Goal: Task Accomplishment & Management: Complete application form

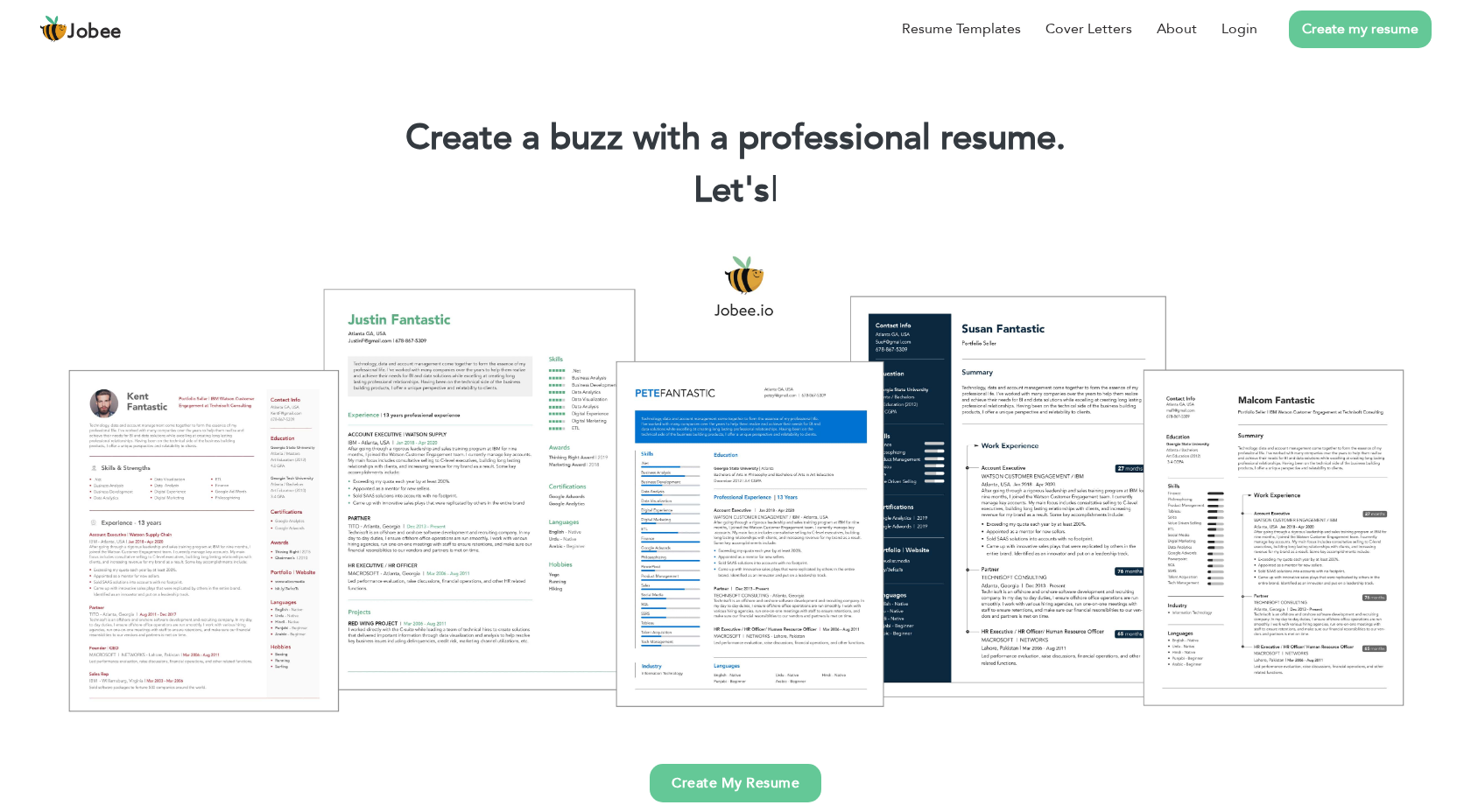
click at [1353, 26] on link "Create my resume" at bounding box center [1360, 29] width 142 height 38
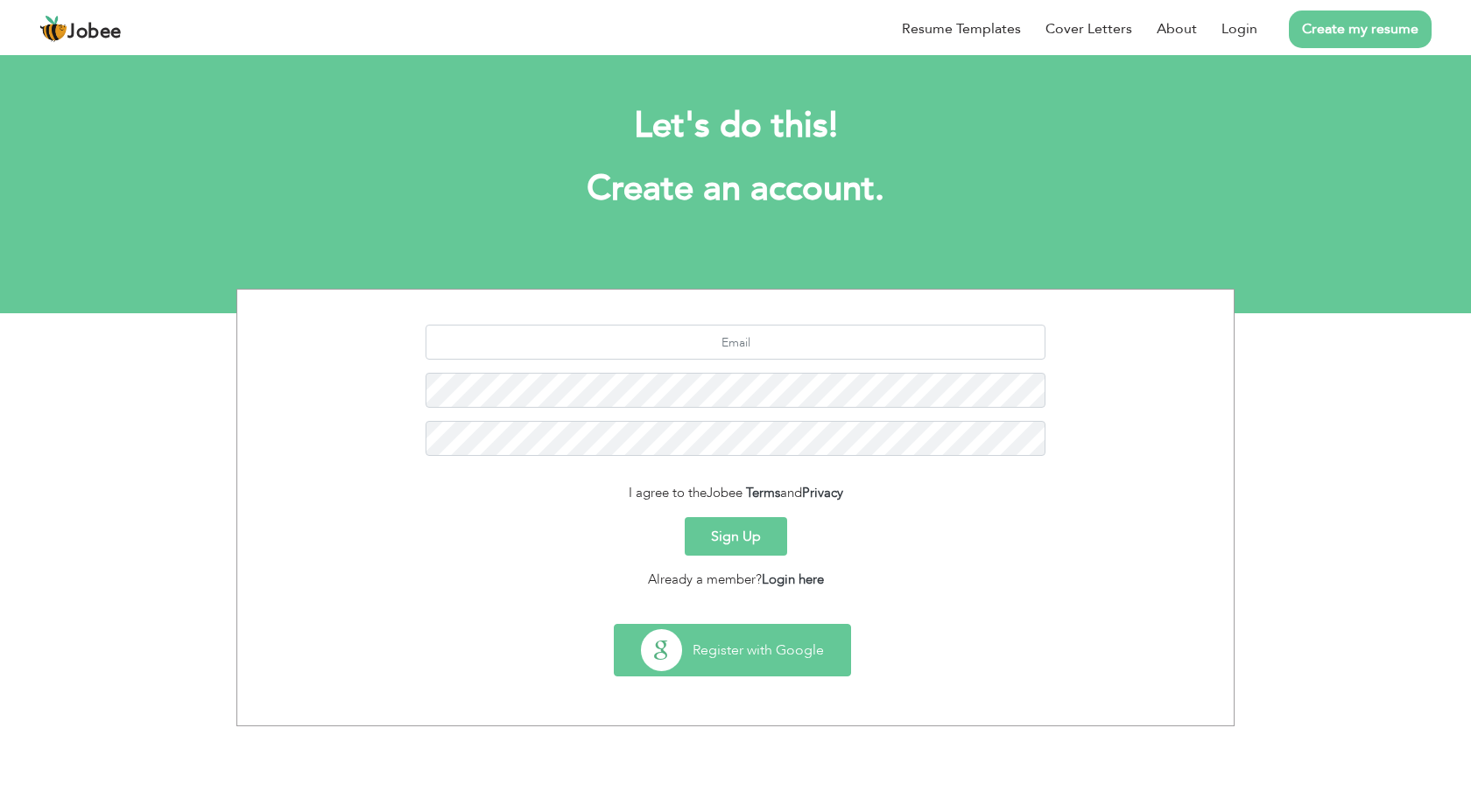
click at [779, 649] on button "Register with Google" at bounding box center [733, 650] width 236 height 51
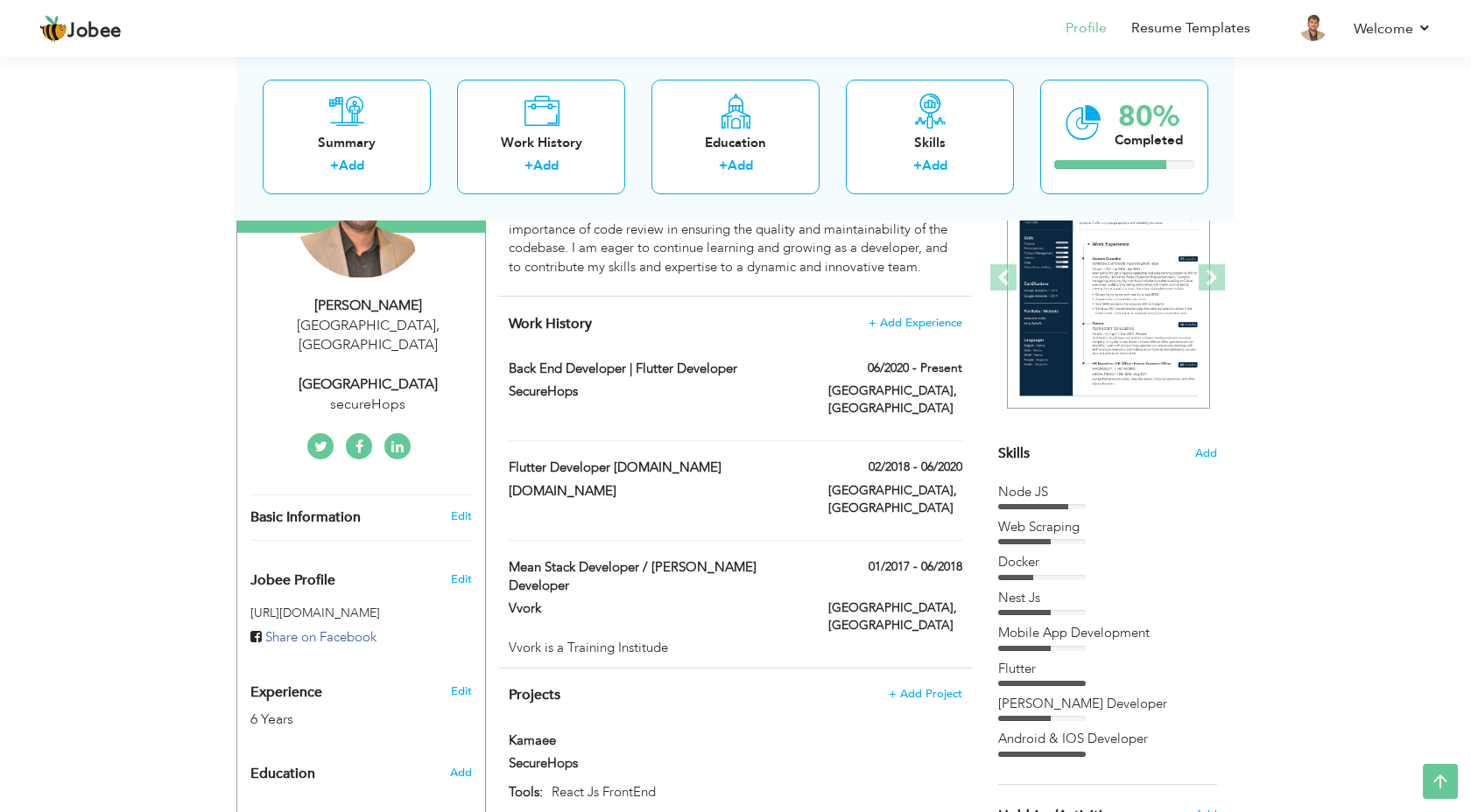
scroll to position [228, 0]
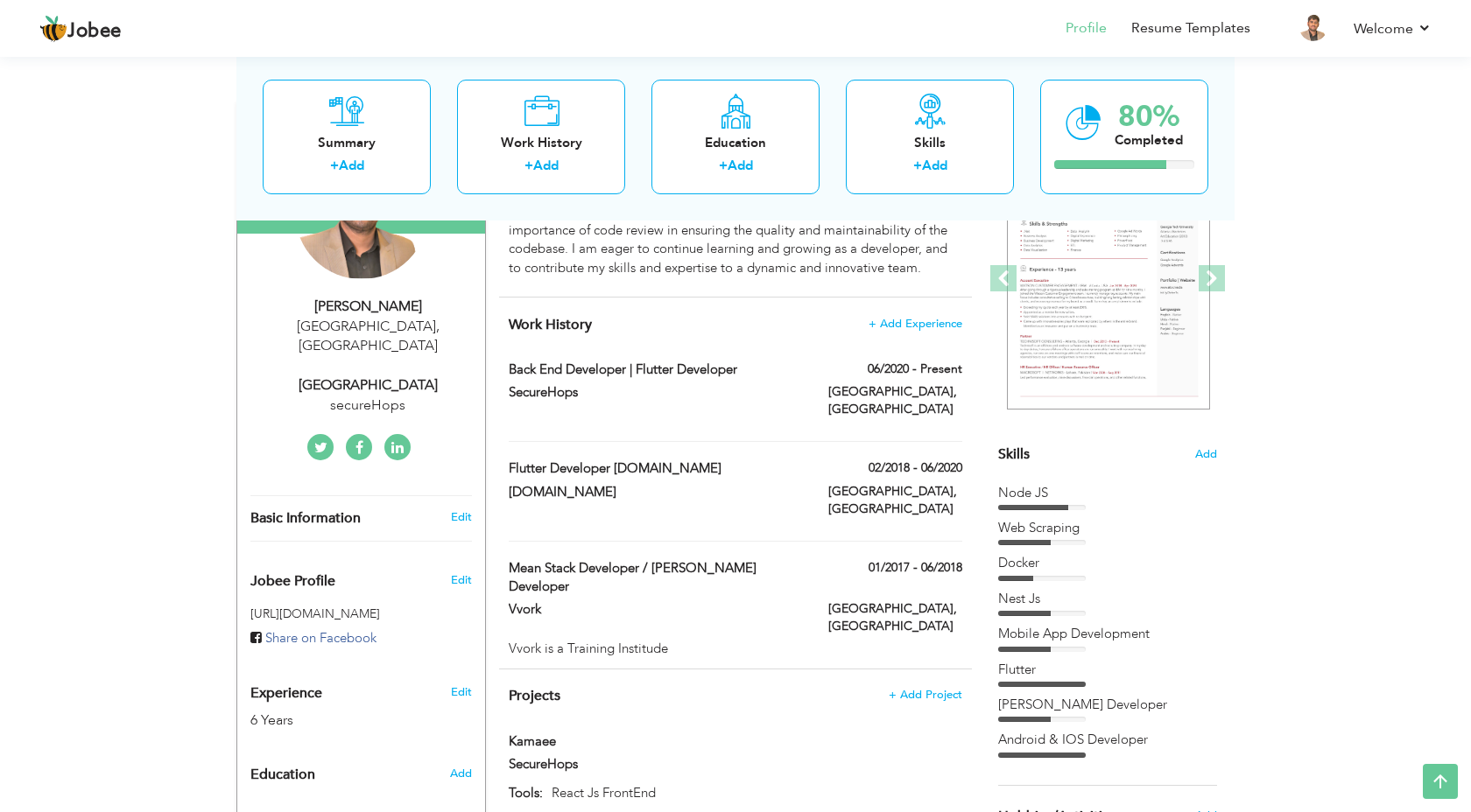
click at [401, 396] on div "secureHops" at bounding box center [368, 406] width 235 height 20
type input "Arham"
type input "Sarwar"
type input "03084695012"
select select "number:166"
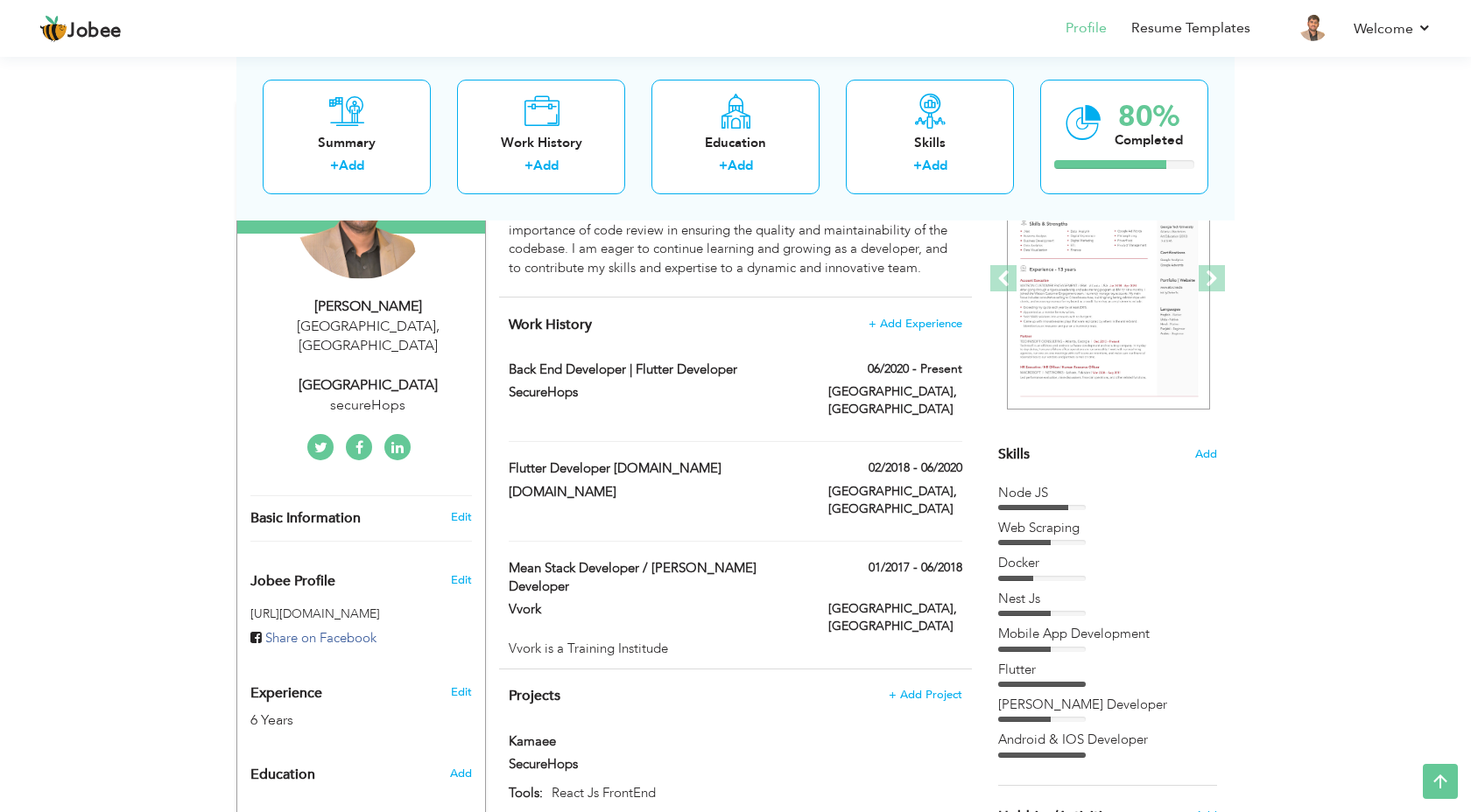
type input "[GEOGRAPHIC_DATA]"
select select "number:8"
type input "secureHops"
type input "[GEOGRAPHIC_DATA]"
type input "nkedin.com/in/arham-sarwar-a1b56b176/"
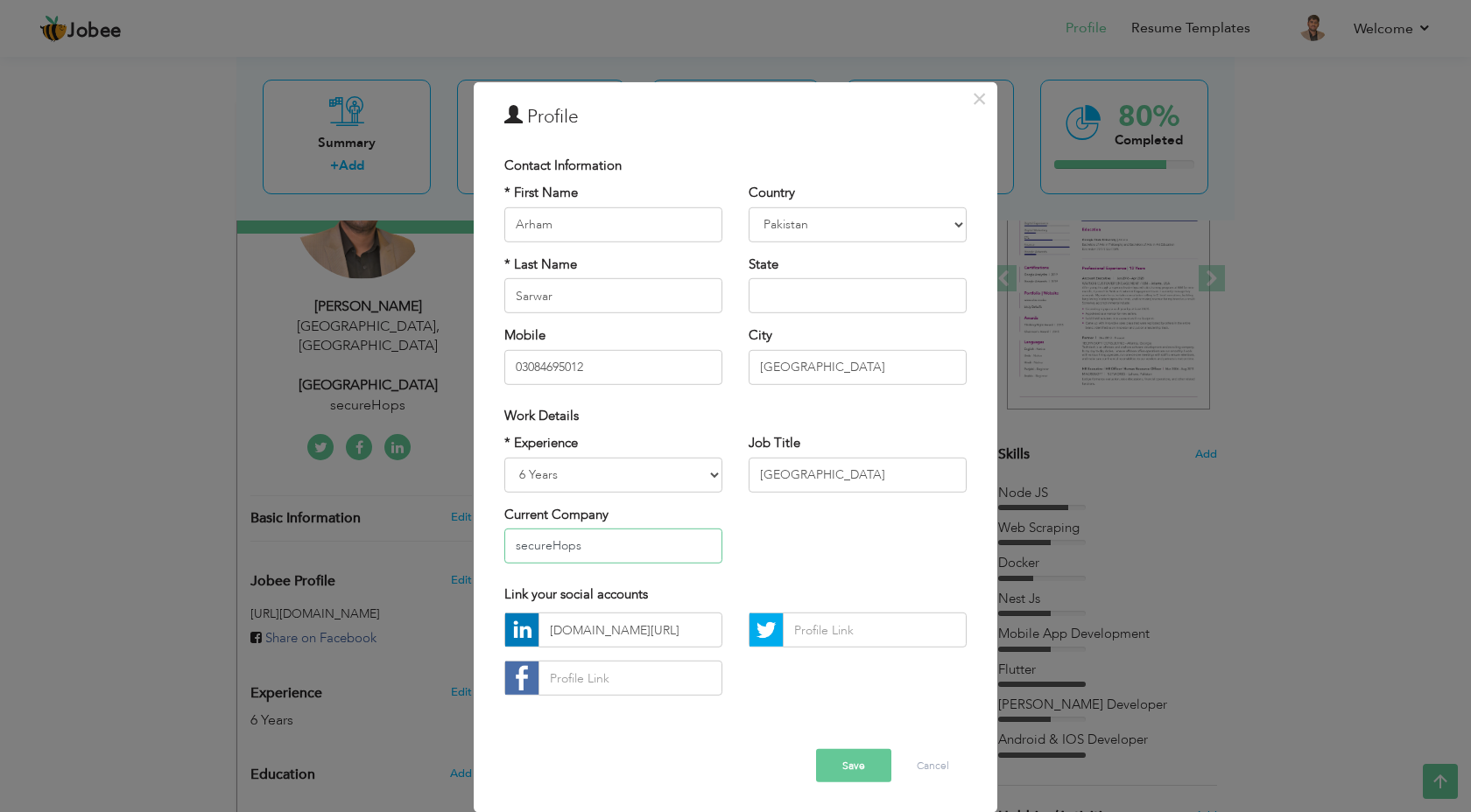
click at [637, 555] on input "secureHops" at bounding box center [613, 547] width 218 height 35
type input "s"
type input "Infinetworx"
click at [837, 762] on button "Save" at bounding box center [853, 766] width 75 height 33
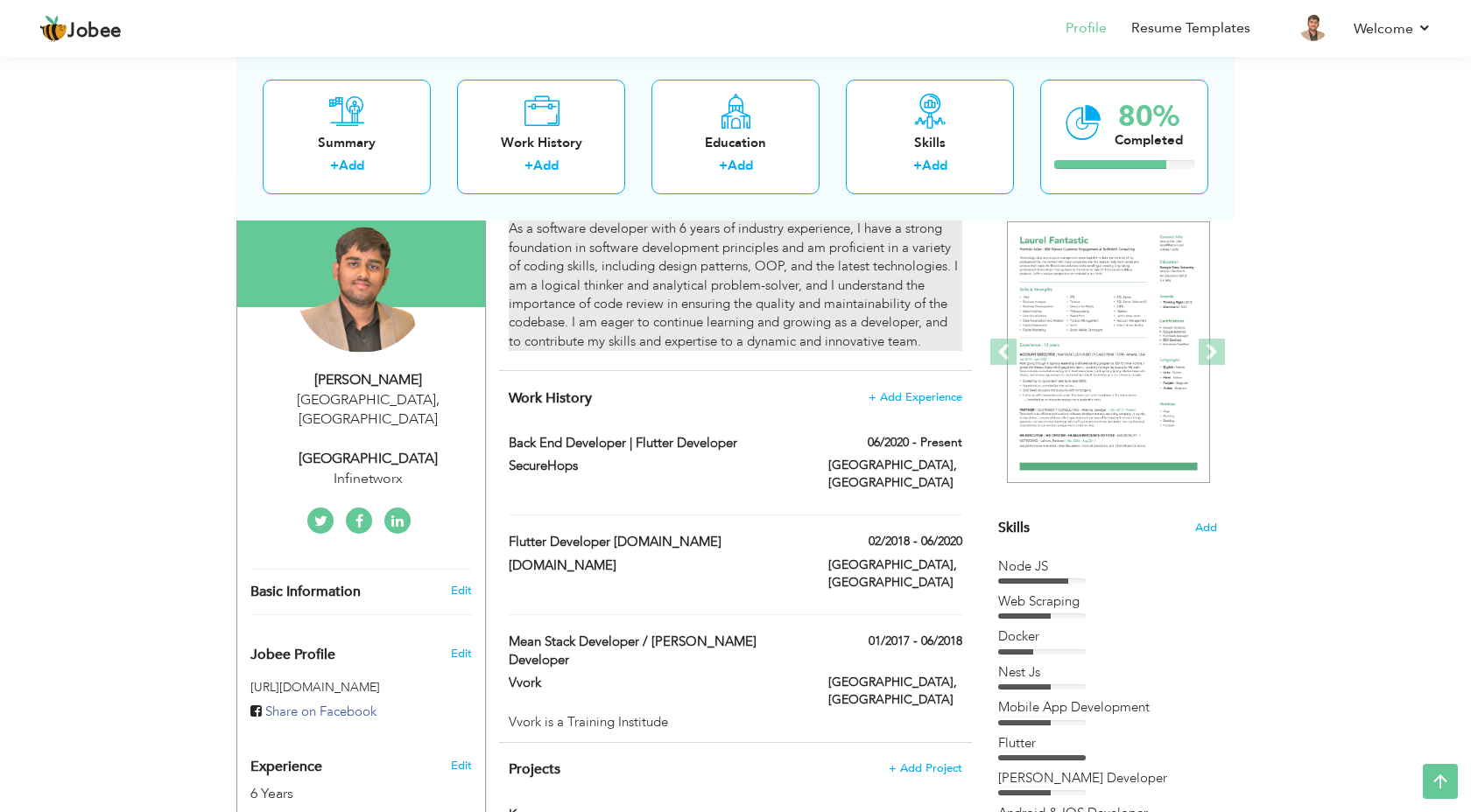
scroll to position [157, 0]
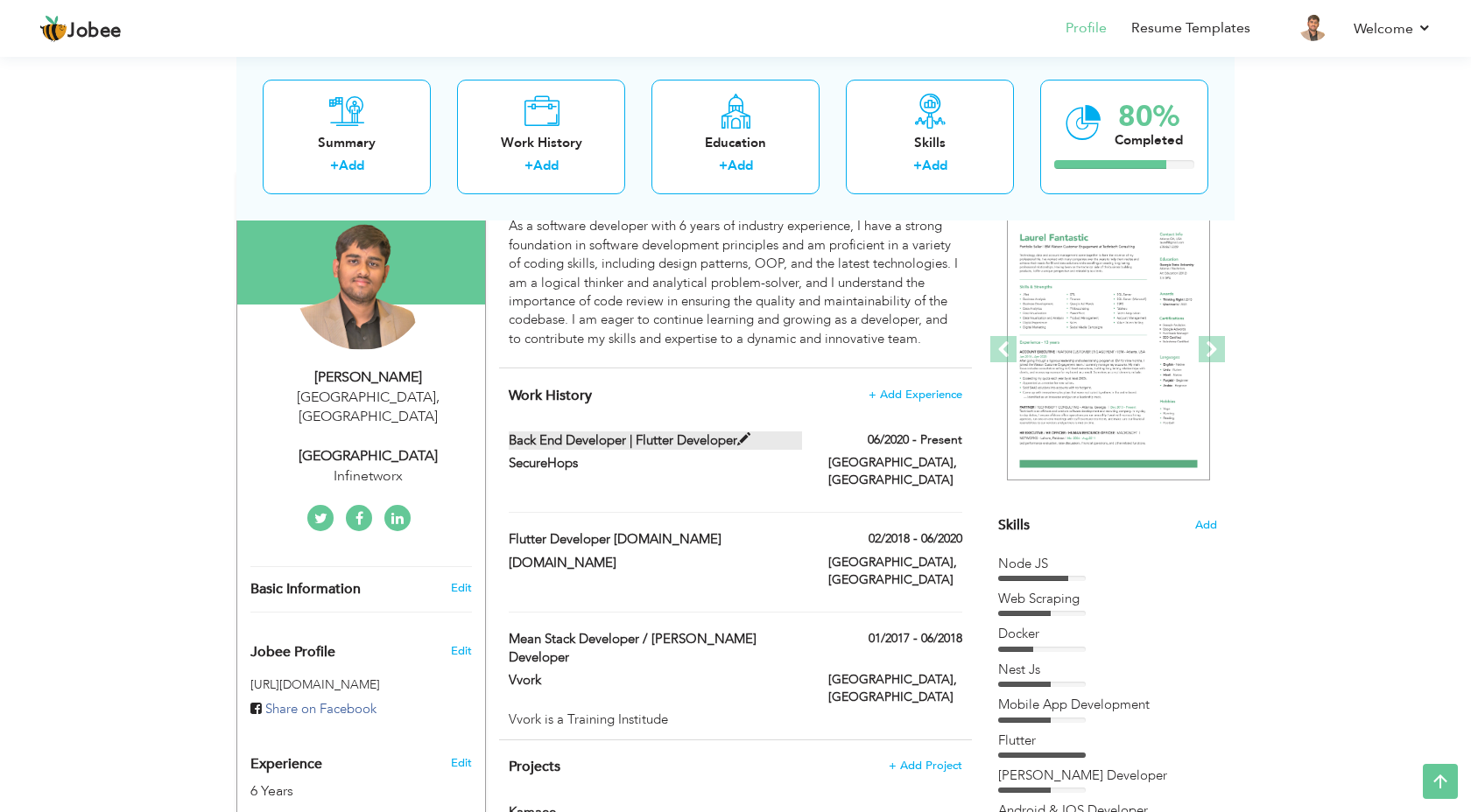
click at [743, 437] on span at bounding box center [744, 440] width 13 height 13
type input "Back End Developer | Flutter Developer"
type input "SecureHops"
type input "06/2020"
type input "[GEOGRAPHIC_DATA]"
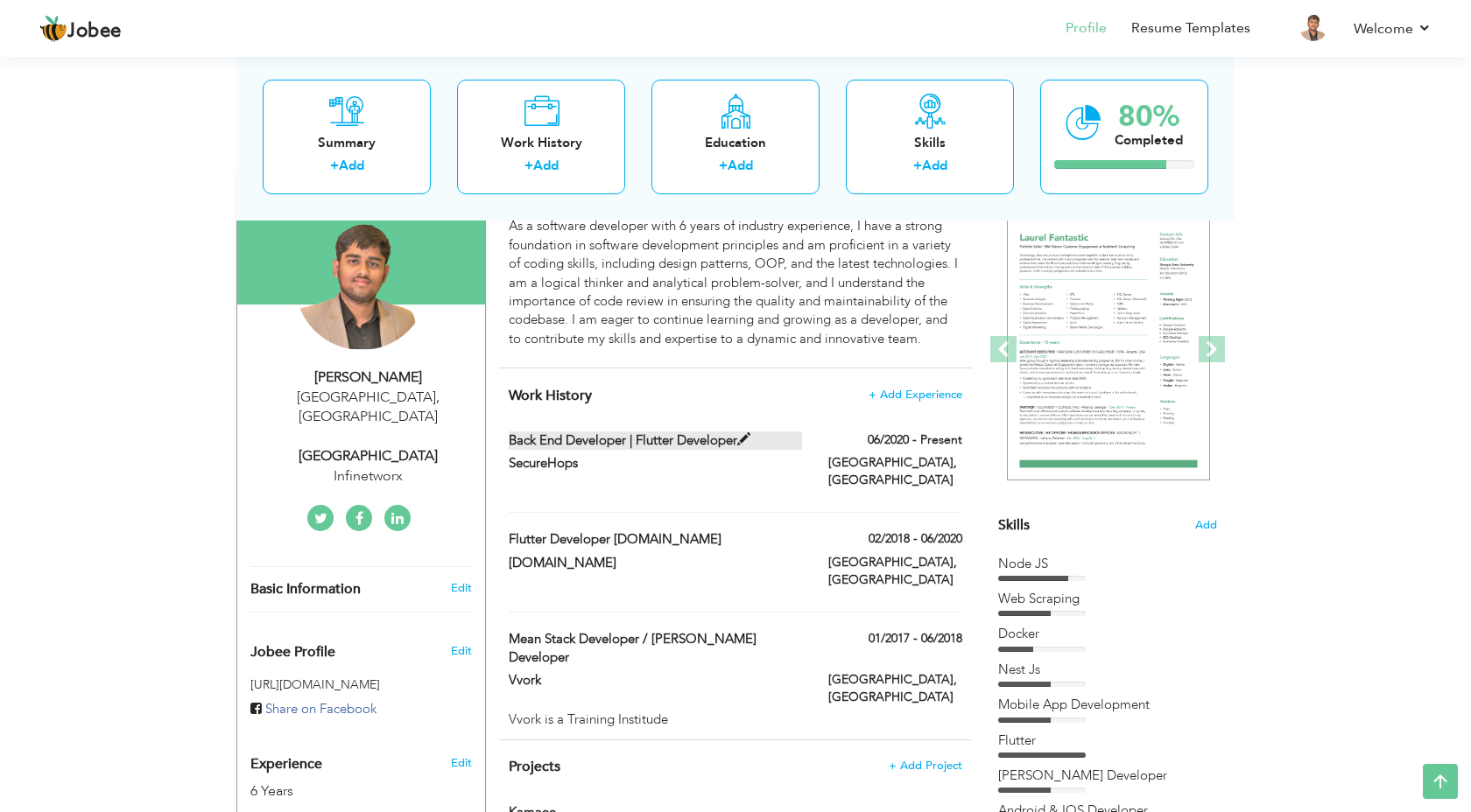
type input "[GEOGRAPHIC_DATA]"
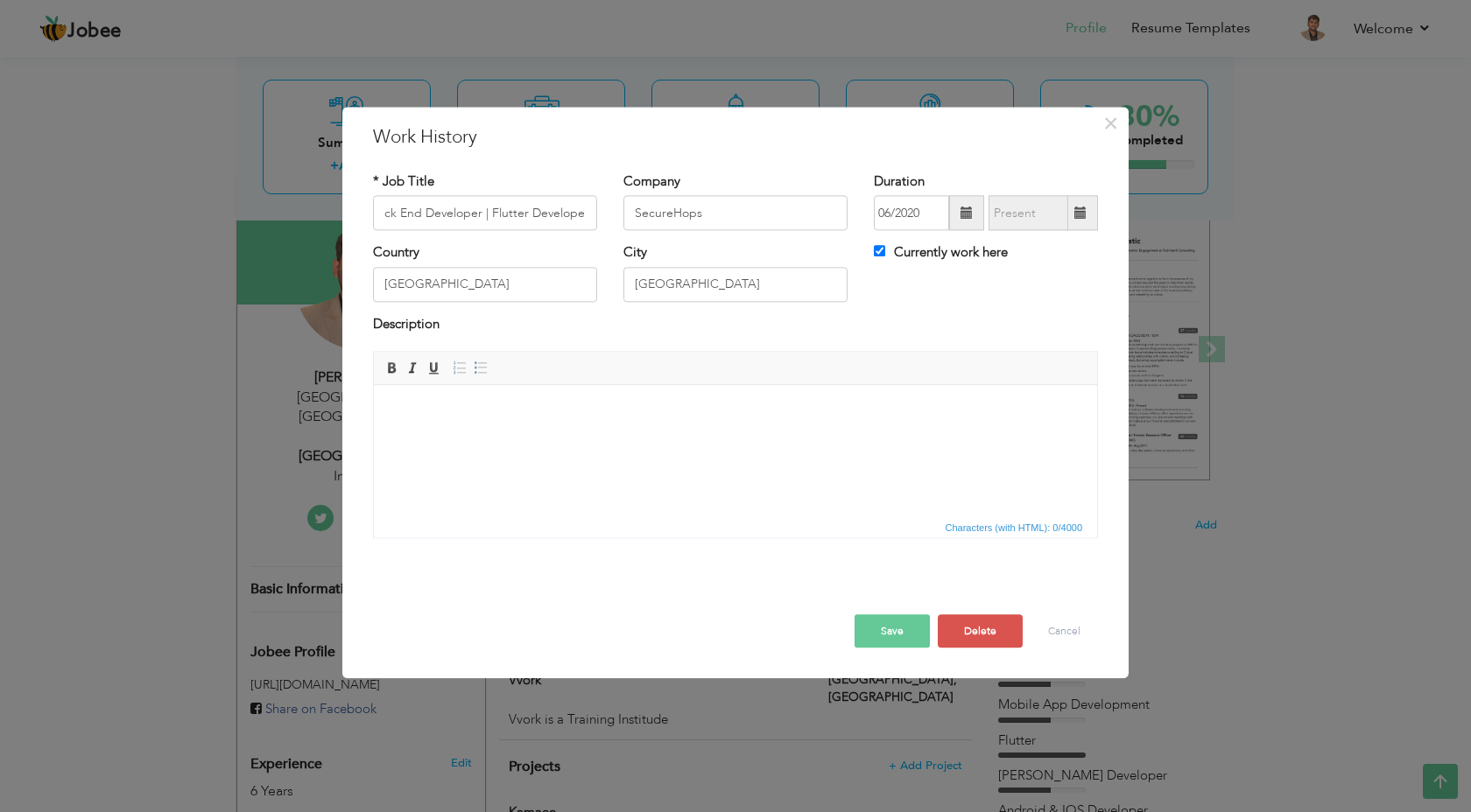
scroll to position [0, 0]
click at [941, 250] on label "Currently work here" at bounding box center [941, 253] width 134 height 18
click at [885, 250] on input "Currently work here" at bounding box center [880, 252] width 11 height 11
checkbox input "false"
click at [1042, 211] on input "text" at bounding box center [1029, 214] width 80 height 35
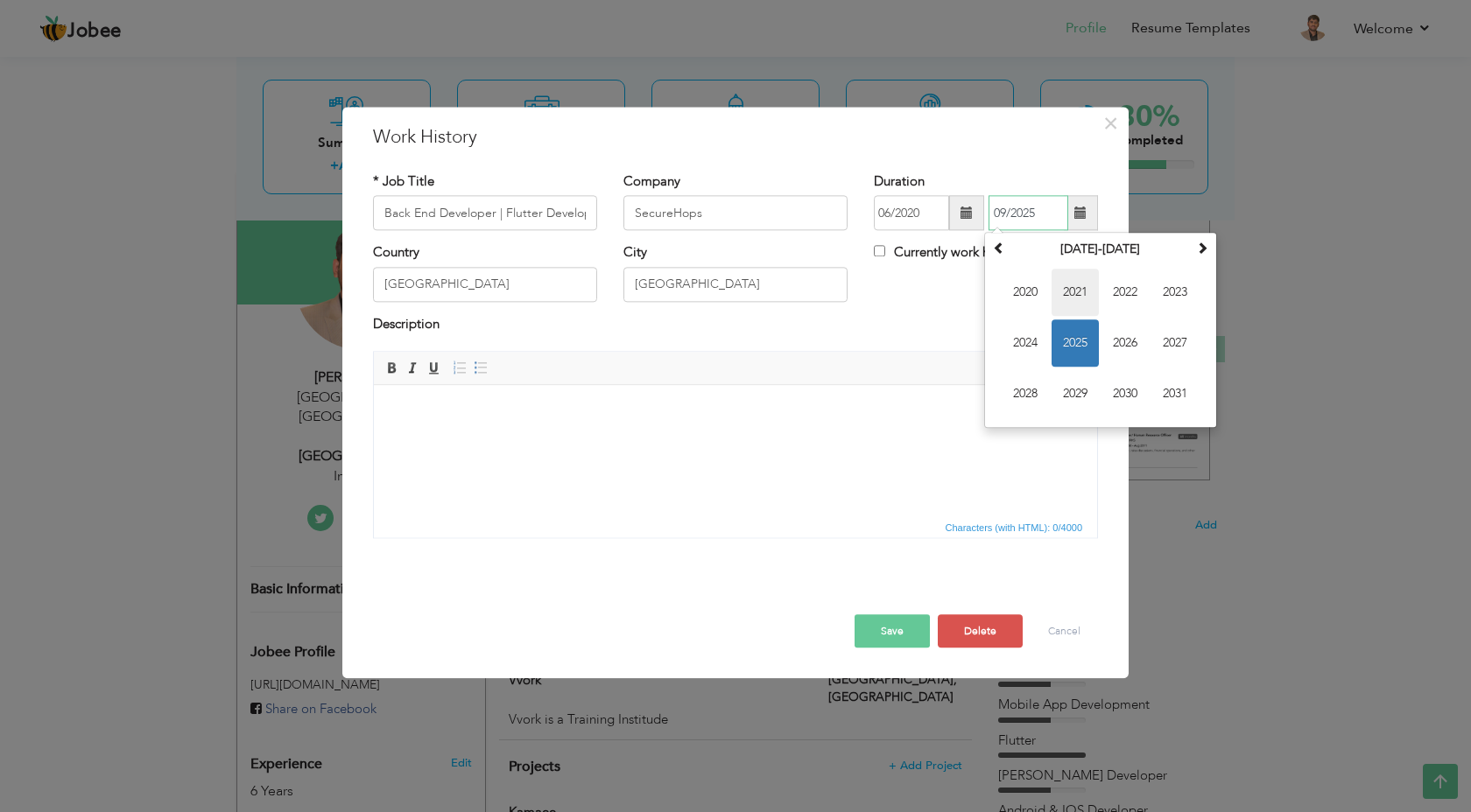
click at [1092, 296] on span "2021" at bounding box center [1075, 293] width 47 height 47
click at [1172, 336] on span "Aug" at bounding box center [1175, 343] width 47 height 47
type input "08/2021"
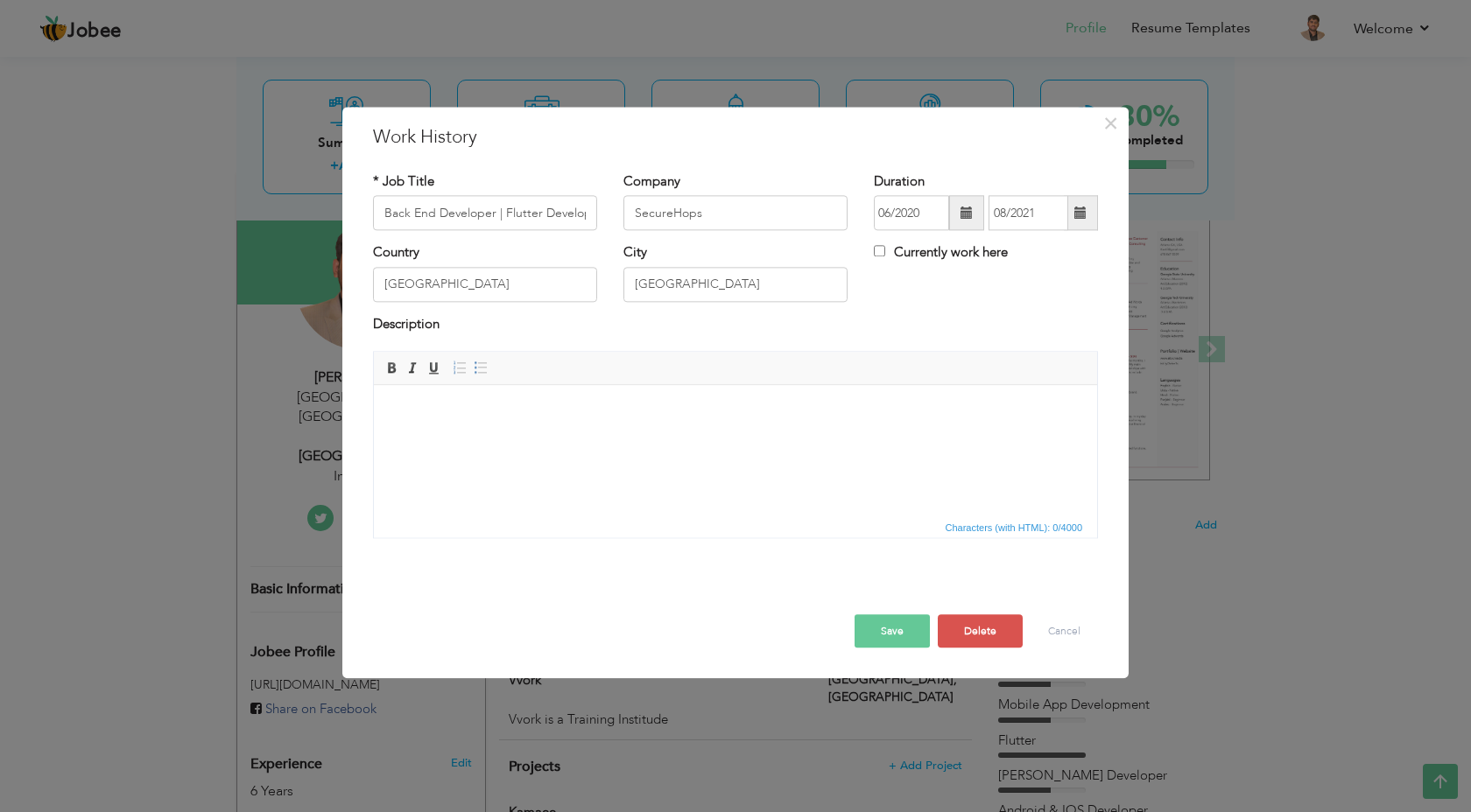
click at [602, 414] on body at bounding box center [736, 412] width 688 height 18
click at [909, 619] on button "Save" at bounding box center [892, 632] width 75 height 33
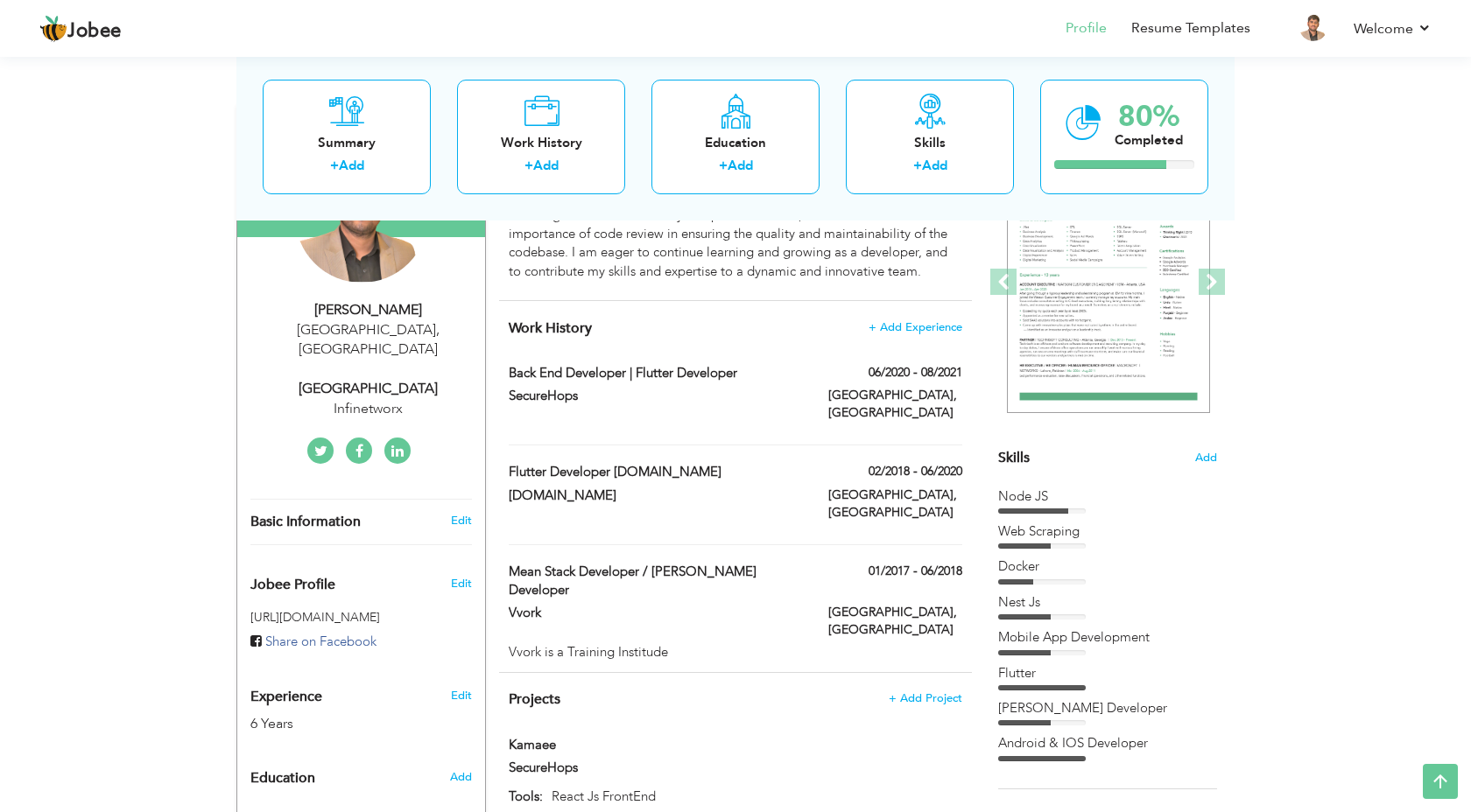
scroll to position [227, 0]
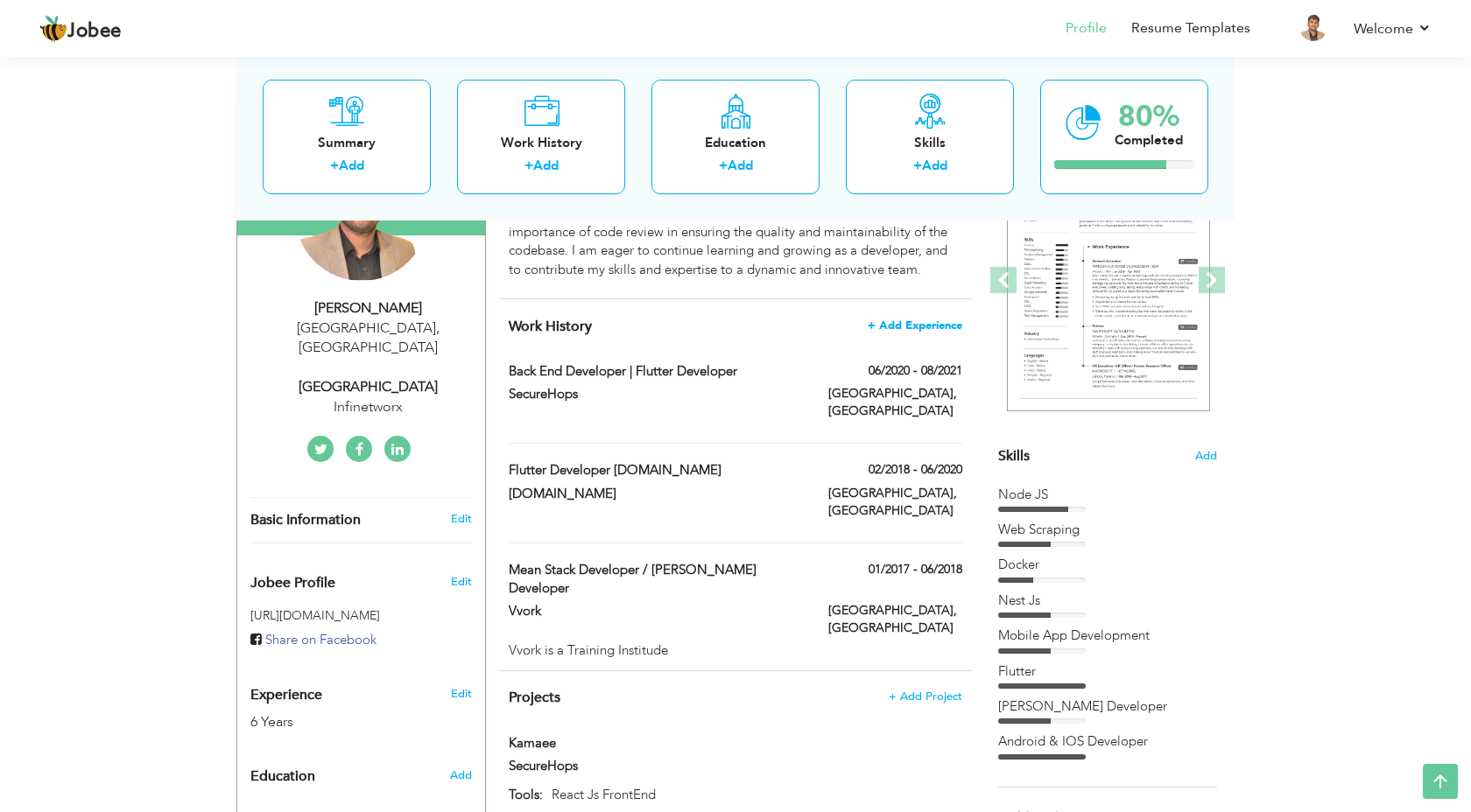
click at [892, 320] on span "+ Add Experience" at bounding box center [915, 326] width 94 height 12
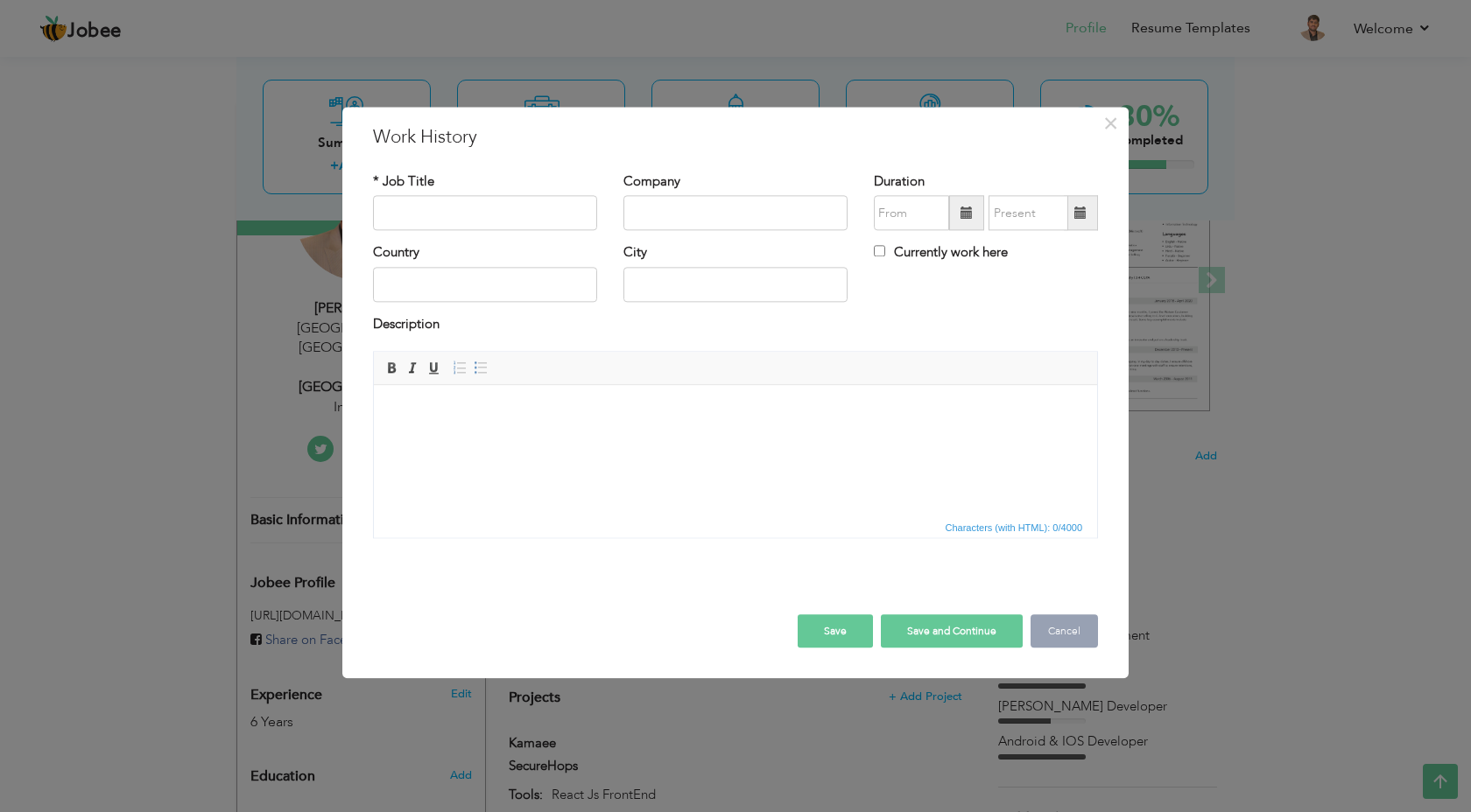
click at [1057, 616] on button "Cancel" at bounding box center [1064, 632] width 68 height 33
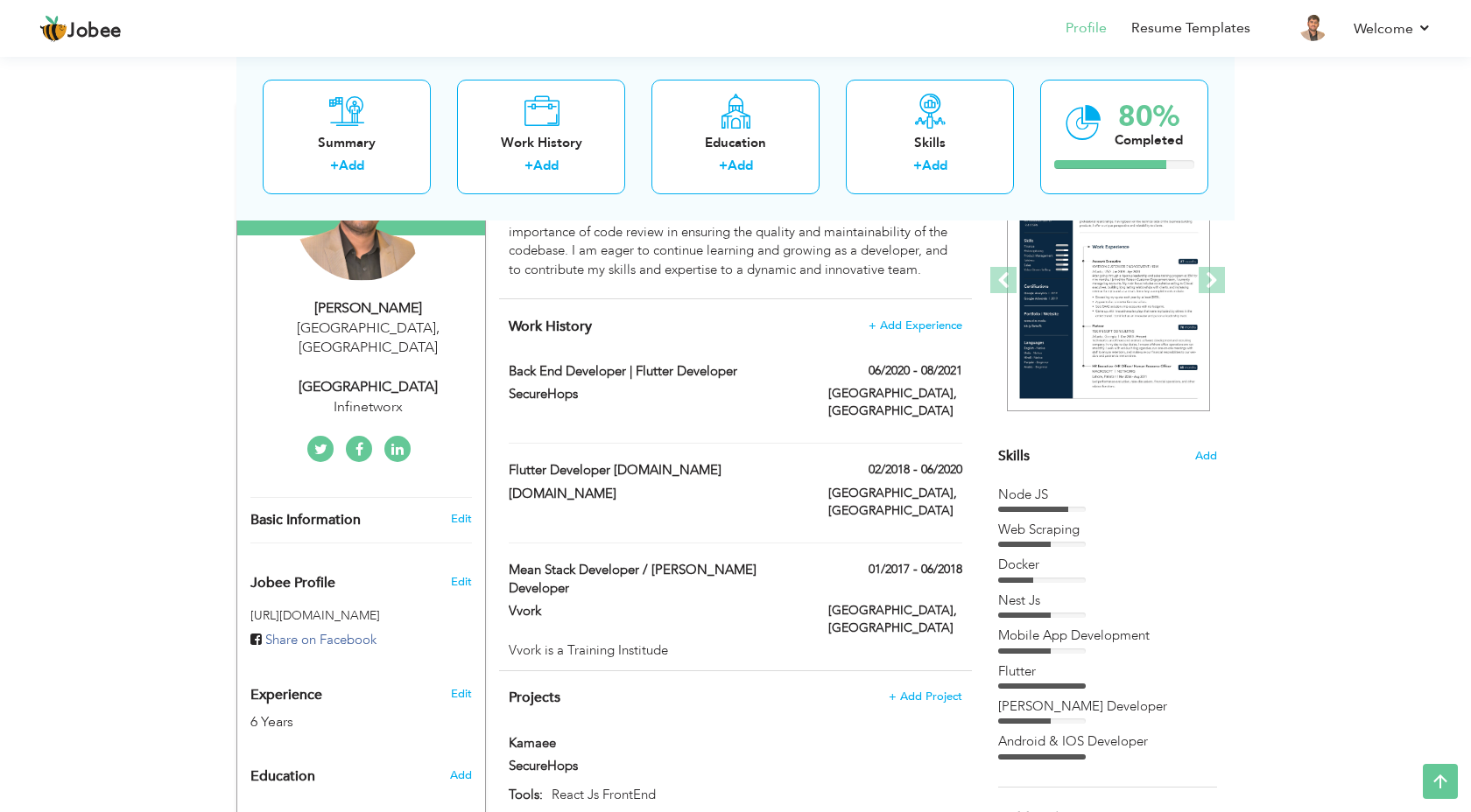
click at [949, 334] on h4 "Work History + Add Experience" at bounding box center [736, 326] width 453 height 18
click at [936, 320] on span "+ Add Experience" at bounding box center [915, 326] width 94 height 12
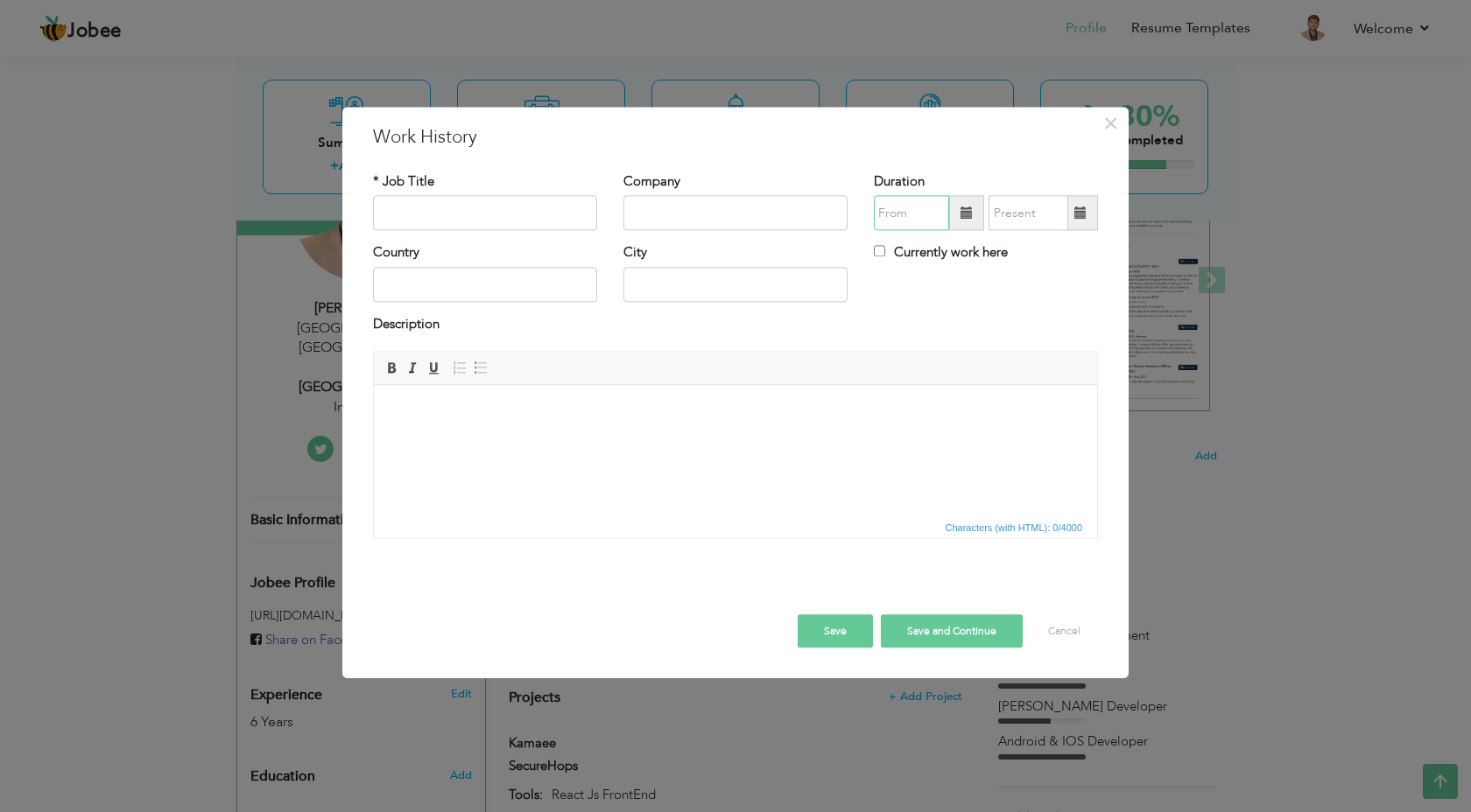
click at [928, 217] on input "text" at bounding box center [911, 214] width 75 height 35
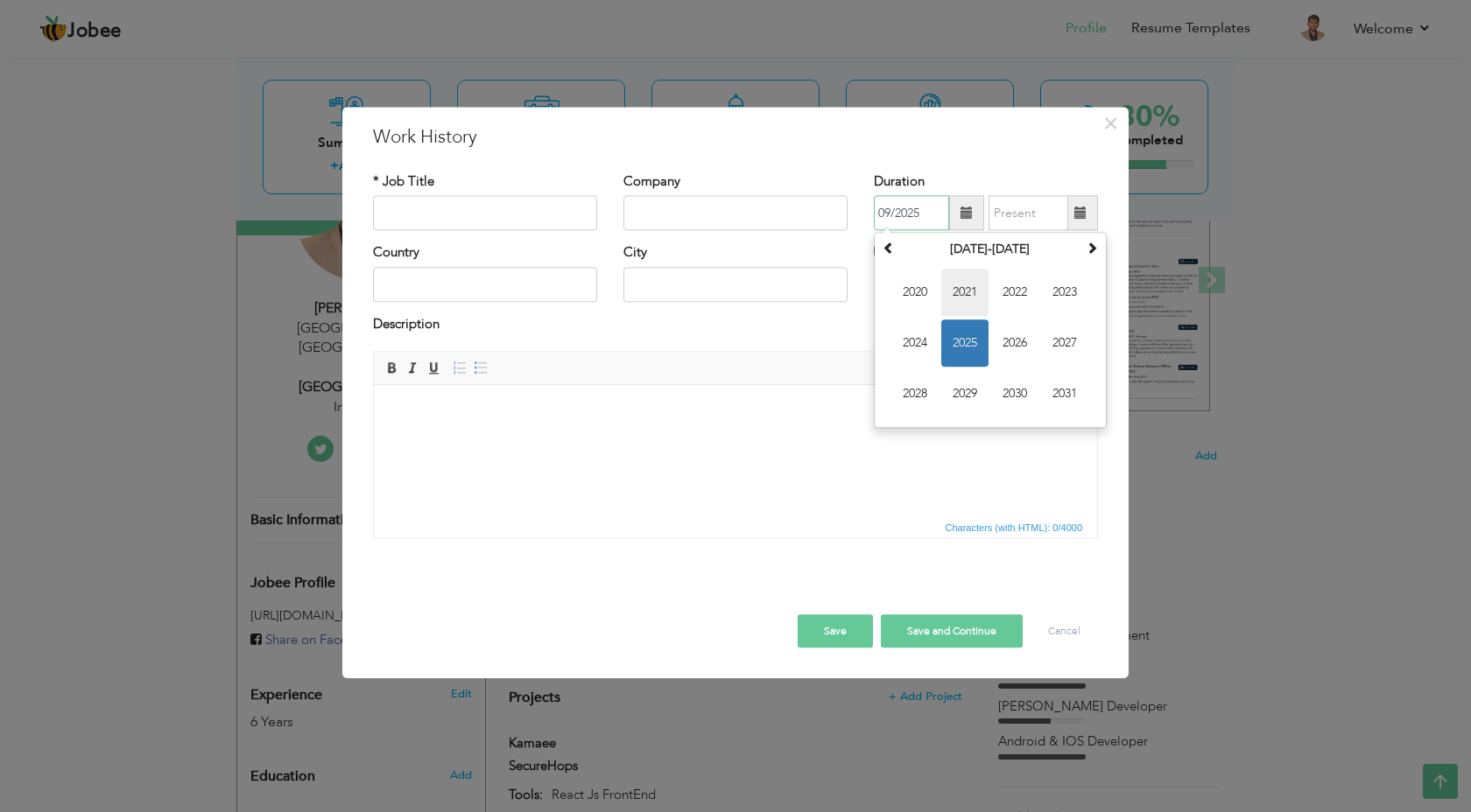
click at [966, 300] on span "2021" at bounding box center [965, 293] width 47 height 47
click at [1070, 350] on span "Aug" at bounding box center [1064, 343] width 47 height 47
type input "08/2021"
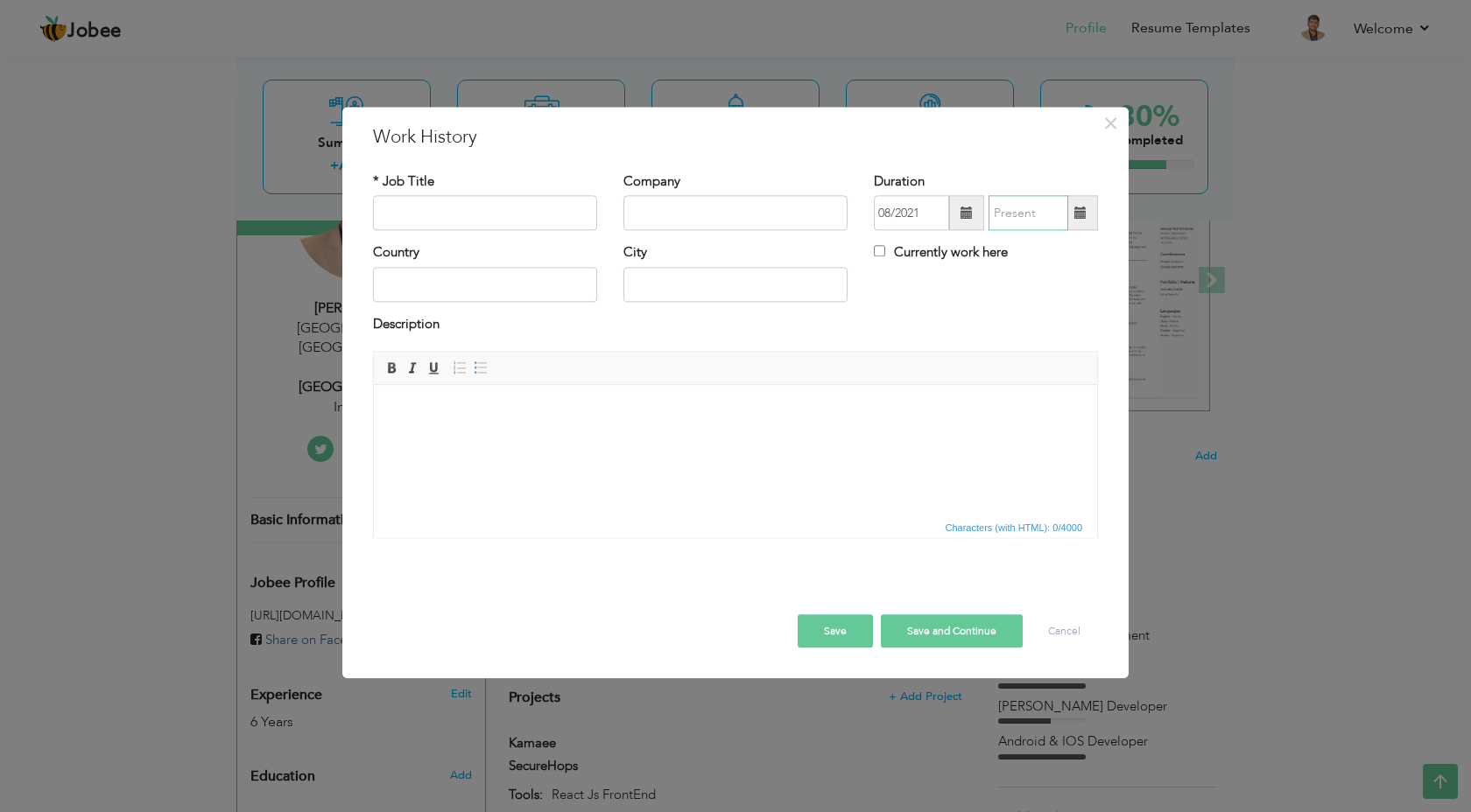
click at [1042, 215] on input "text" at bounding box center [1029, 214] width 80 height 35
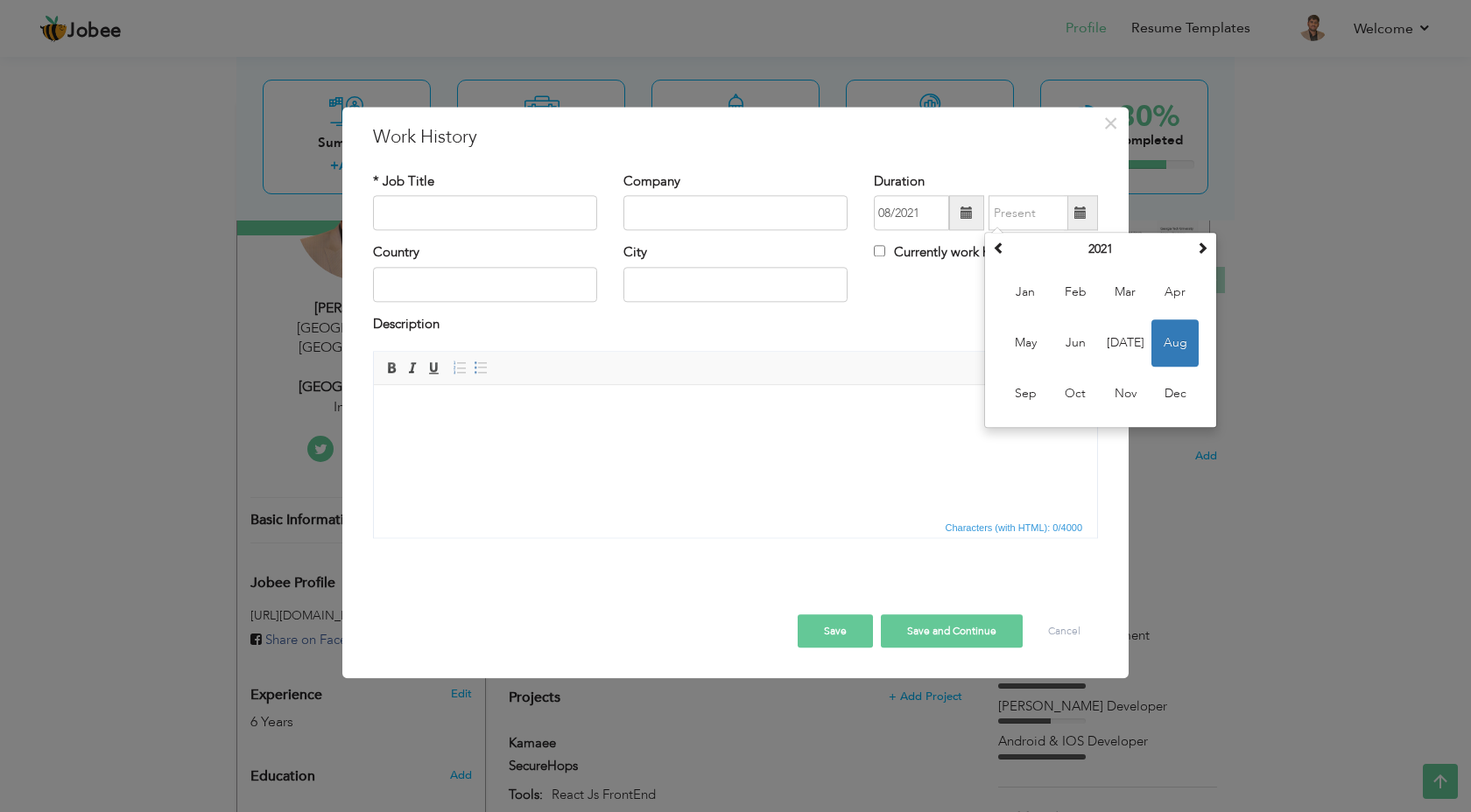
click at [930, 247] on label "Currently work here" at bounding box center [941, 253] width 134 height 18
click at [885, 247] on input "Currently work here" at bounding box center [880, 252] width 11 height 11
checkbox input "true"
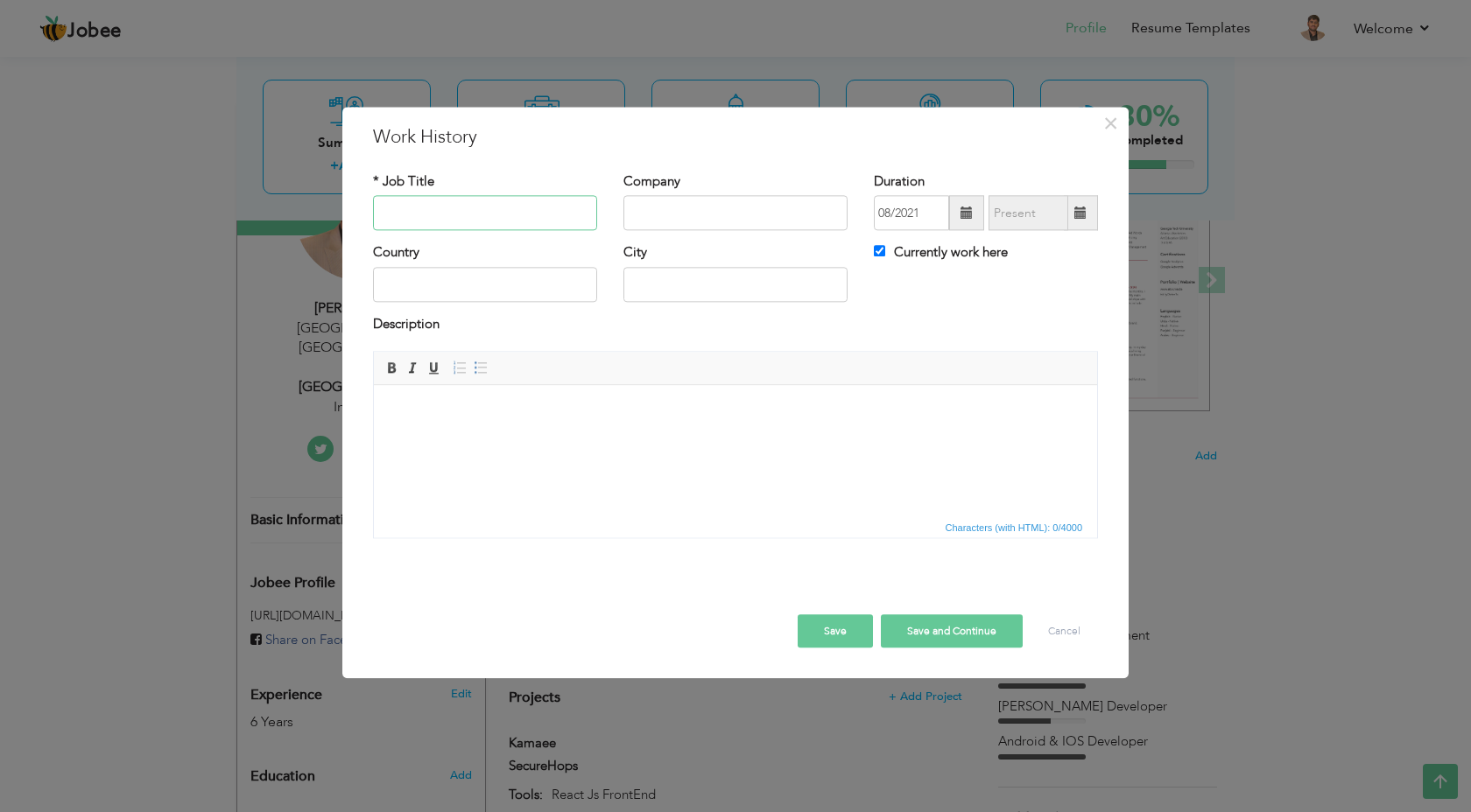
click at [531, 210] on input "text" at bounding box center [485, 214] width 224 height 35
type input "S"
type input "Senior Software Engineer"
click at [723, 227] on input "text" at bounding box center [736, 214] width 224 height 35
type input "Infinetworx"
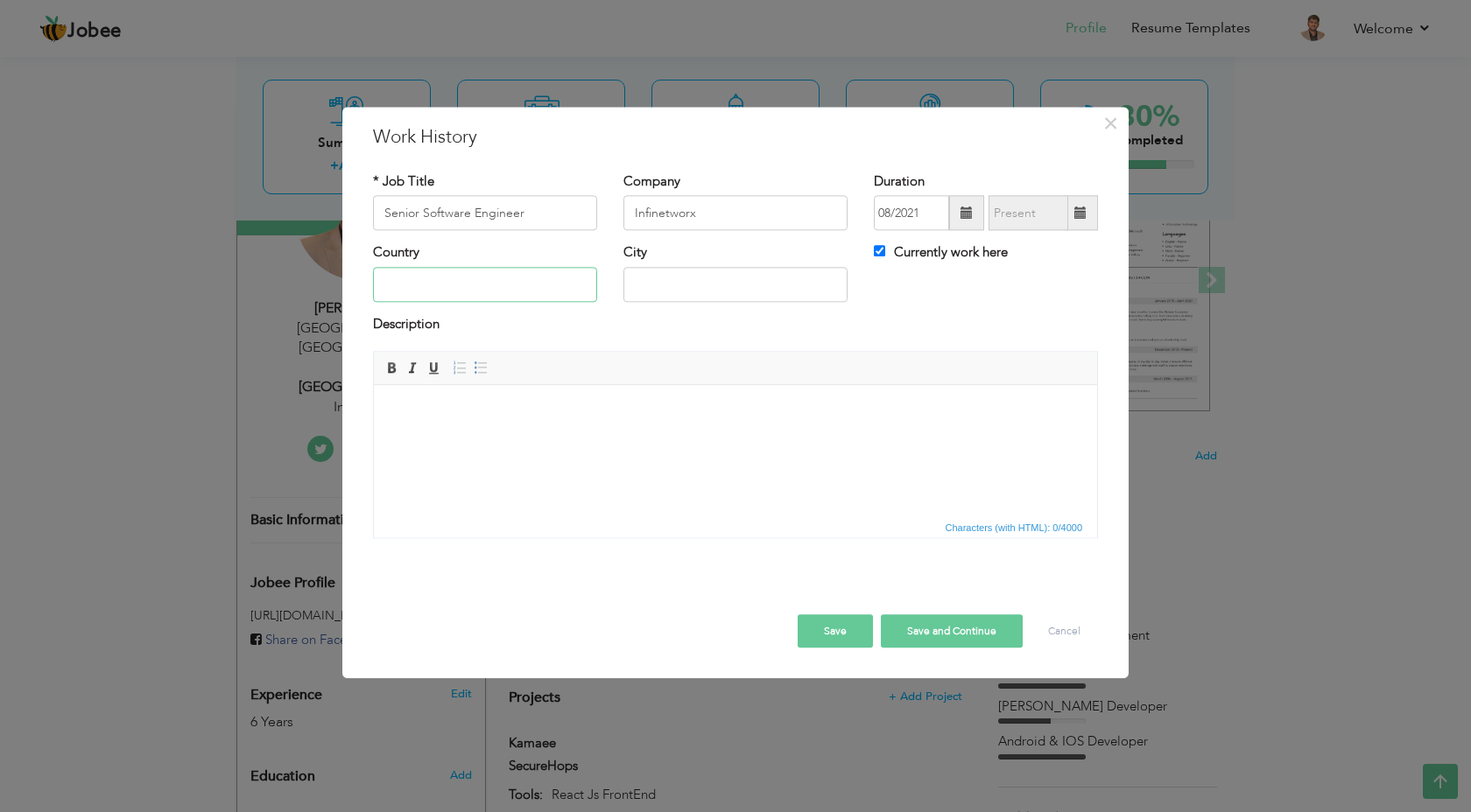
click at [541, 278] on input "text" at bounding box center [485, 285] width 224 height 35
type input "M"
type input "[GEOGRAPHIC_DATA]"
click at [850, 629] on button "Save" at bounding box center [834, 632] width 75 height 33
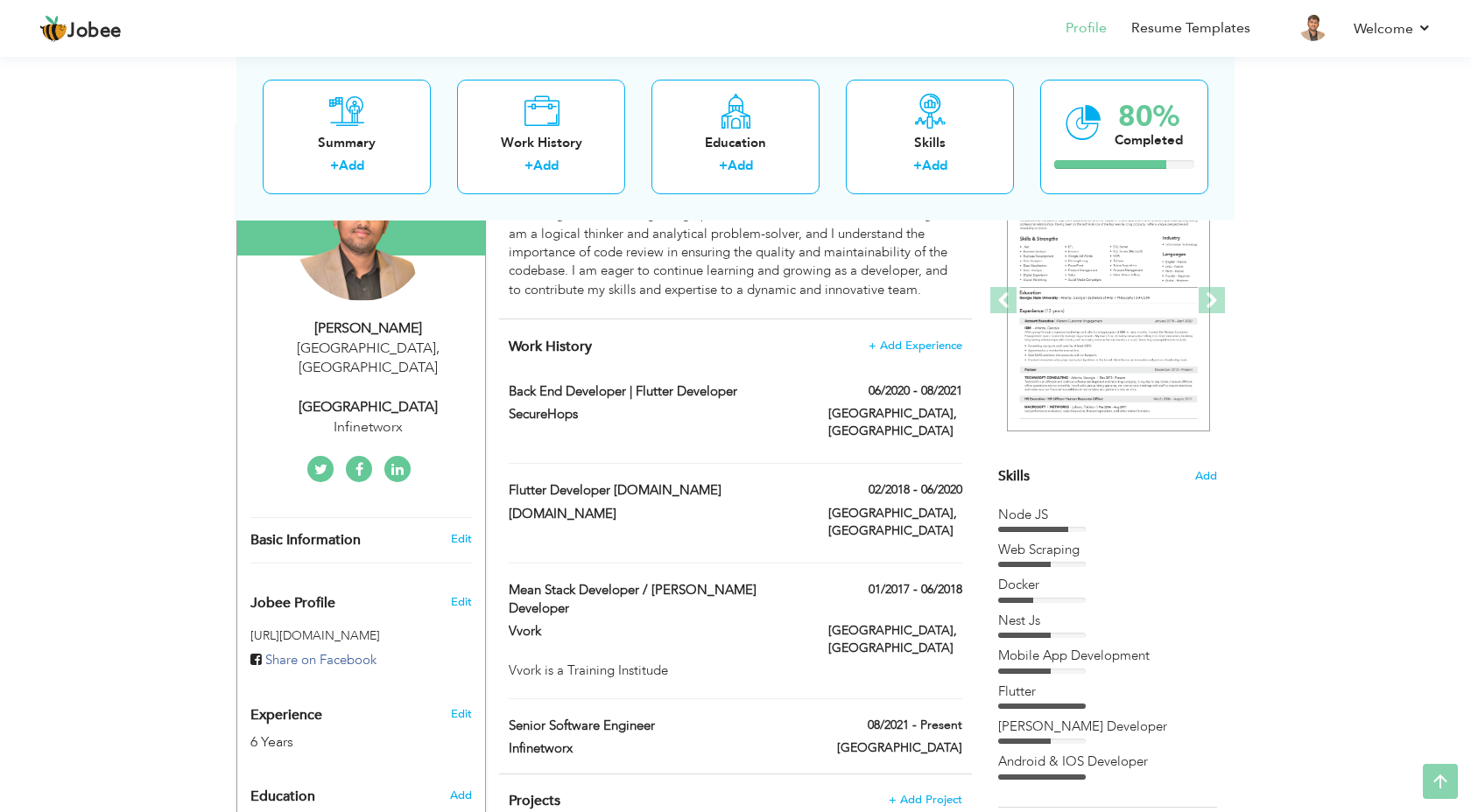
scroll to position [218, 0]
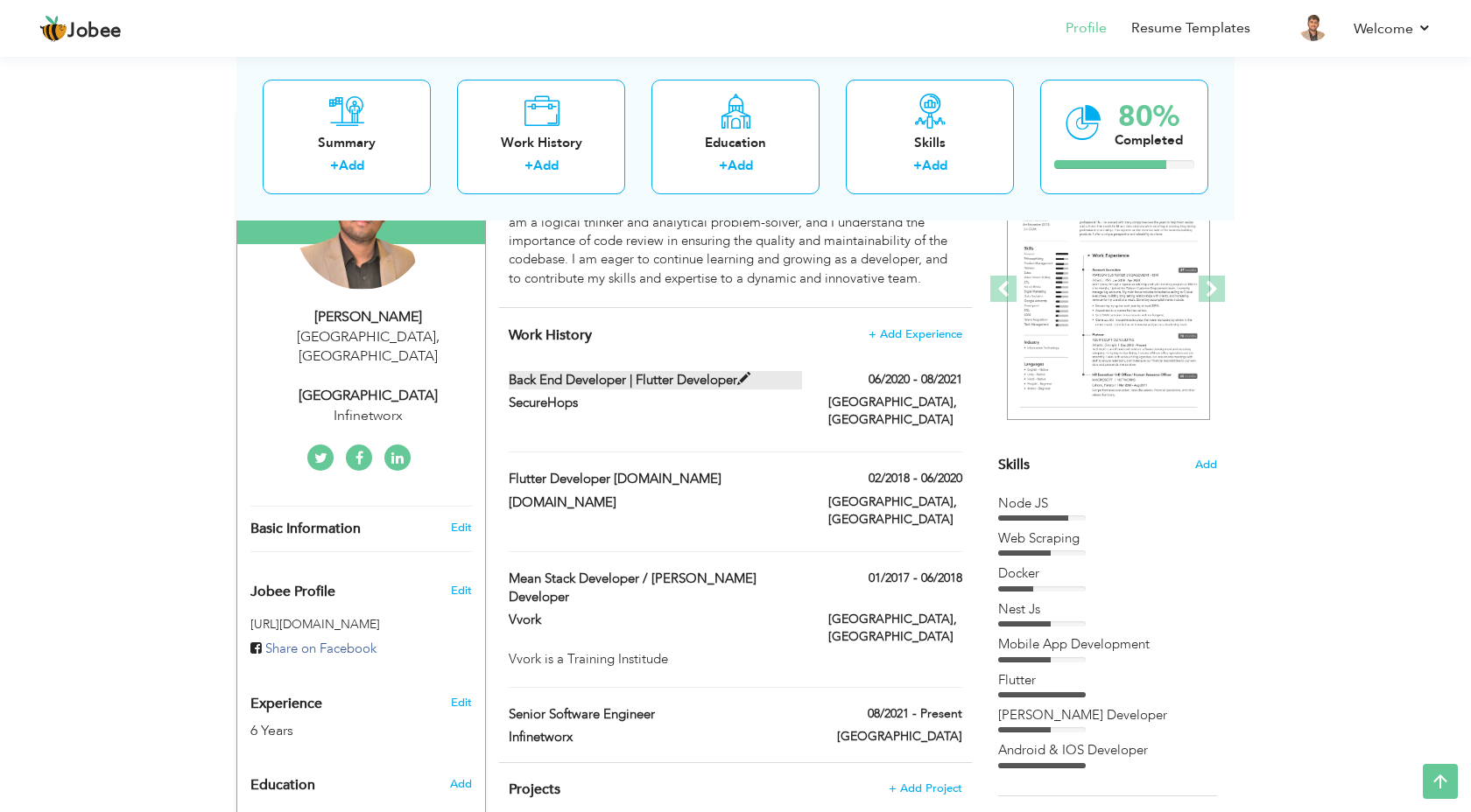
click at [788, 384] on label "Back End Developer | Flutter Developer" at bounding box center [656, 380] width 294 height 18
type input "Back End Developer | Flutter Developer"
type input "SecureHops"
type input "06/2020"
type input "08/2021"
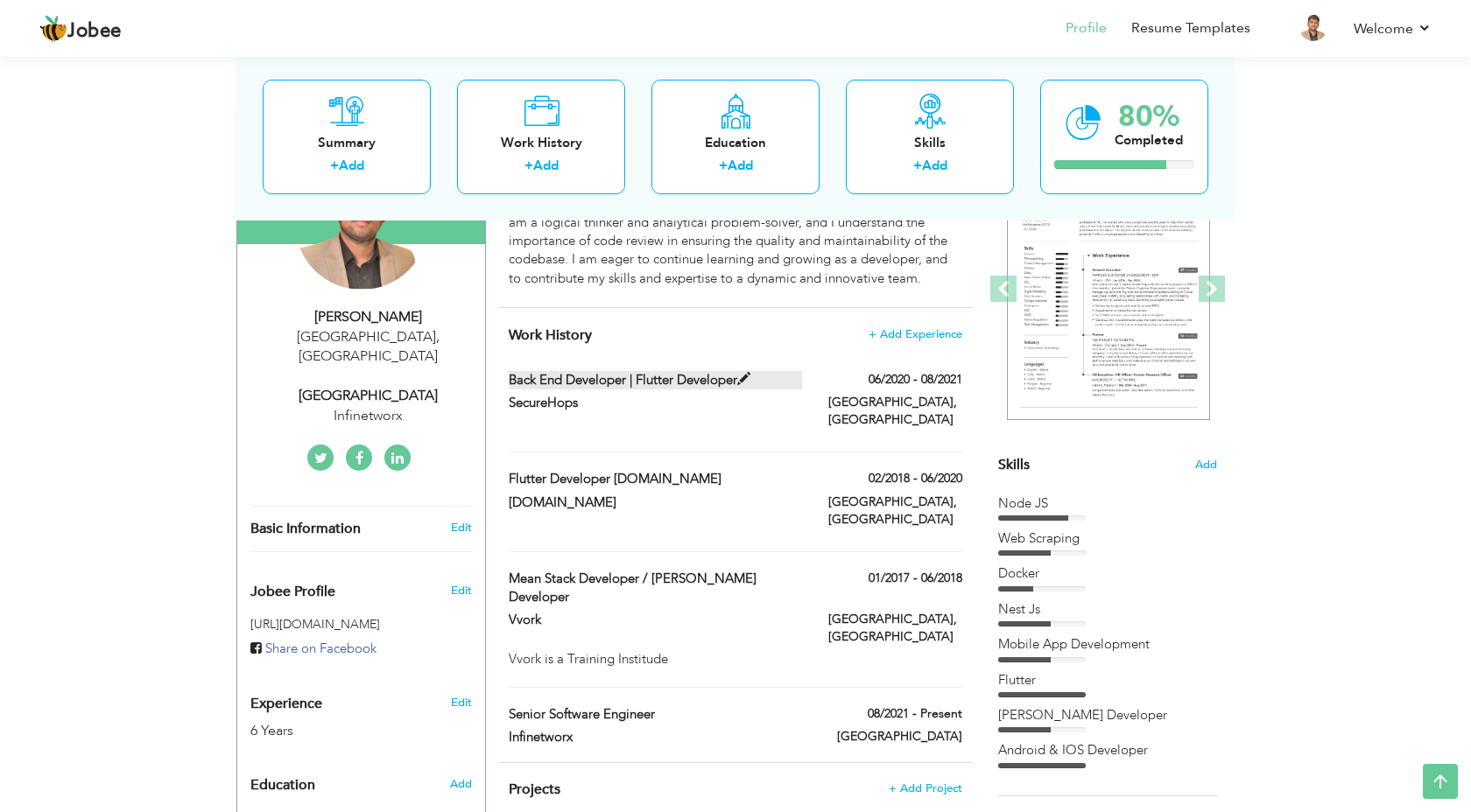
type input "[GEOGRAPHIC_DATA]"
checkbox input "false"
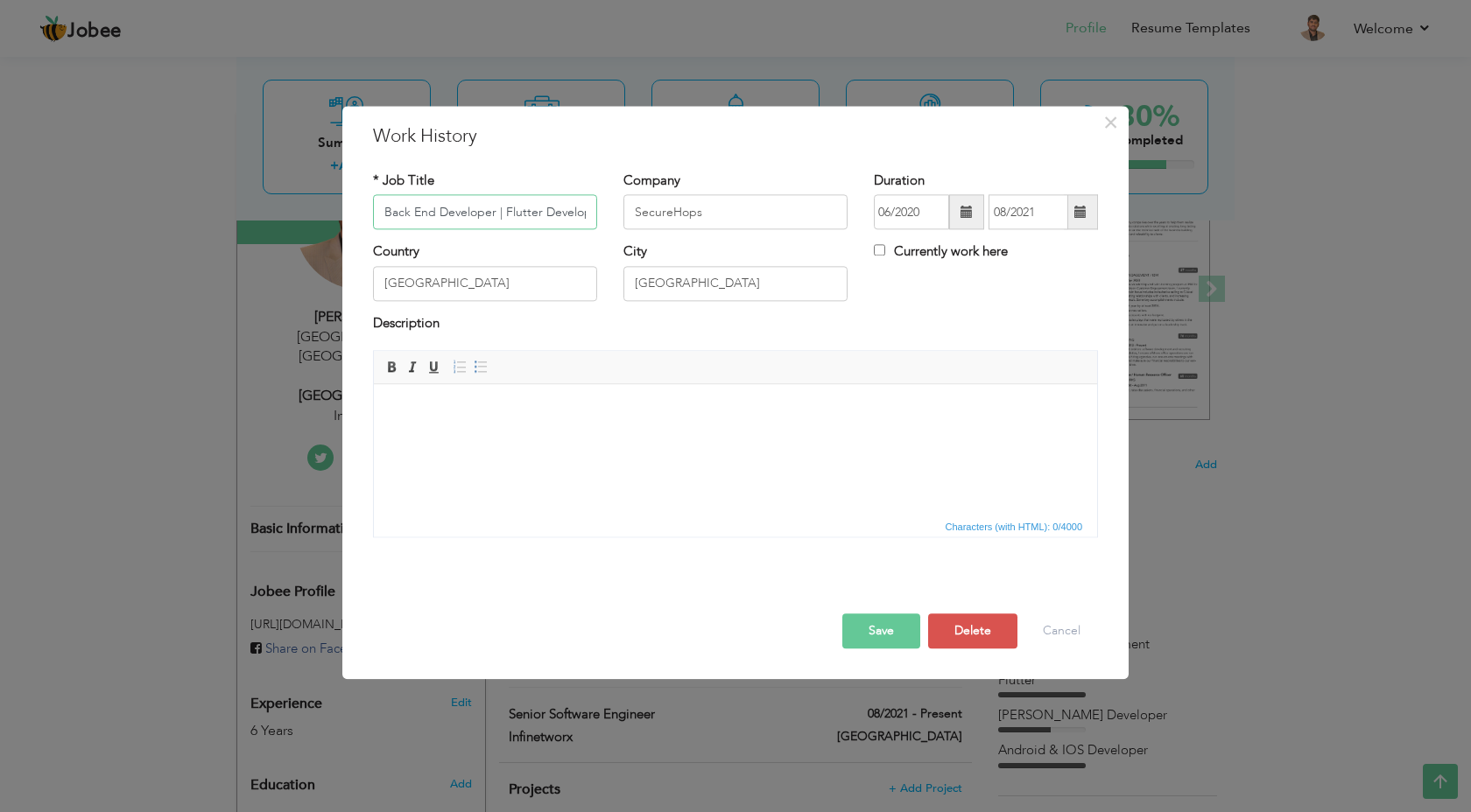
scroll to position [0, 14]
click at [439, 385] on html at bounding box center [736, 385] width 723 height 0
click at [599, 434] on html at bounding box center [736, 412] width 723 height 54
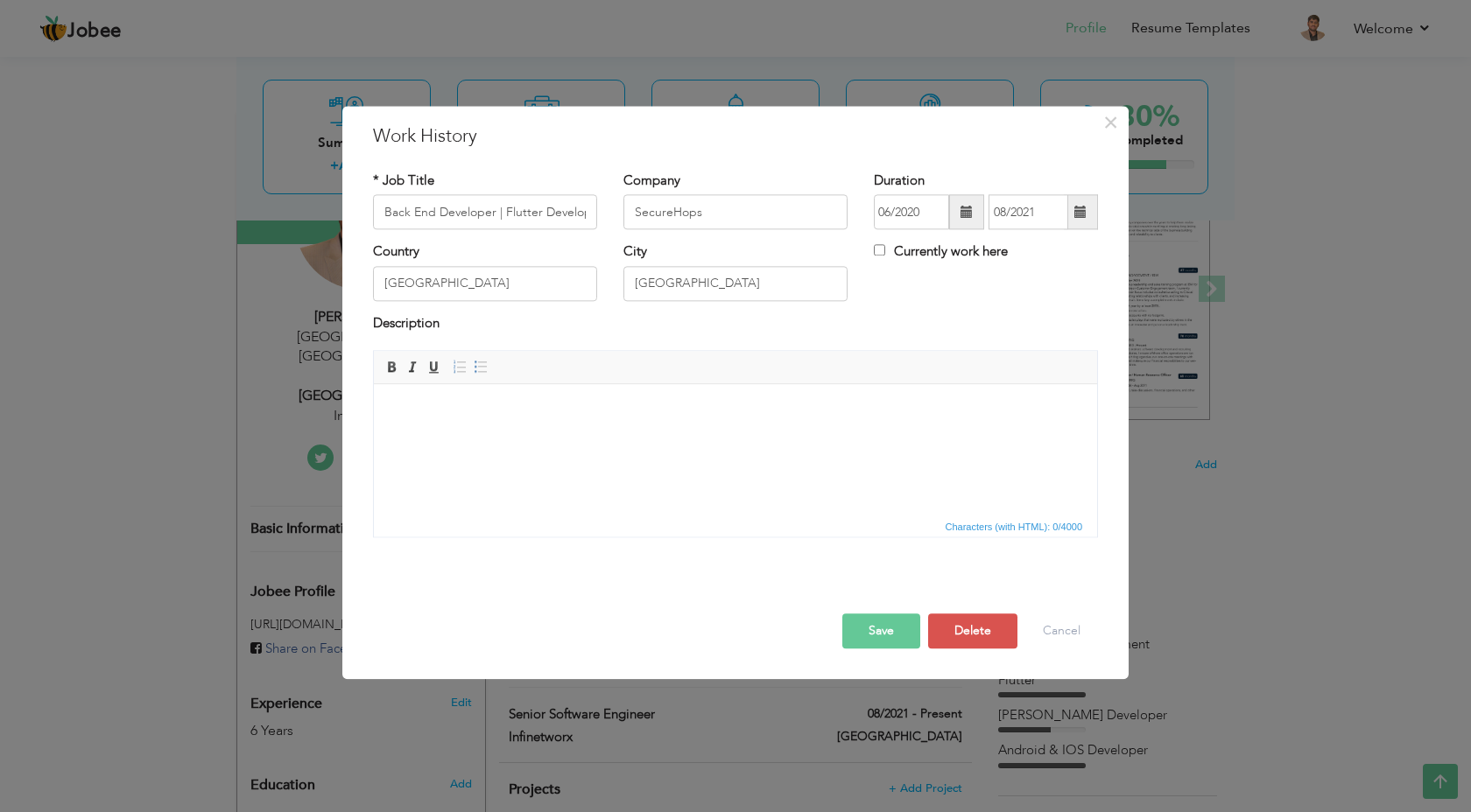
click at [599, 434] on html at bounding box center [736, 412] width 723 height 54
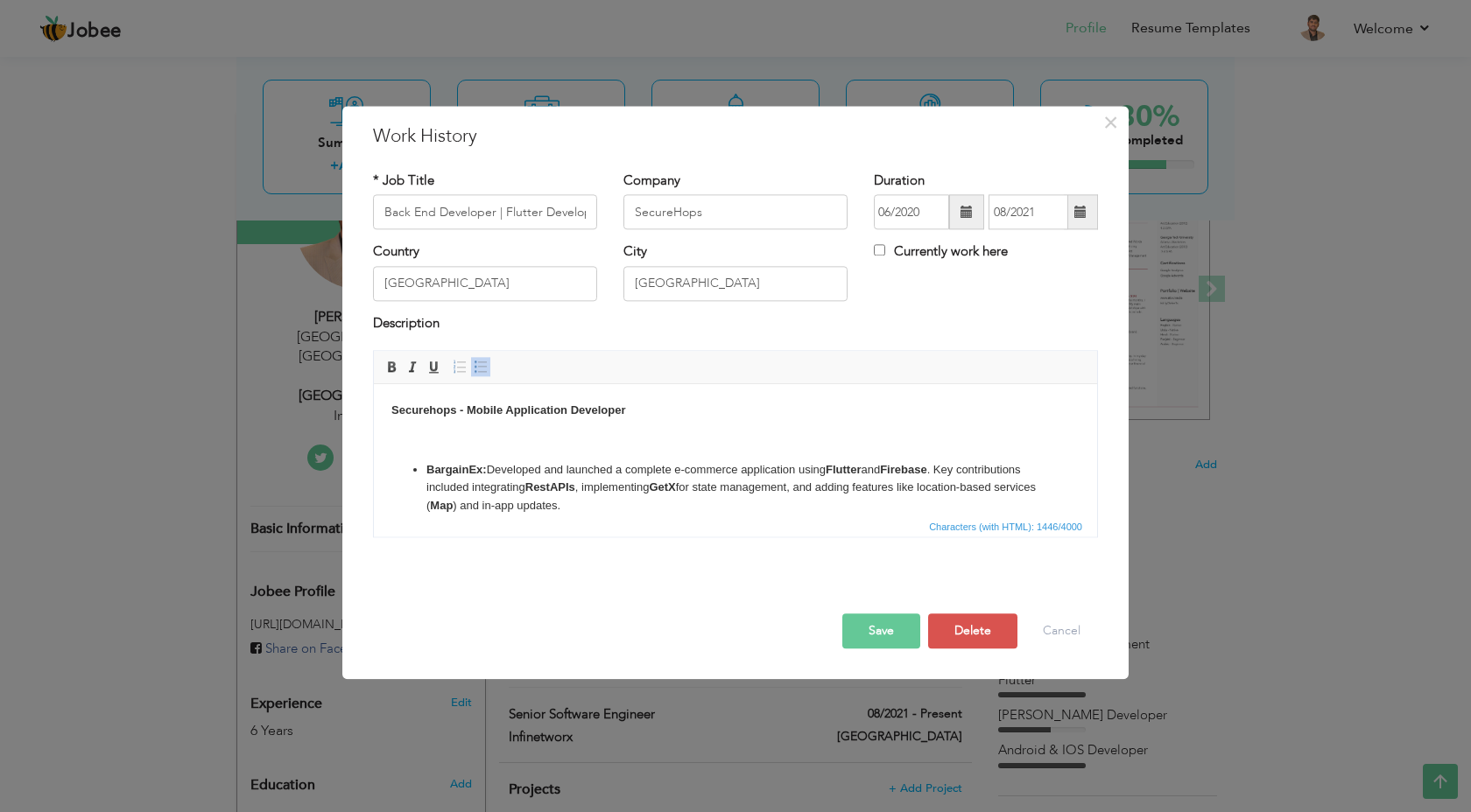
click at [488, 443] on p at bounding box center [736, 441] width 688 height 18
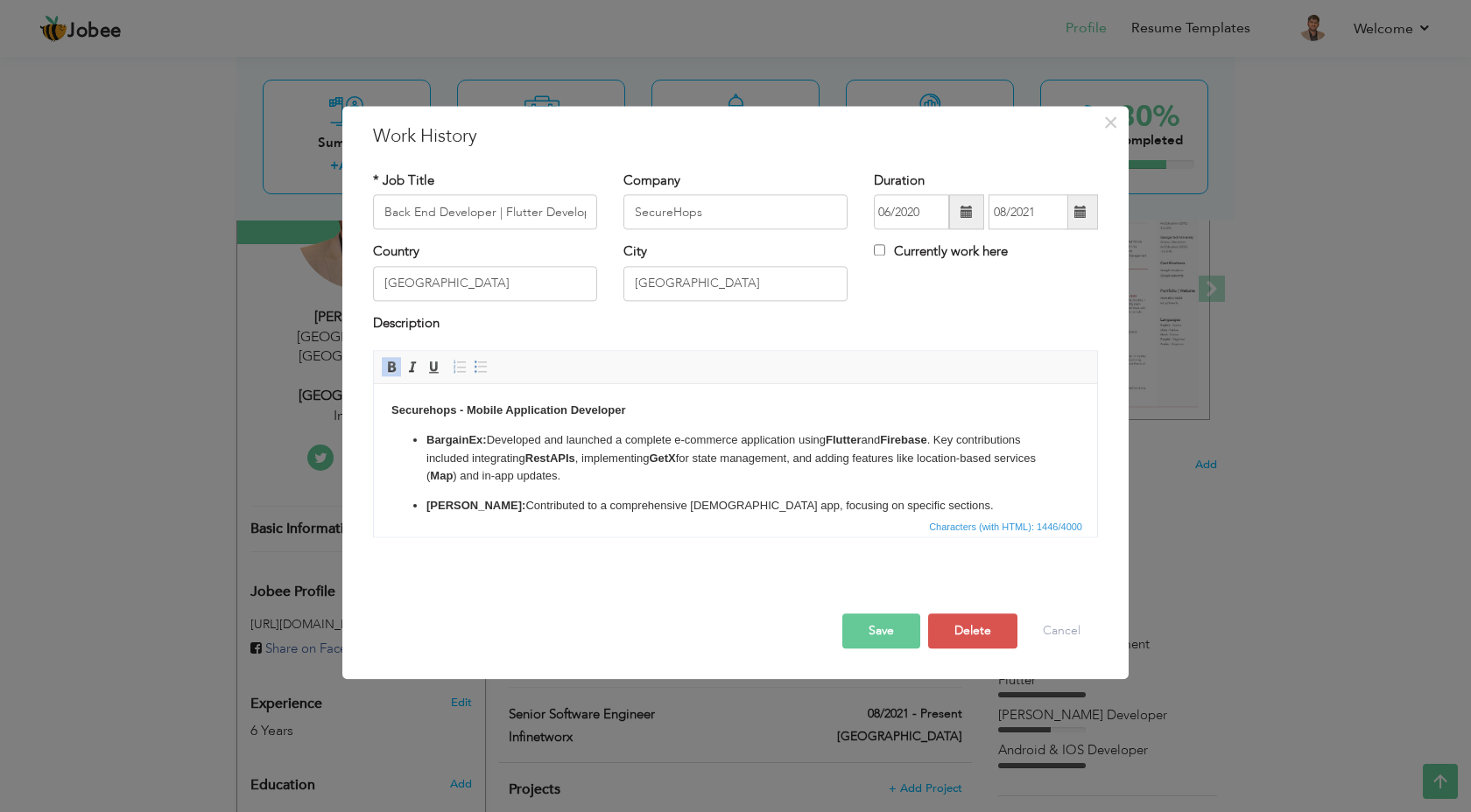
click at [871, 632] on button "Save" at bounding box center [882, 633] width 78 height 35
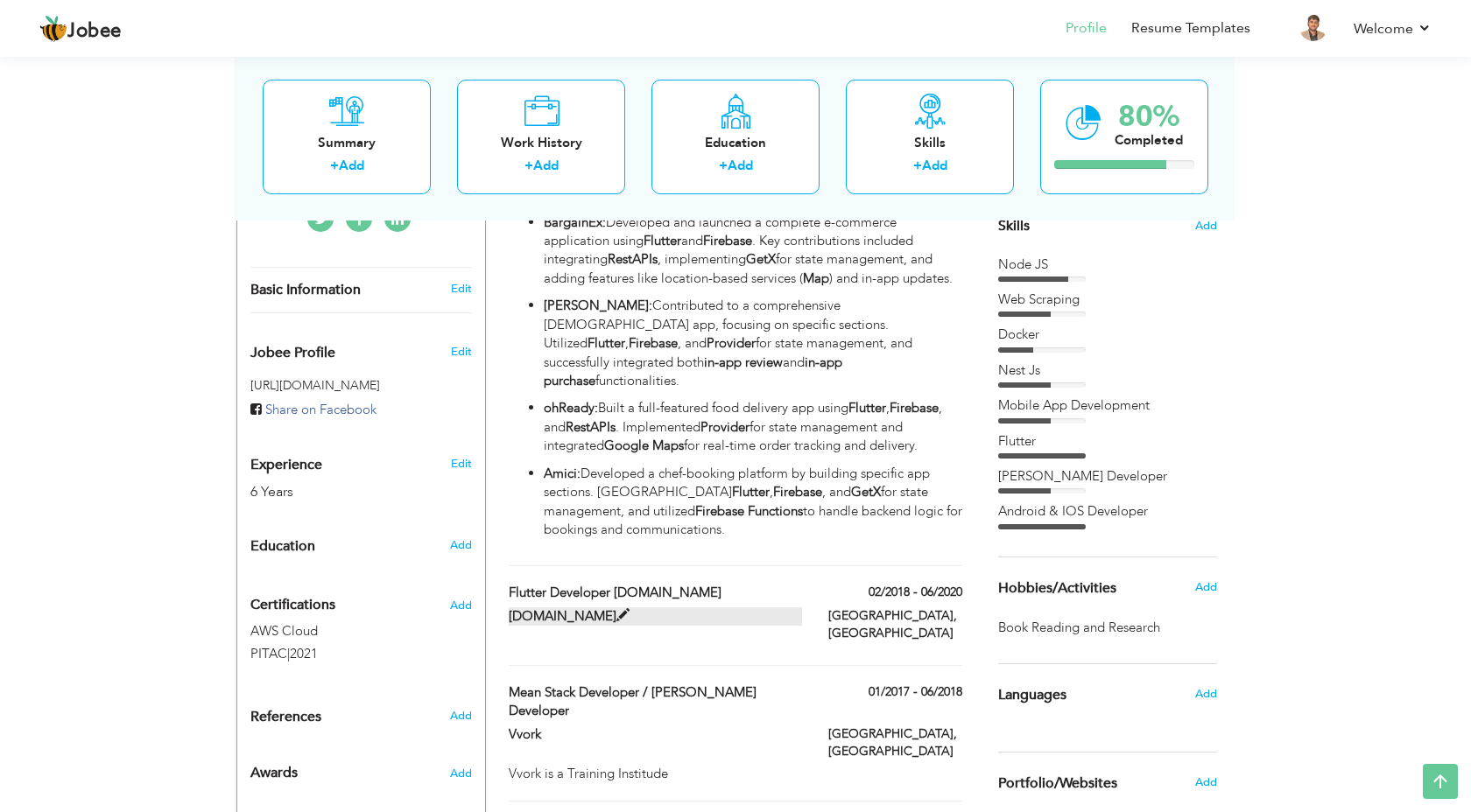
scroll to position [451, 0]
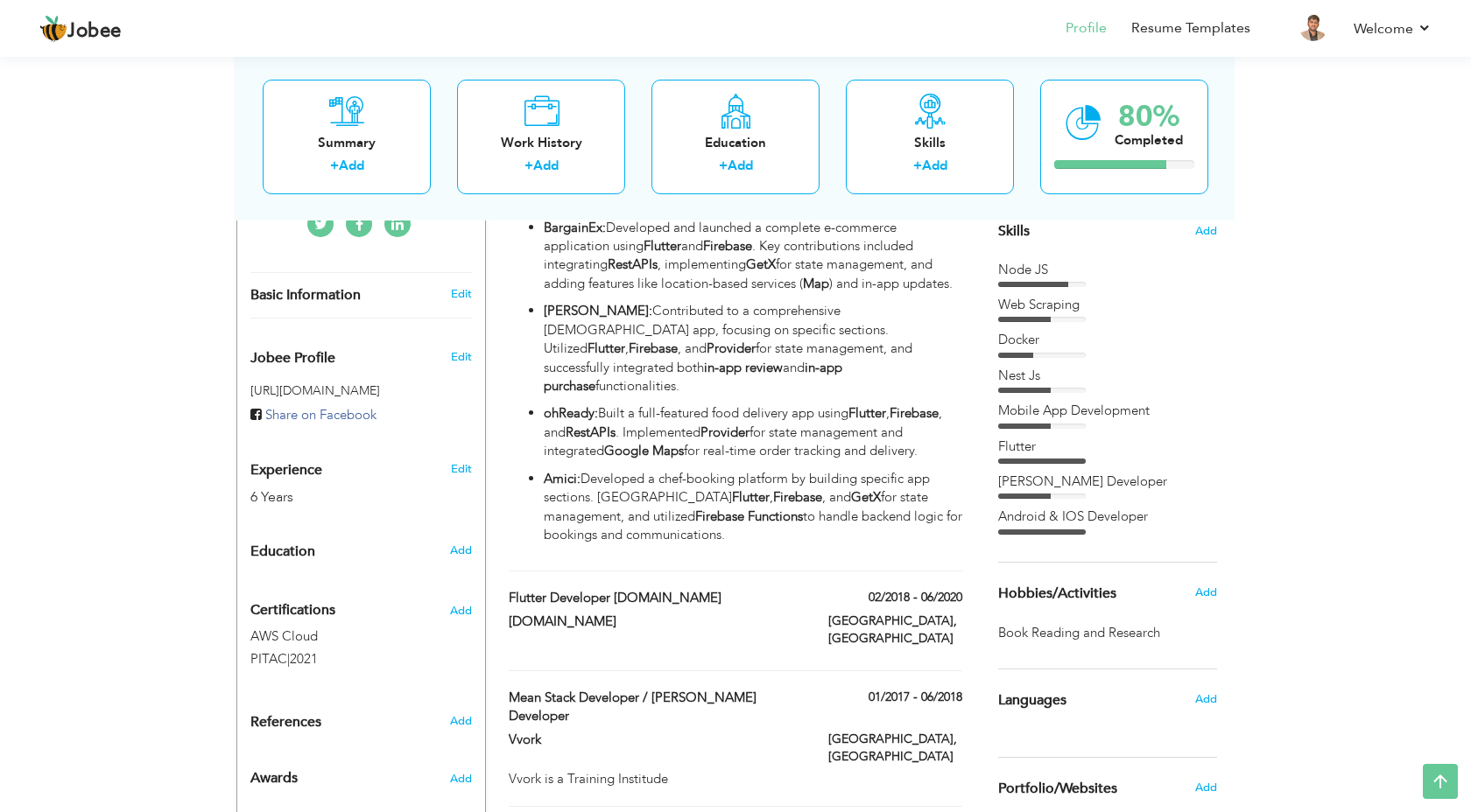
click at [828, 550] on div "Work History + Add Experience Back End Developer | Flutter Developer 06/2020 - …" at bounding box center [736, 477] width 473 height 807
click at [799, 589] on label "Flutter Developer Salamgram.inc" at bounding box center [656, 598] width 294 height 18
type input "Flutter Developer Salamgram.inc"
type input "Salamgram.inc"
type input "02/2018"
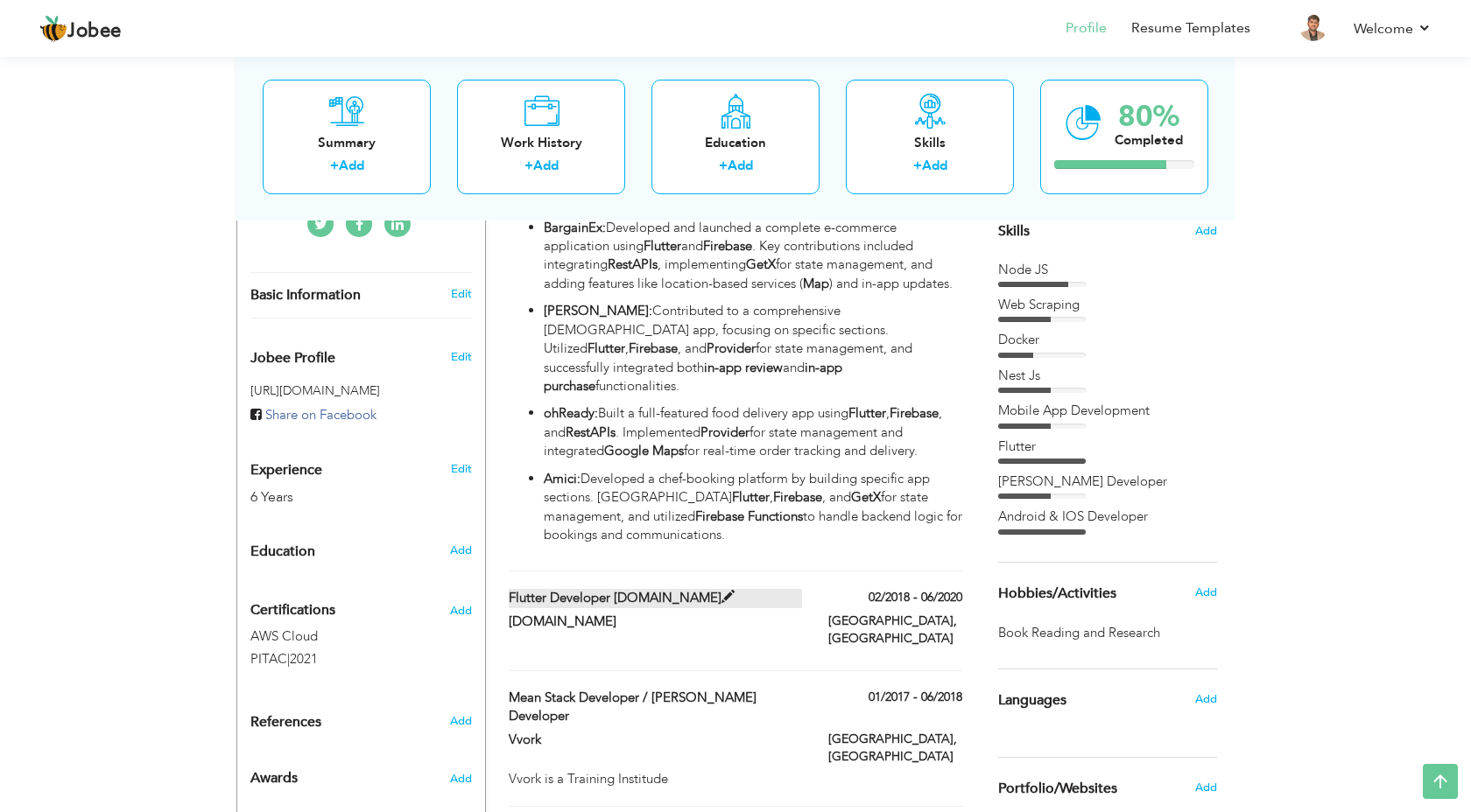
type input "06/2020"
type input "[GEOGRAPHIC_DATA]"
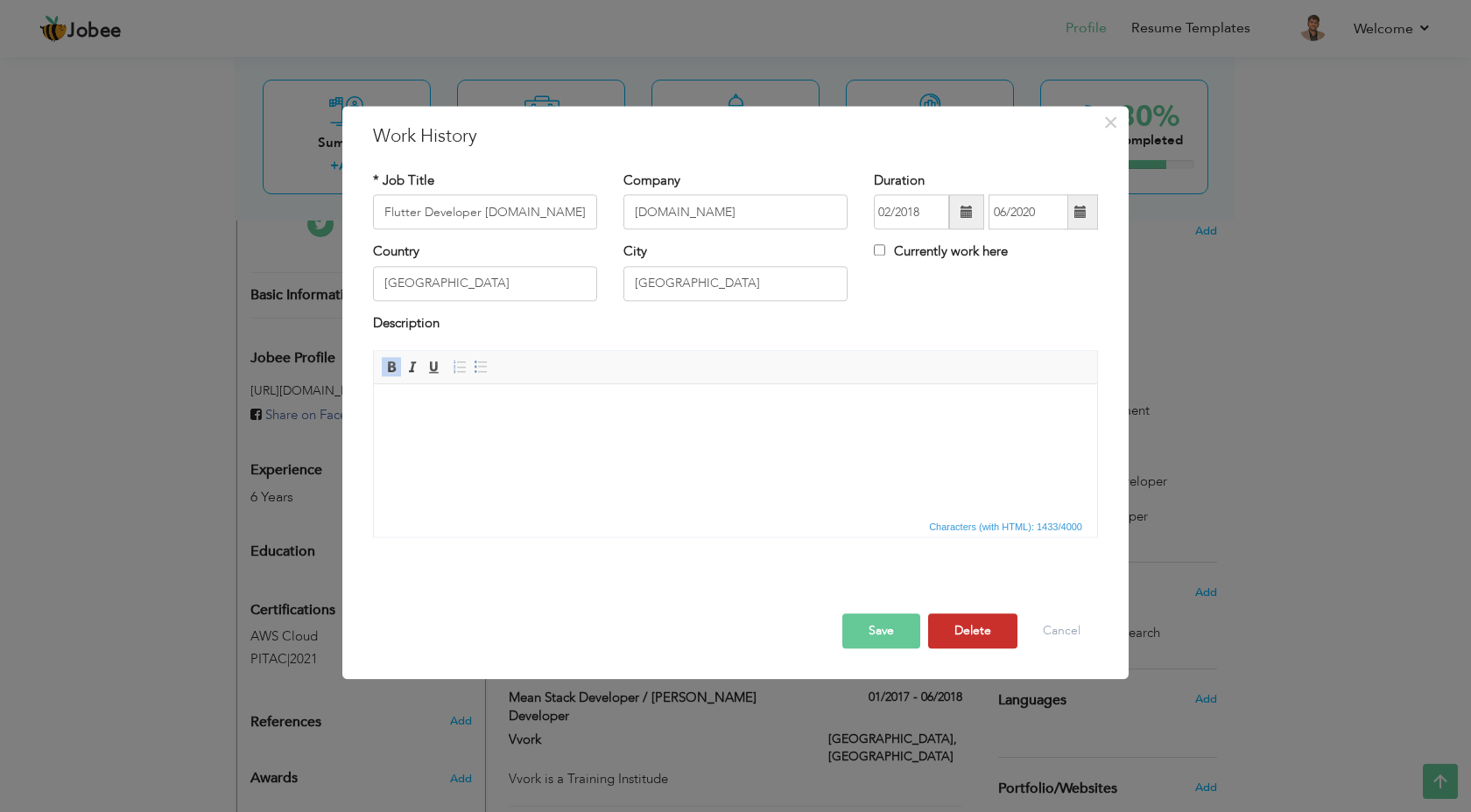
click at [975, 640] on button "Delete" at bounding box center [972, 633] width 90 height 35
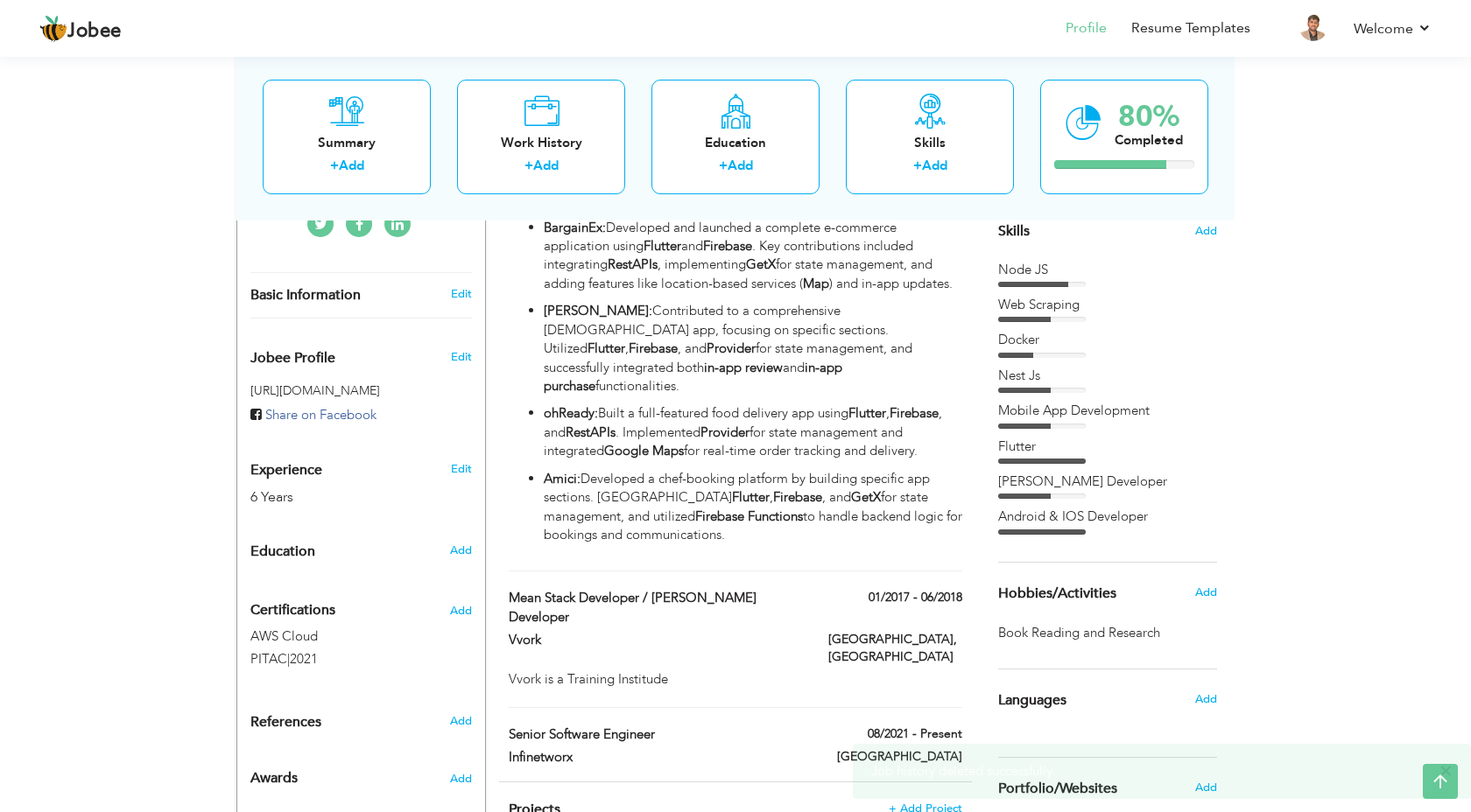
click at [1447, 768] on span "×" at bounding box center [1446, 770] width 13 height 18
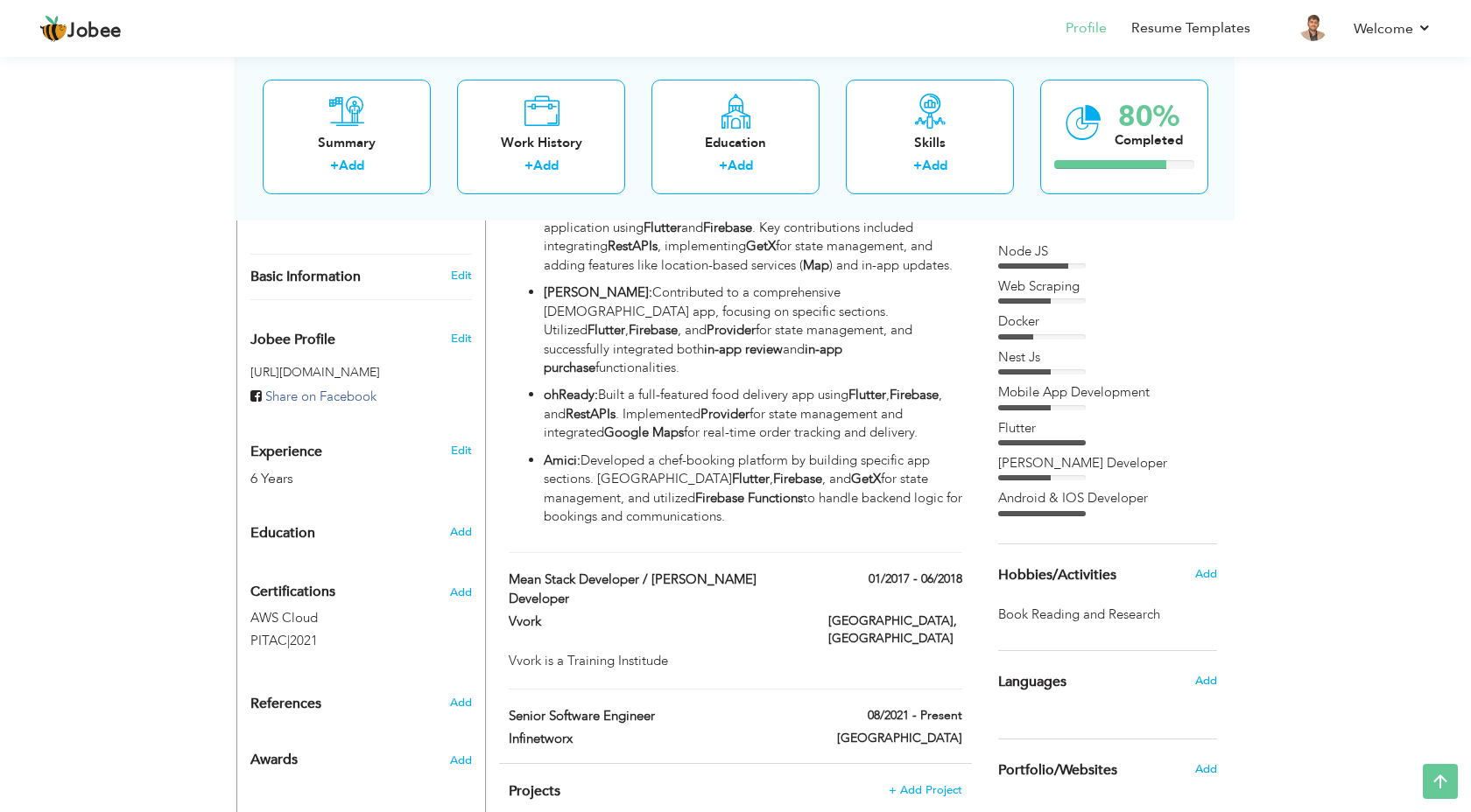
scroll to position [467, 0]
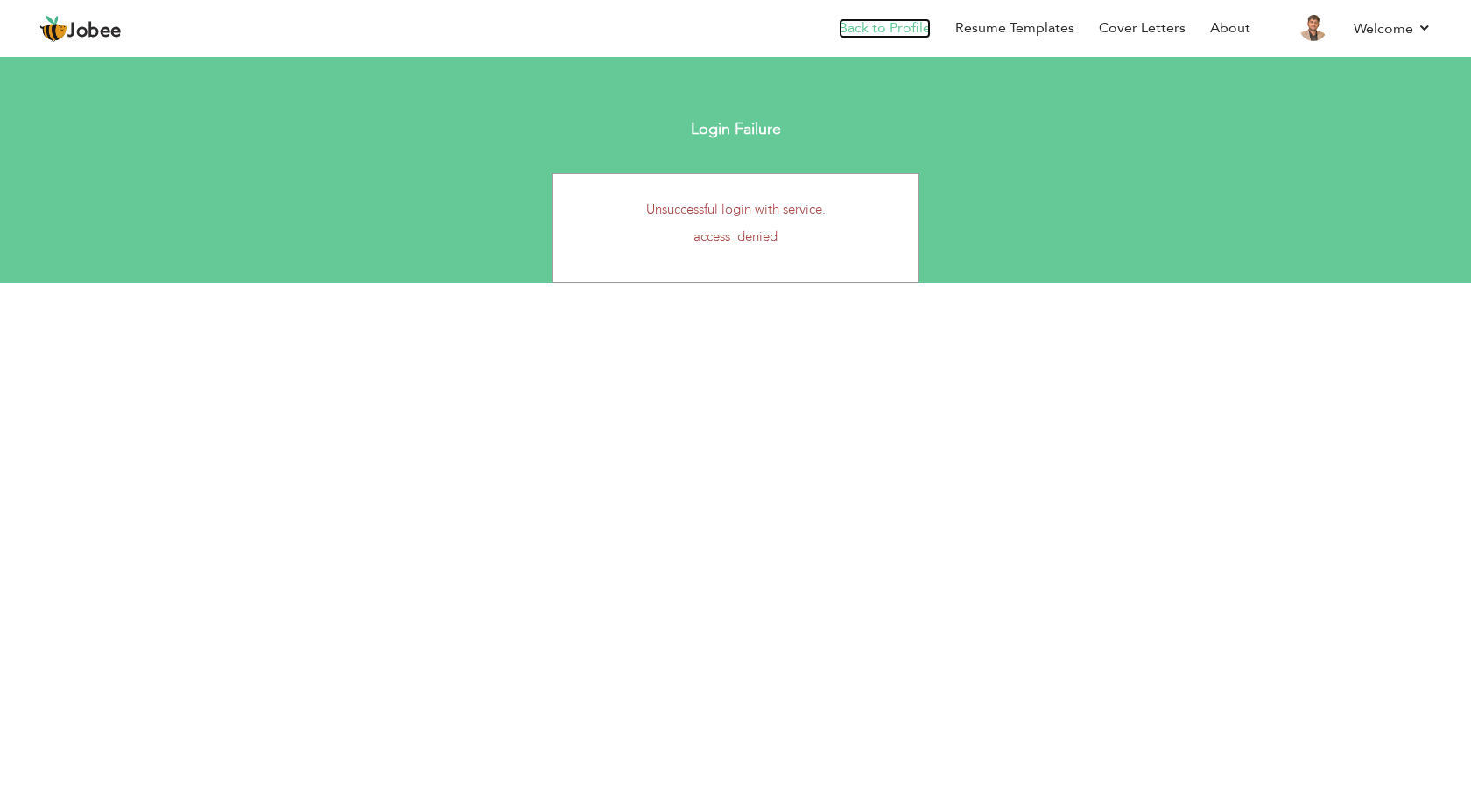
click at [896, 19] on link "Back to Profile" at bounding box center [884, 29] width 92 height 20
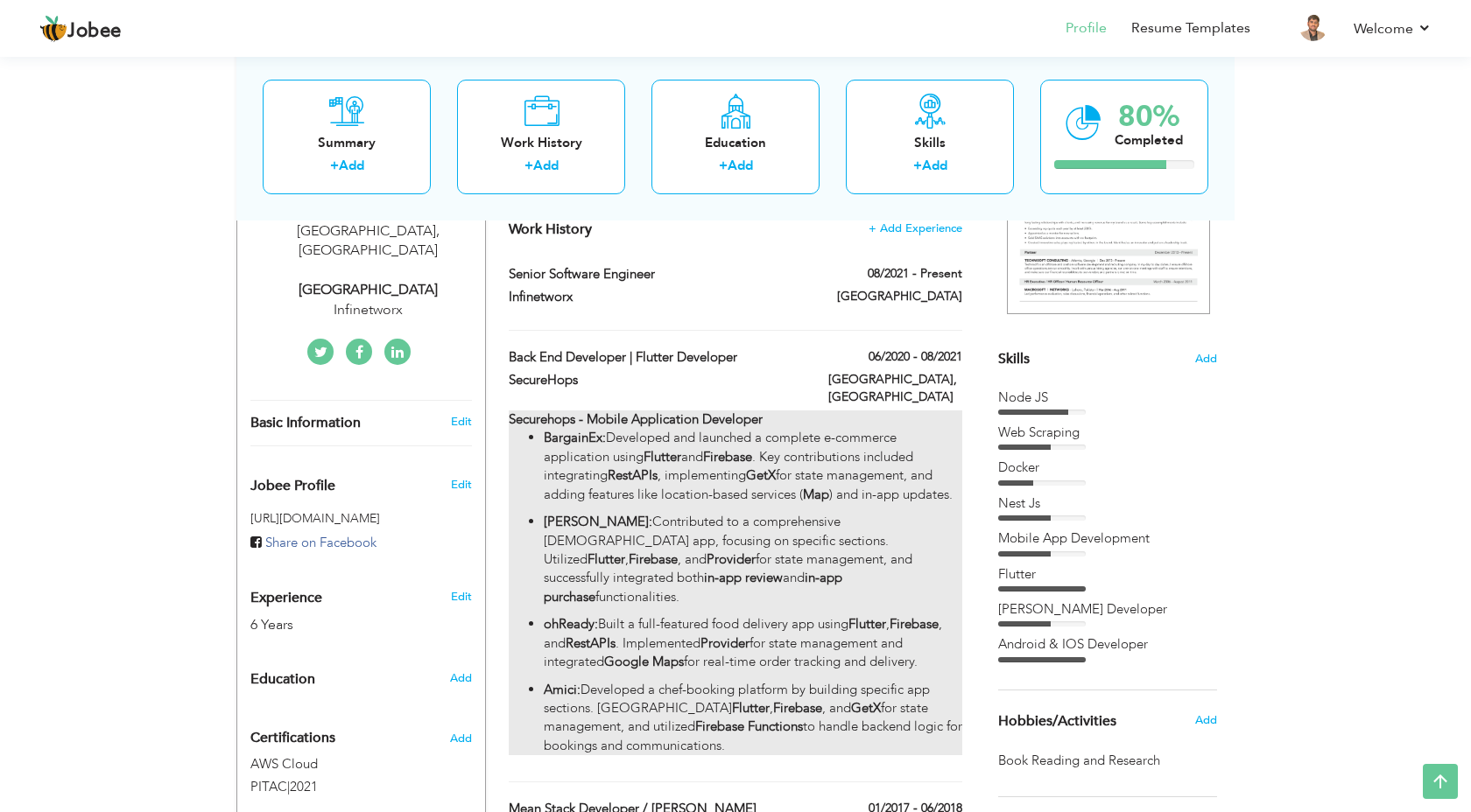
scroll to position [305, 0]
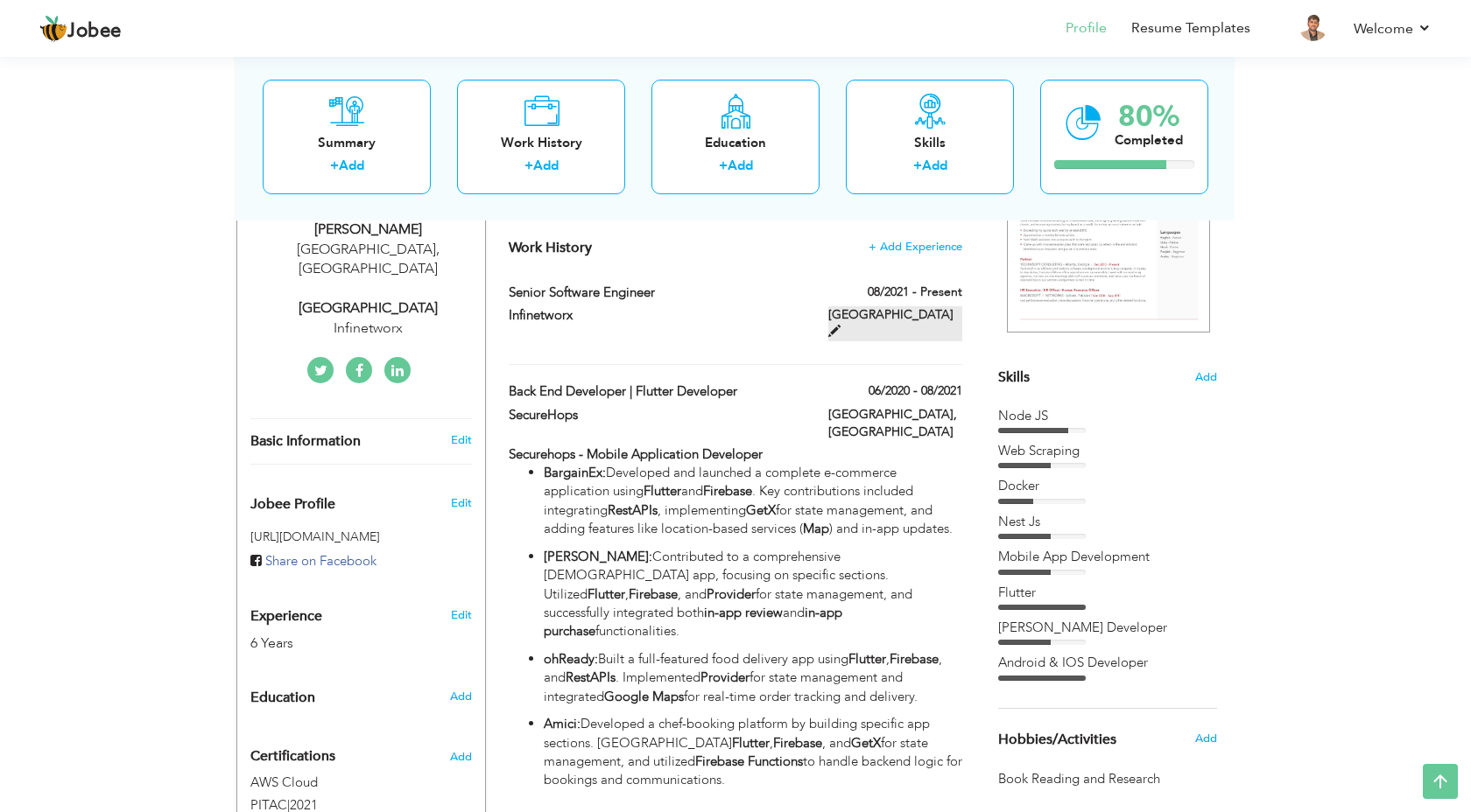
click at [841, 325] on span at bounding box center [834, 330] width 12 height 12
type input "Senior Software Engineer"
type input "Infinetworx"
type input "08/2021"
type input "[GEOGRAPHIC_DATA]"
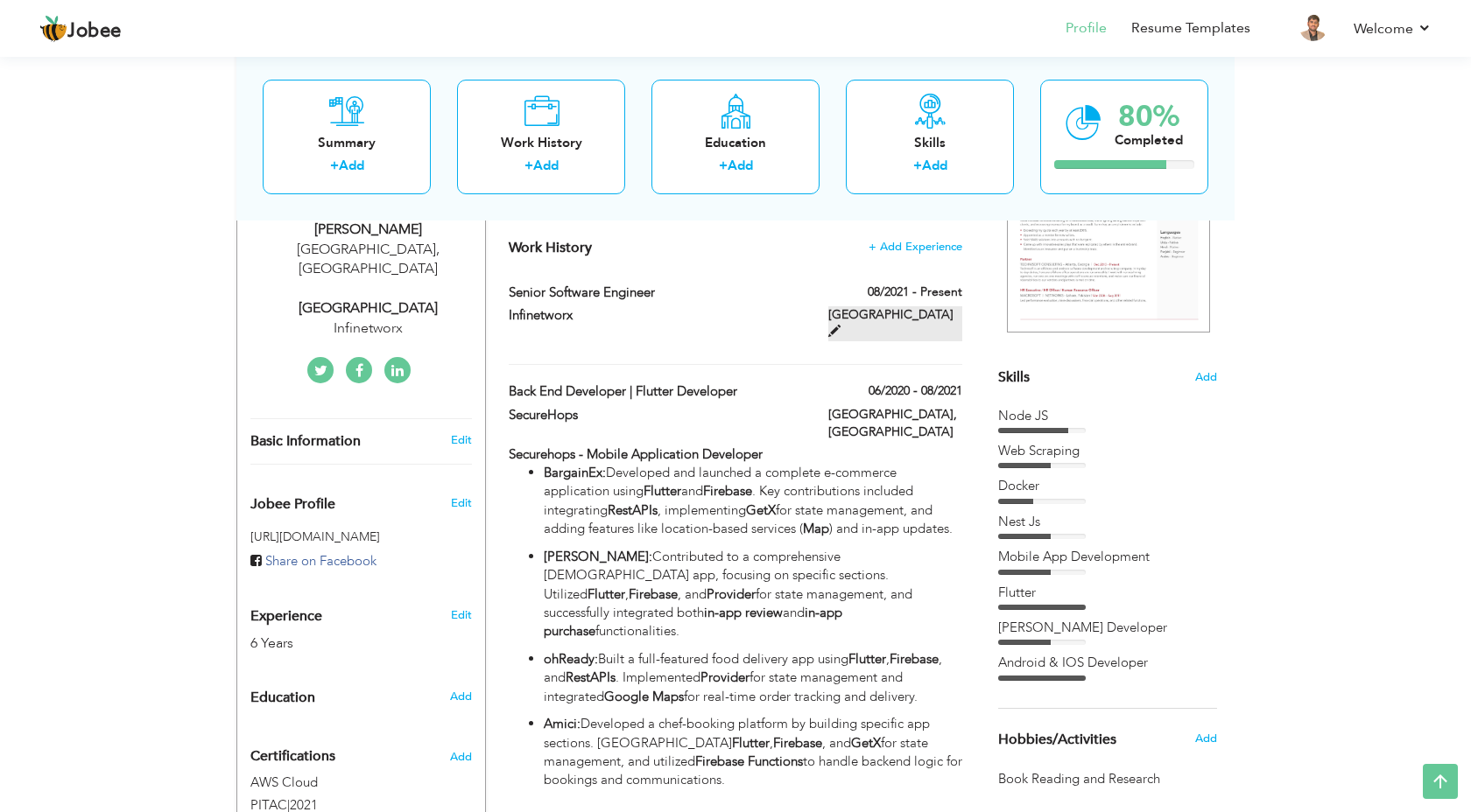
checkbox input "true"
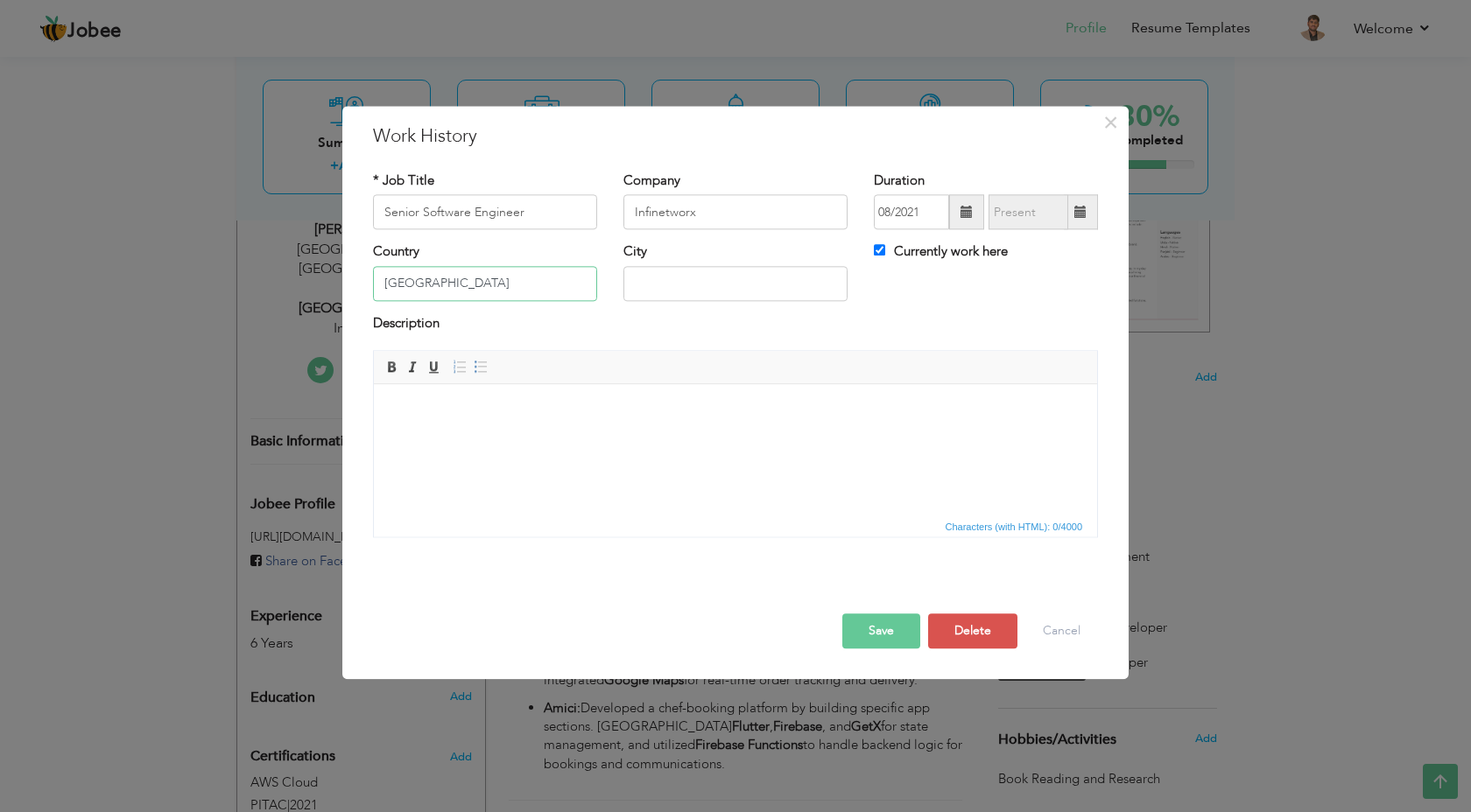
click at [505, 287] on input "[GEOGRAPHIC_DATA]" at bounding box center [485, 284] width 224 height 35
drag, startPoint x: 465, startPoint y: 280, endPoint x: 380, endPoint y: 287, distance: 85.3
click at [380, 287] on input "Pa" at bounding box center [485, 284] width 224 height 35
type input "[GEOGRAPHIC_DATA]"
click at [684, 291] on input "text" at bounding box center [736, 284] width 224 height 35
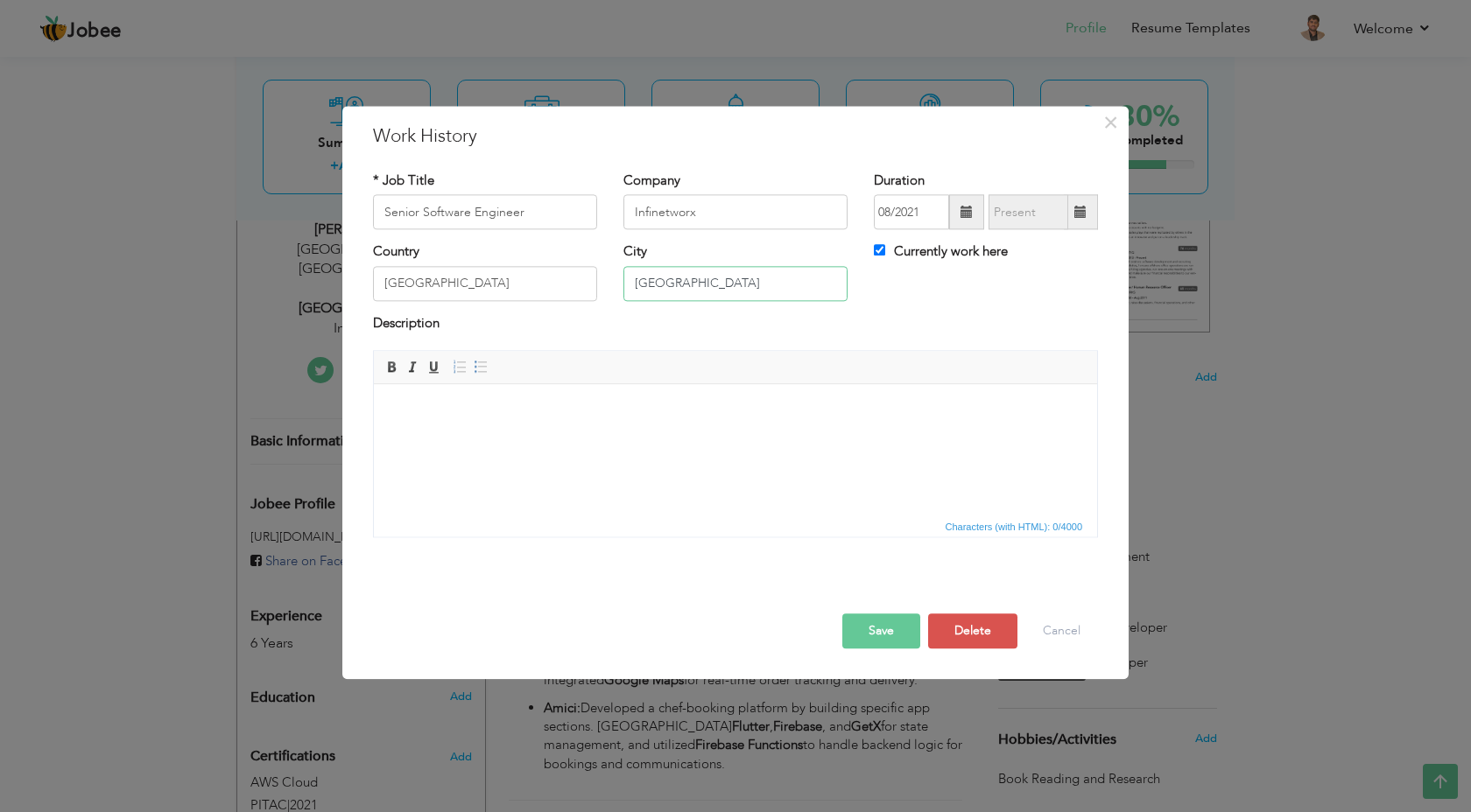
type input "[GEOGRAPHIC_DATA]"
click at [543, 437] on html at bounding box center [736, 412] width 723 height 54
click at [553, 399] on html at bounding box center [736, 412] width 723 height 54
paste body
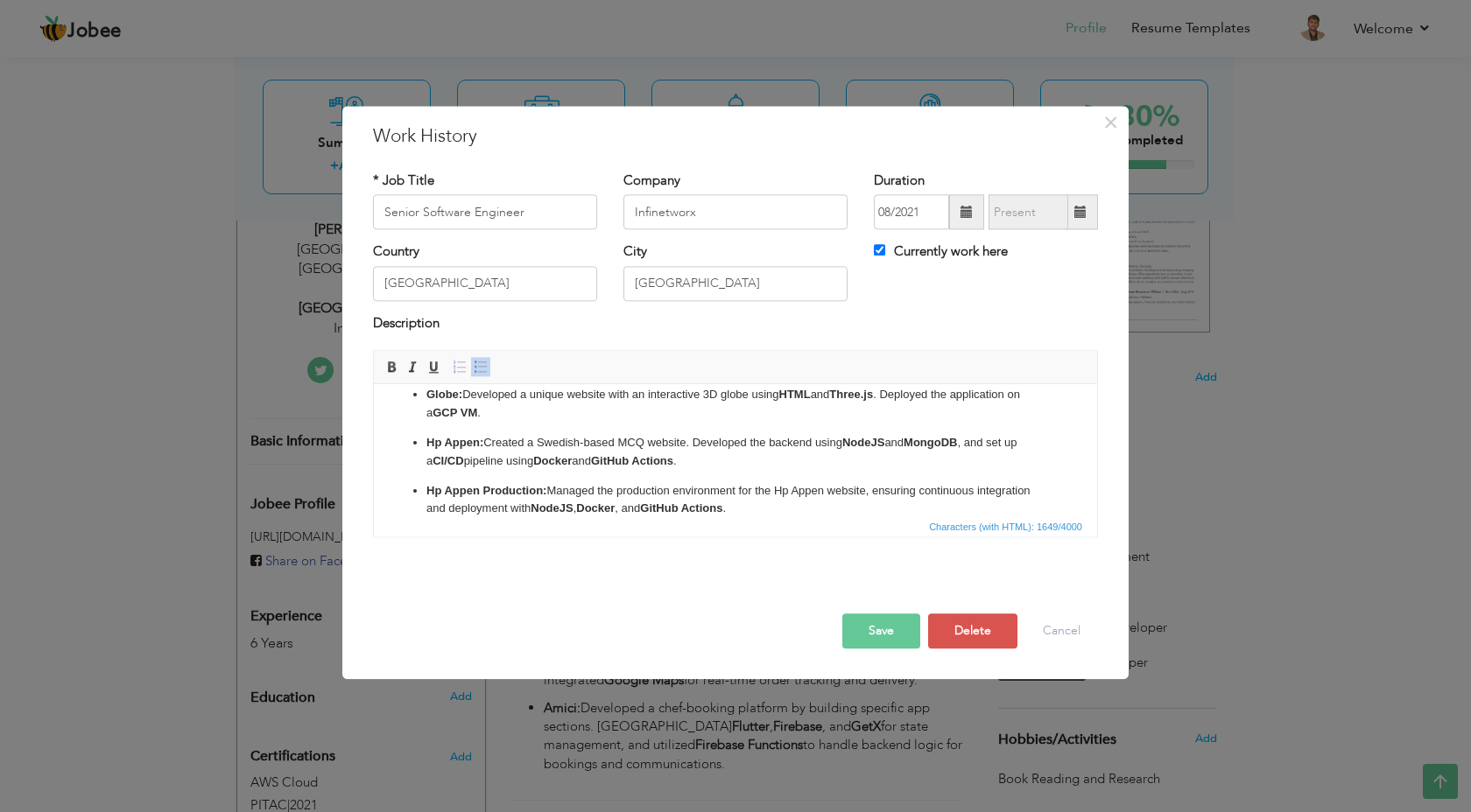
scroll to position [0, 0]
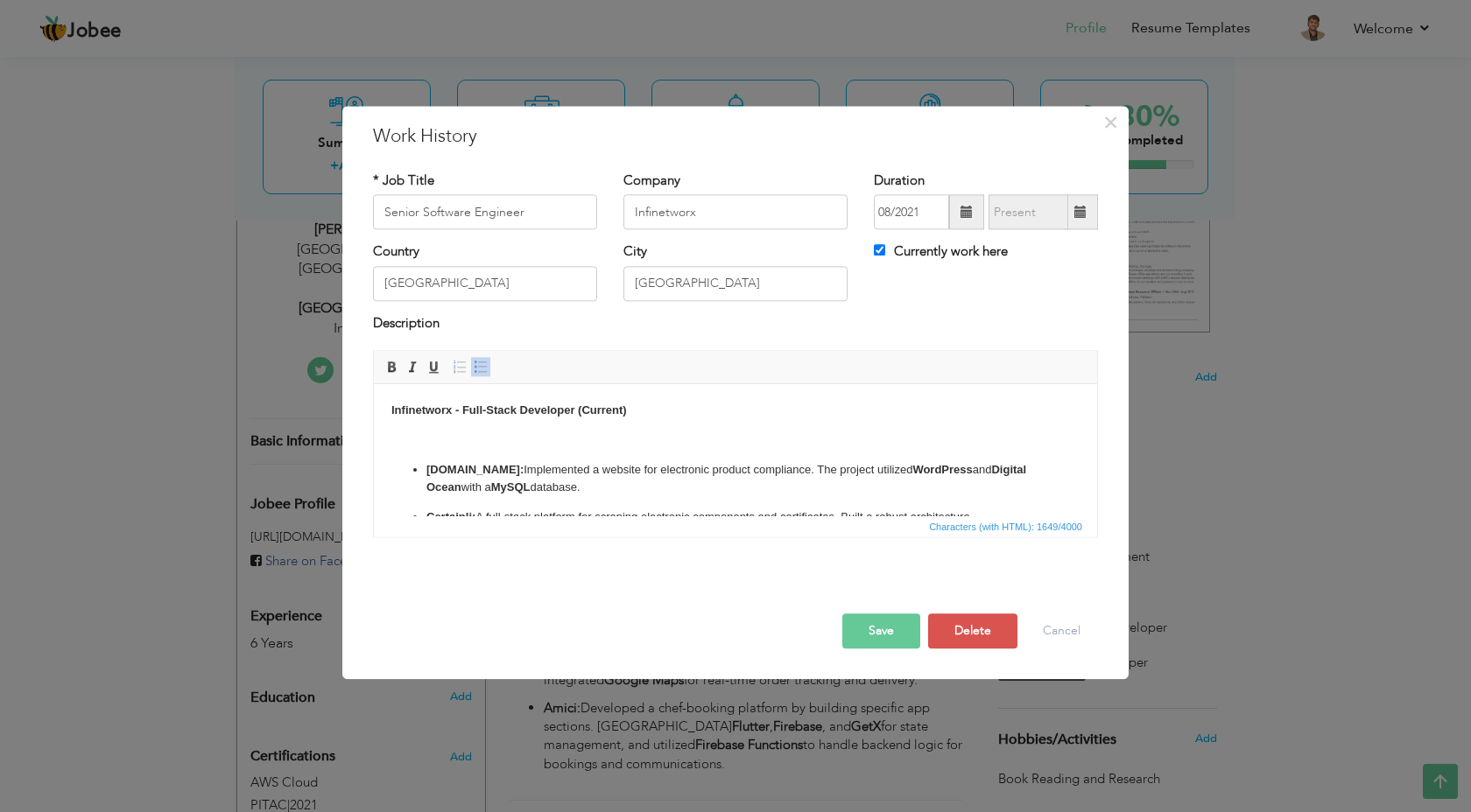
click at [500, 432] on p at bounding box center [736, 441] width 688 height 18
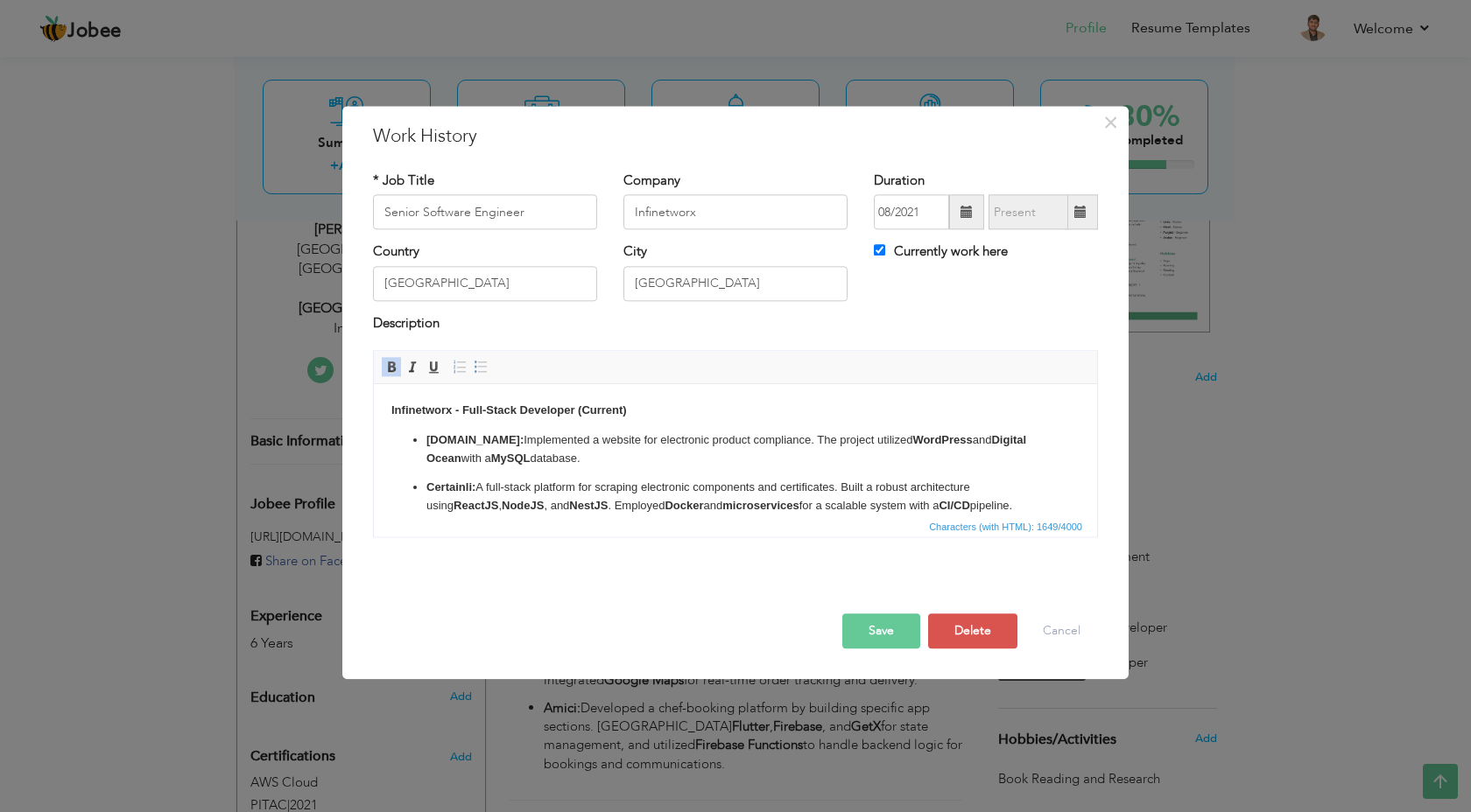
scroll to position [208, 0]
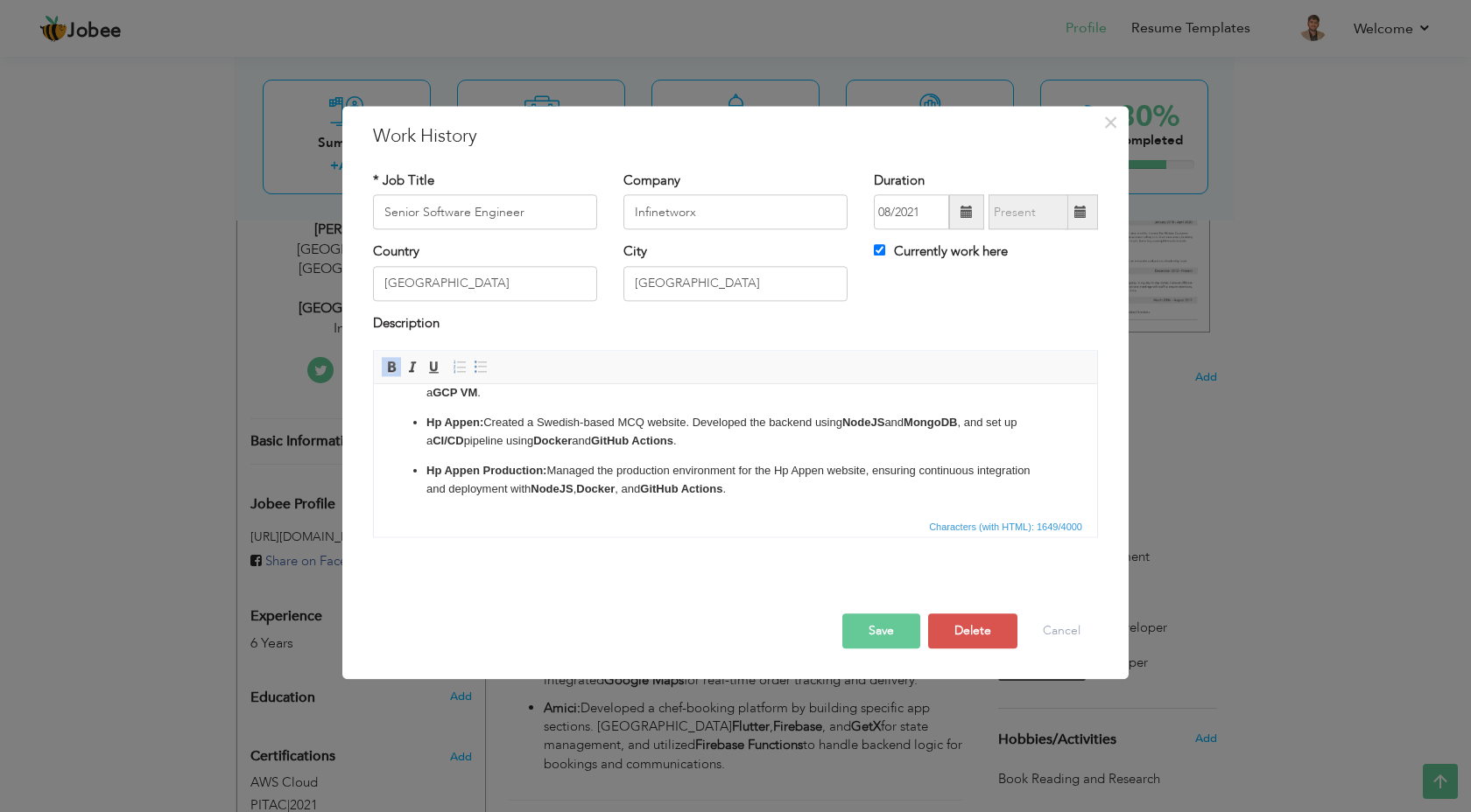
click at [704, 520] on span "Characters (with HTML): 1649/4000" at bounding box center [736, 526] width 723 height 21
click at [751, 495] on p "Hp Appen Production: Managed the production environment for the Hp Appen websit…" at bounding box center [736, 481] width 618 height 37
click at [762, 486] on p "Hp Appen Production: Managed the production environment for the Hp Appen websit…" at bounding box center [736, 481] width 618 height 37
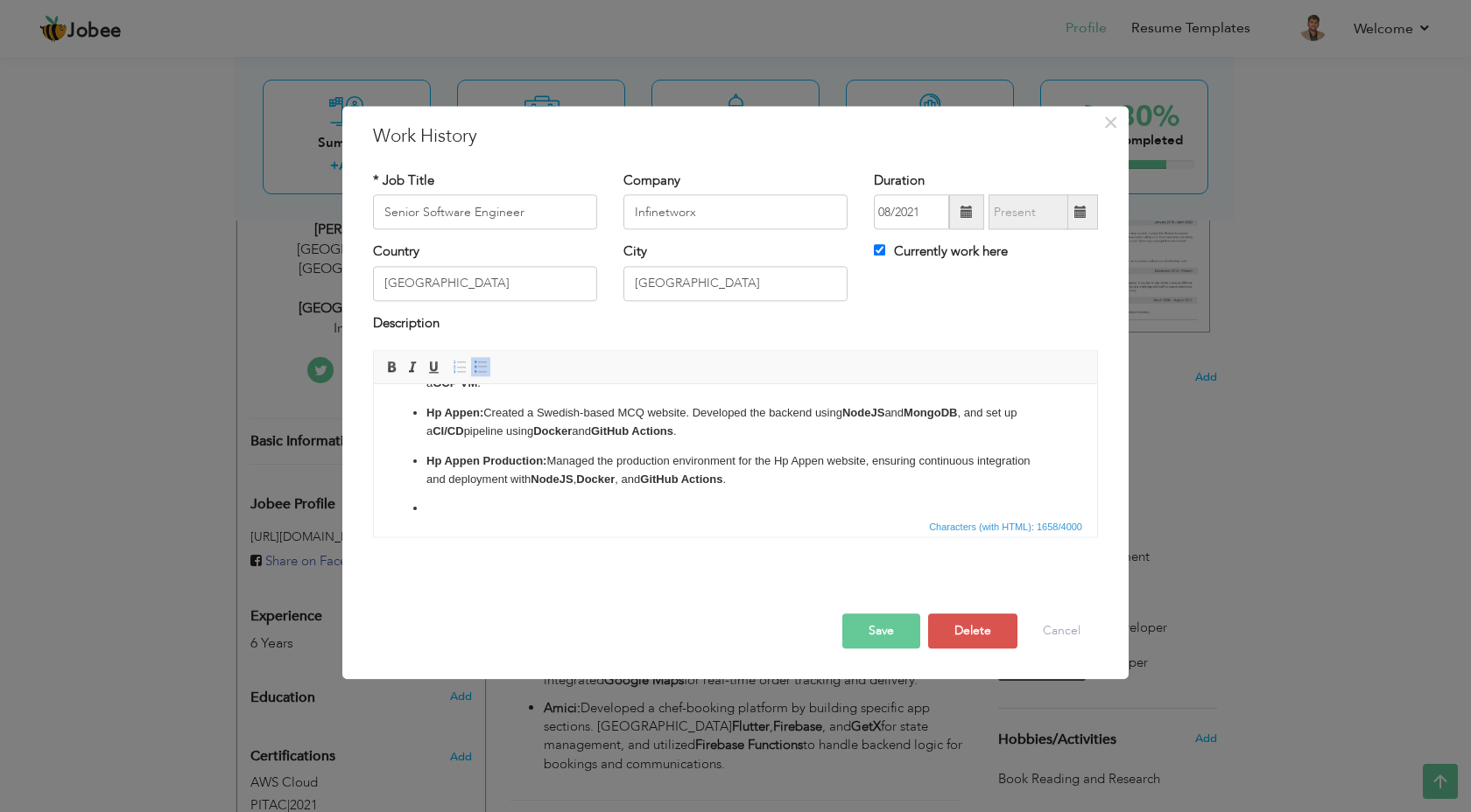
scroll to position [254, 0]
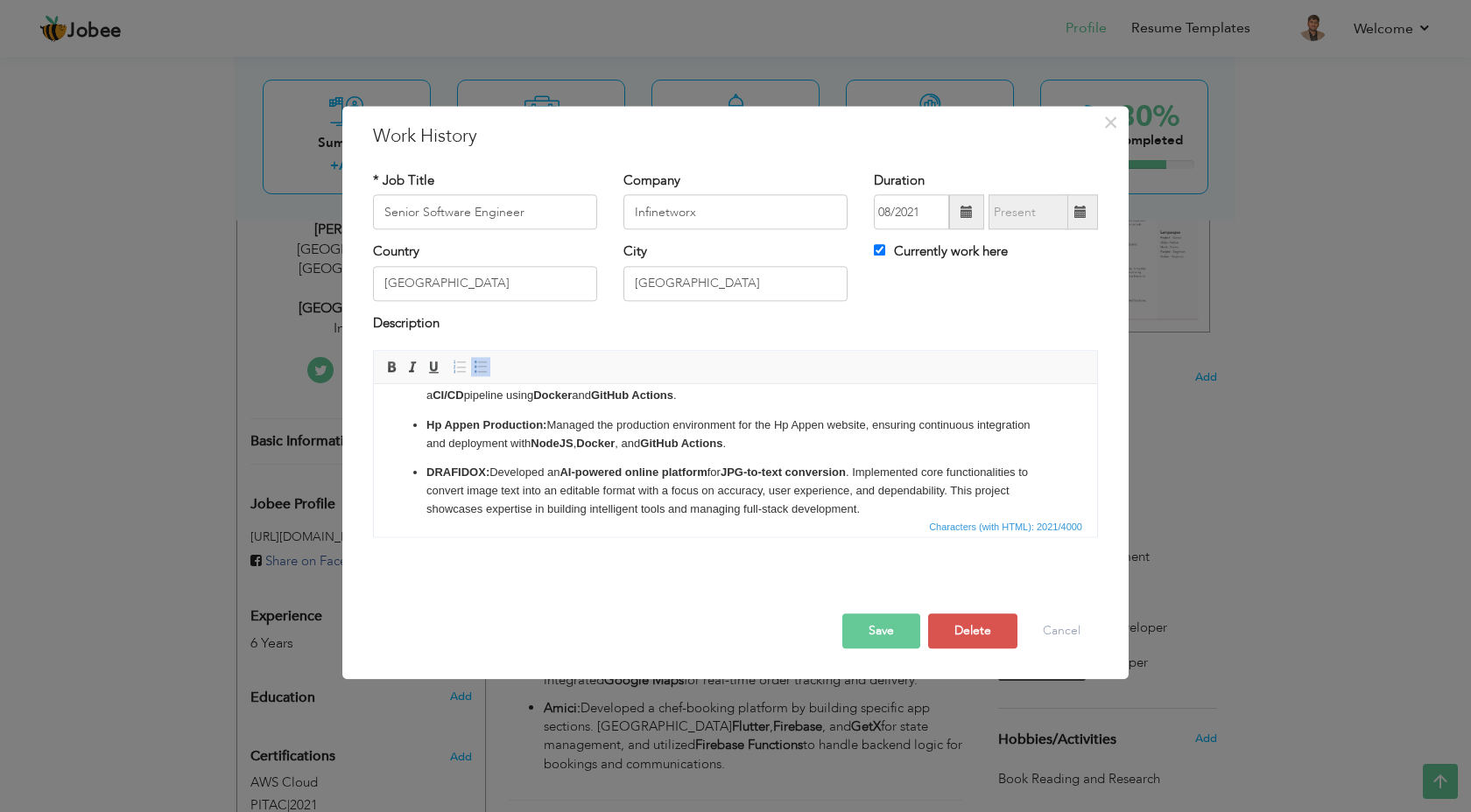
click at [511, 485] on p "DRAFIDOX: Developed an AI-powered online platform for JPG-to-text conversion . …" at bounding box center [736, 491] width 618 height 55
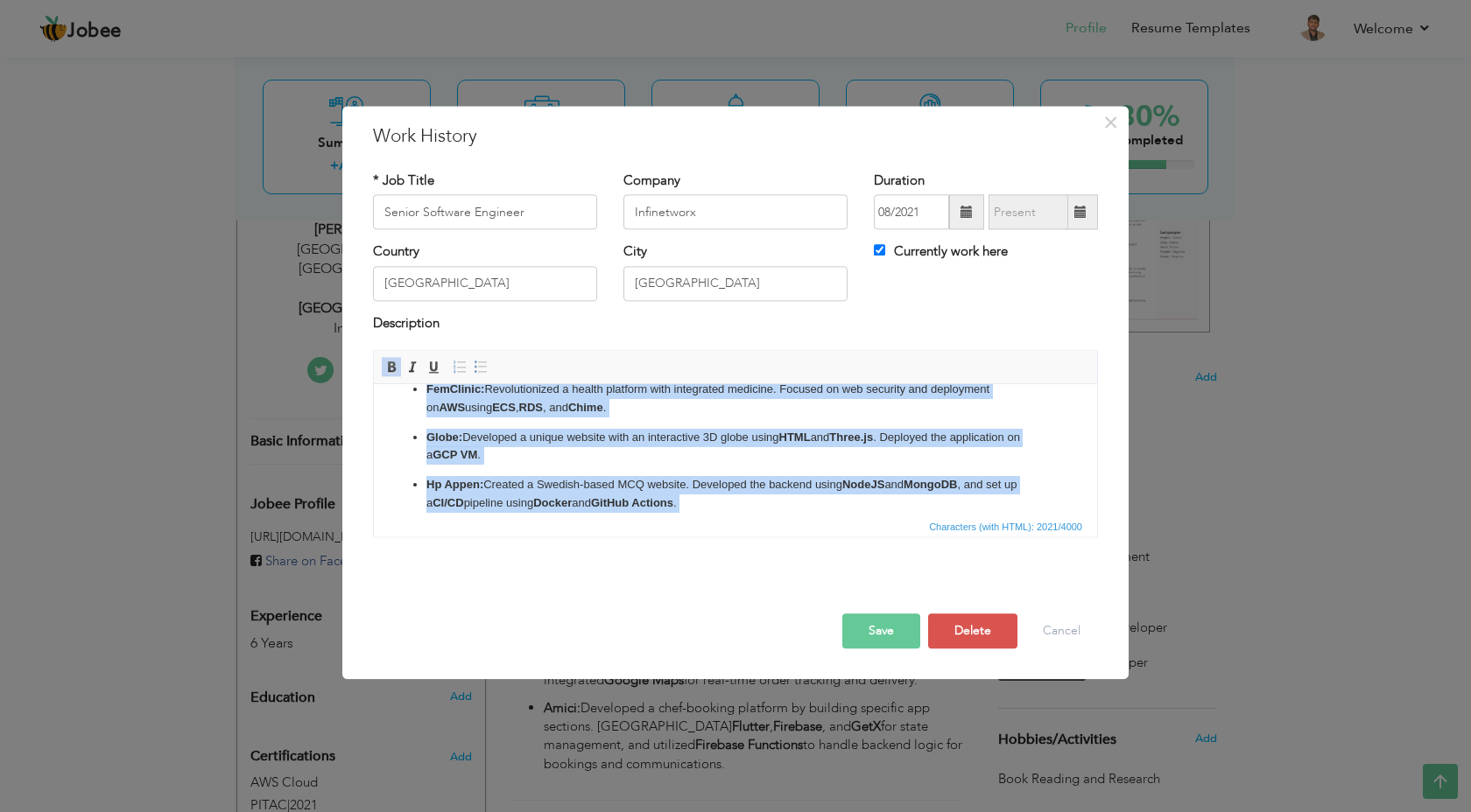
scroll to position [0, 0]
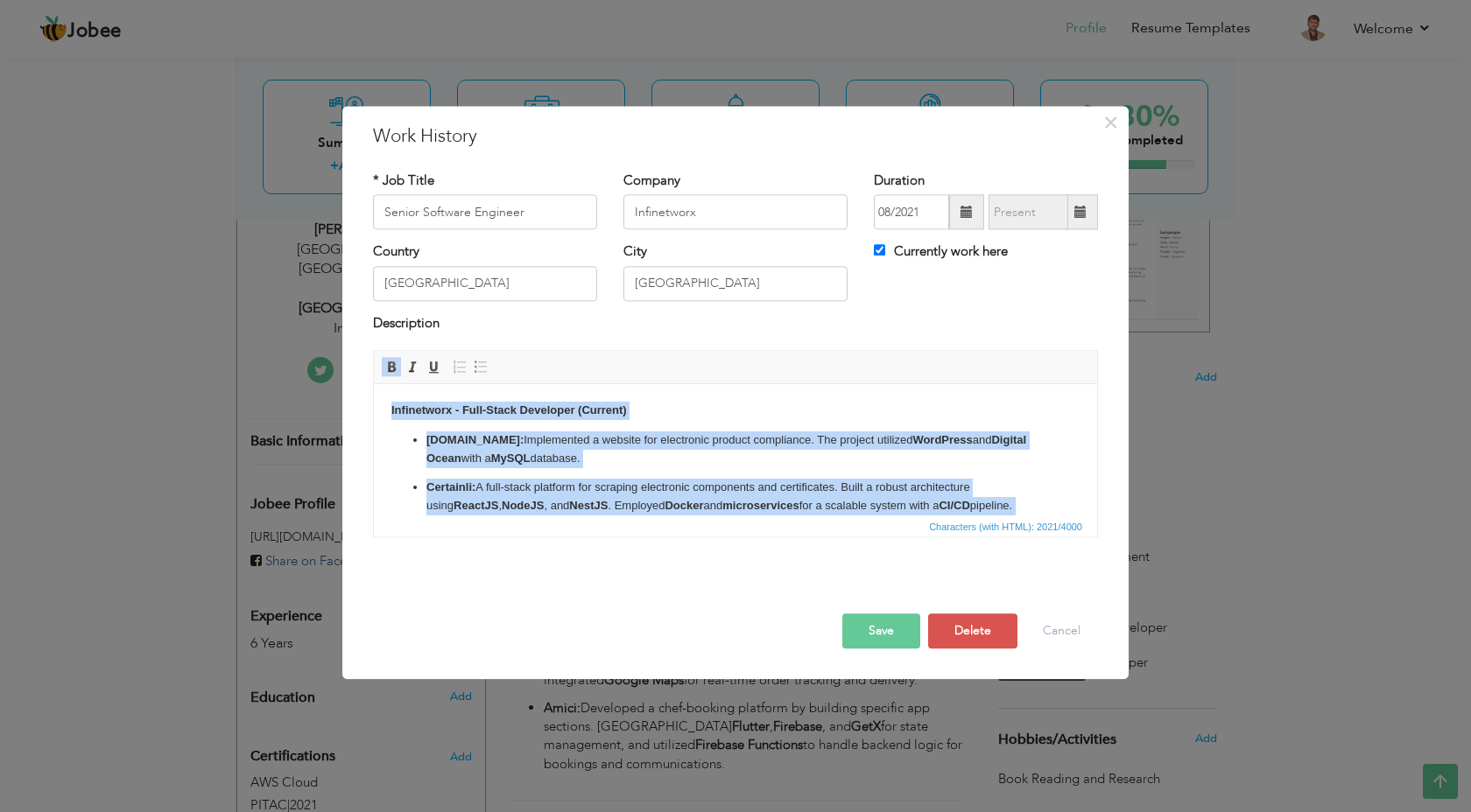
click at [656, 426] on body "Infinetworx - Full-Stack Developer (Current) Certainli.se: Implemented a websit…" at bounding box center [736, 586] width 688 height 371
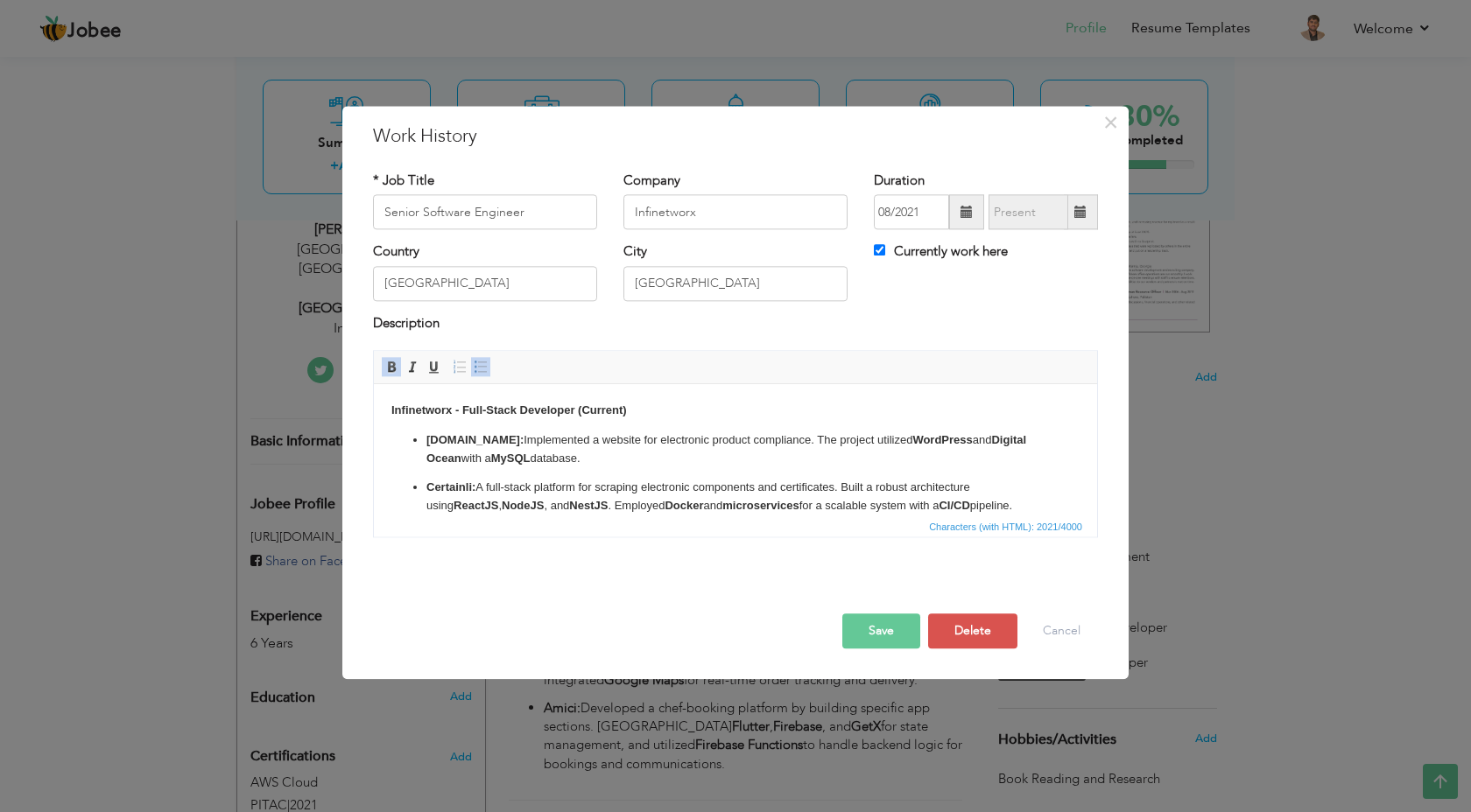
click at [902, 637] on button "Save" at bounding box center [882, 633] width 78 height 35
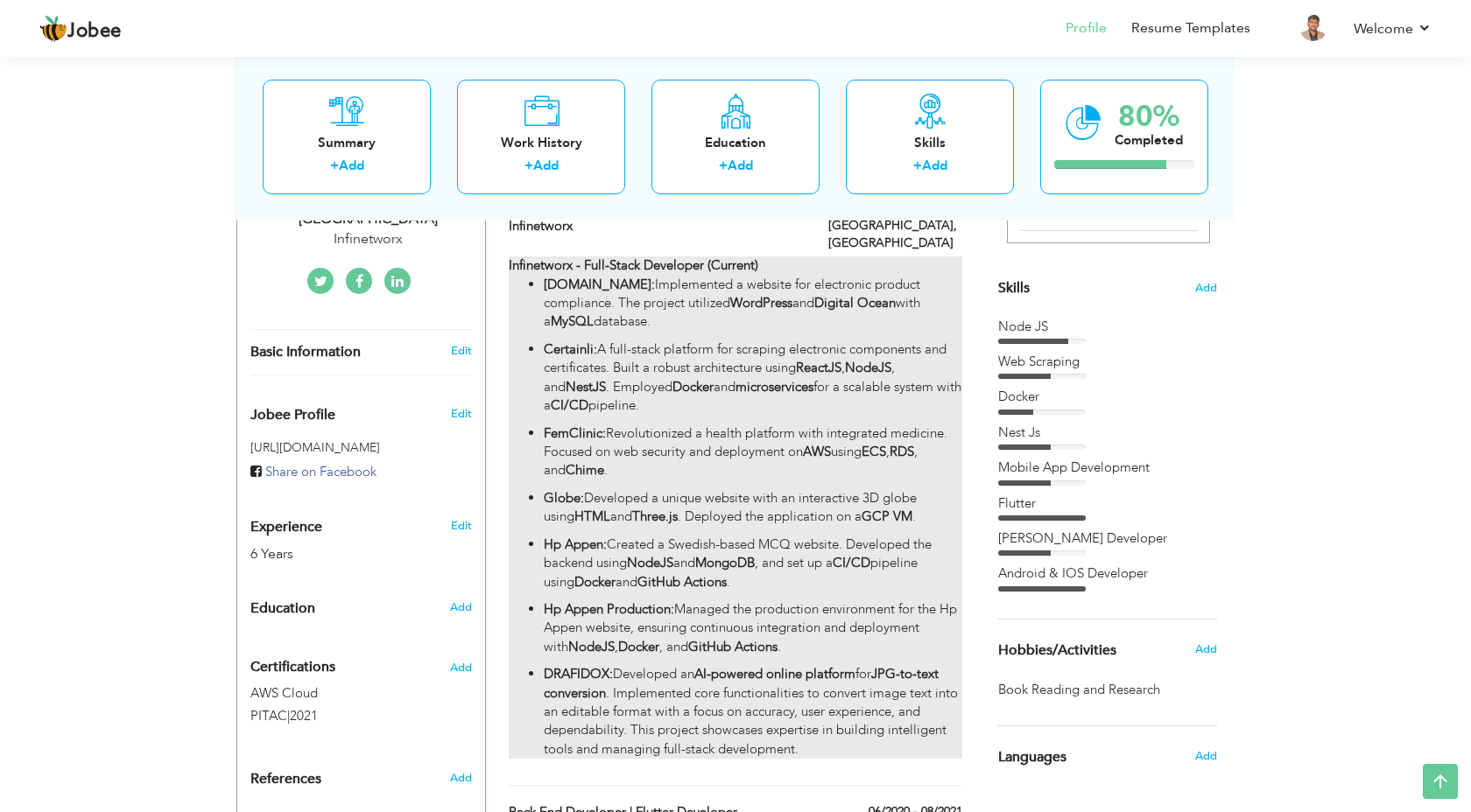
scroll to position [263, 0]
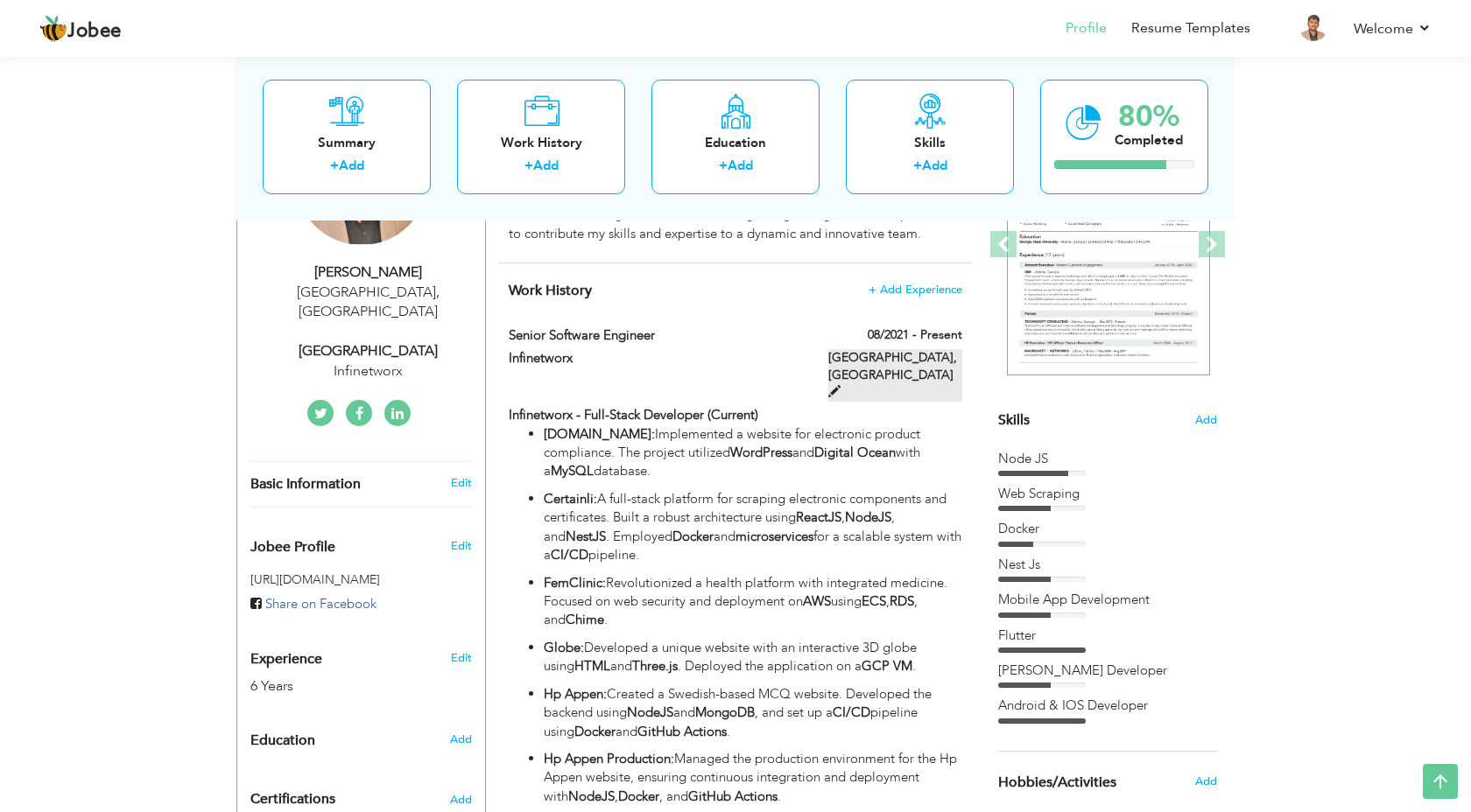
click at [841, 385] on span at bounding box center [834, 390] width 12 height 12
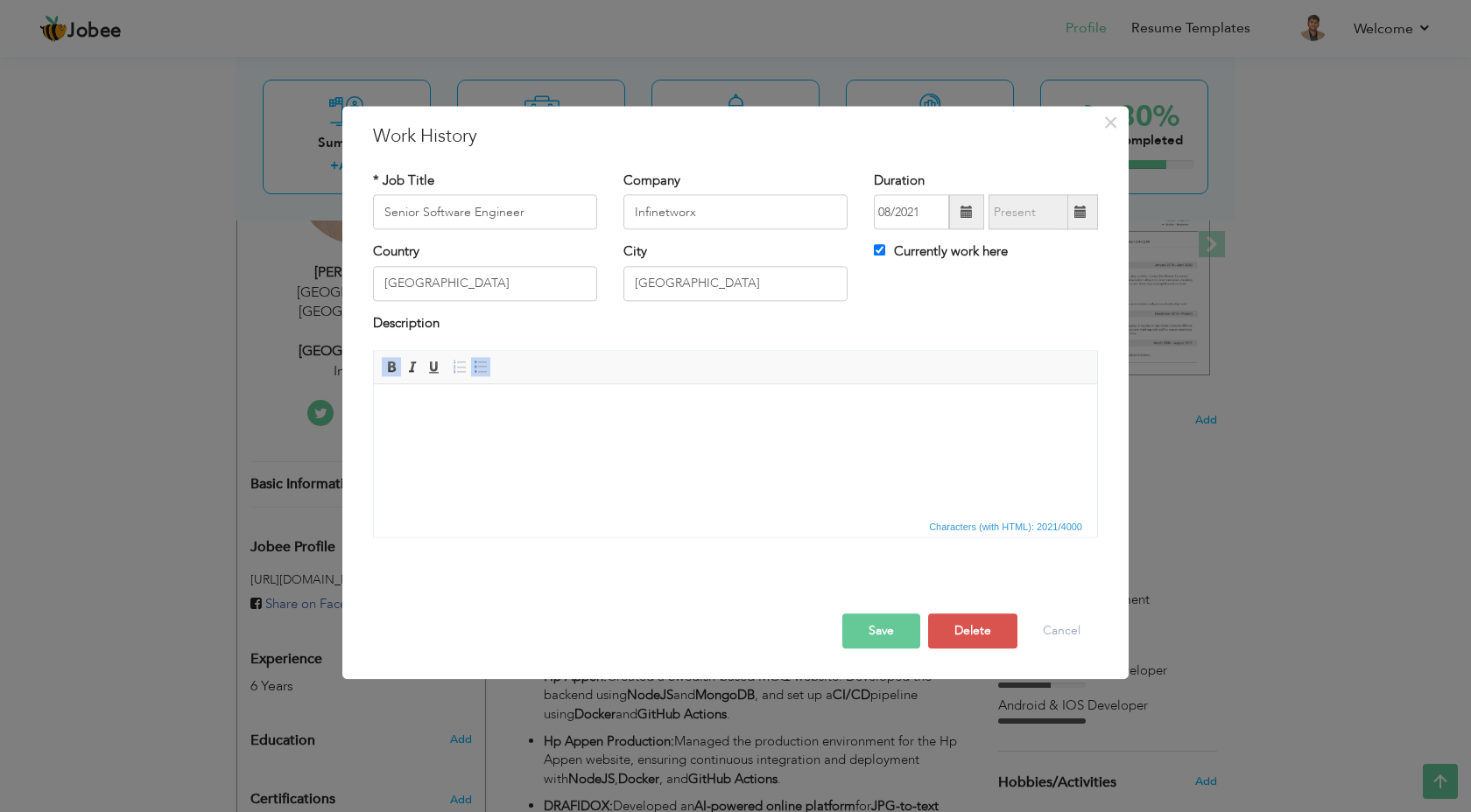
click at [515, 385] on html at bounding box center [736, 385] width 723 height 0
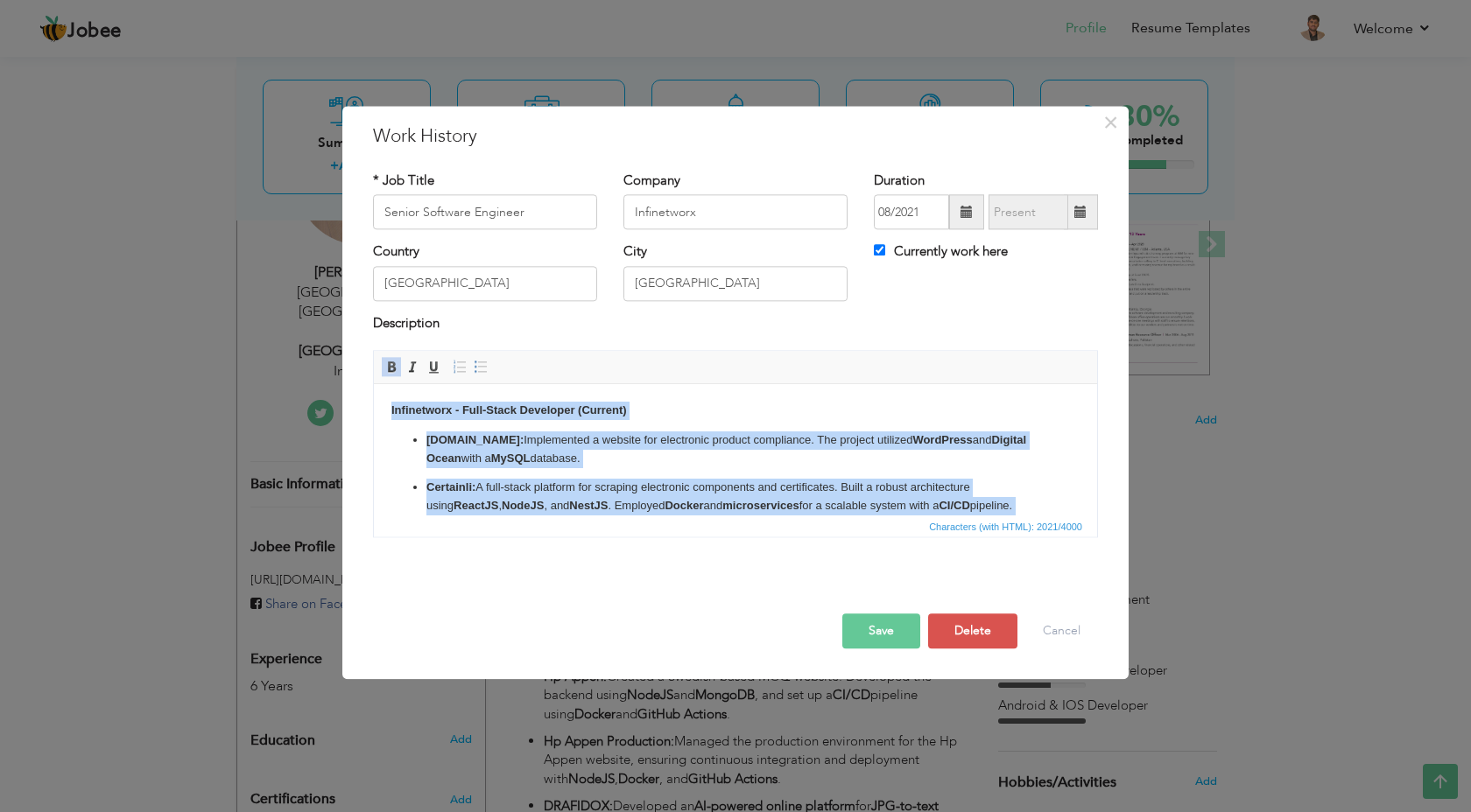
click at [697, 484] on p "Certainli: A full-stack platform for scraping electronic components and certifi…" at bounding box center [736, 498] width 618 height 37
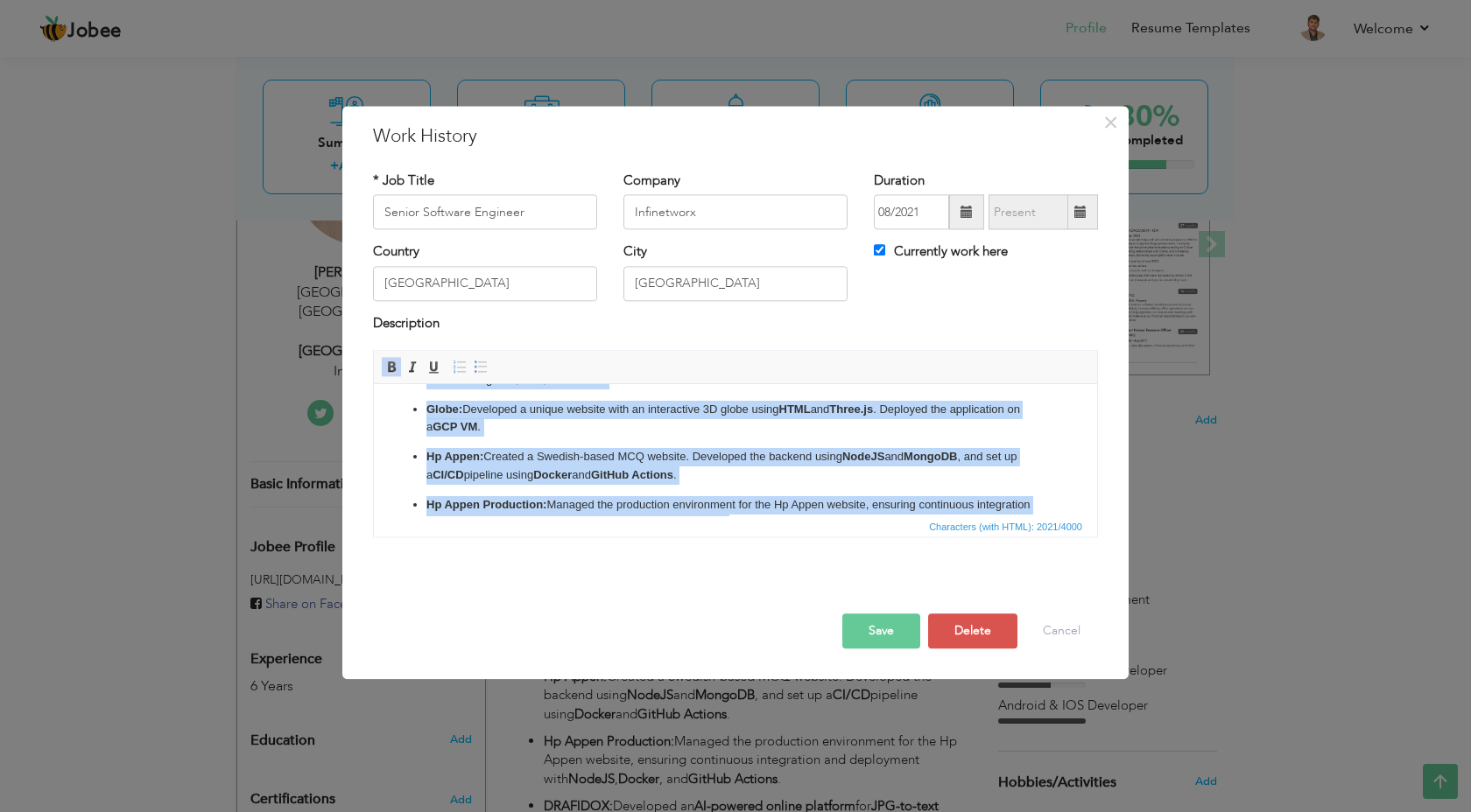
scroll to position [0, 0]
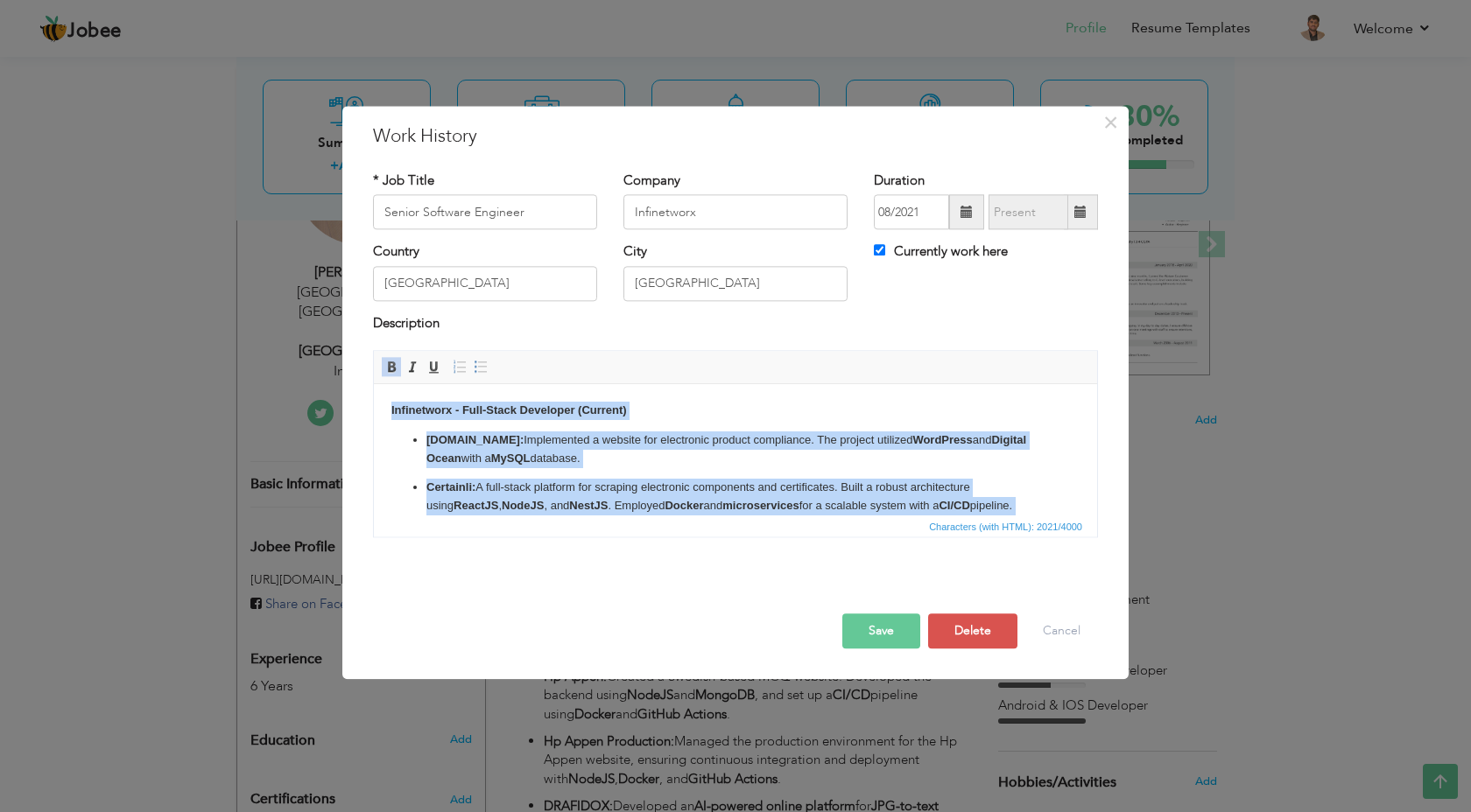
click at [735, 460] on p "Certainli.se: Implemented a website for electronic product compliance. The proj…" at bounding box center [736, 450] width 618 height 37
click at [576, 431] on body "Infinetworx - Full-Stack Developer (Current) Certainli.se: Implemented a websit…" at bounding box center [736, 586] width 688 height 371
paste body
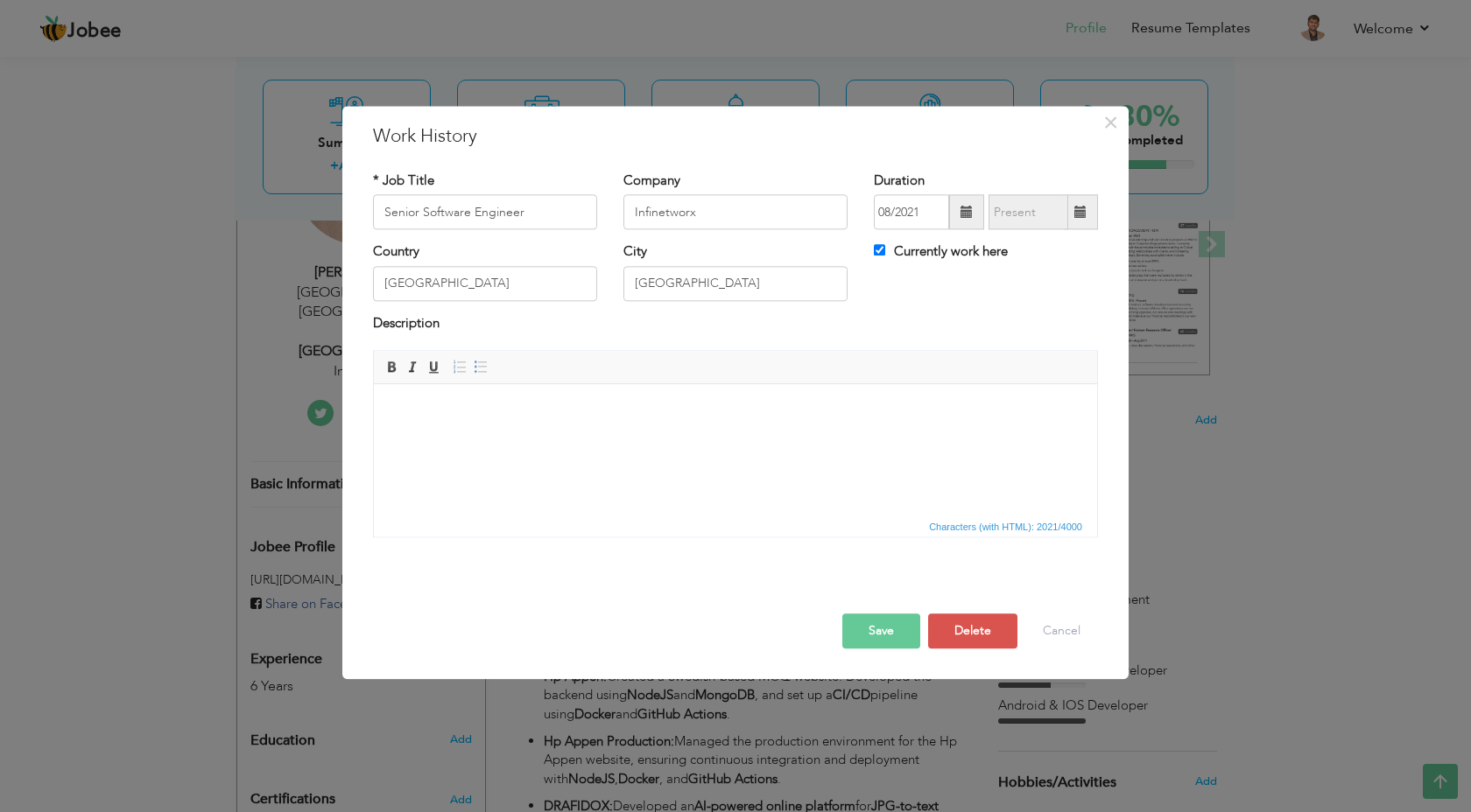
click at [504, 400] on html at bounding box center [736, 412] width 723 height 54
click at [883, 620] on button "Save" at bounding box center [882, 633] width 78 height 35
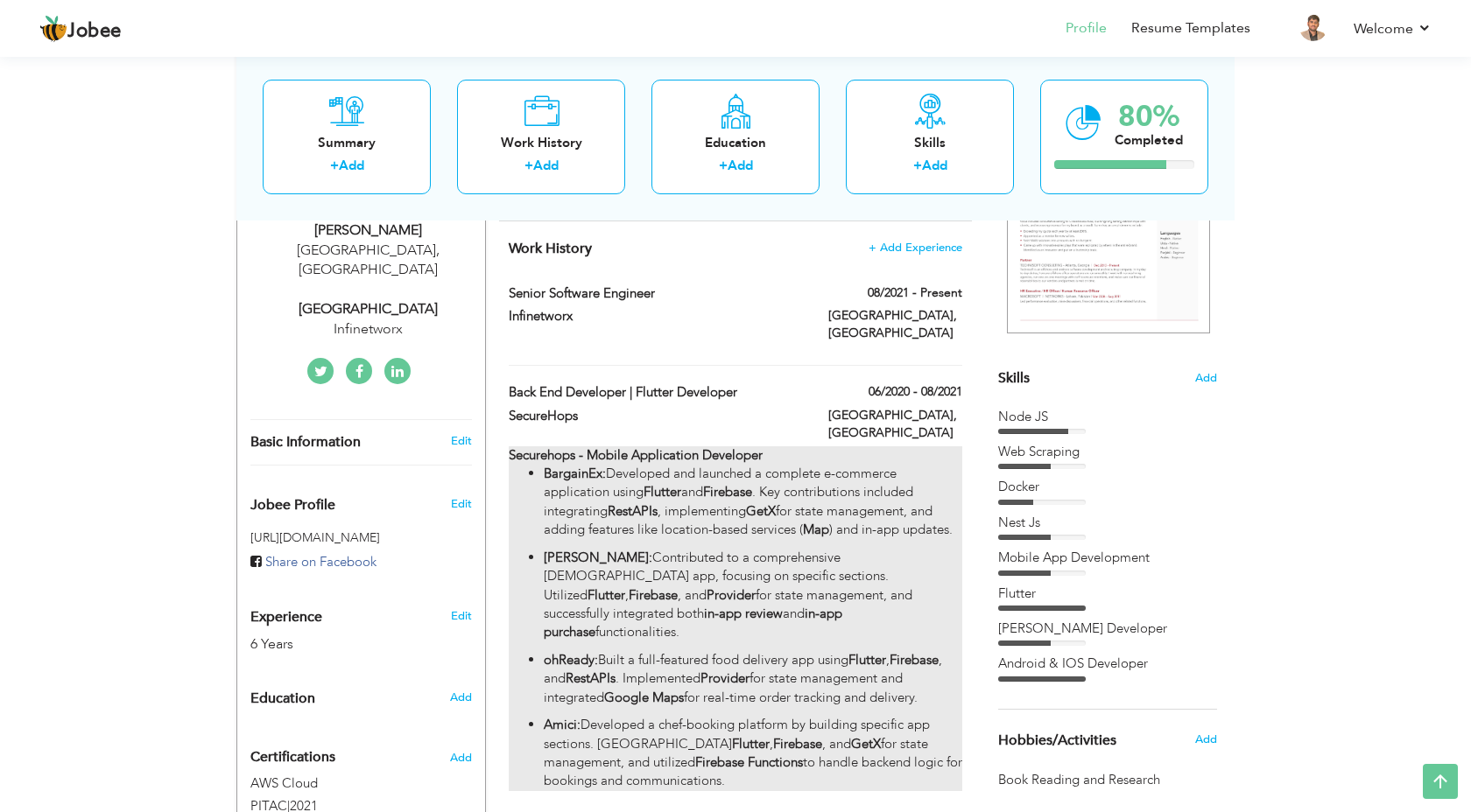
scroll to position [307, 0]
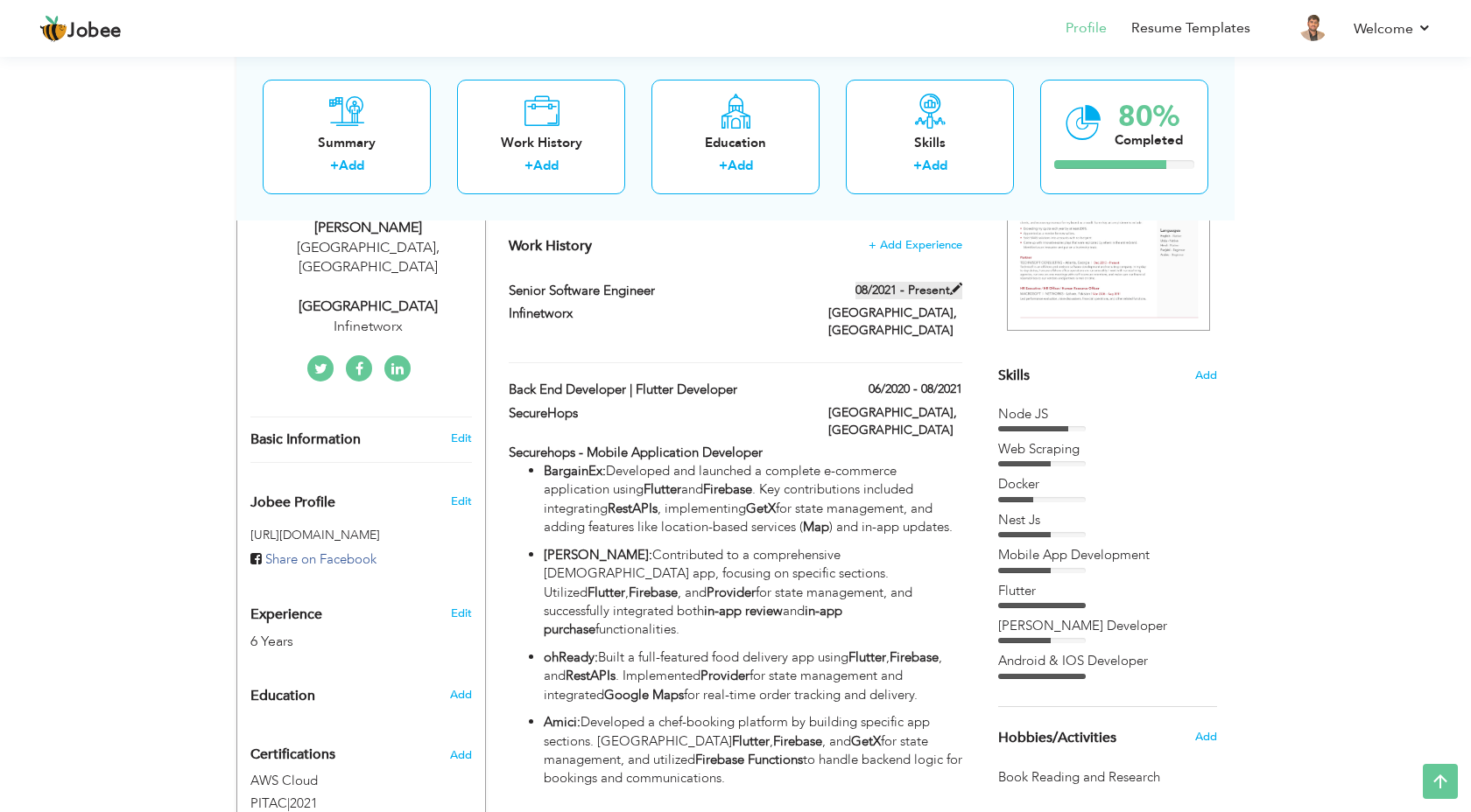
click at [959, 292] on span at bounding box center [956, 289] width 12 height 12
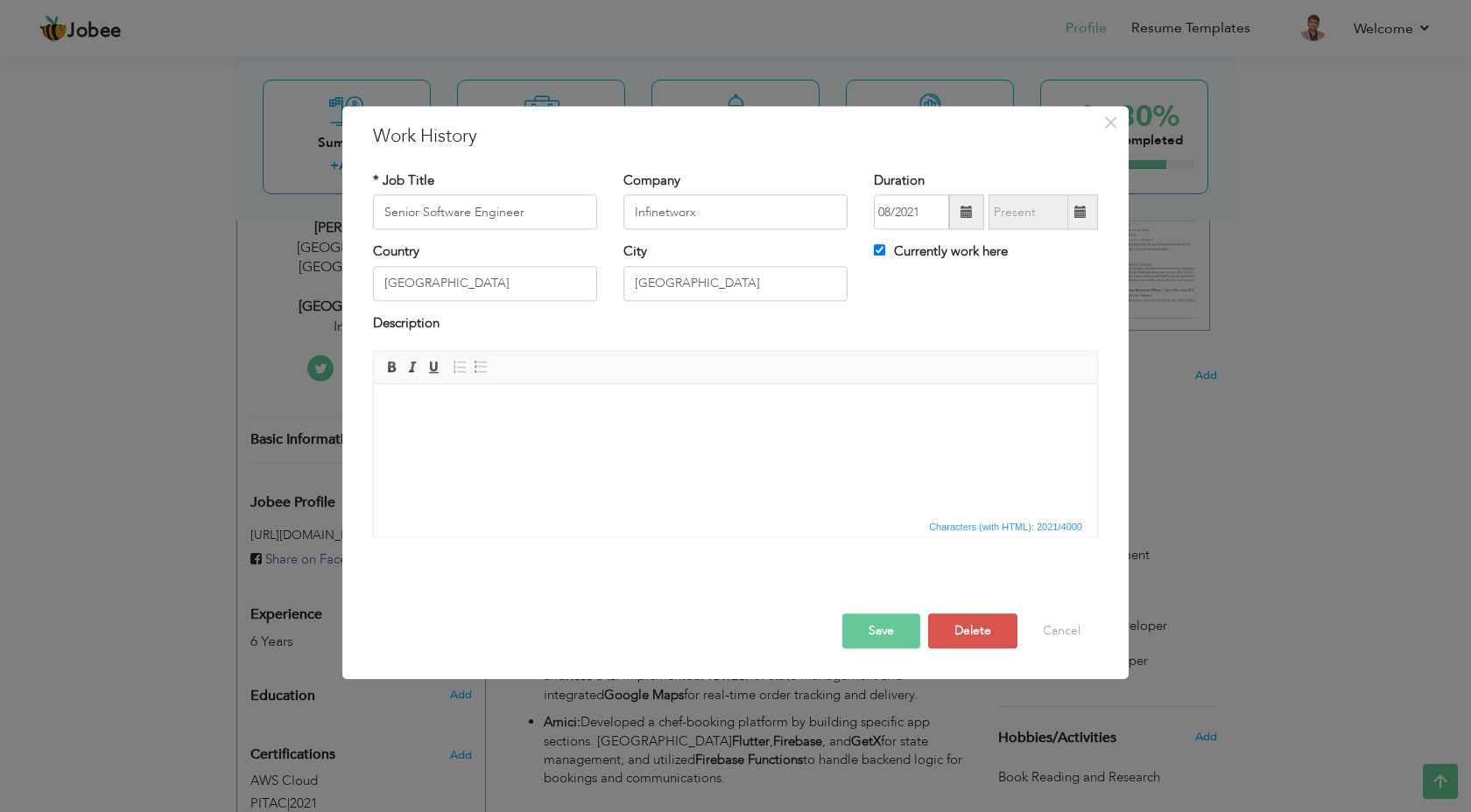
click at [600, 385] on html at bounding box center [736, 385] width 723 height 0
click at [576, 402] on body at bounding box center [736, 411] width 688 height 18
click at [653, 421] on span "Paste" at bounding box center [644, 414] width 91 height 21
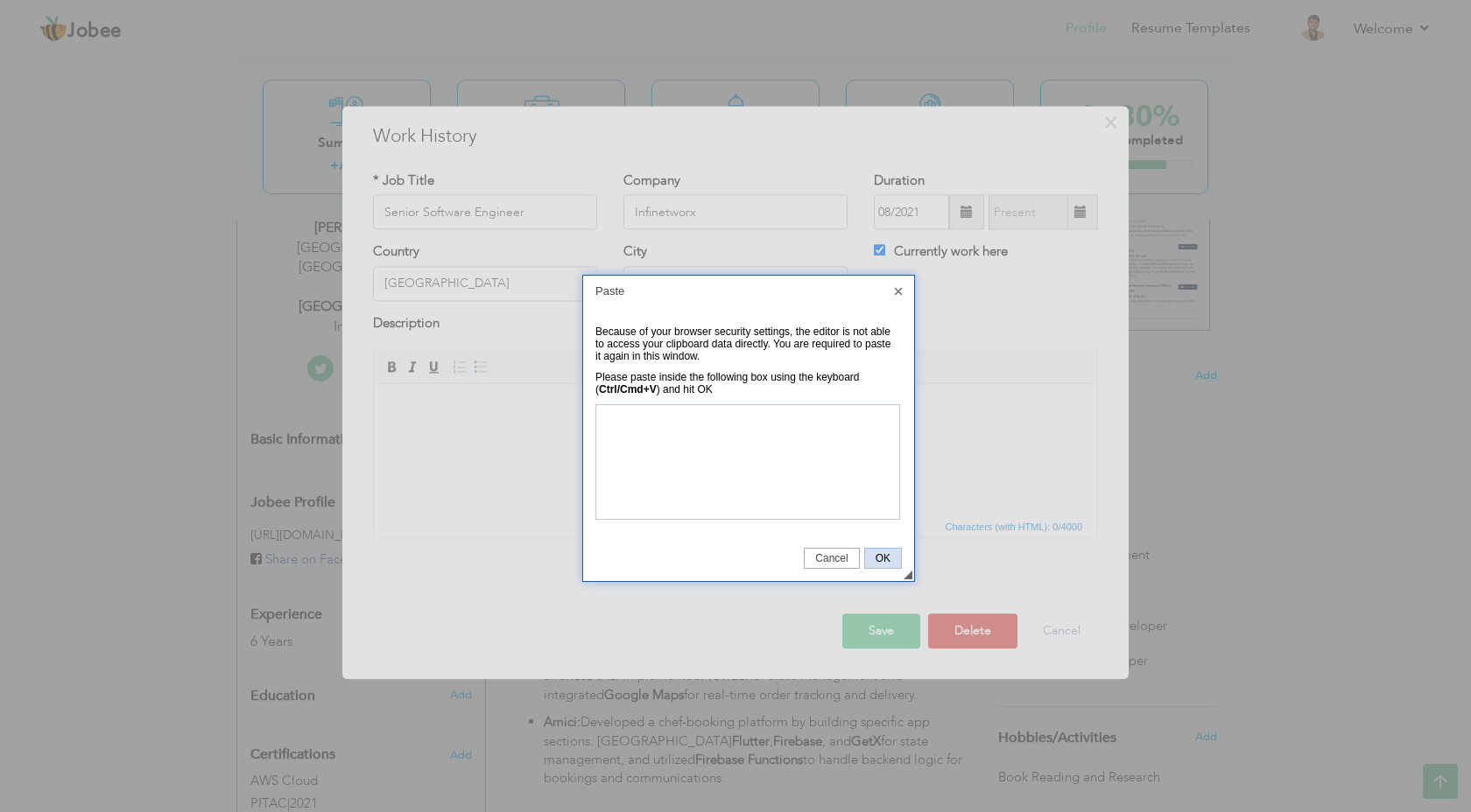
click at [871, 563] on span "OK" at bounding box center [883, 558] width 36 height 12
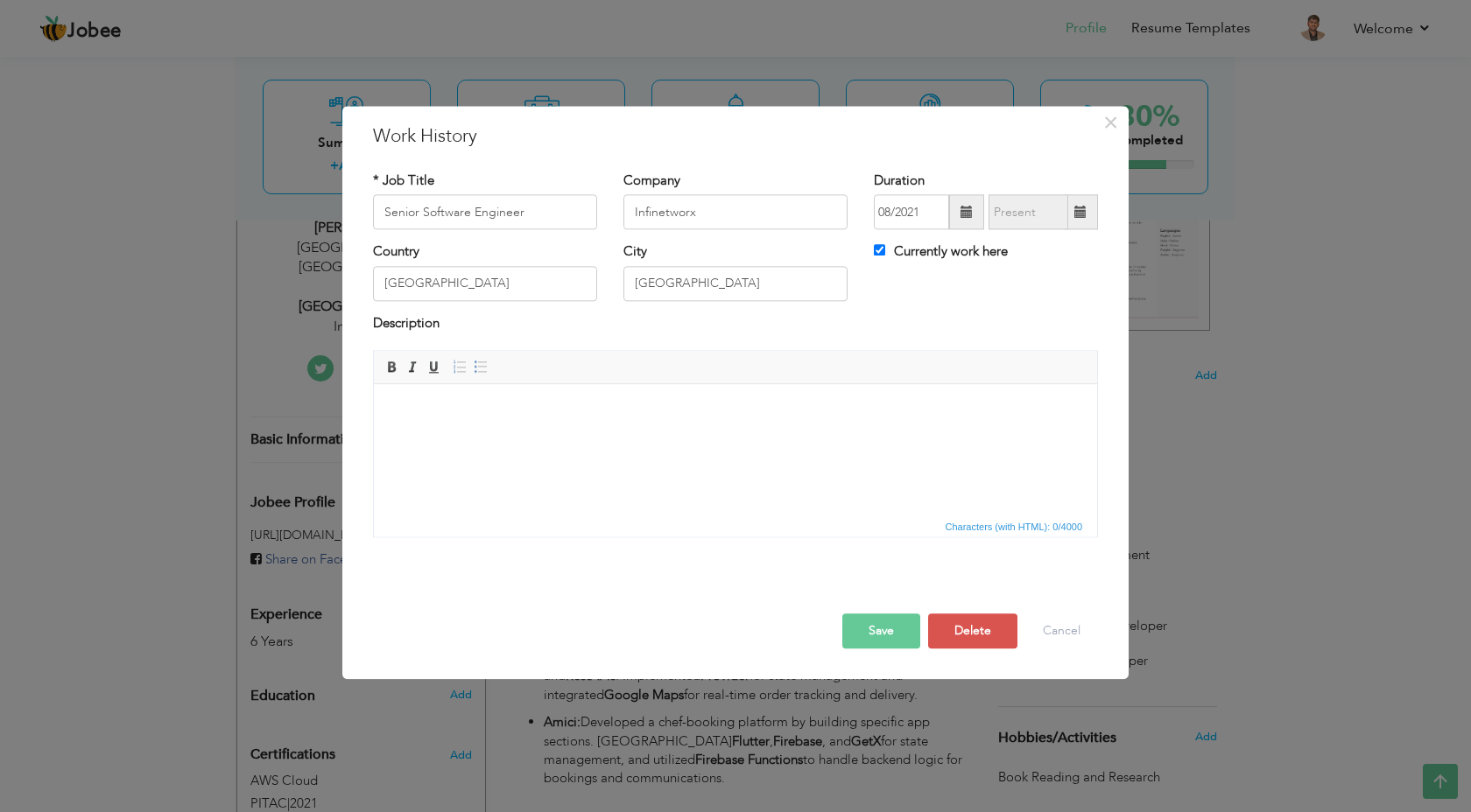
click at [645, 425] on html at bounding box center [736, 412] width 723 height 54
click at [470, 432] on html at bounding box center [736, 412] width 723 height 54
click at [606, 424] on span "Paste" at bounding box center [628, 426] width 91 height 21
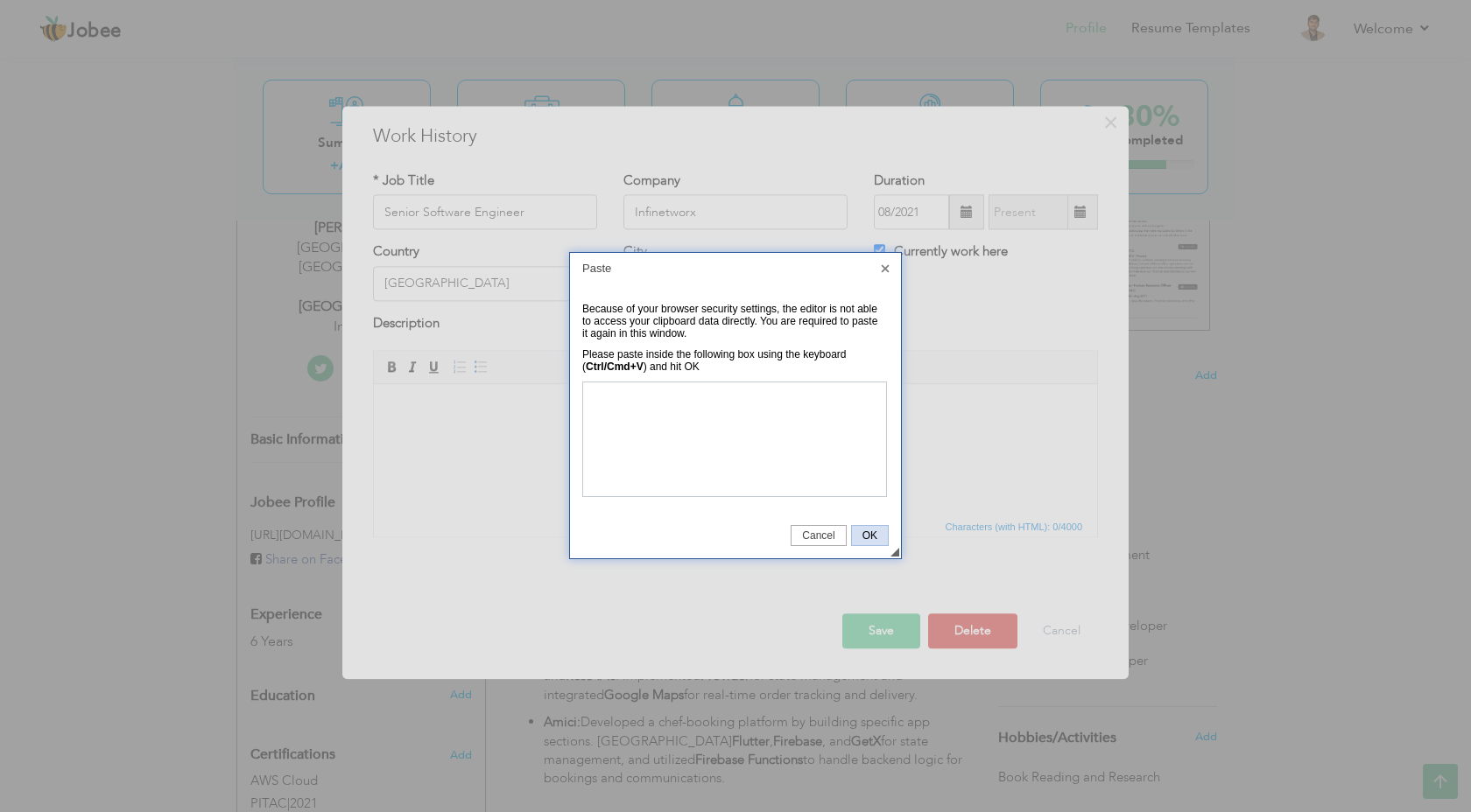
click at [873, 539] on span "OK" at bounding box center [870, 535] width 36 height 12
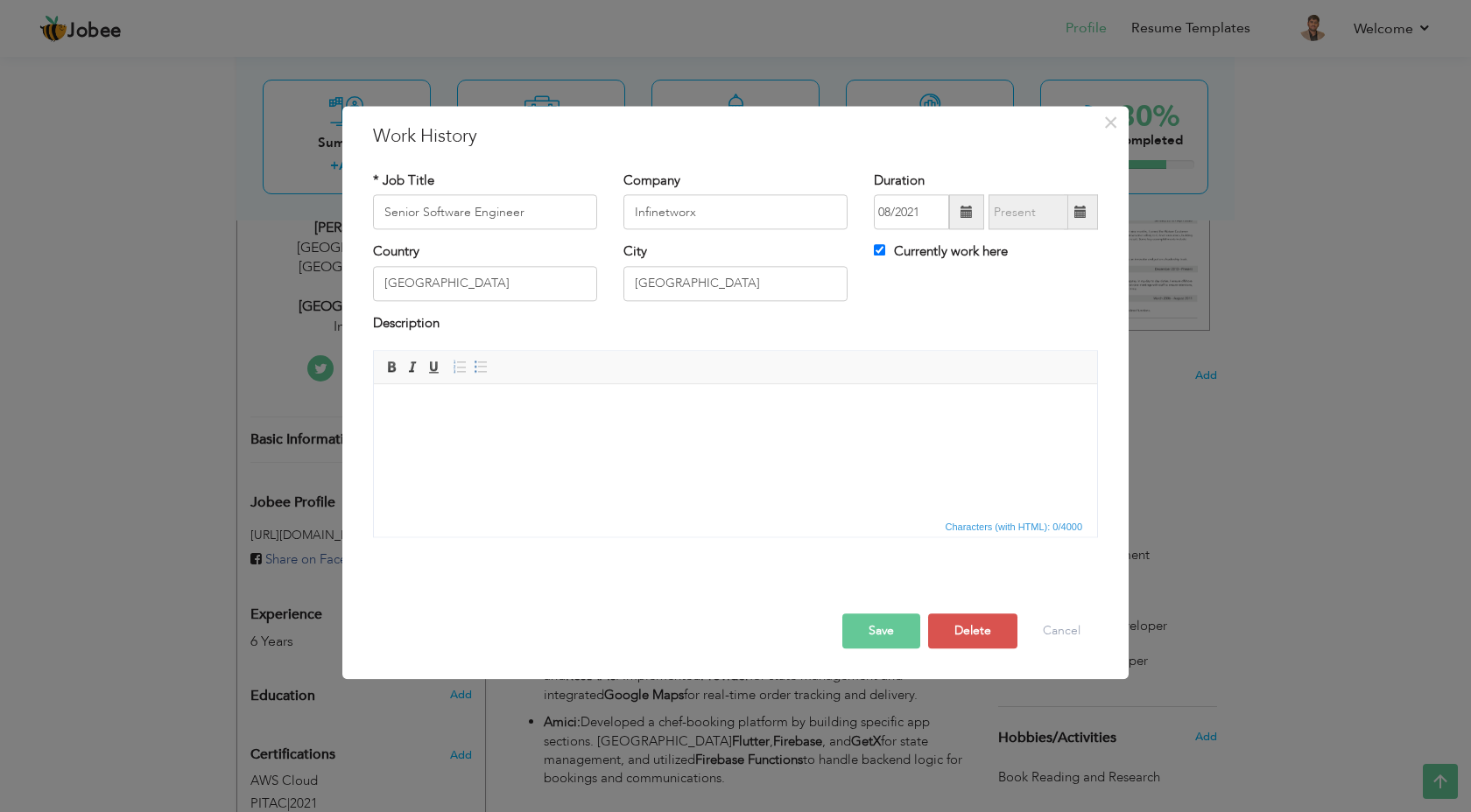
click at [574, 437] on html at bounding box center [736, 412] width 723 height 54
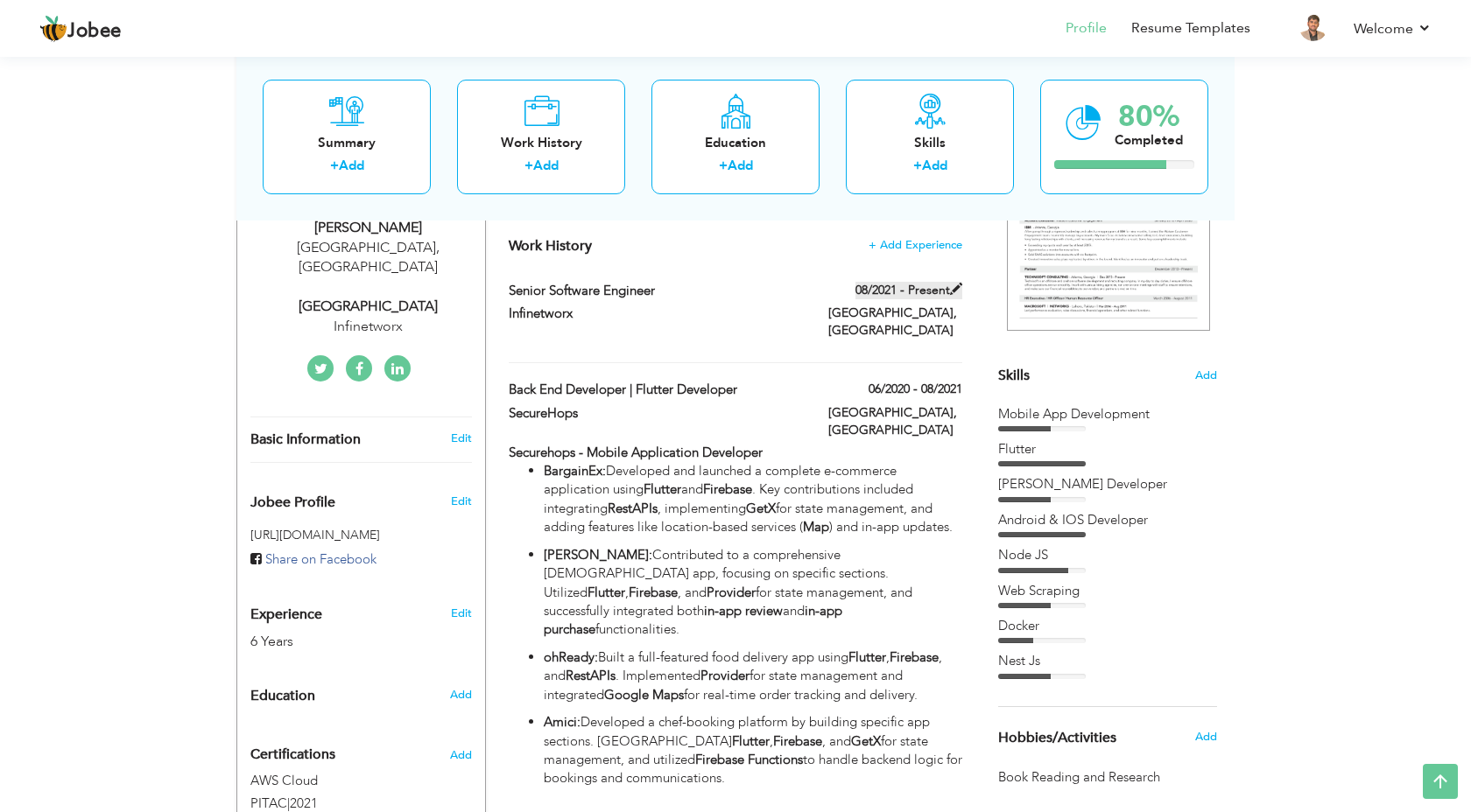
click at [958, 287] on span at bounding box center [956, 289] width 12 height 12
type input "Senior Software Engineer"
type input "Infinetworx"
type input "08/2021"
type input "[GEOGRAPHIC_DATA]"
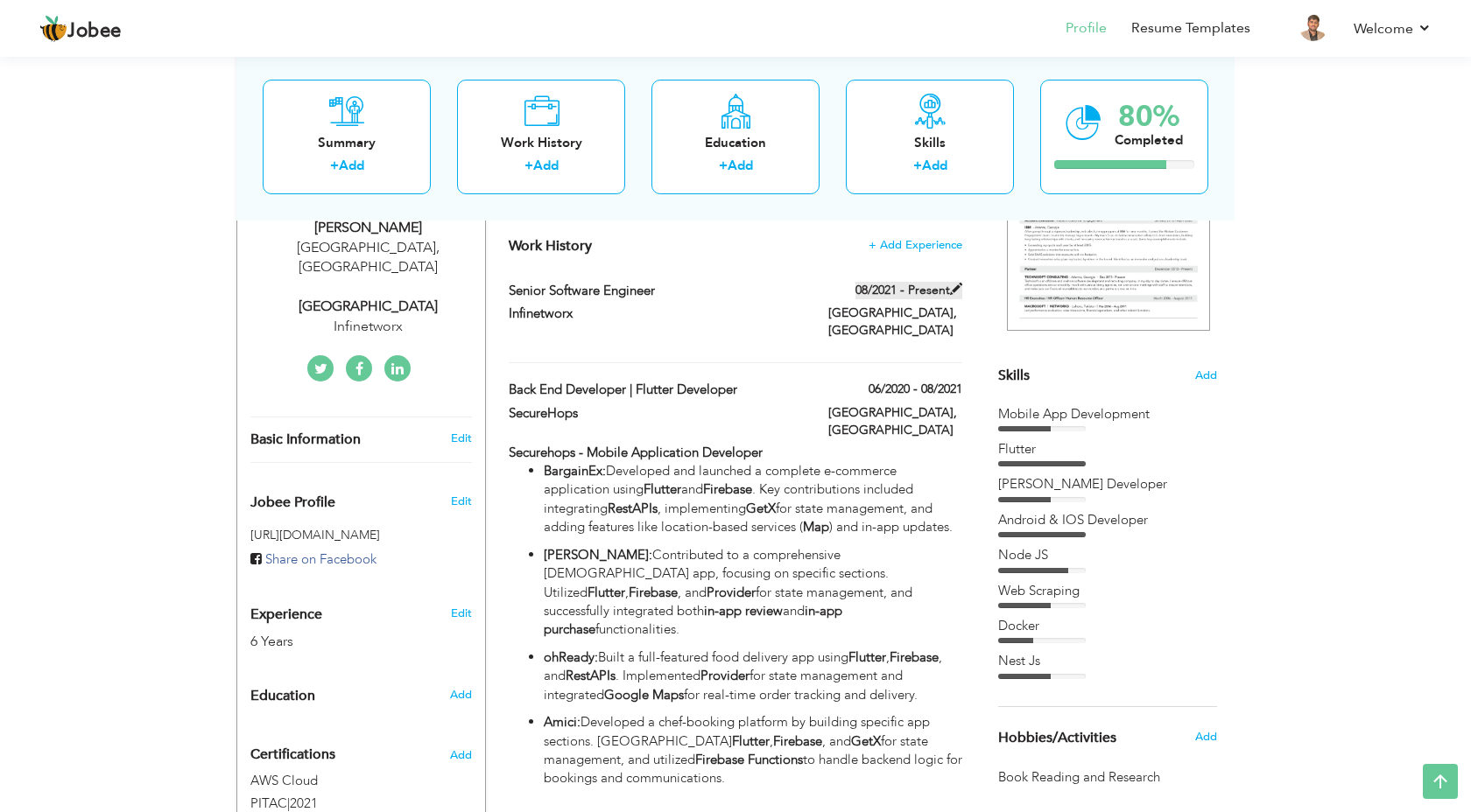
type input "[GEOGRAPHIC_DATA]"
checkbox input "true"
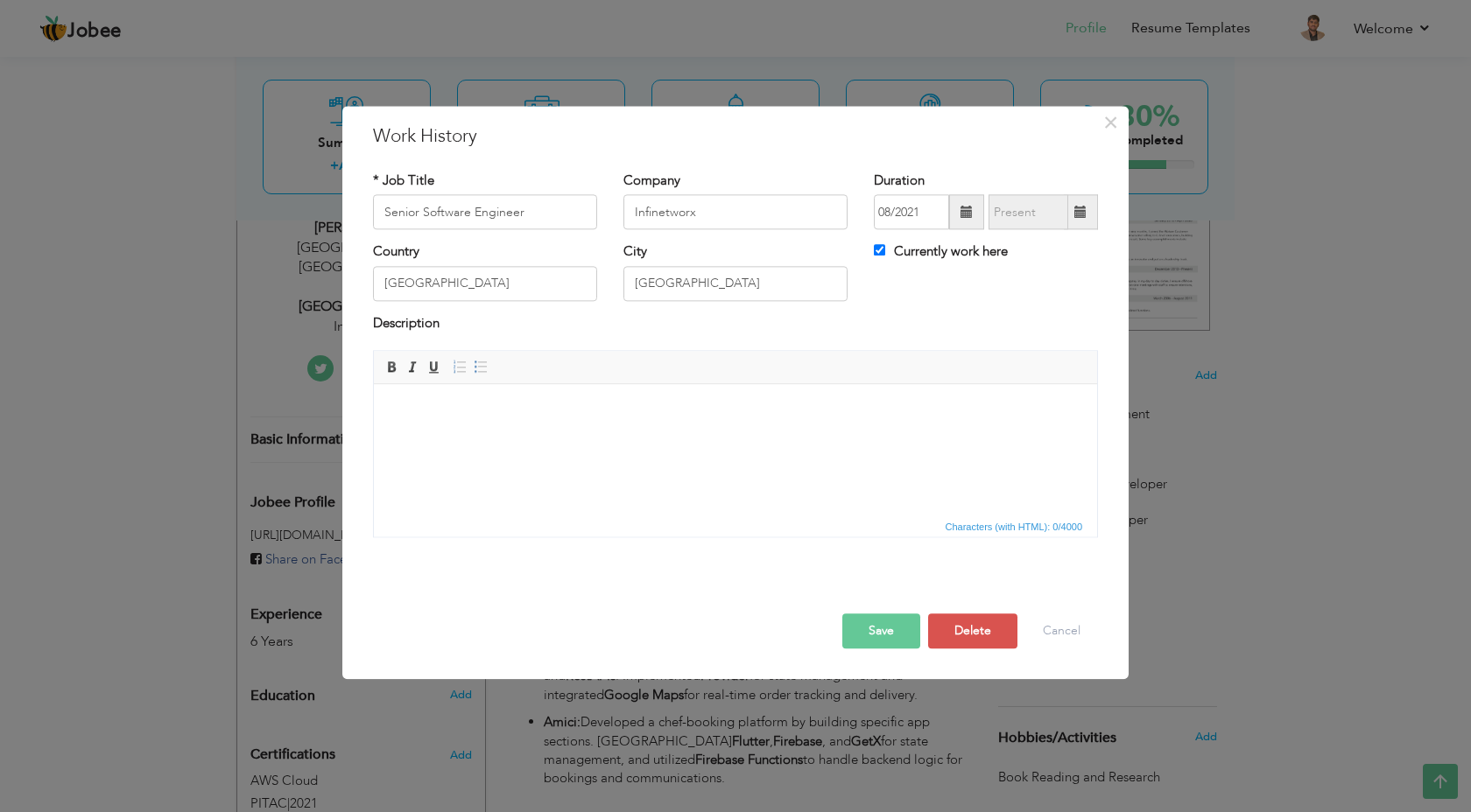
click at [612, 416] on body at bounding box center [736, 411] width 688 height 18
click at [437, 402] on body at bounding box center [736, 411] width 688 height 18
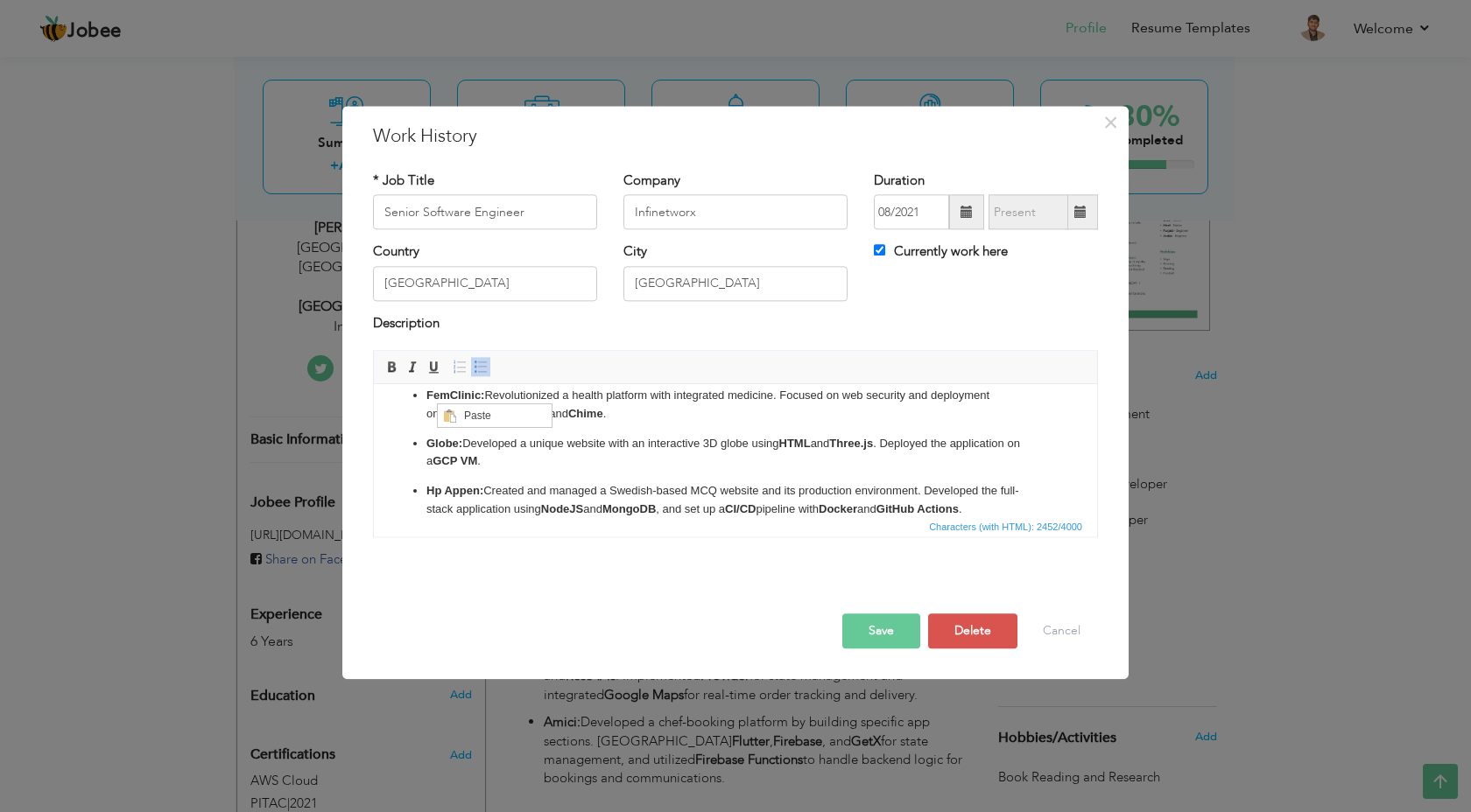
click at [644, 444] on p "Globe: Developed a unique website with an interactive 3D globe using HTML and T…" at bounding box center [736, 453] width 618 height 37
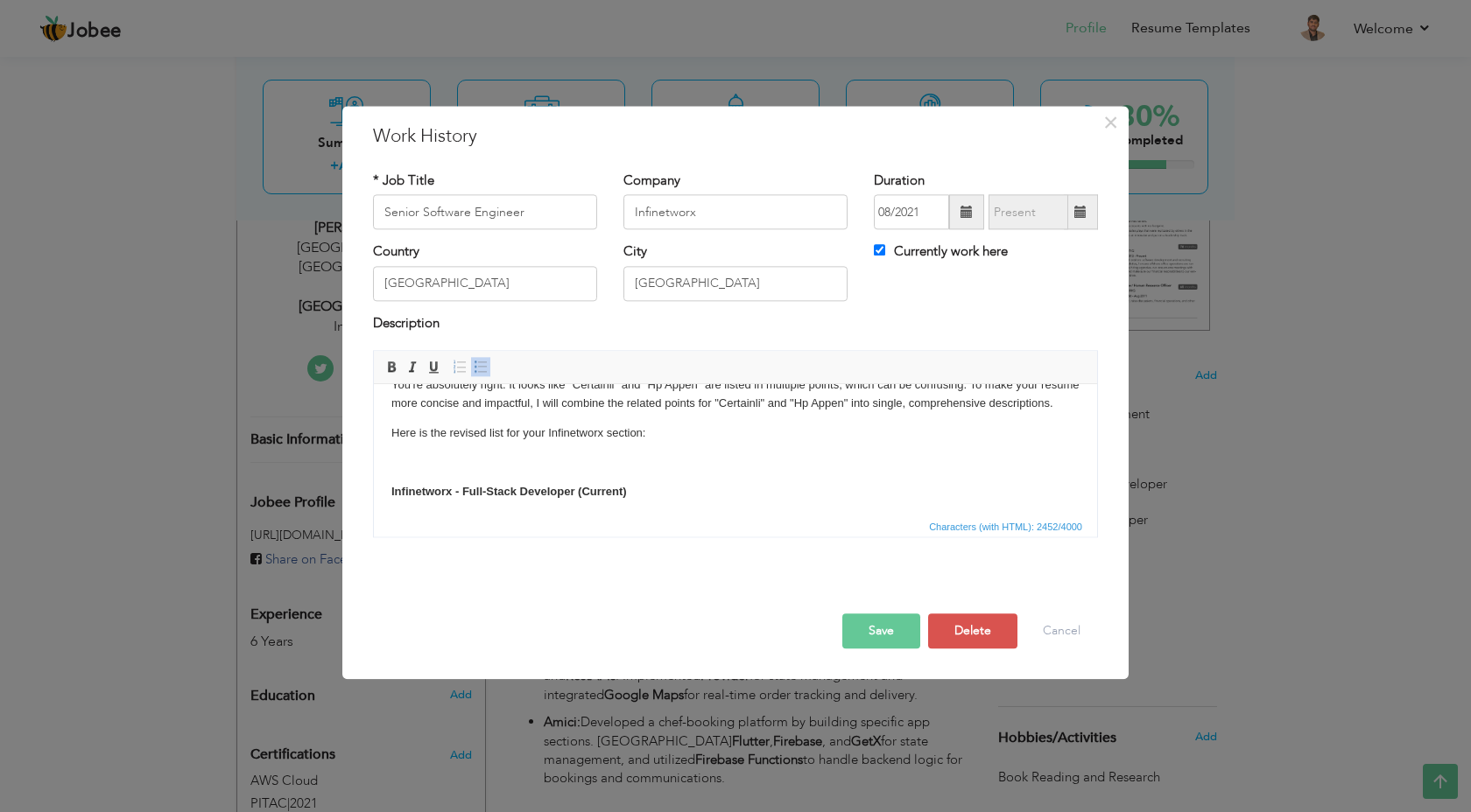
scroll to position [18, 0]
click at [572, 481] on body "You're absolutely right. It looks like "Certainli" and "Hp Appen" are listed in…" at bounding box center [736, 633] width 688 height 497
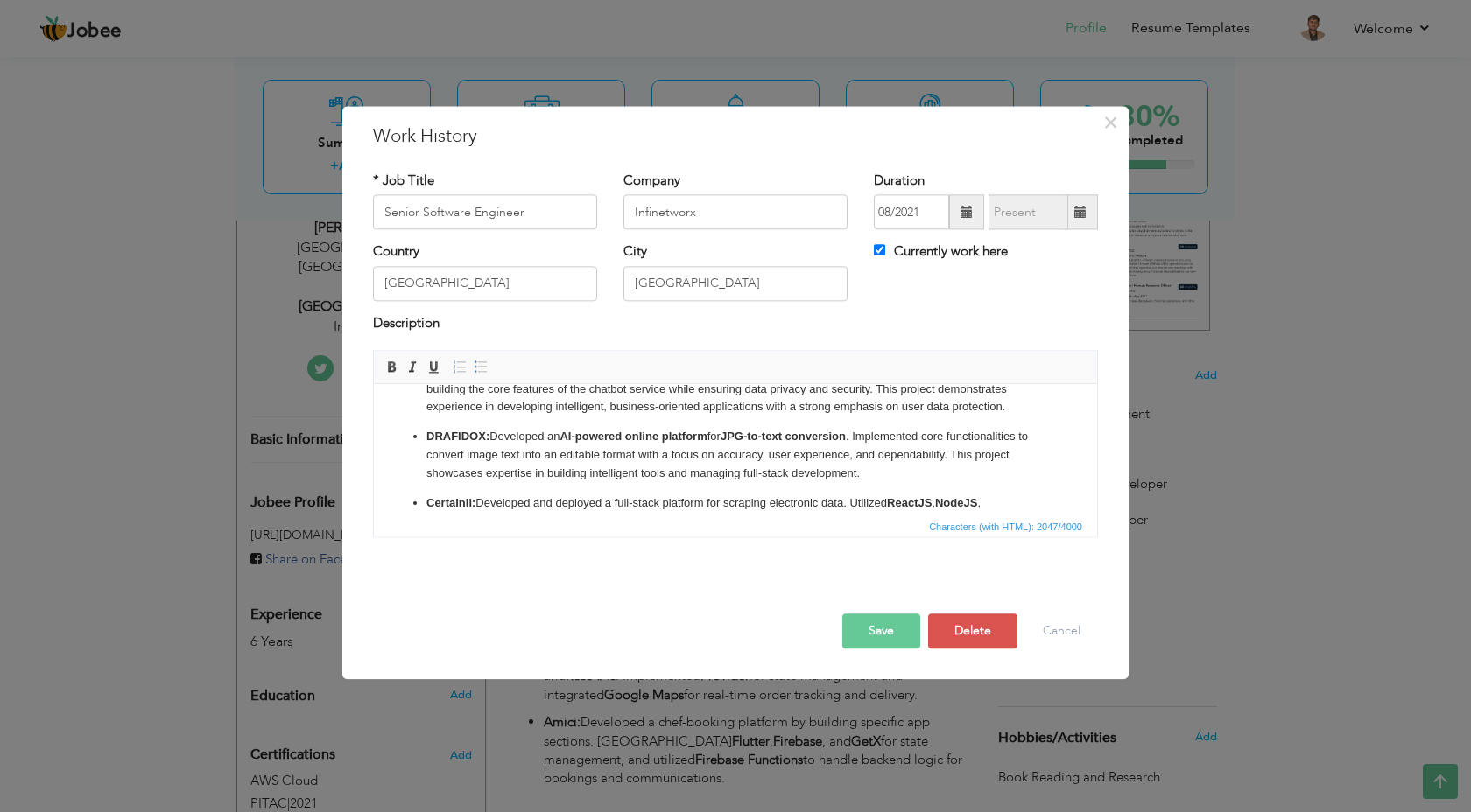
scroll to position [264, 0]
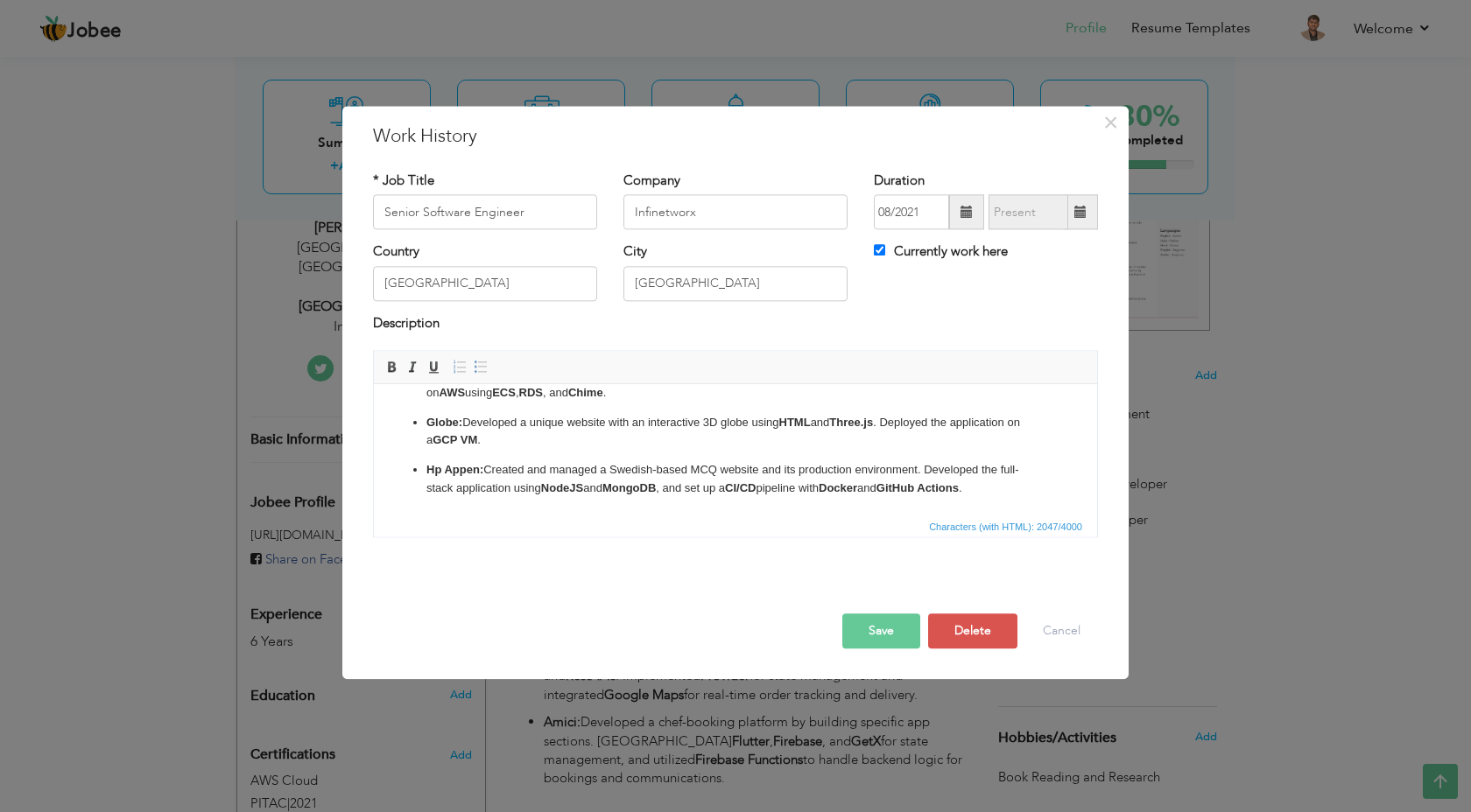
click at [903, 637] on button "Save" at bounding box center [882, 633] width 78 height 35
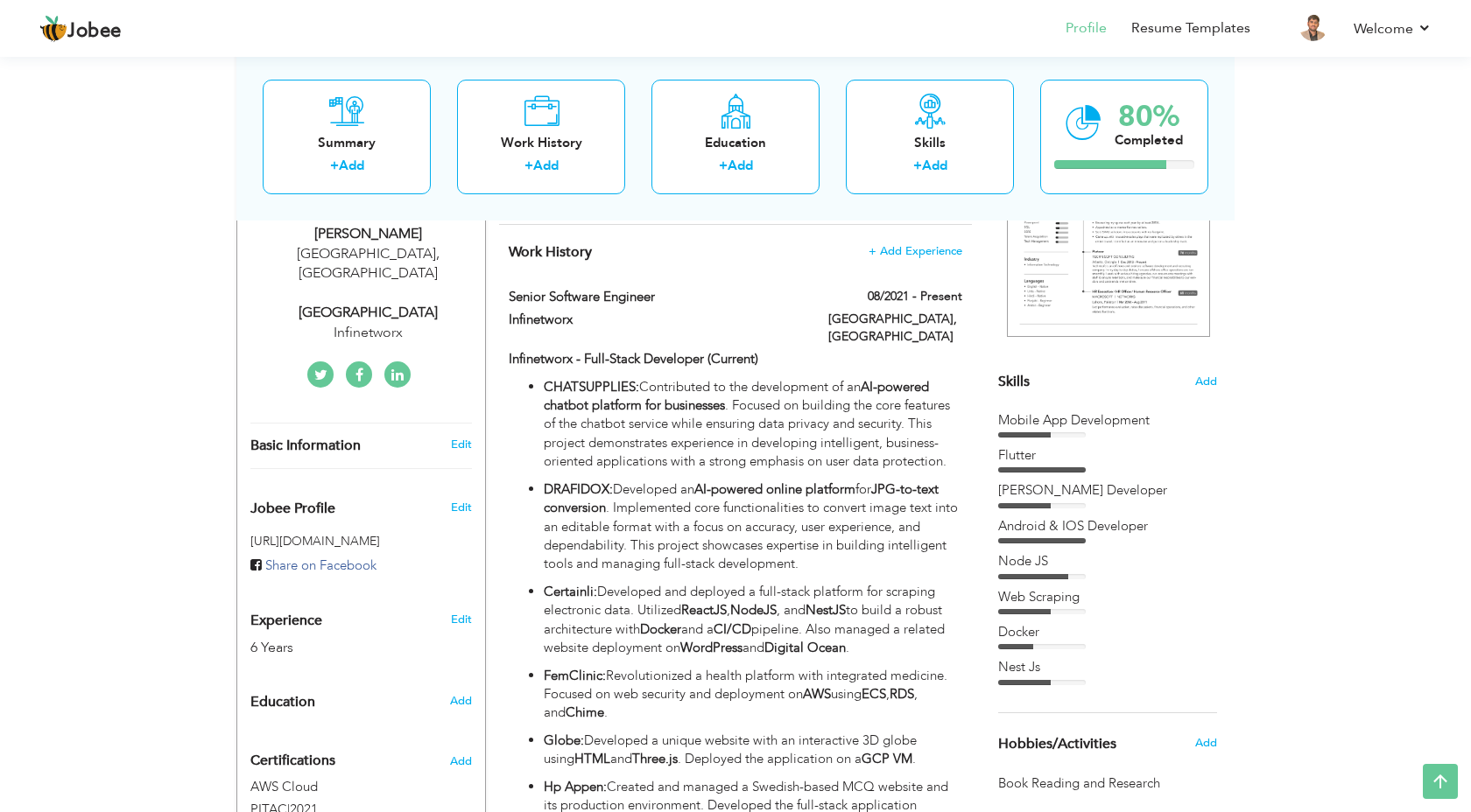
scroll to position [0, 0]
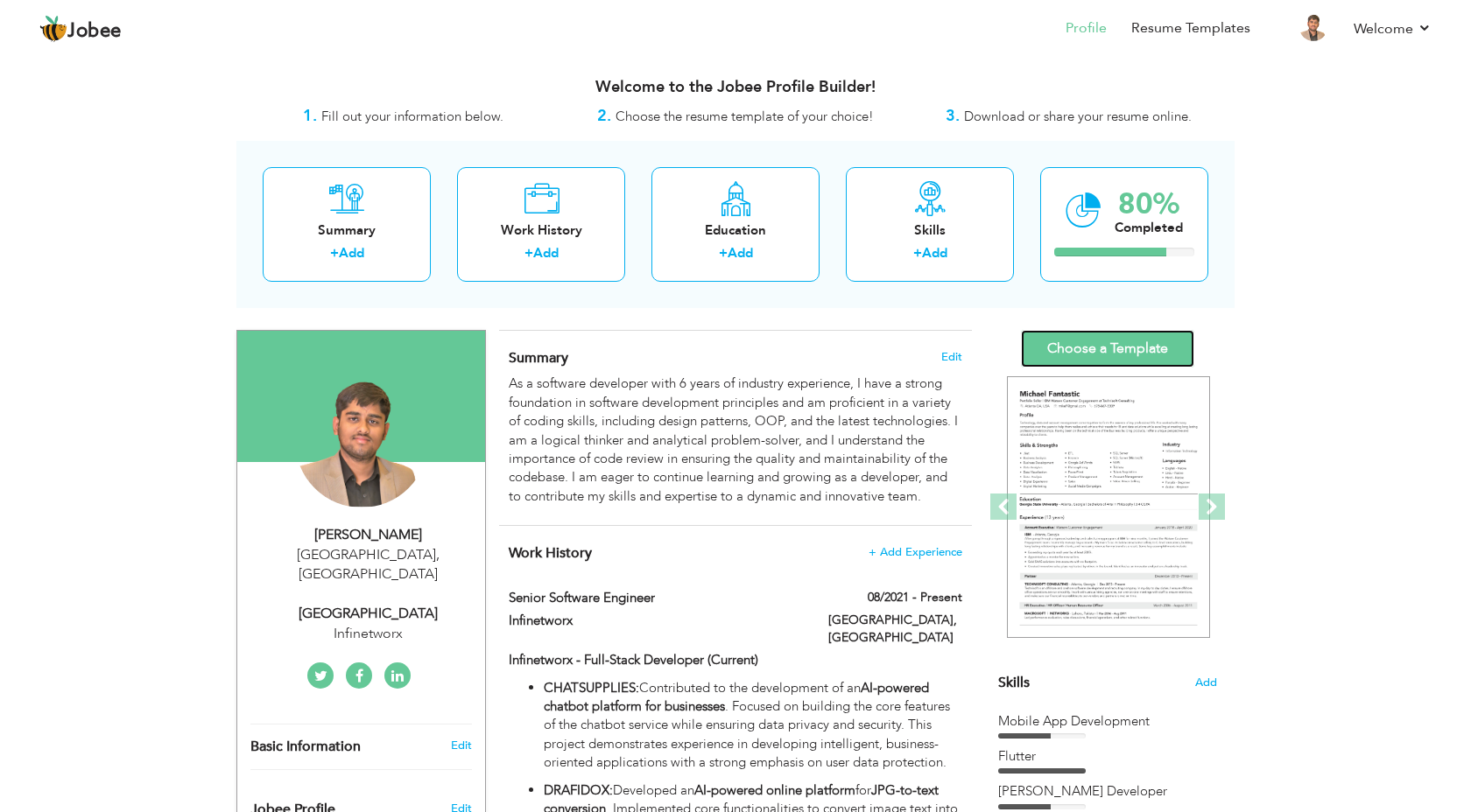
click at [1130, 353] on link "Choose a Template" at bounding box center [1107, 349] width 173 height 38
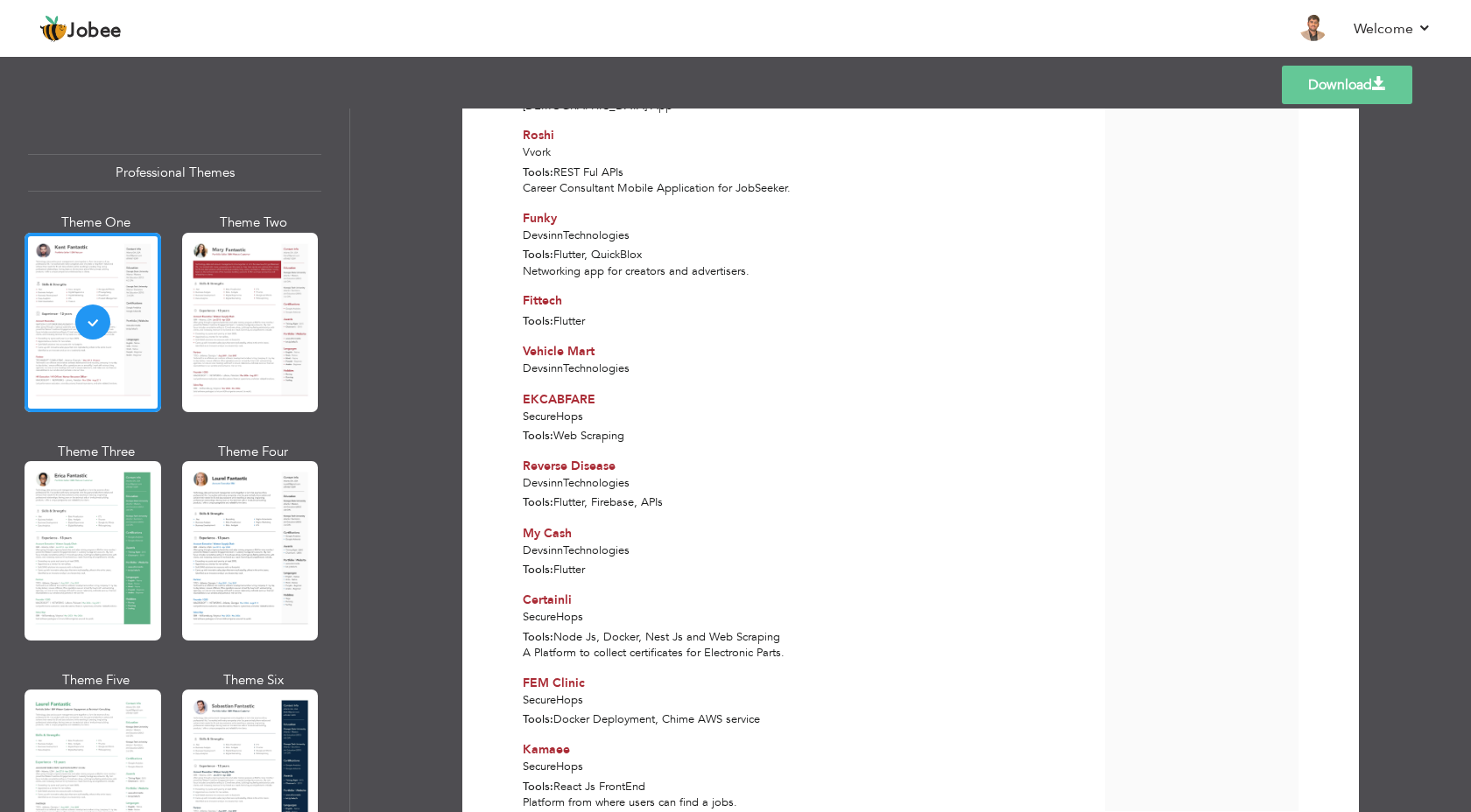
scroll to position [1458, 0]
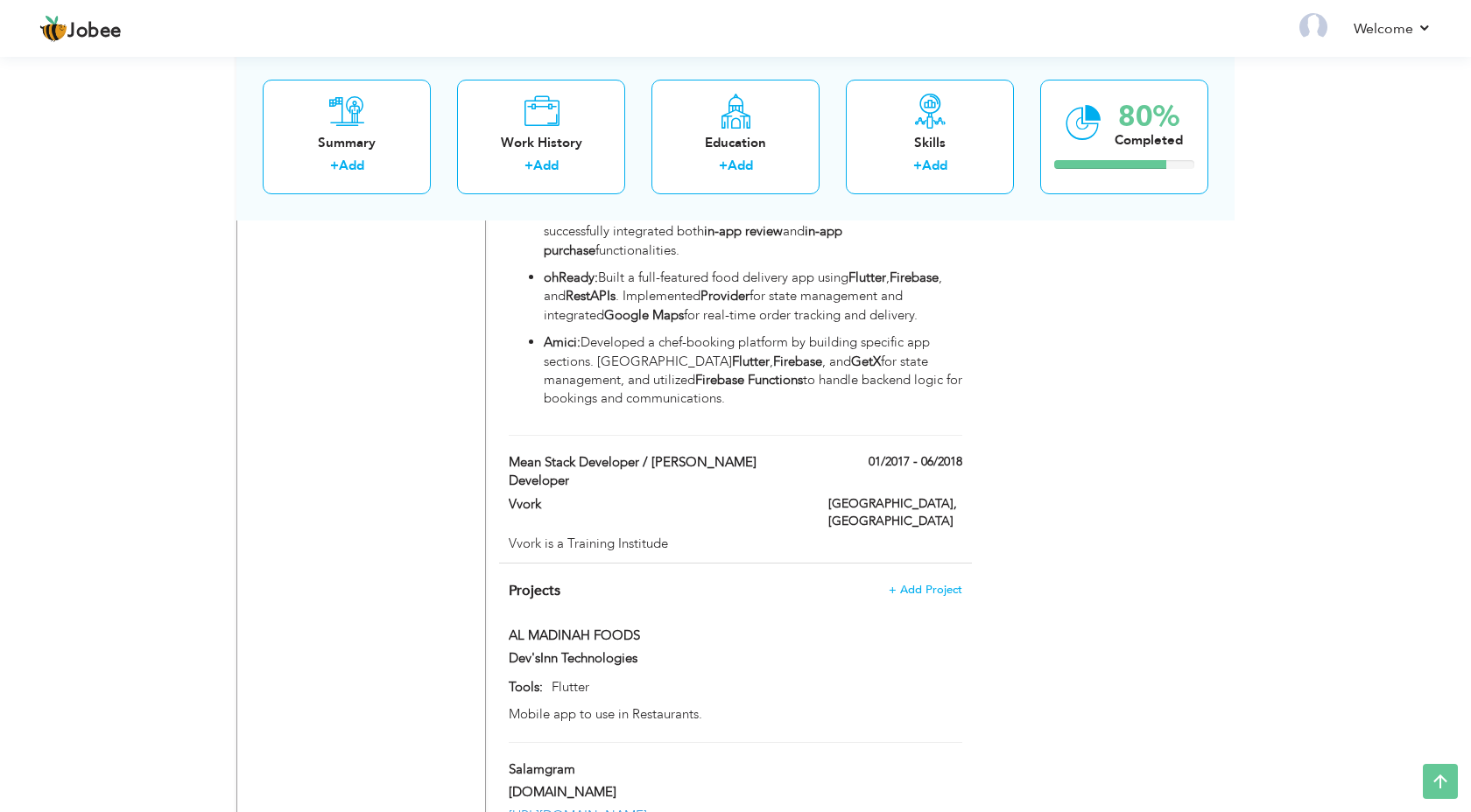
scroll to position [1212, 0]
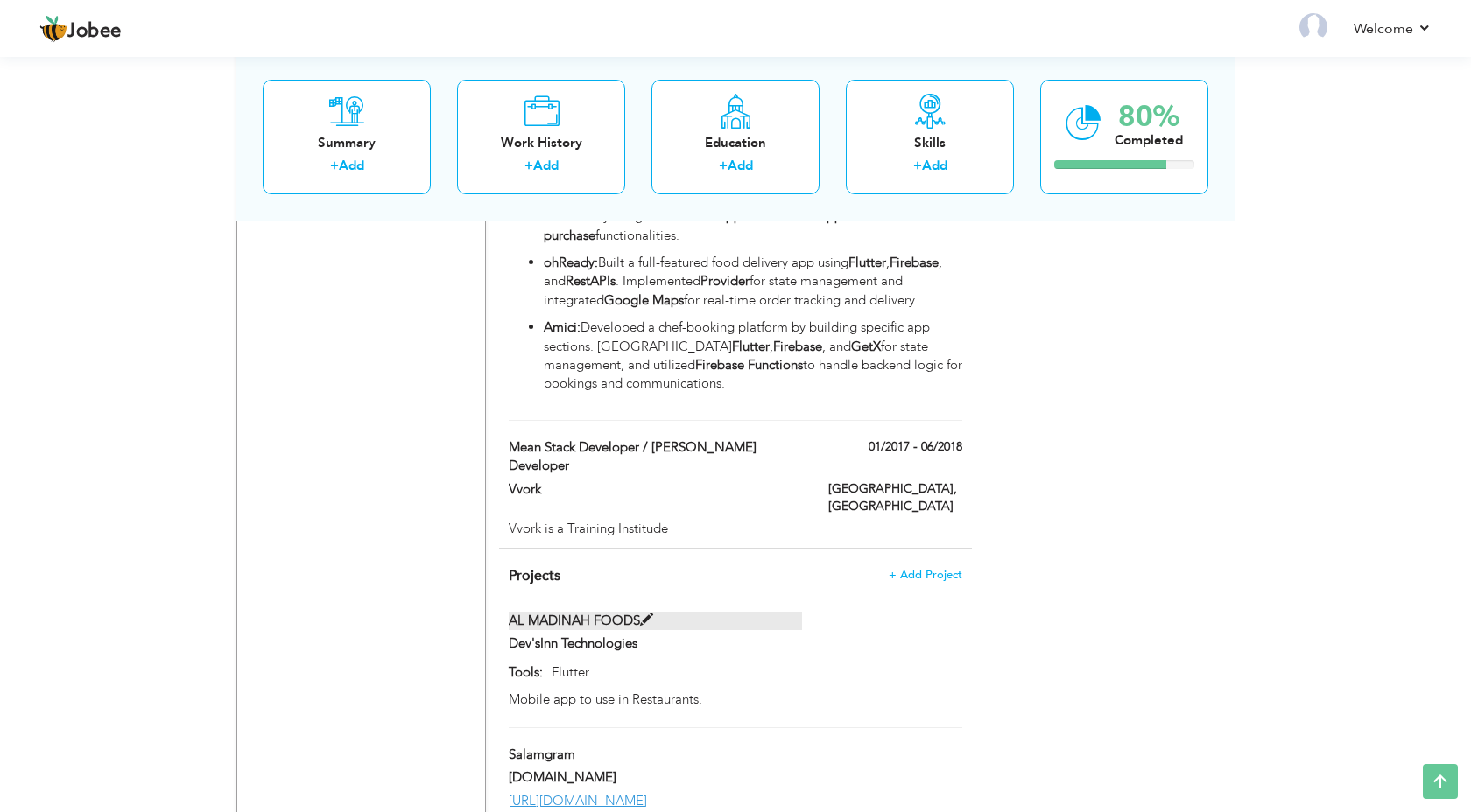
click at [649, 614] on span at bounding box center [647, 621] width 13 height 13
type input "AL MADINAH FOODS"
type input "Dev'sInn Technologies"
type input "Flutter"
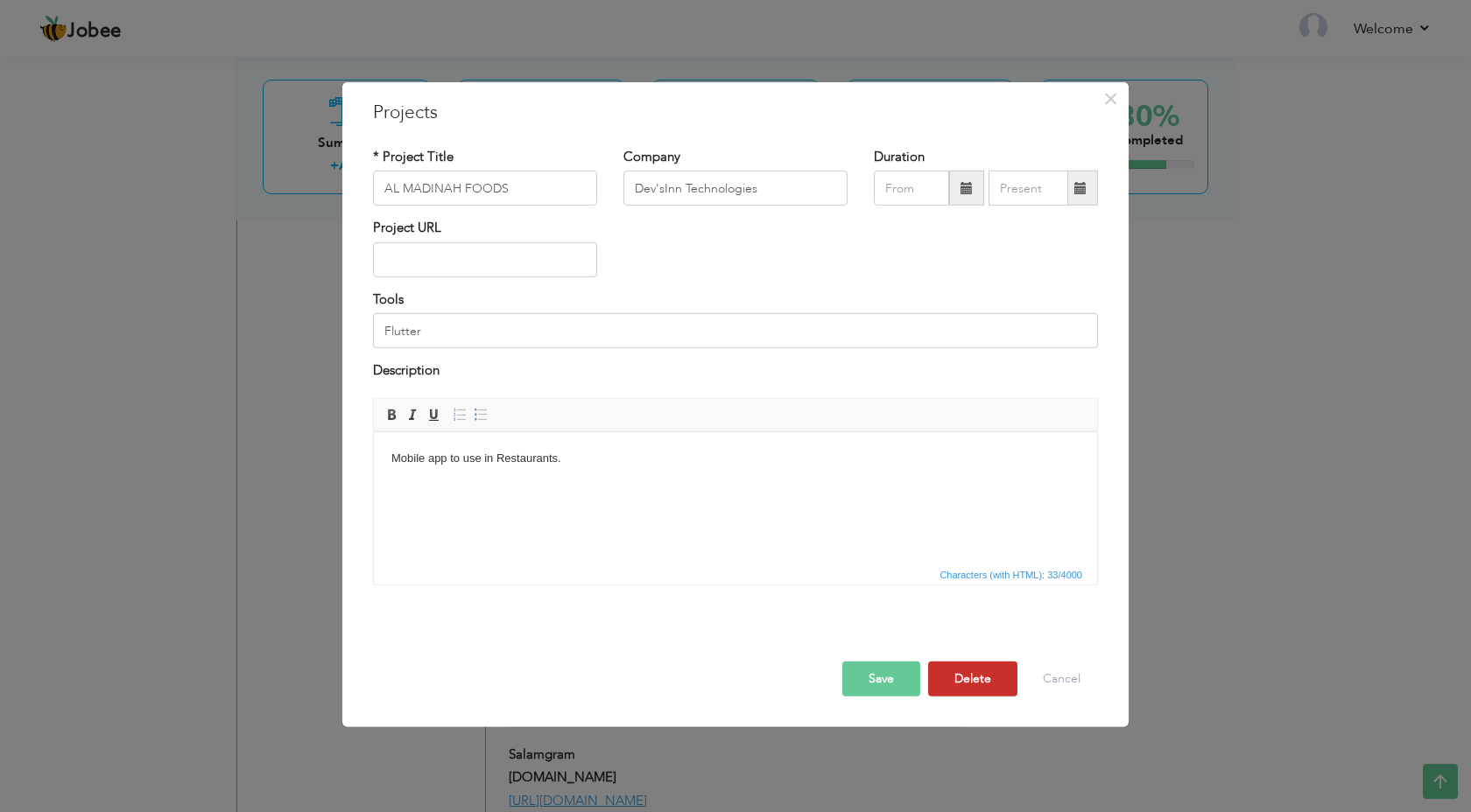
click at [1005, 685] on button "Delete" at bounding box center [972, 679] width 90 height 35
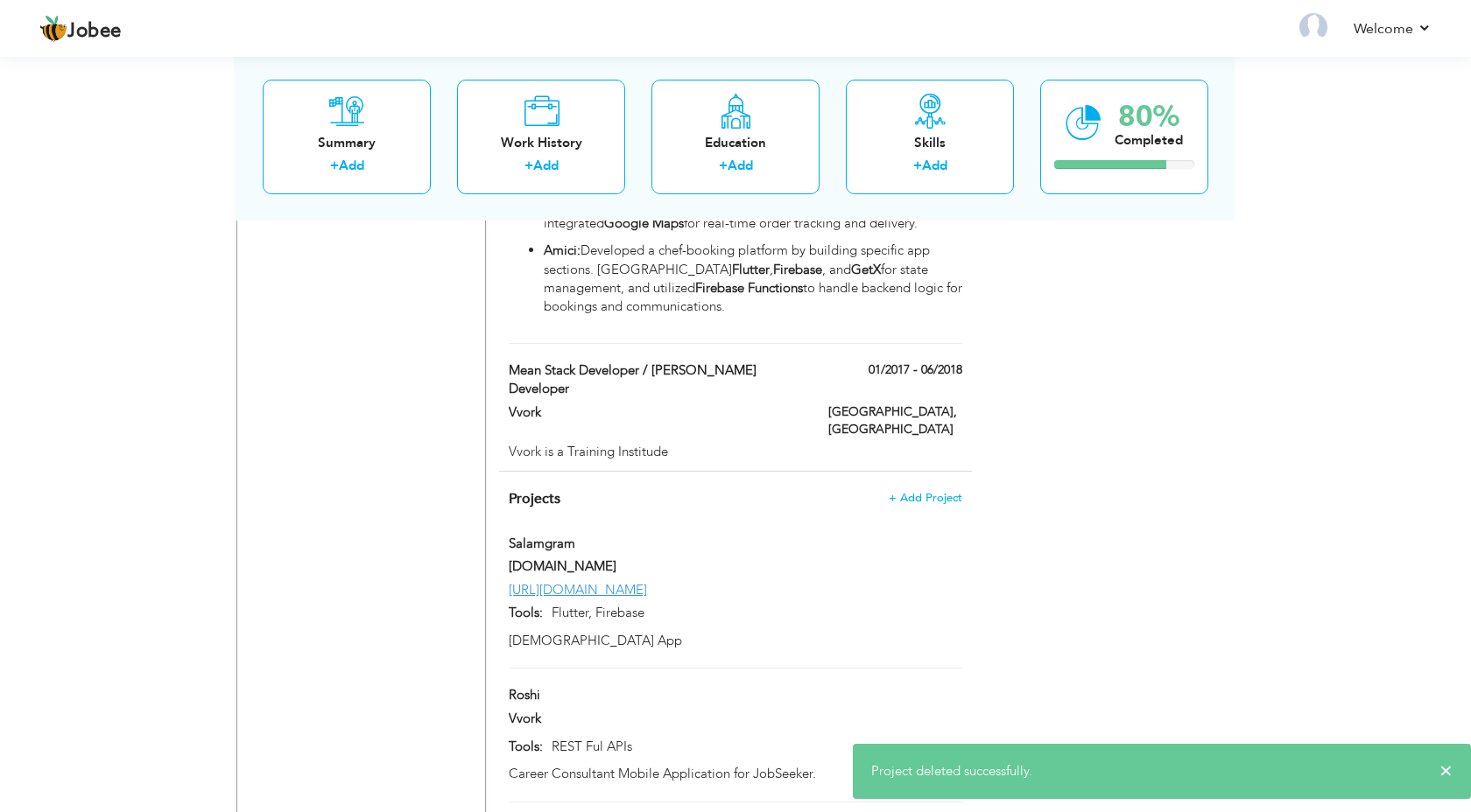
scroll to position [1295, 0]
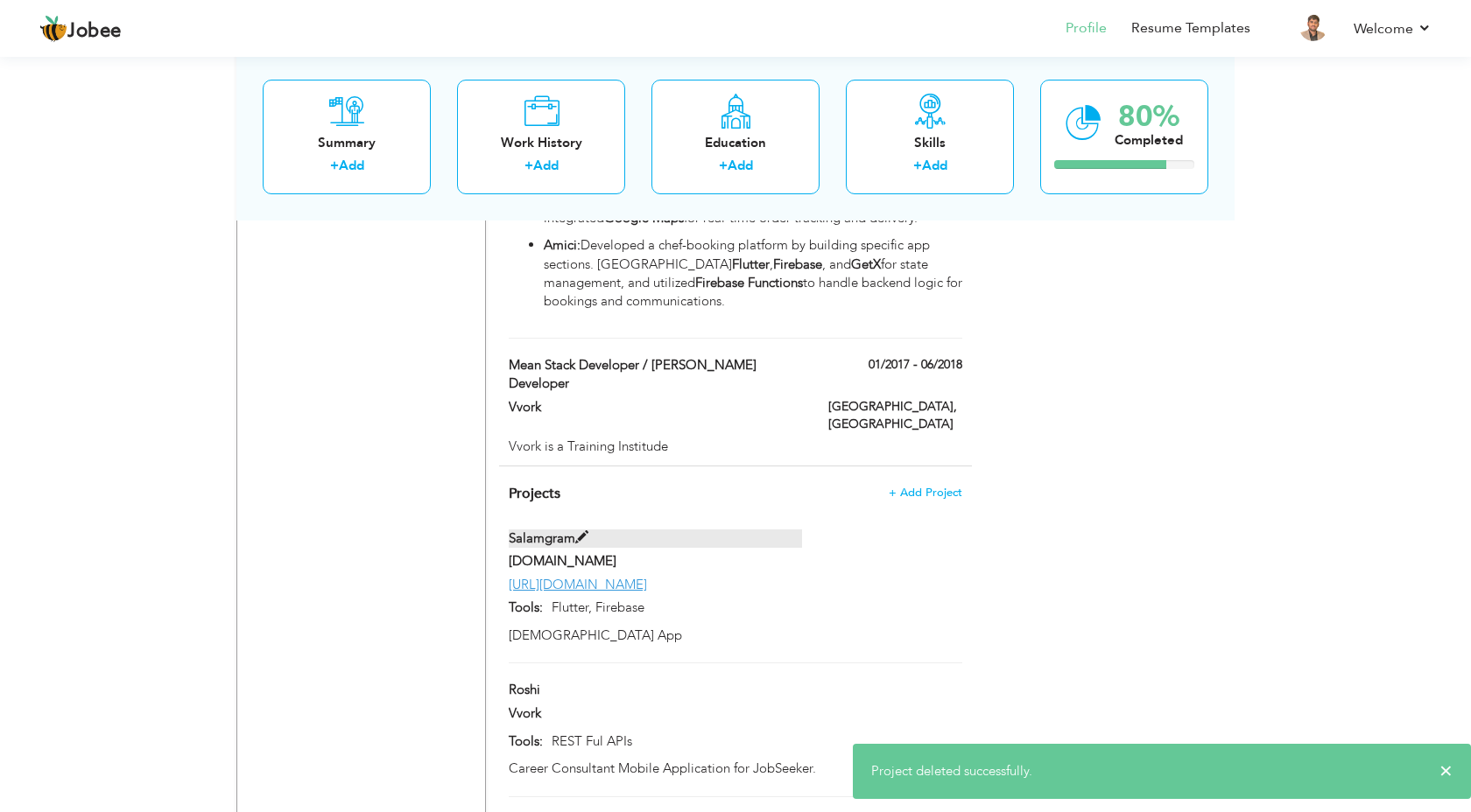
click at [578, 532] on span at bounding box center [582, 538] width 13 height 13
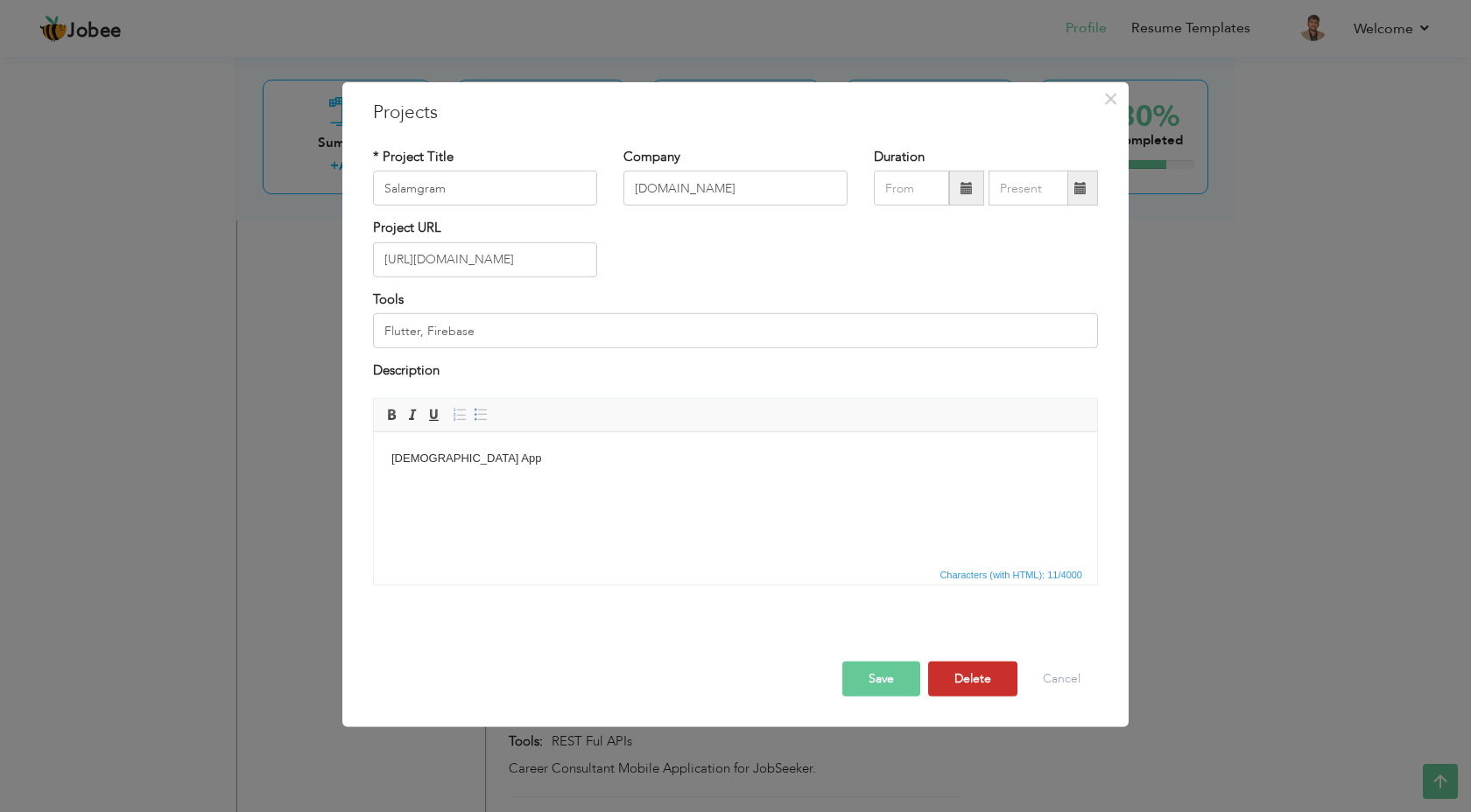
click at [996, 680] on button "Delete" at bounding box center [972, 679] width 90 height 35
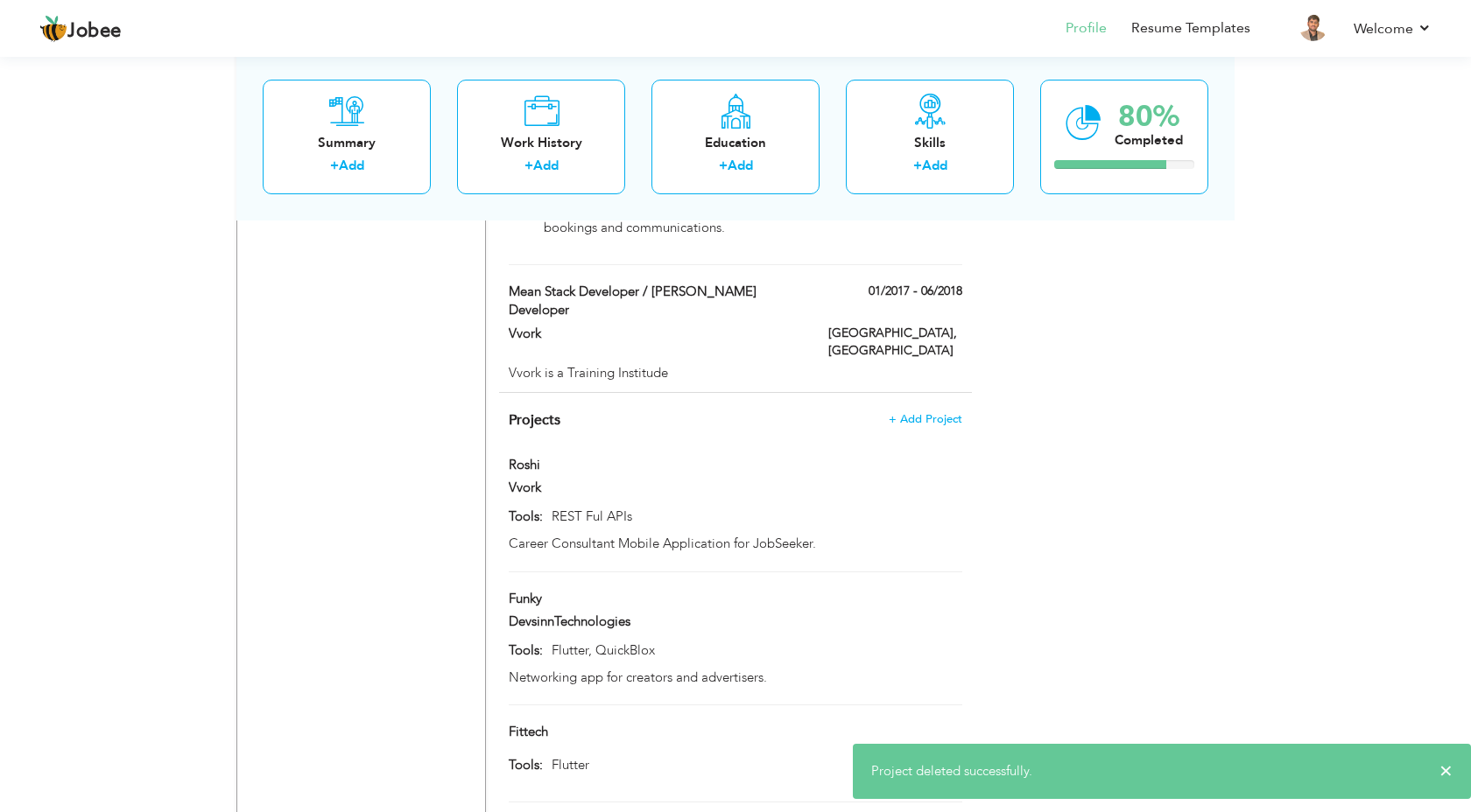
scroll to position [1441, 0]
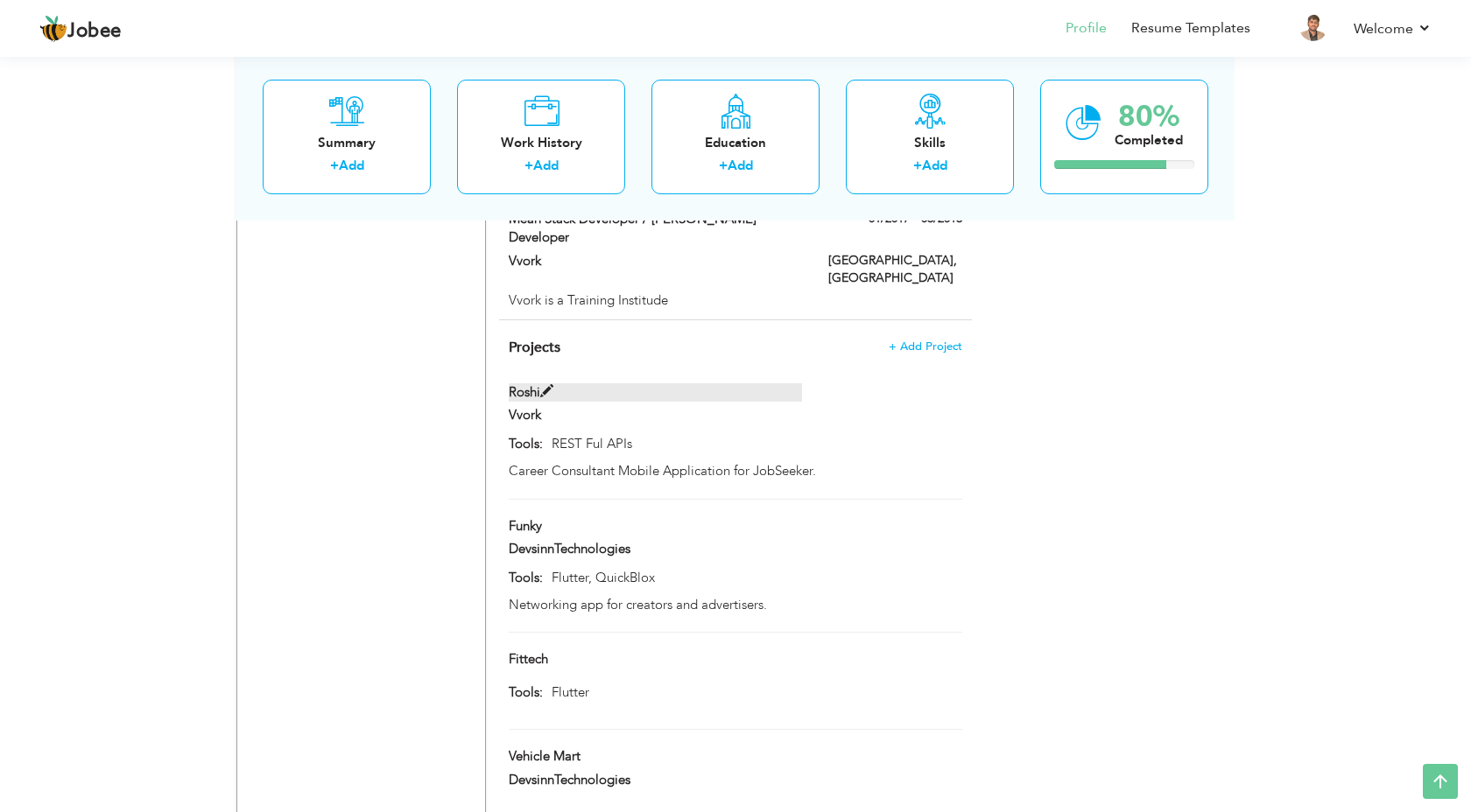
click at [548, 385] on span at bounding box center [547, 391] width 13 height 13
type input "Roshi"
type input "Vvork"
type input "REST Ful APIs"
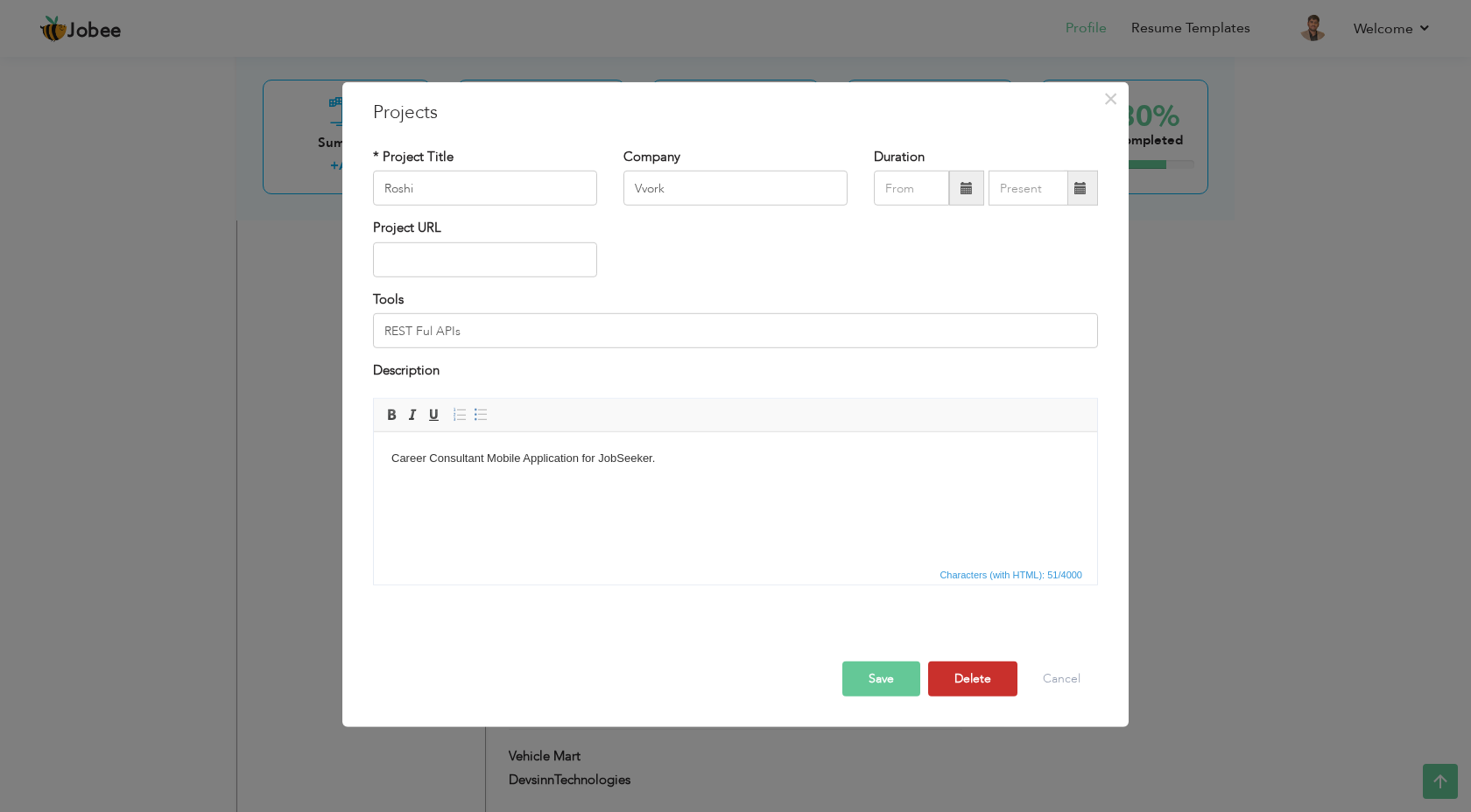
click at [961, 671] on button "Delete" at bounding box center [972, 679] width 90 height 35
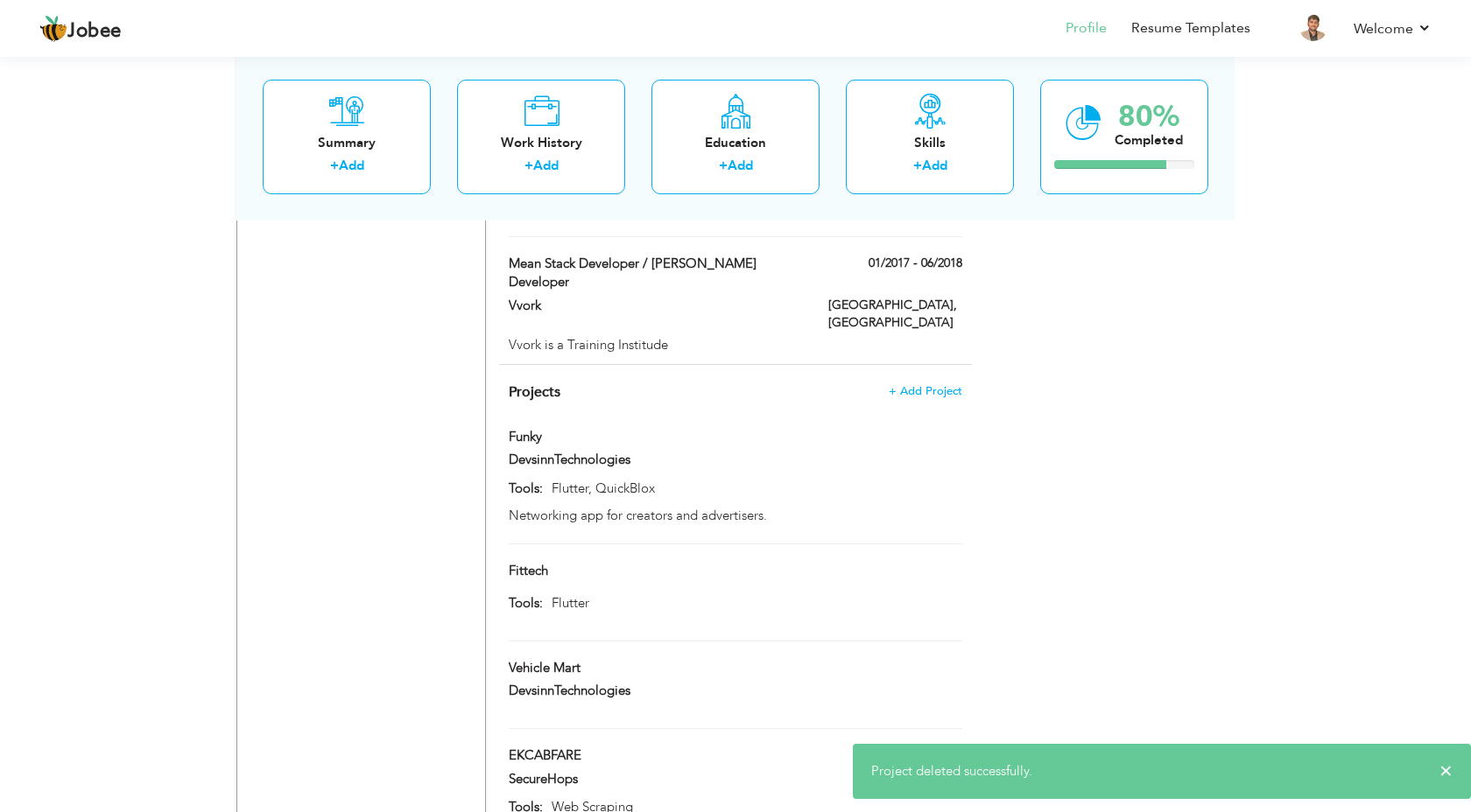
scroll to position [1395, 0]
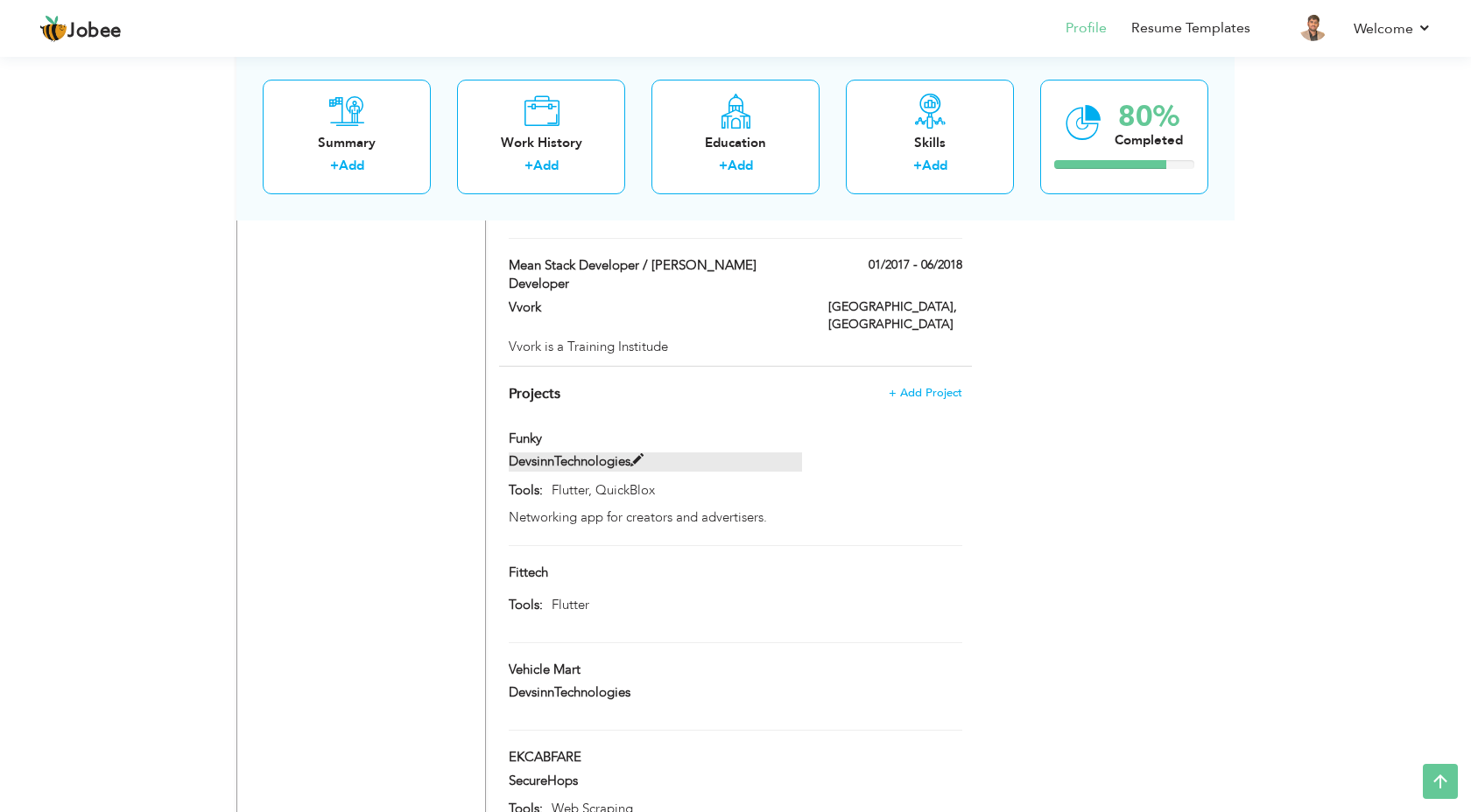
click at [643, 454] on span at bounding box center [637, 461] width 13 height 13
type input "Funky"
type input "DevsinnTechnologies"
type input "Flutter, QuickBlox"
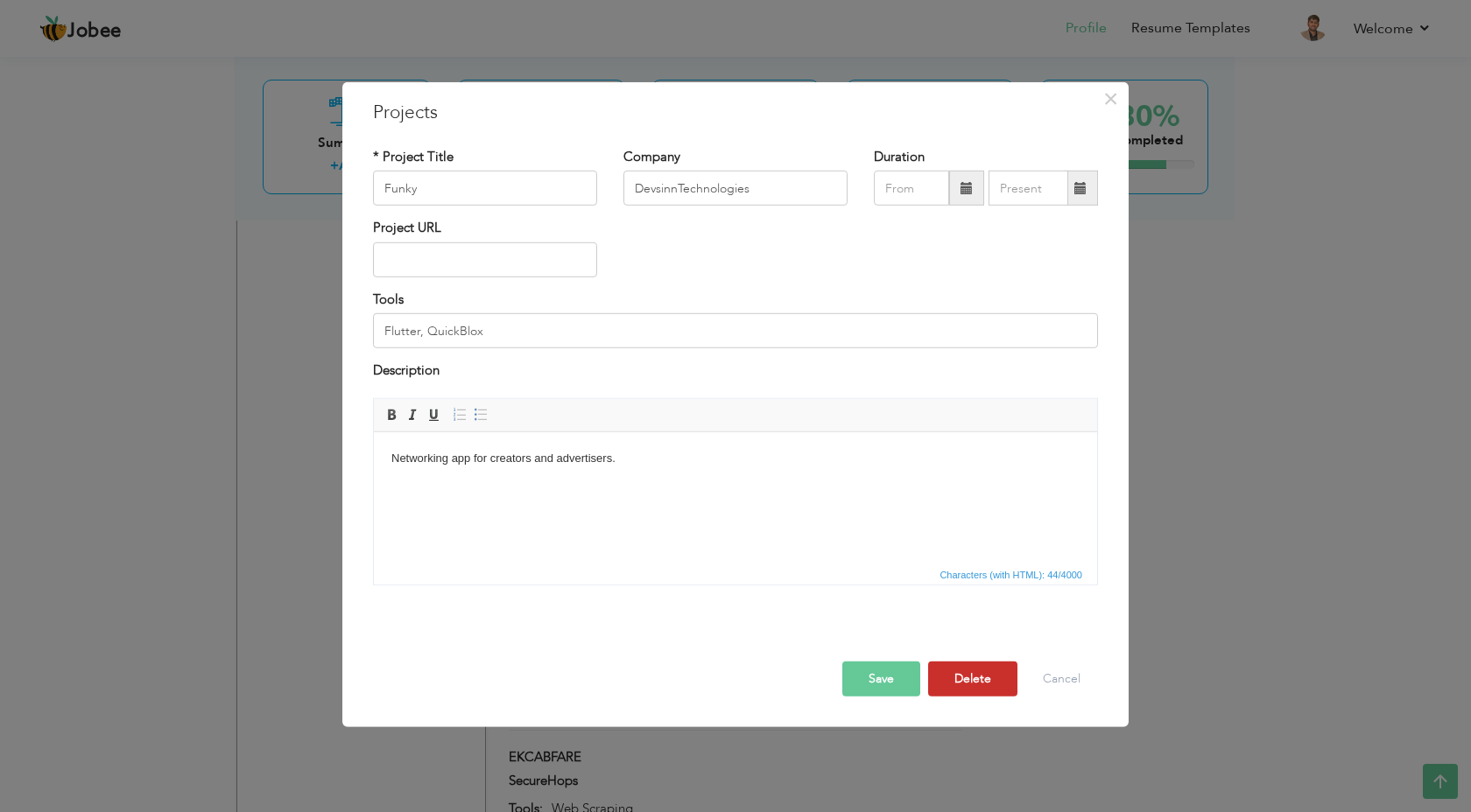
click at [971, 686] on button "Delete" at bounding box center [972, 679] width 90 height 35
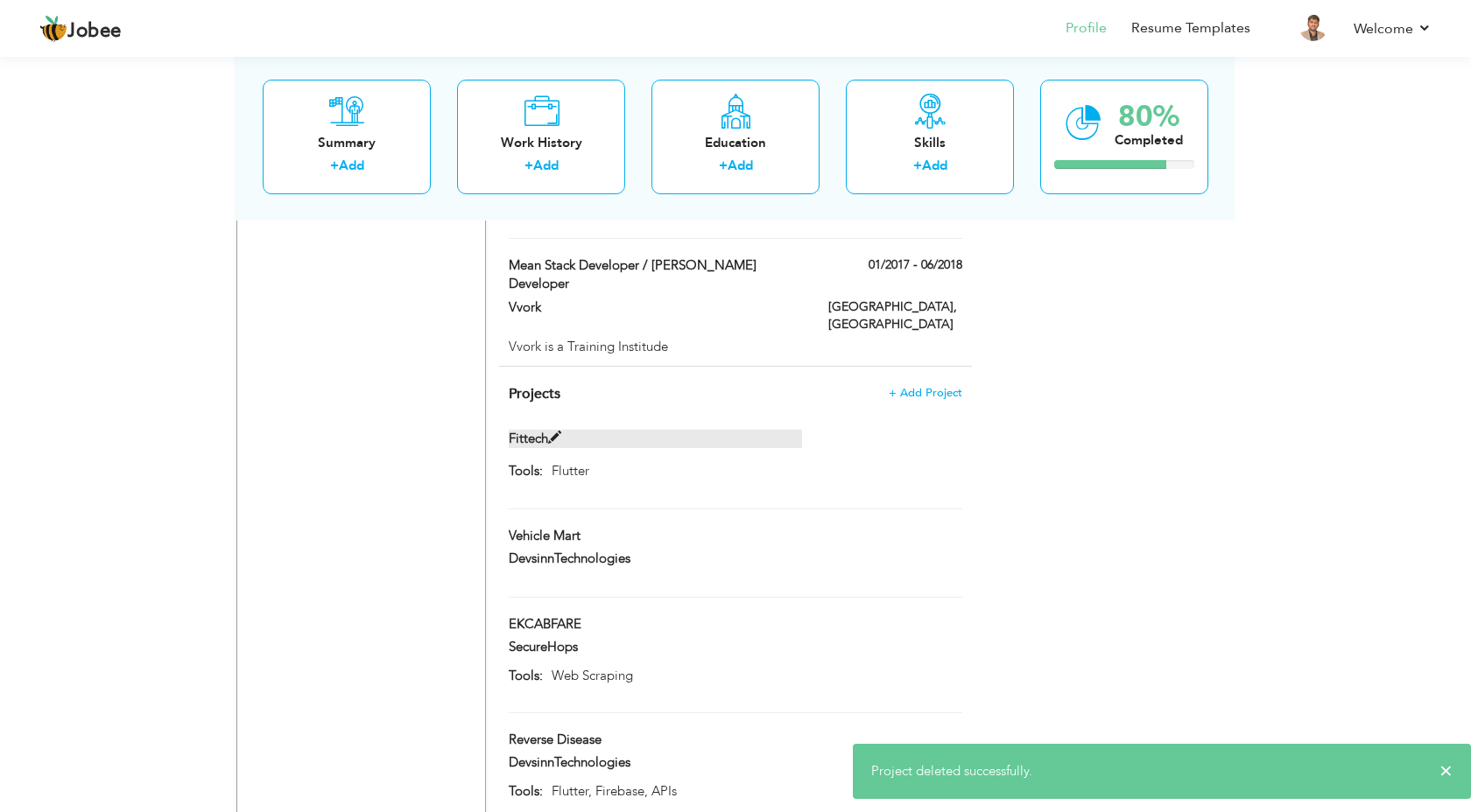
click at [552, 432] on span at bounding box center [555, 438] width 13 height 13
type input "Fittech"
type input "Flutter"
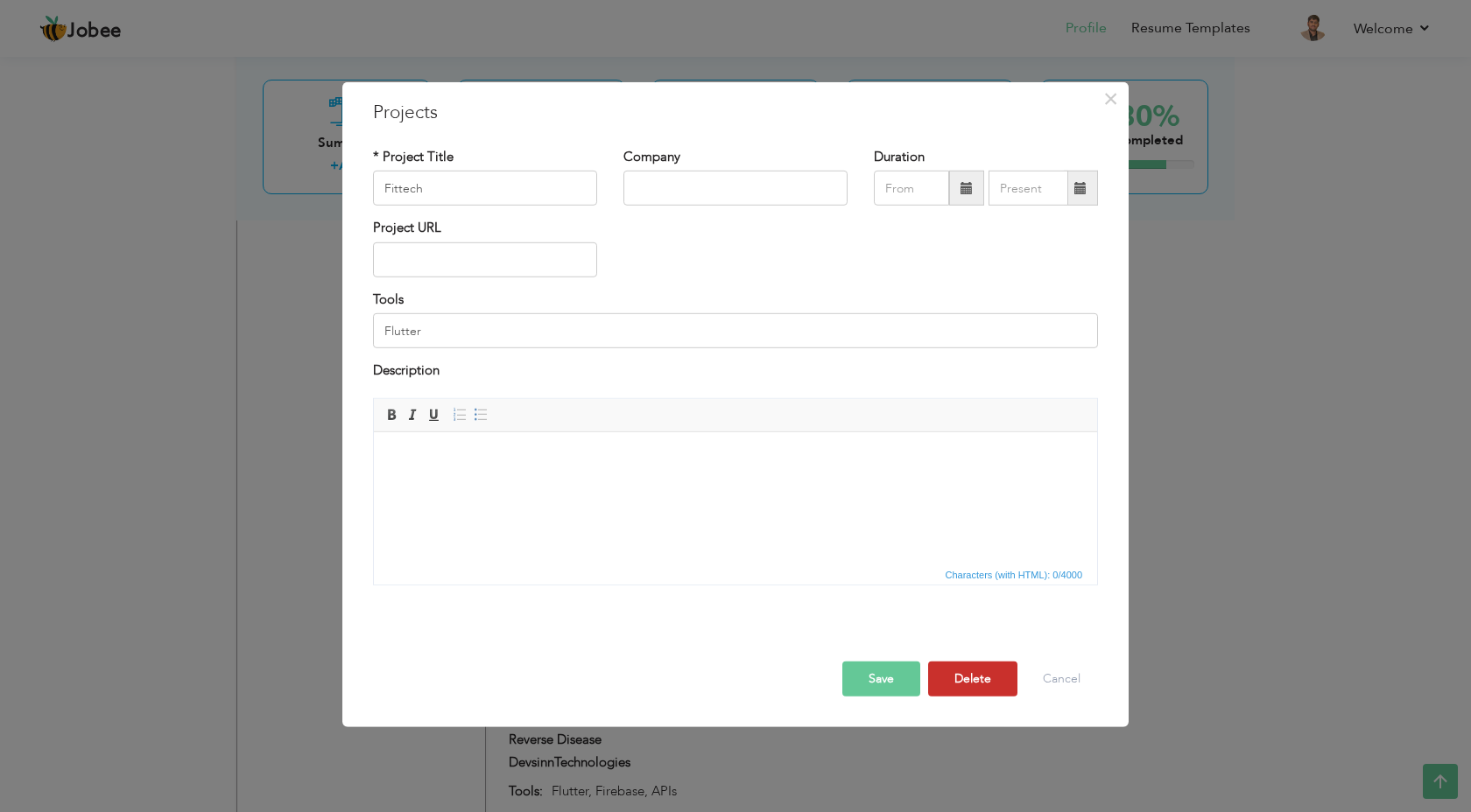
click at [1000, 683] on button "Delete" at bounding box center [972, 679] width 90 height 35
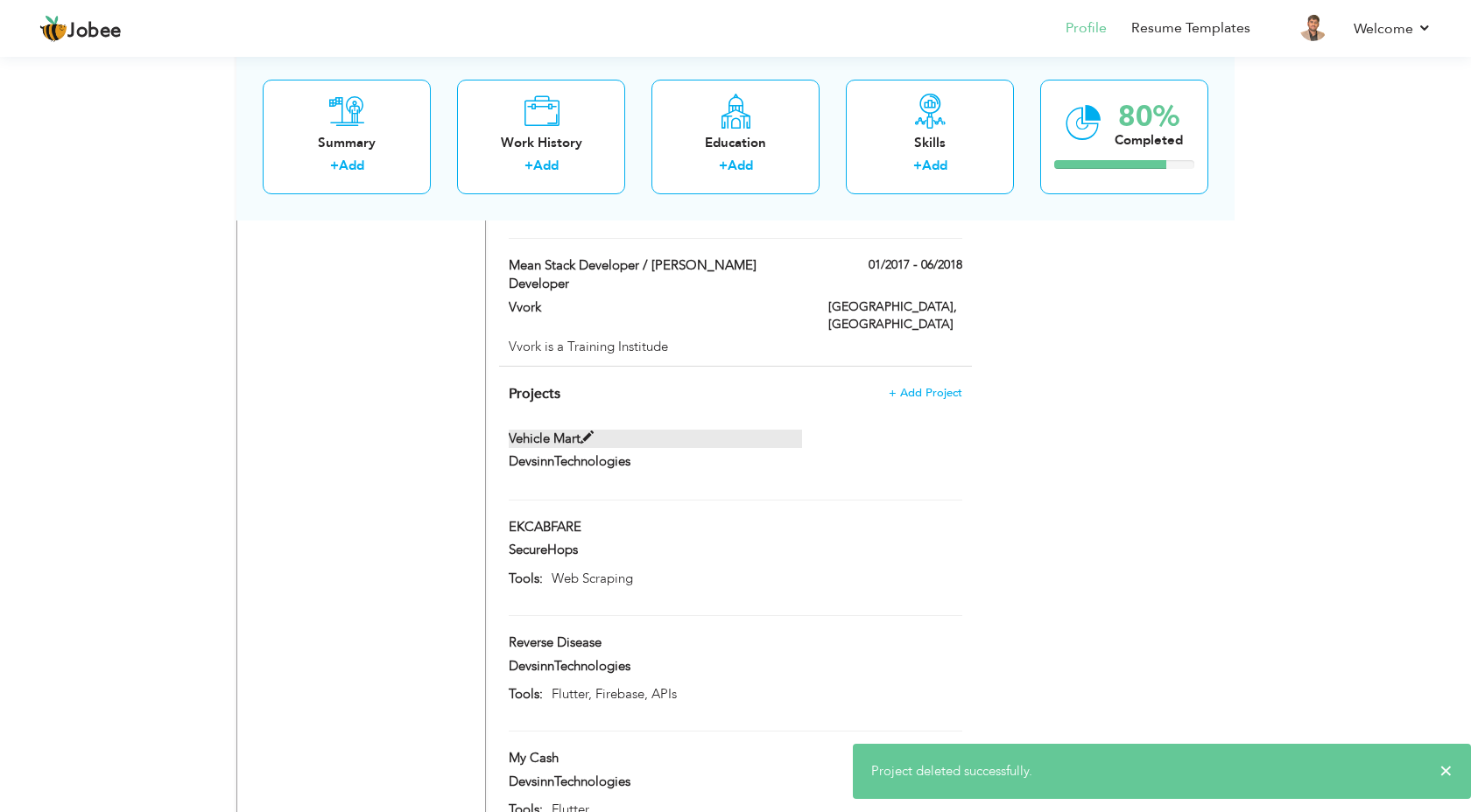
click at [587, 432] on span at bounding box center [587, 438] width 13 height 13
type input "Vehicle Mart"
type input "DevsinnTechnologies"
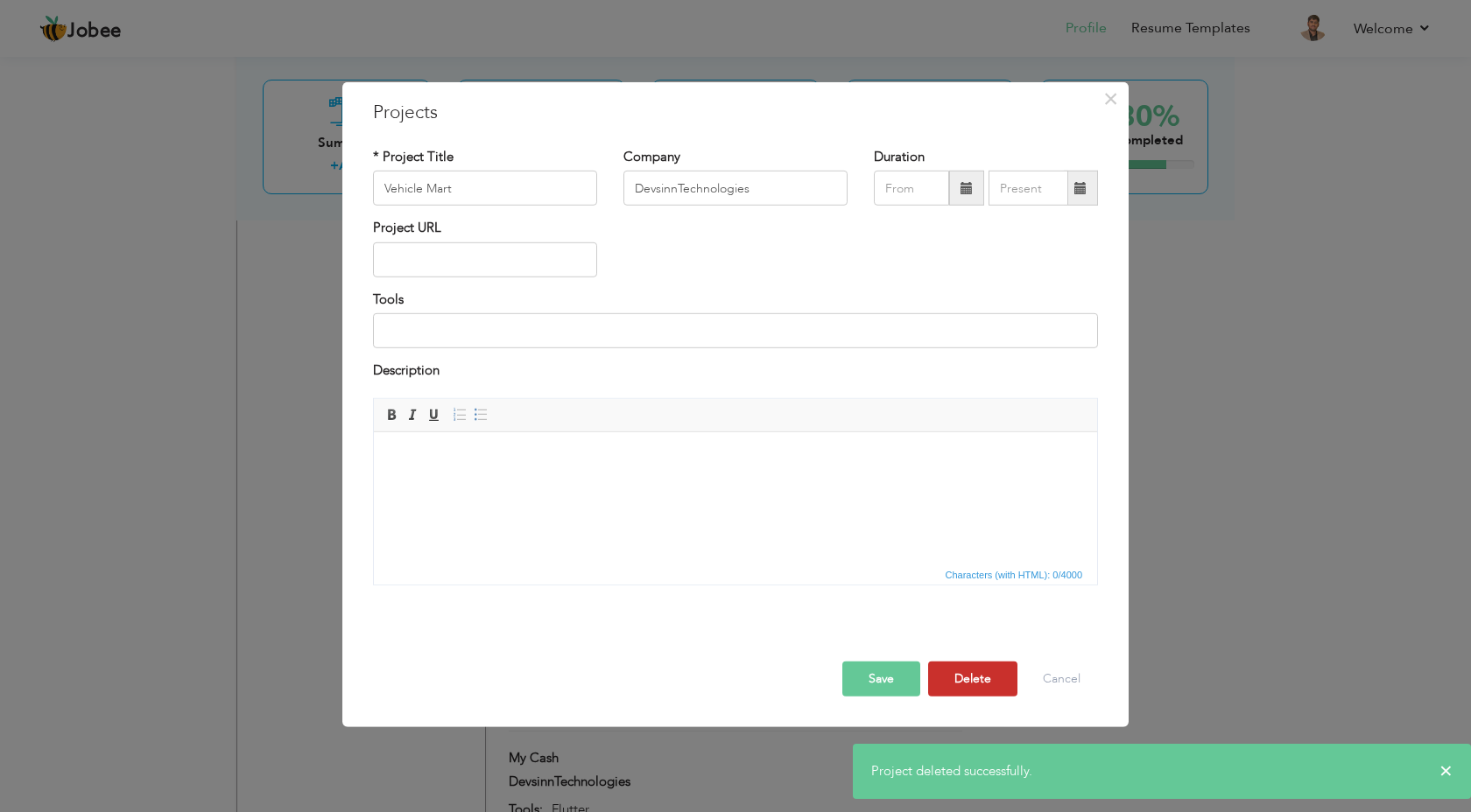
click at [981, 680] on button "Delete" at bounding box center [972, 679] width 90 height 35
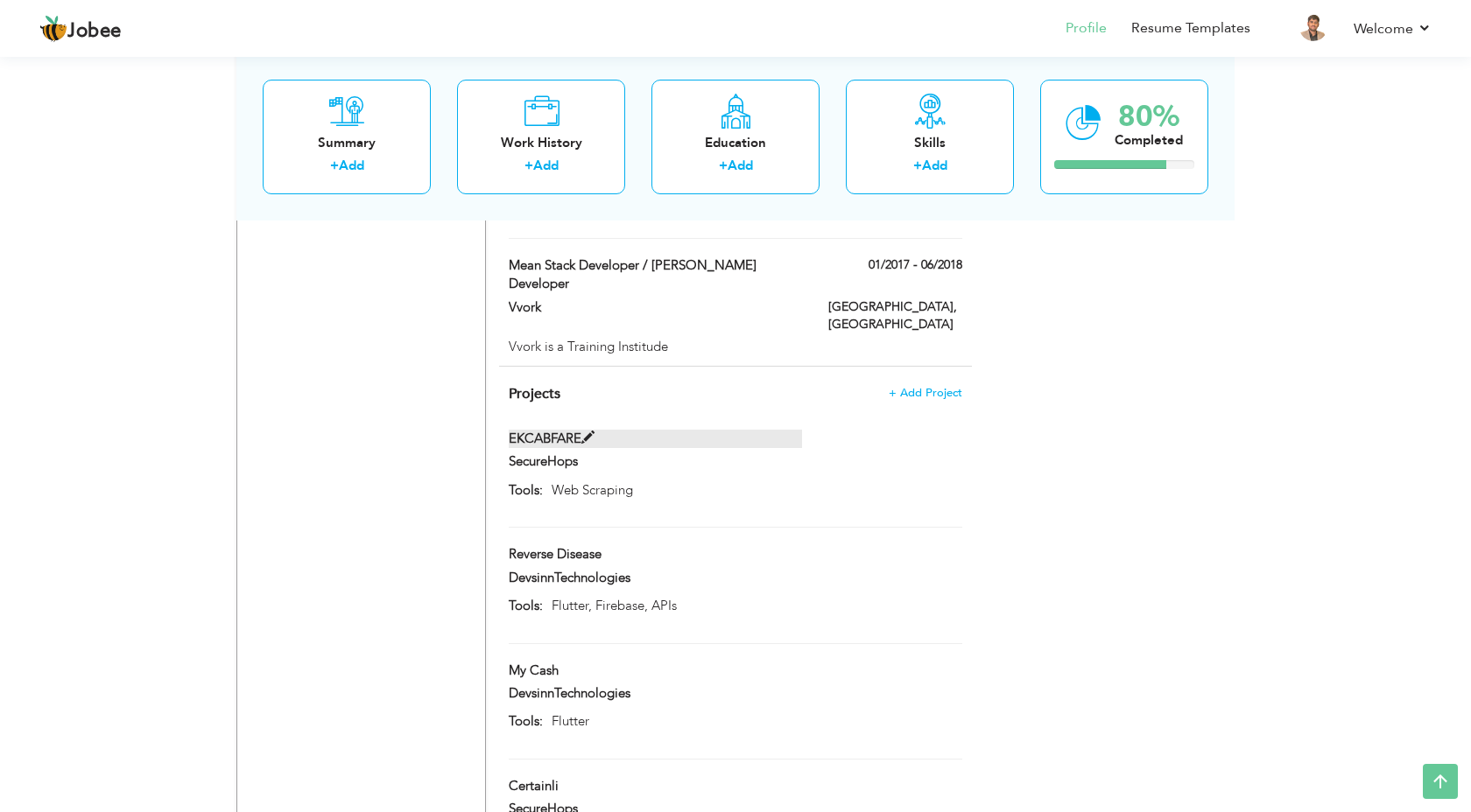
click at [587, 432] on span at bounding box center [588, 438] width 13 height 13
type input "EKCABFARE"
type input "SecureHops"
type input "Web Scraping"
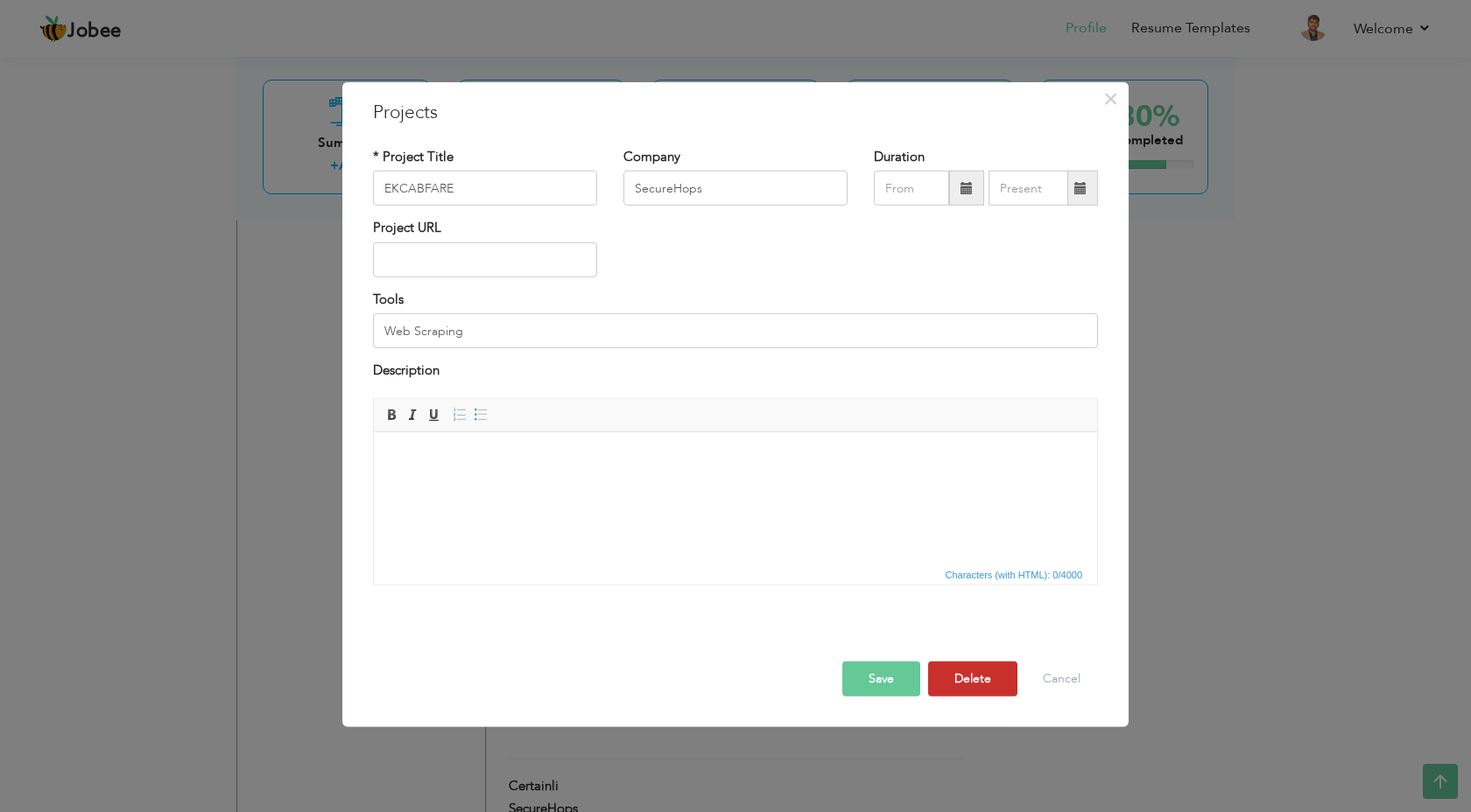
click at [992, 680] on button "Delete" at bounding box center [972, 679] width 90 height 35
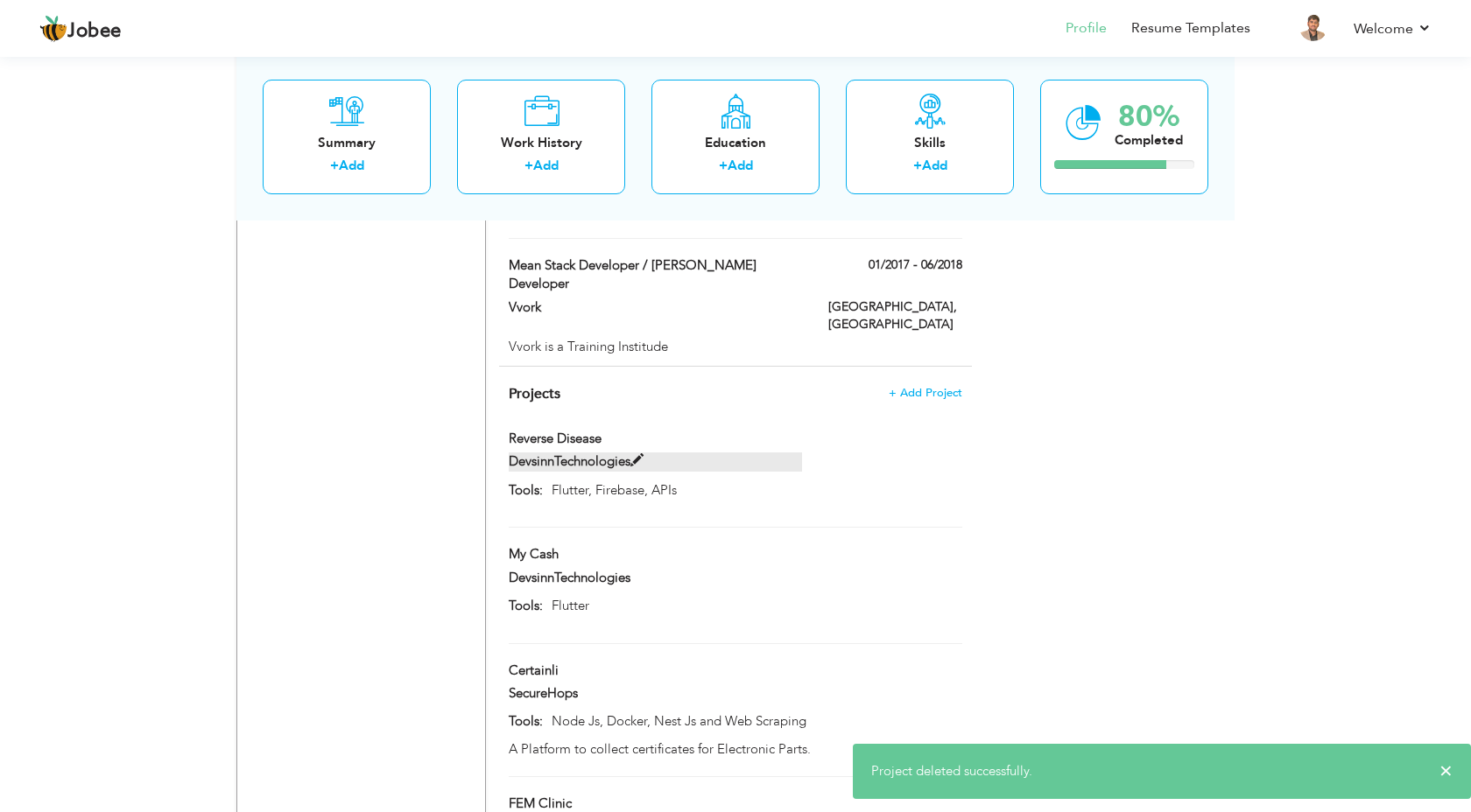
click at [641, 454] on span at bounding box center [637, 461] width 13 height 13
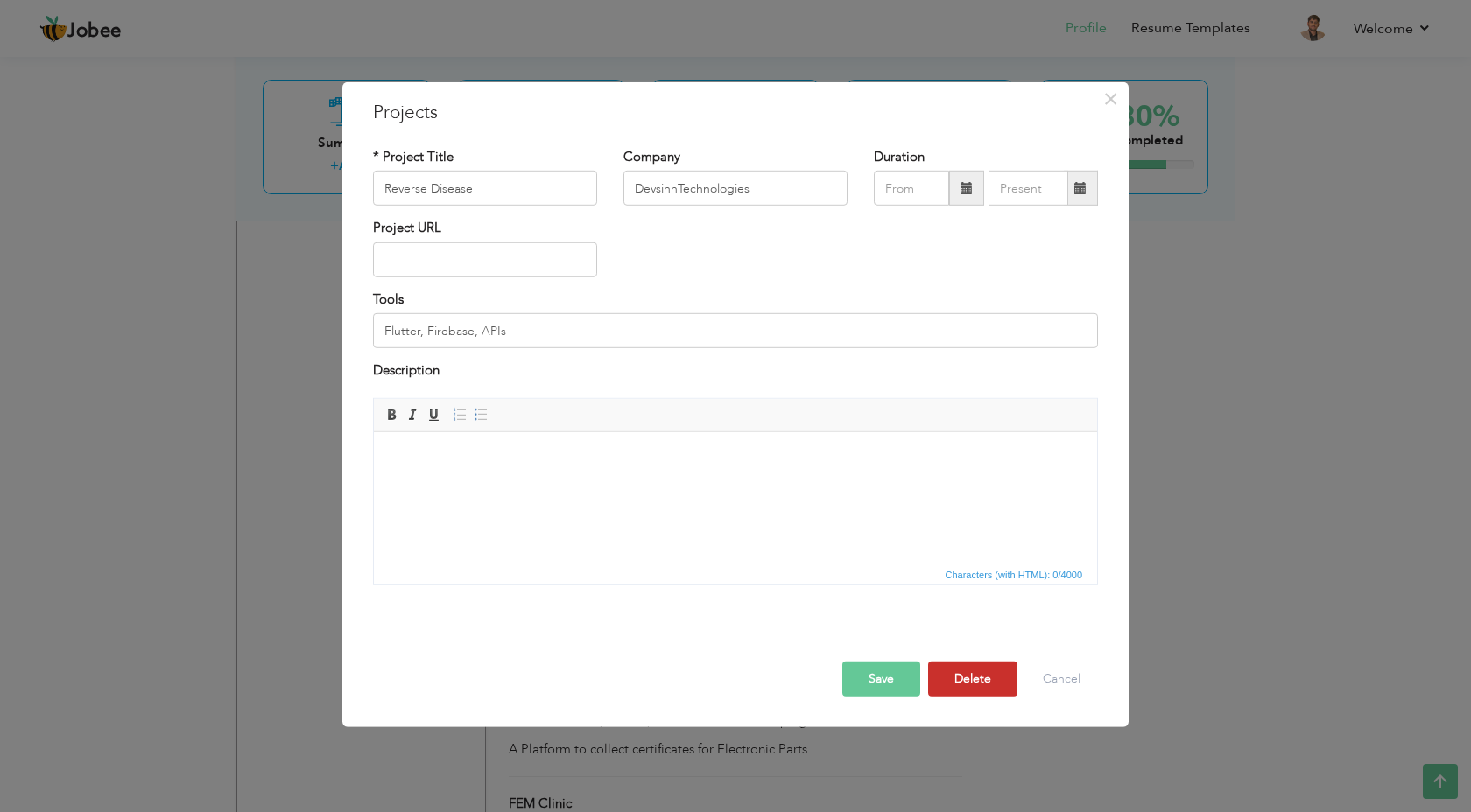
click at [946, 681] on button "Delete" at bounding box center [972, 679] width 90 height 35
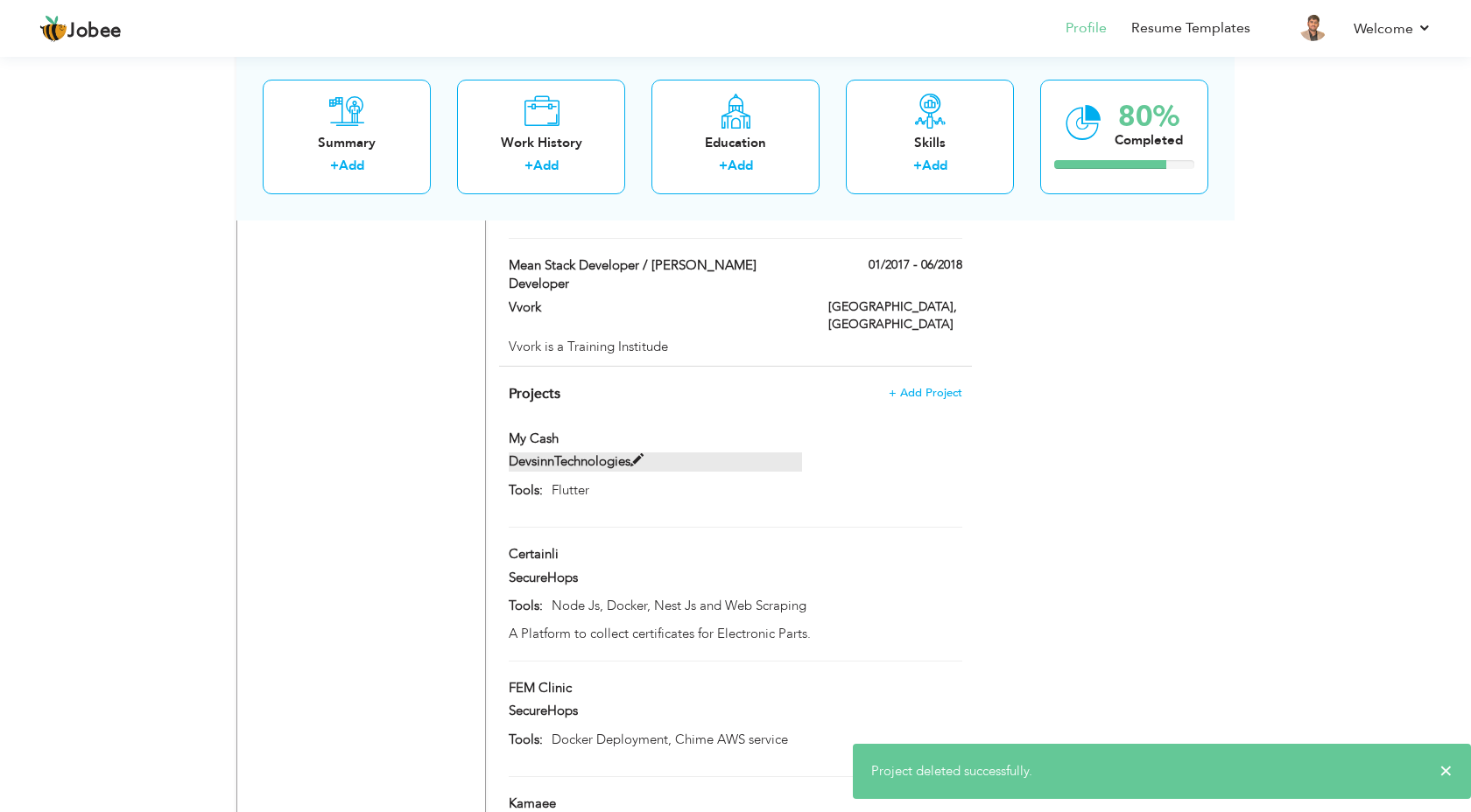
click at [643, 454] on span at bounding box center [637, 461] width 13 height 13
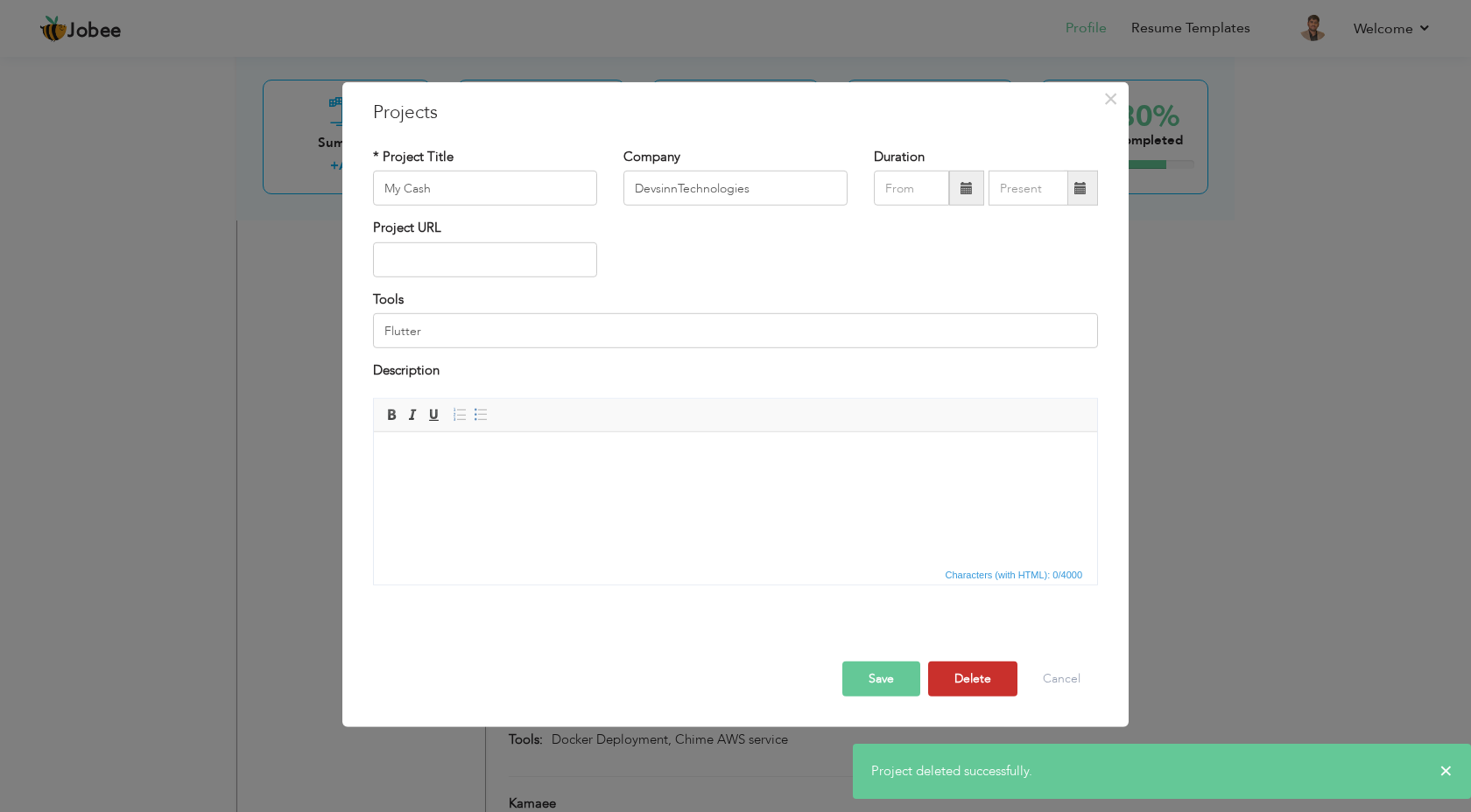
click at [972, 680] on button "Delete" at bounding box center [972, 679] width 90 height 35
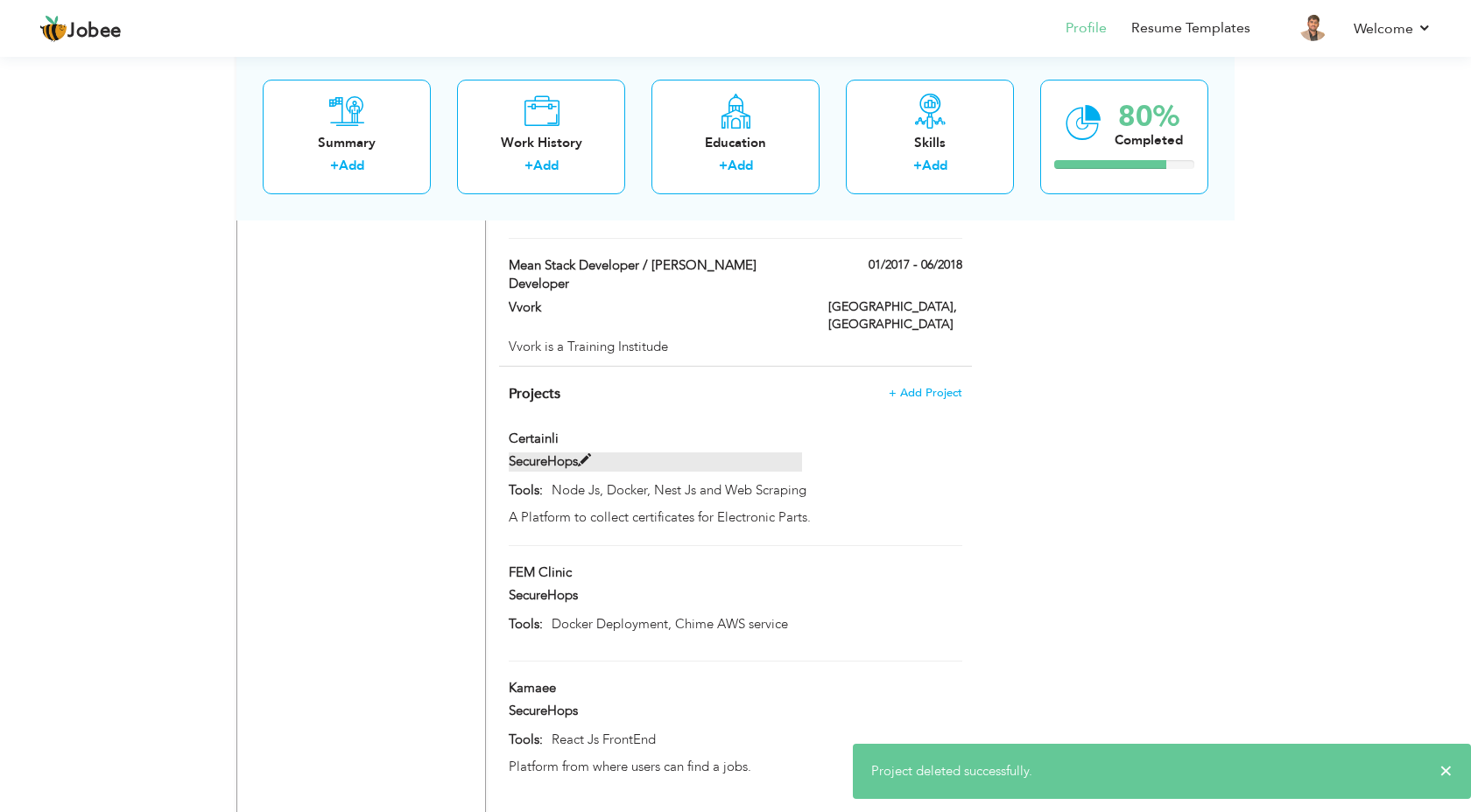
click at [587, 454] on span at bounding box center [585, 461] width 13 height 13
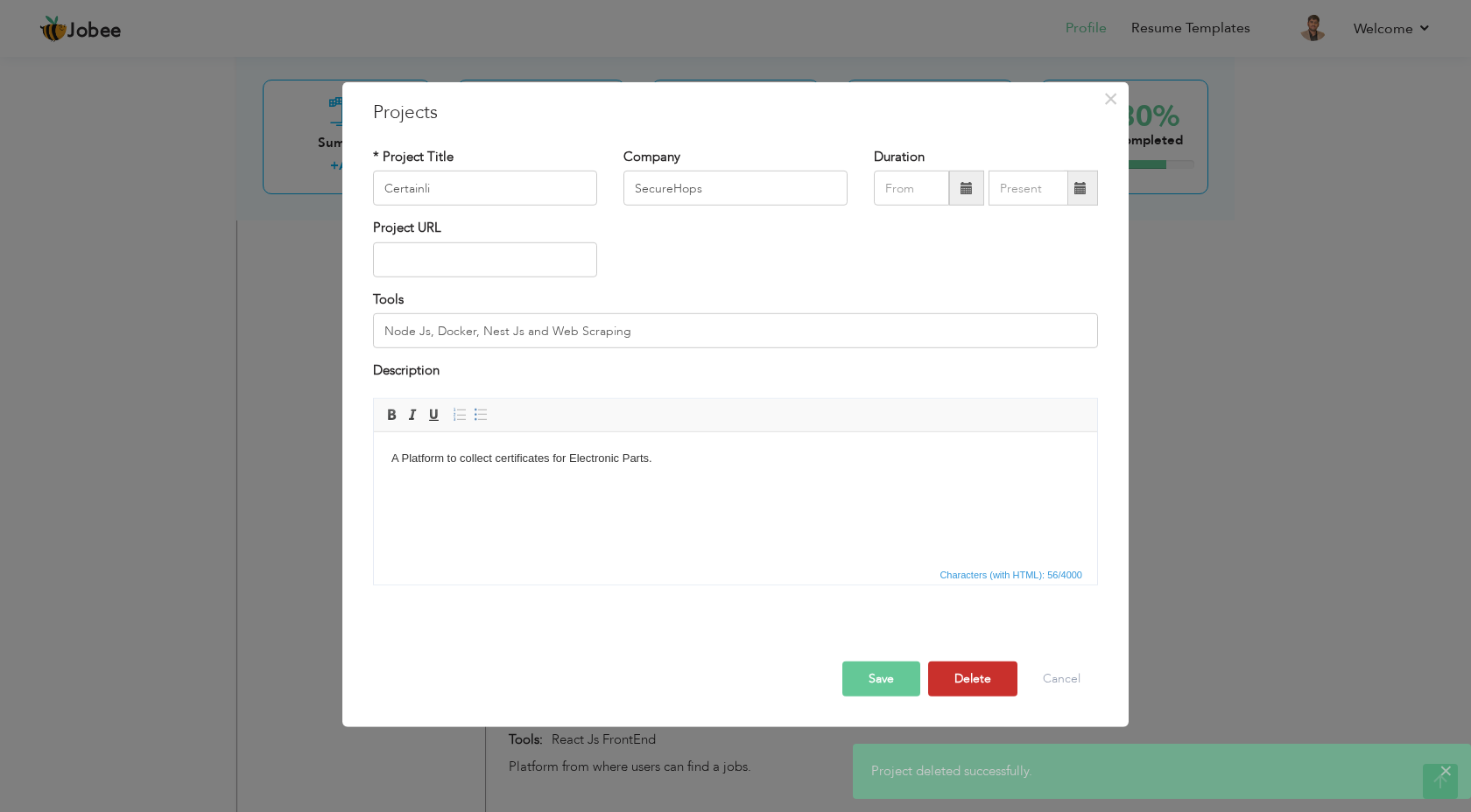
click at [962, 679] on button "Delete" at bounding box center [972, 679] width 90 height 35
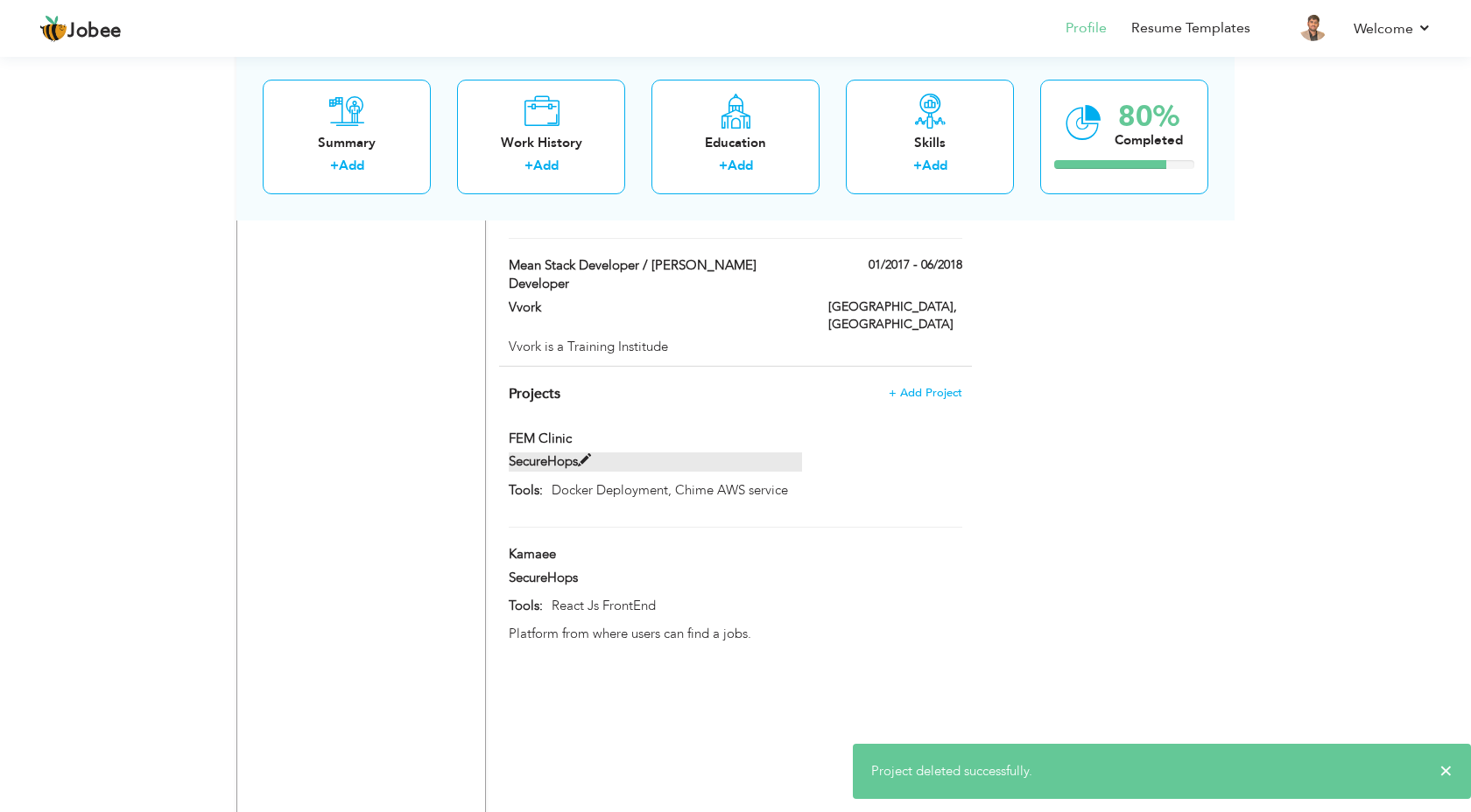
click at [585, 454] on span at bounding box center [585, 461] width 13 height 13
type input "FEM Clinic"
type input "Docker Deployment, Chime AWS service"
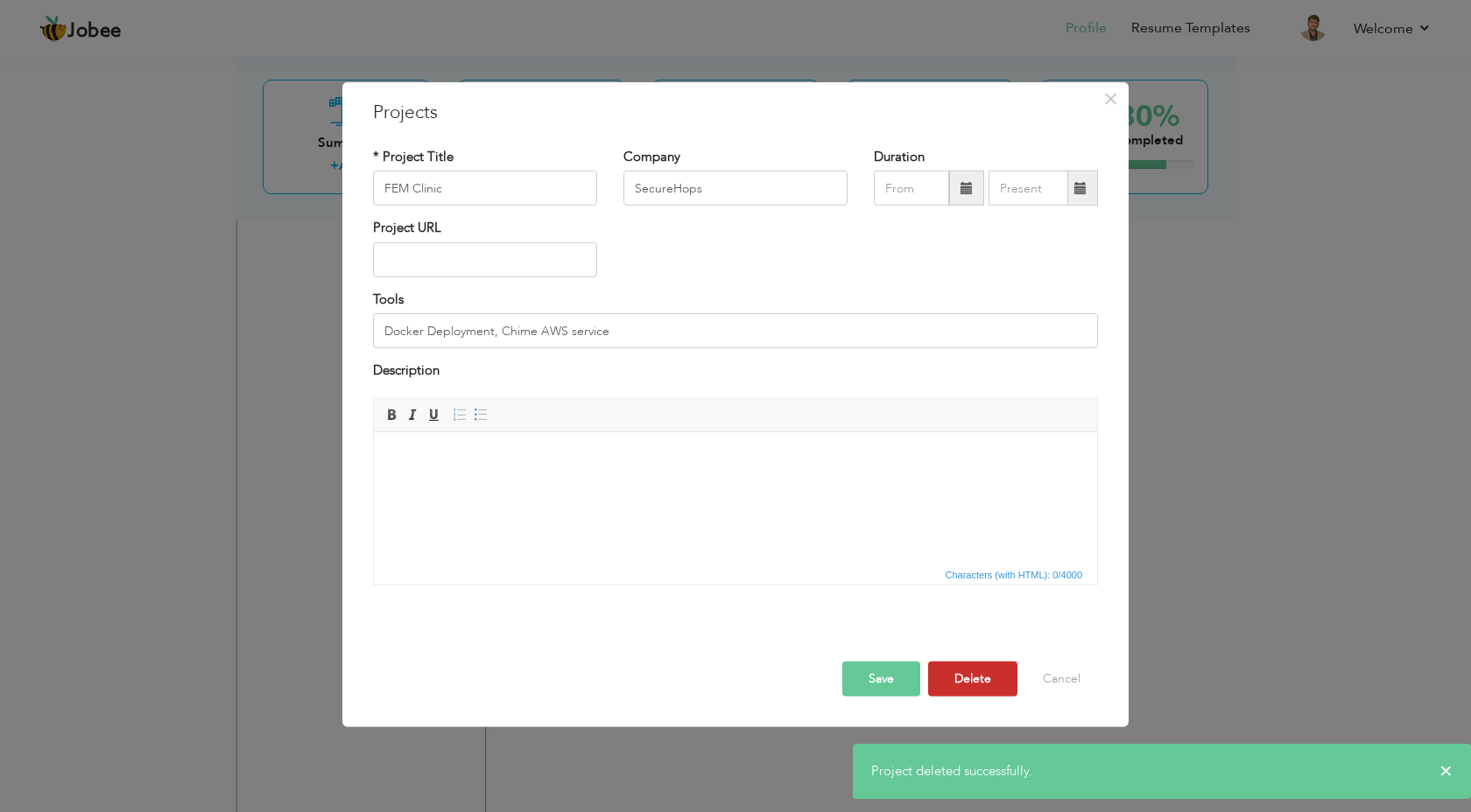
click at [970, 680] on button "Delete" at bounding box center [972, 679] width 90 height 35
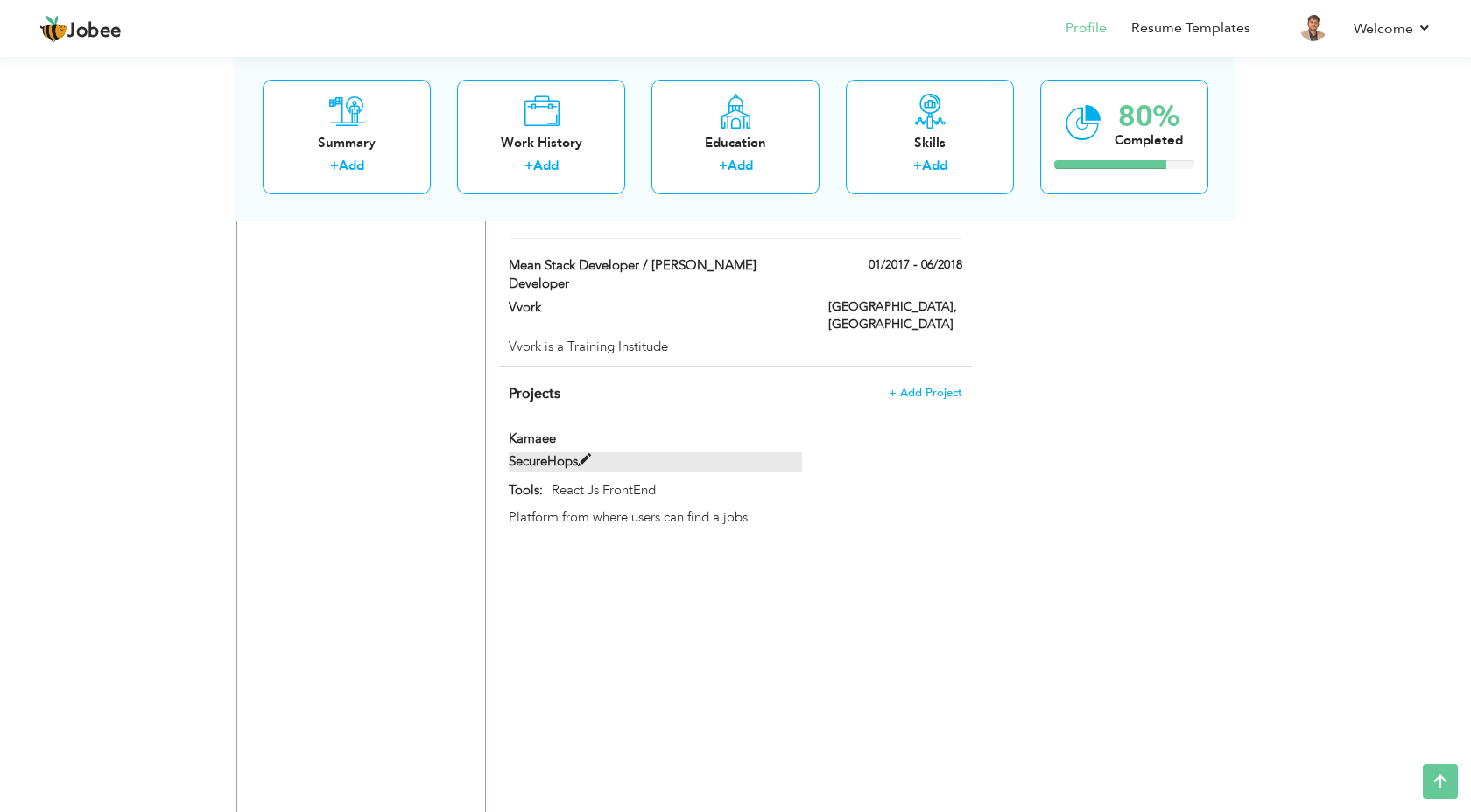
click at [587, 454] on span at bounding box center [585, 461] width 13 height 13
type input "Kamaee"
type input "React Js FrontEnd"
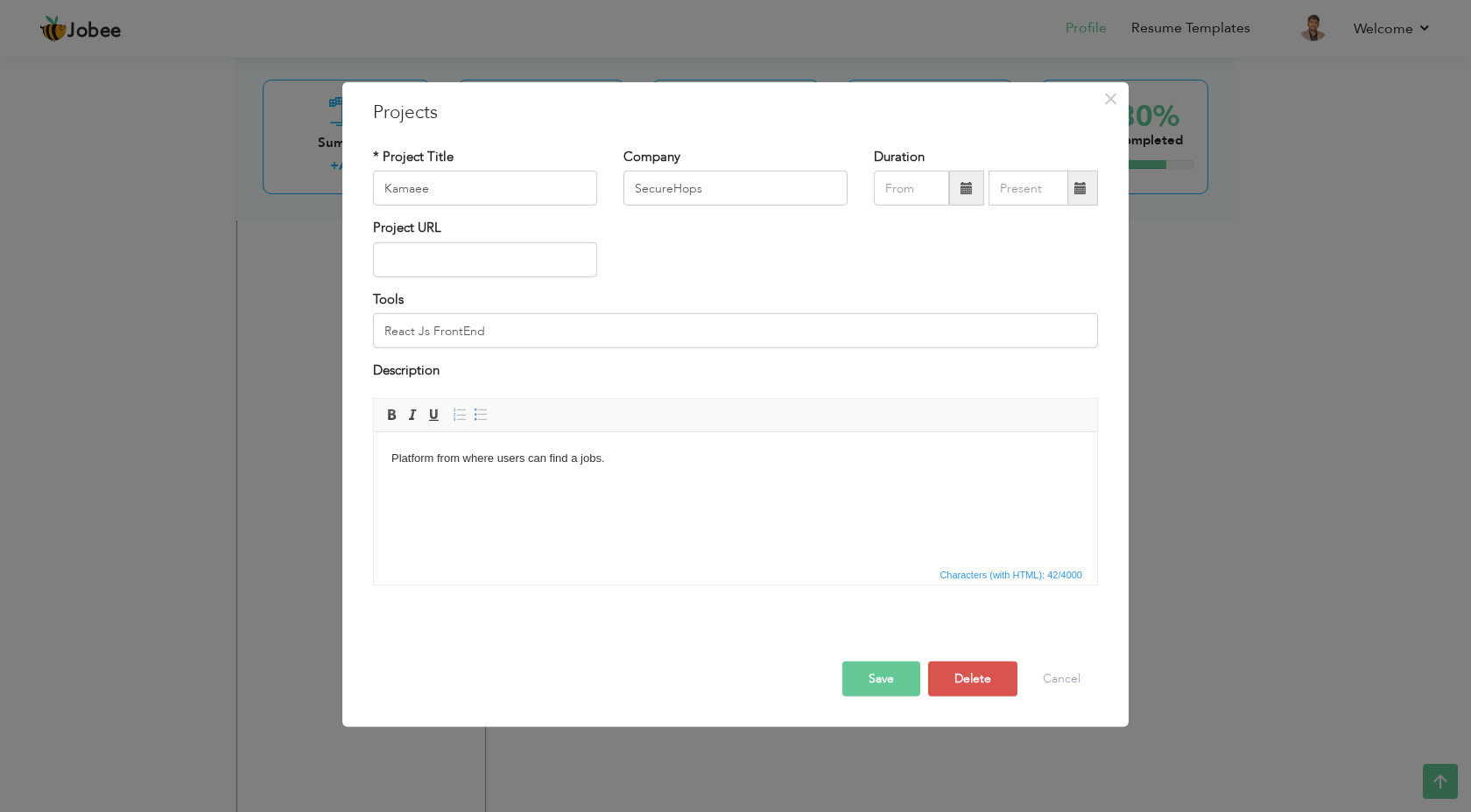
click at [966, 652] on div at bounding box center [736, 643] width 751 height 37
click at [966, 679] on button "Delete" at bounding box center [972, 679] width 90 height 35
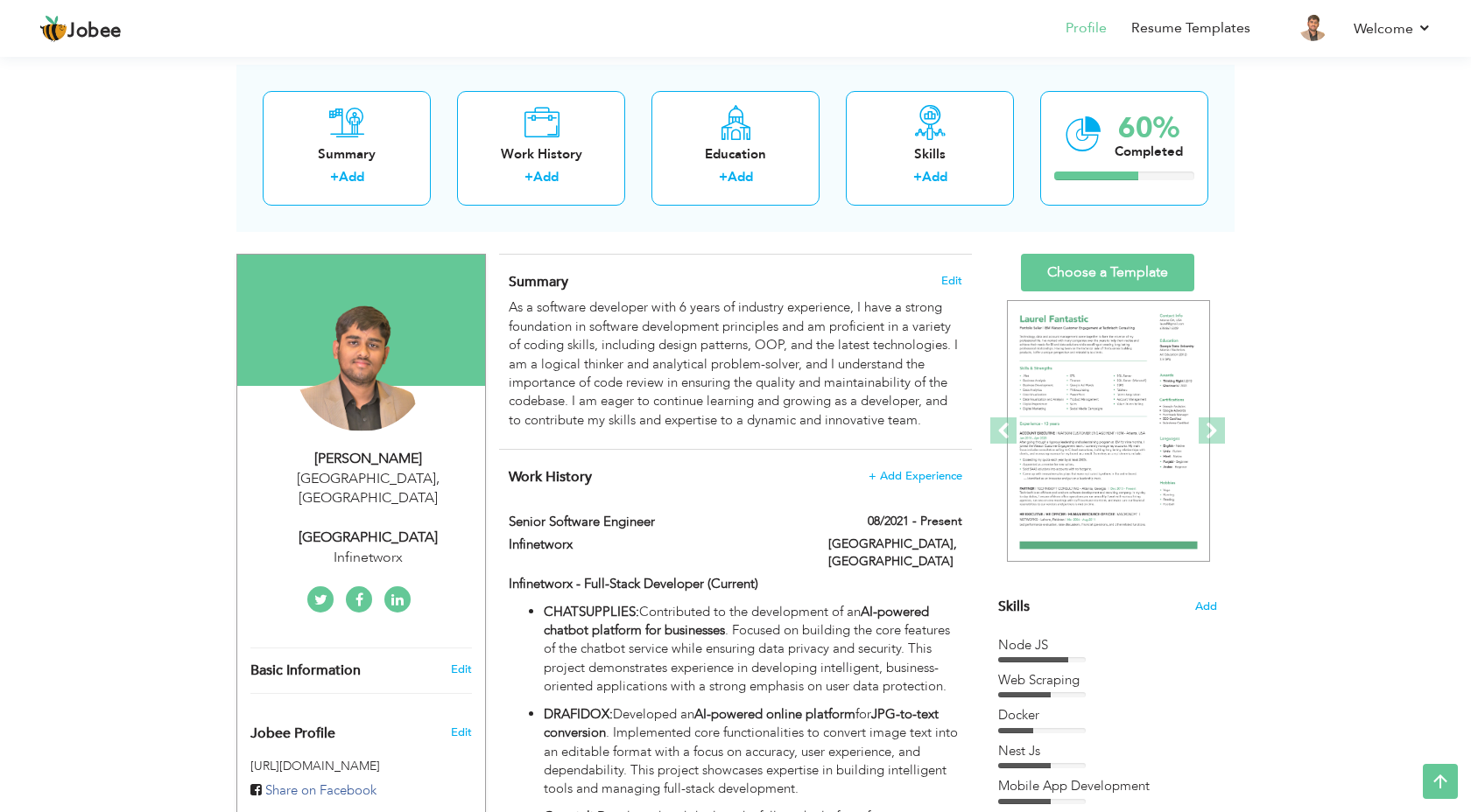
scroll to position [33, 0]
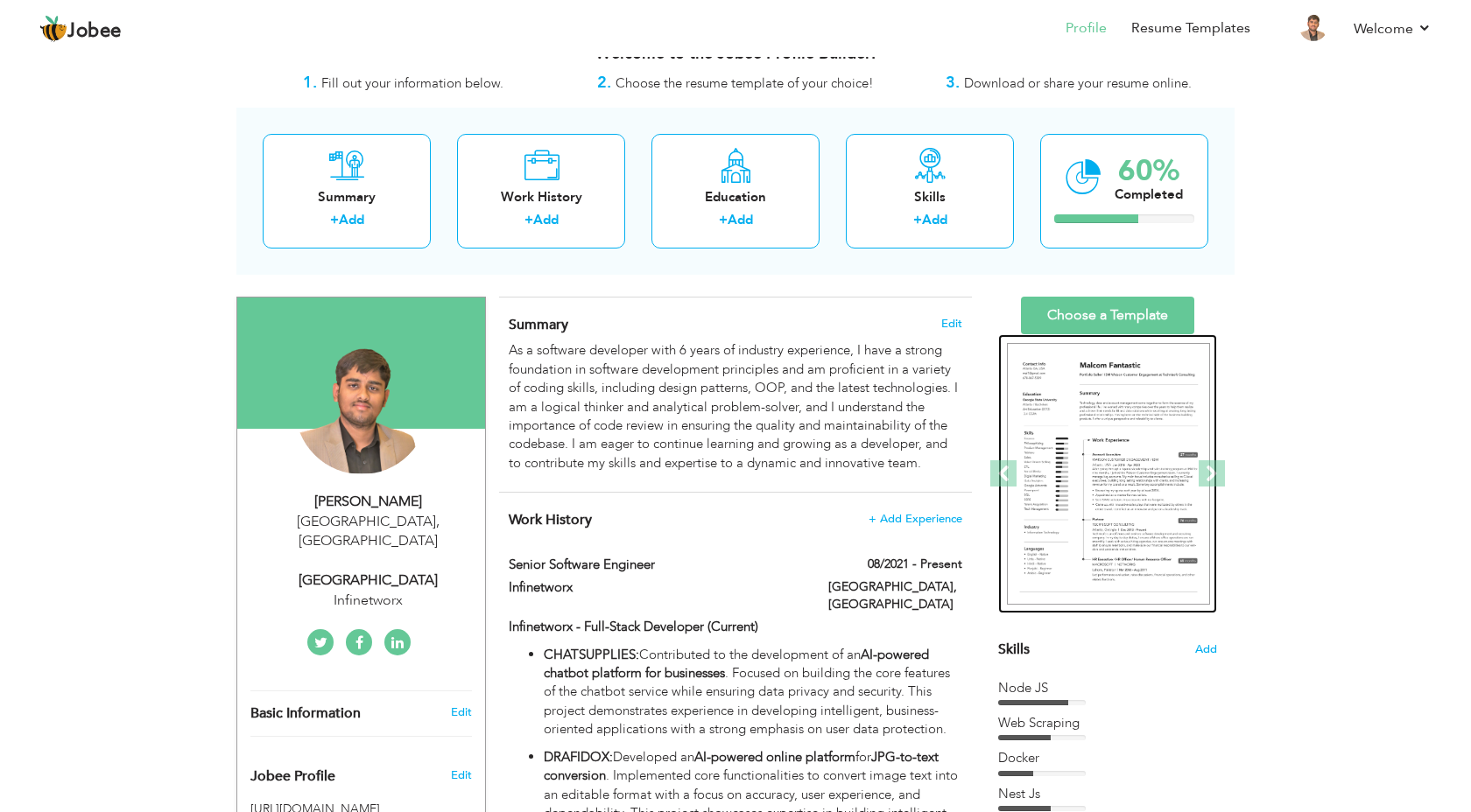
click at [1100, 368] on img at bounding box center [1109, 474] width 204 height 263
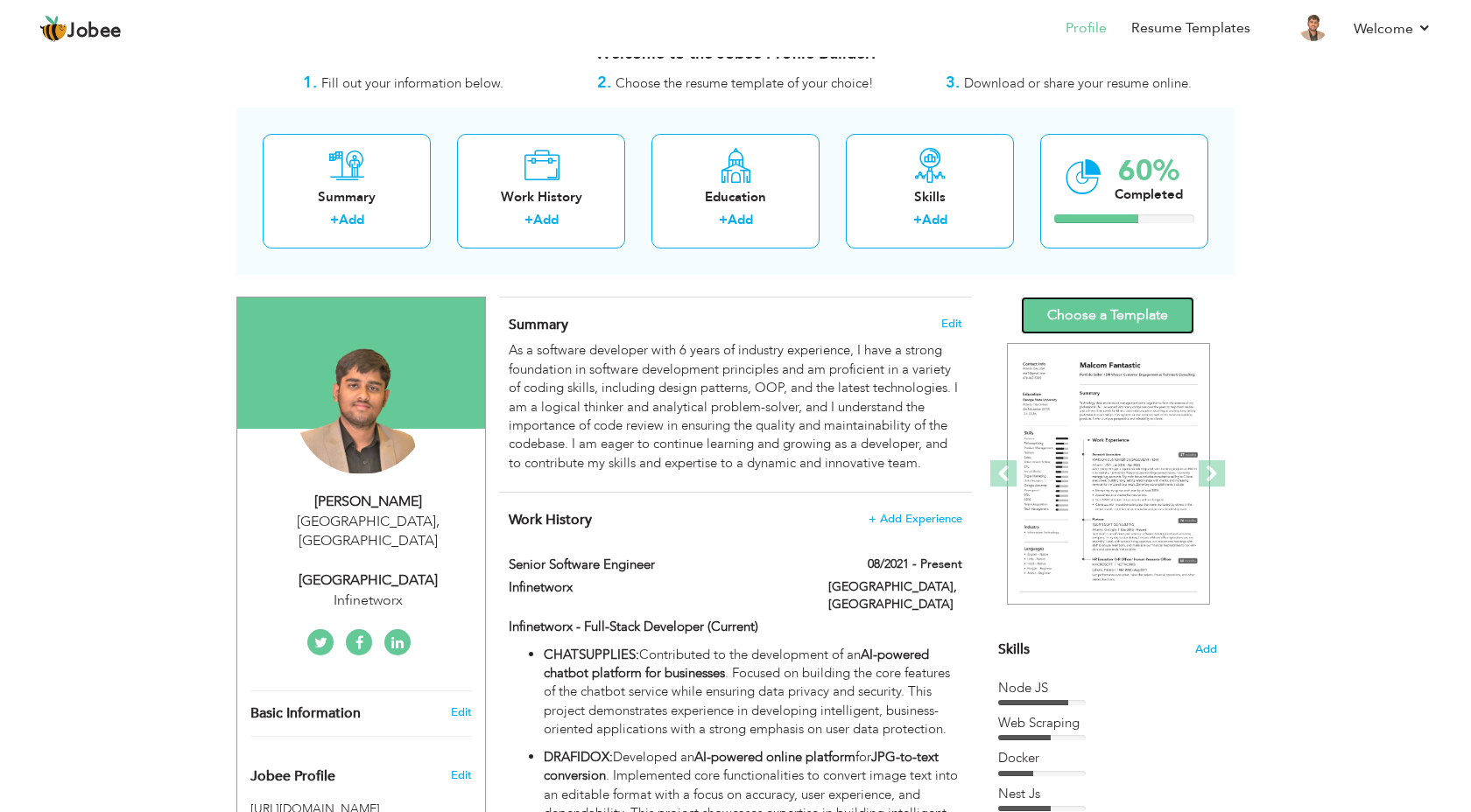
click at [1129, 317] on link "Choose a Template" at bounding box center [1107, 315] width 173 height 38
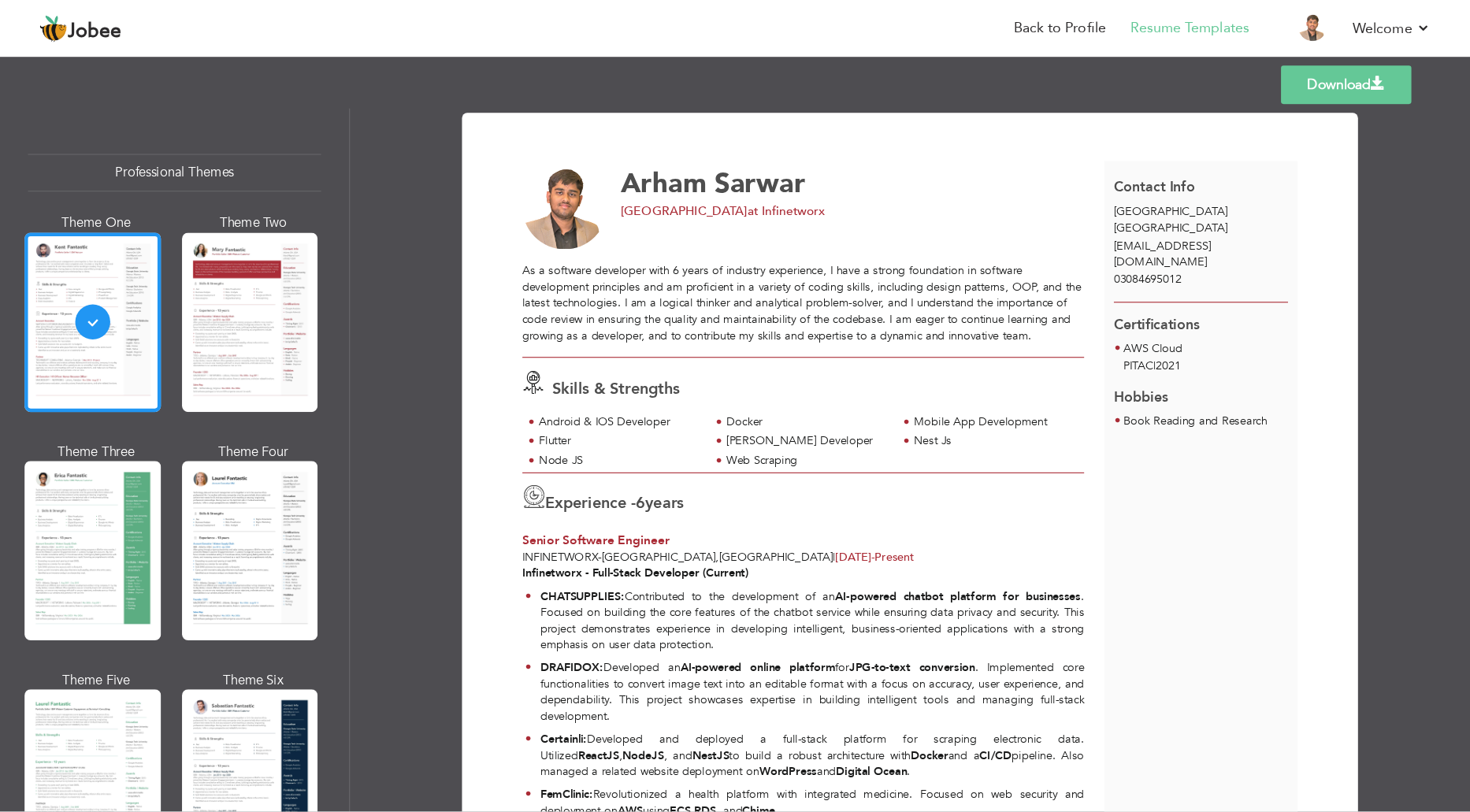
scroll to position [488, 0]
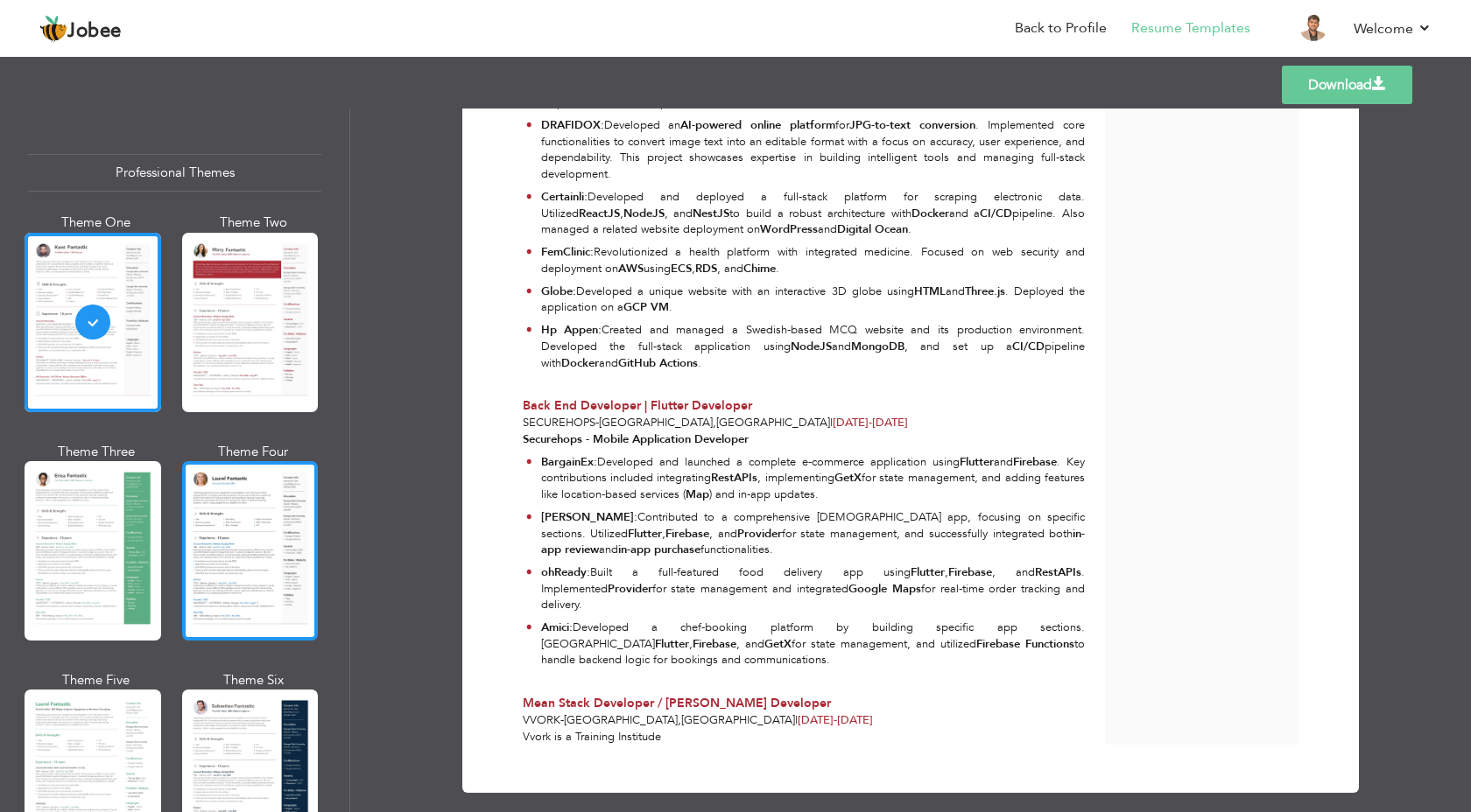
click at [190, 526] on div at bounding box center [251, 551] width 137 height 179
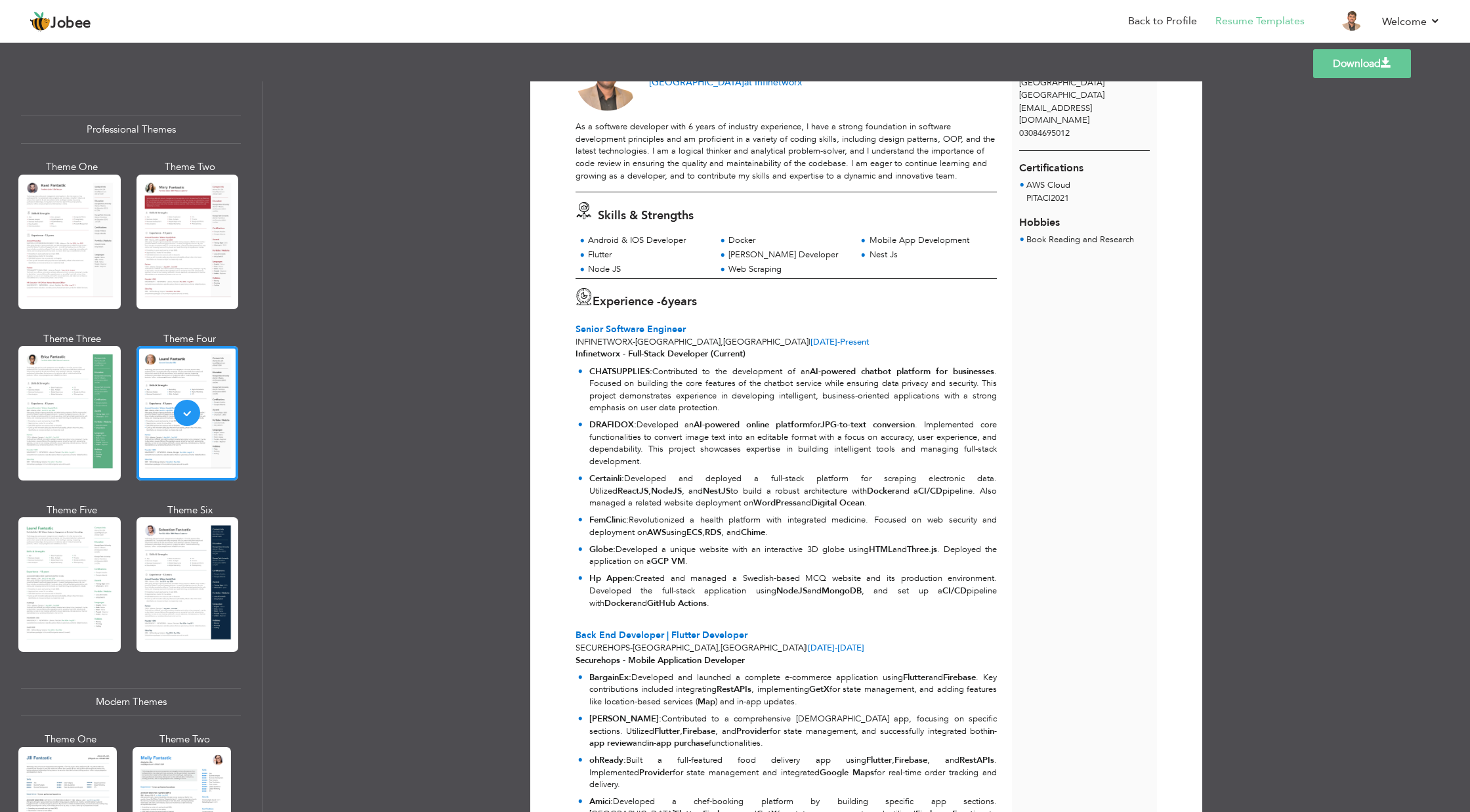
scroll to position [0, 0]
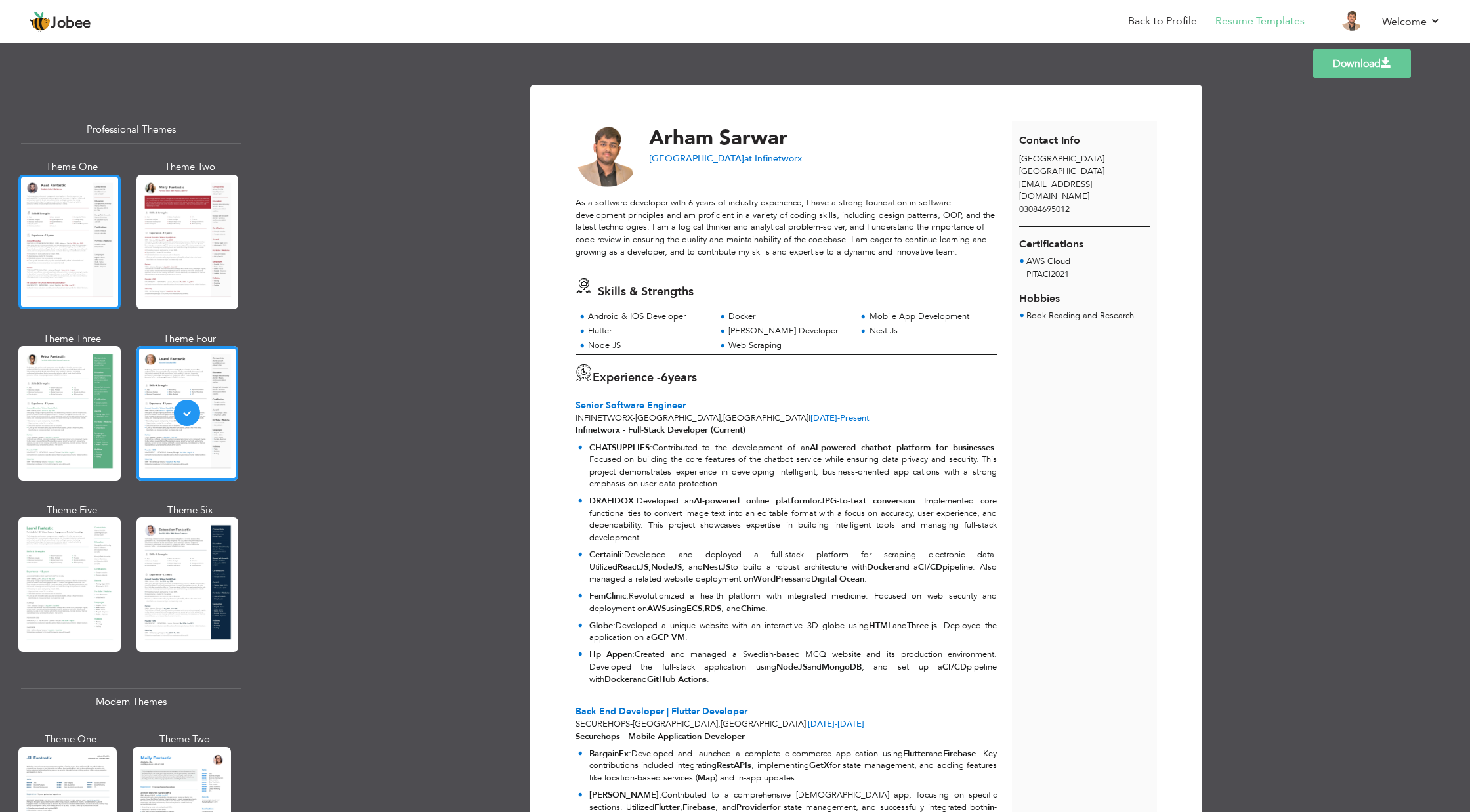
click at [56, 283] on div at bounding box center [70, 242] width 103 height 135
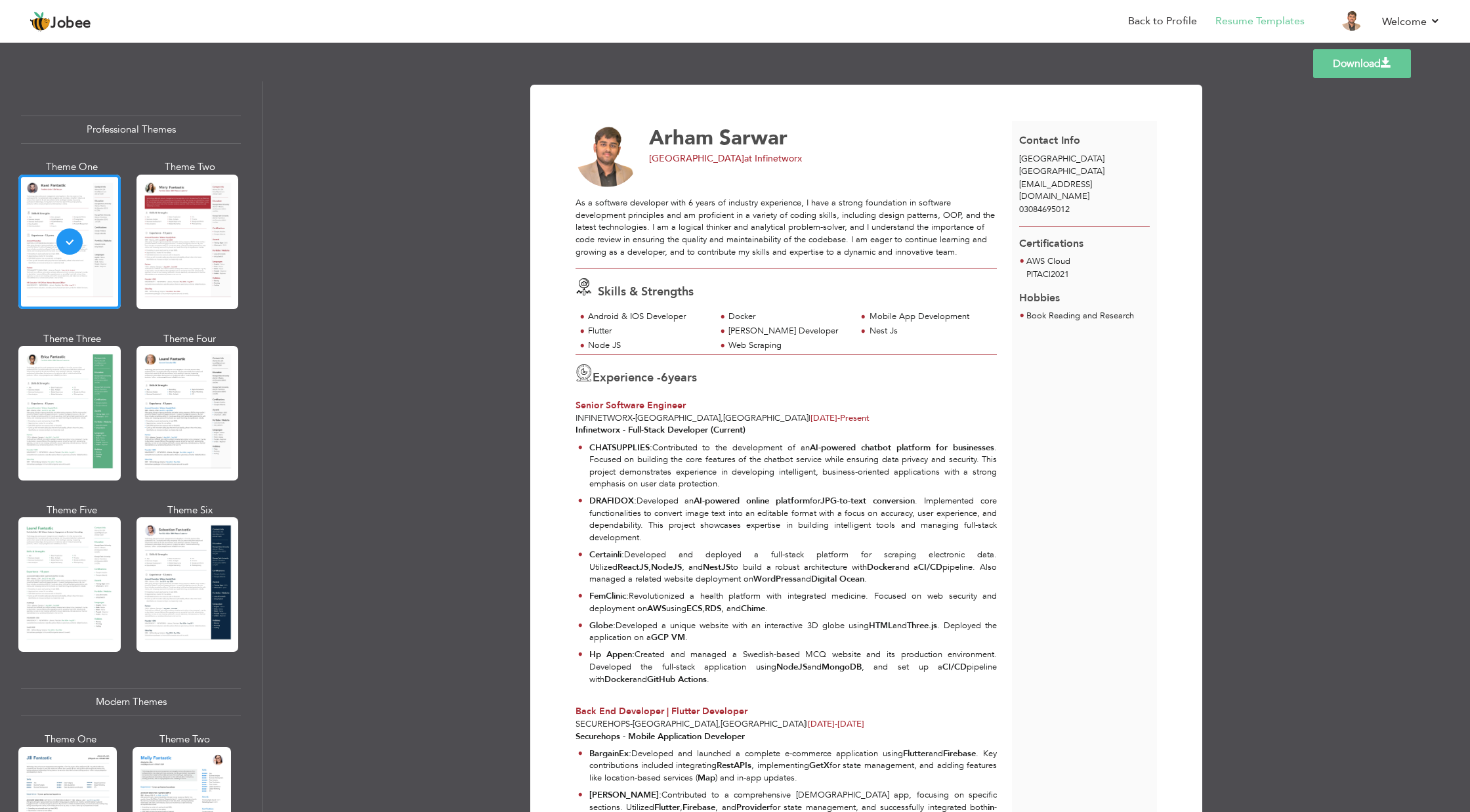
scroll to position [205, 0]
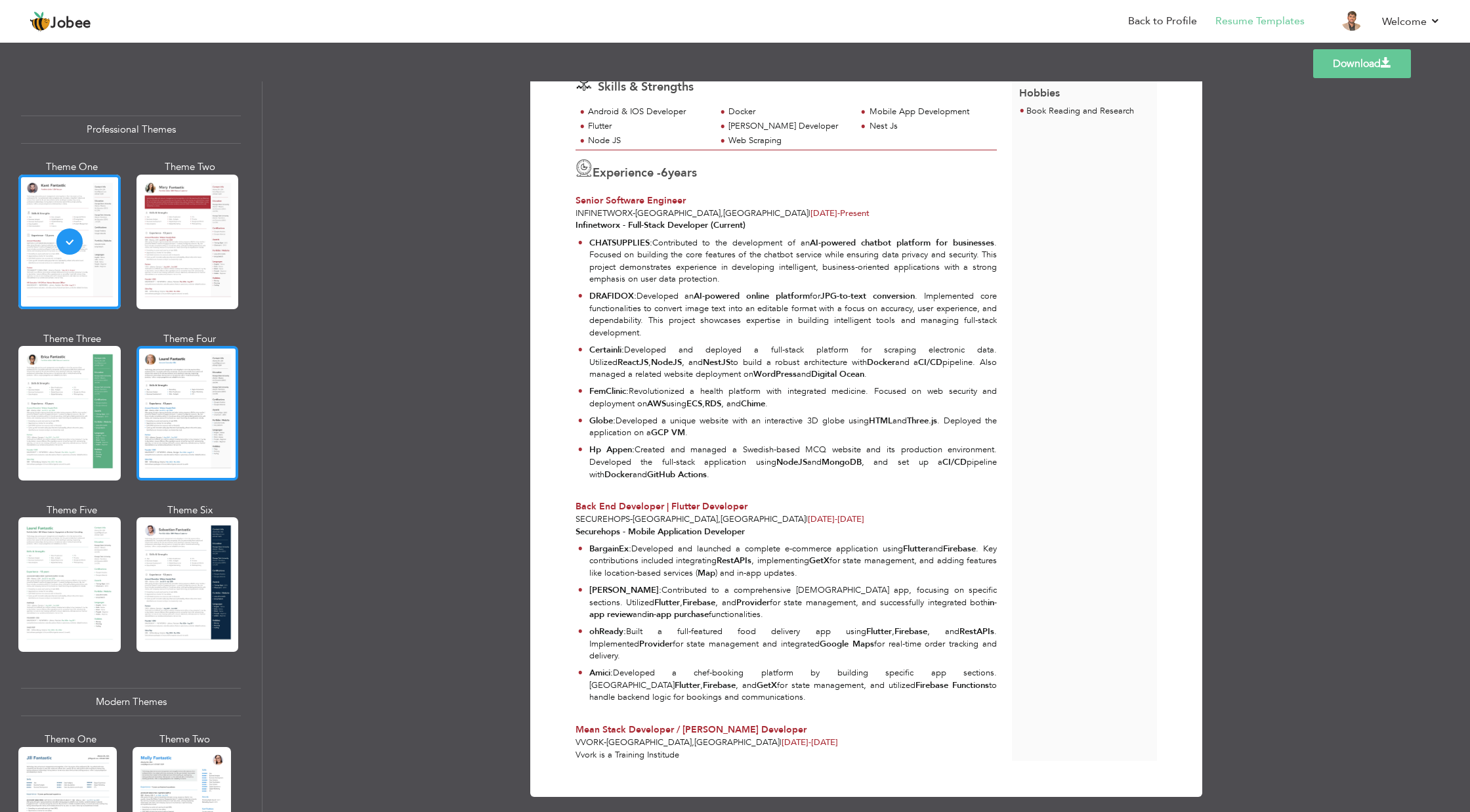
click at [137, 424] on div at bounding box center [188, 413] width 103 height 135
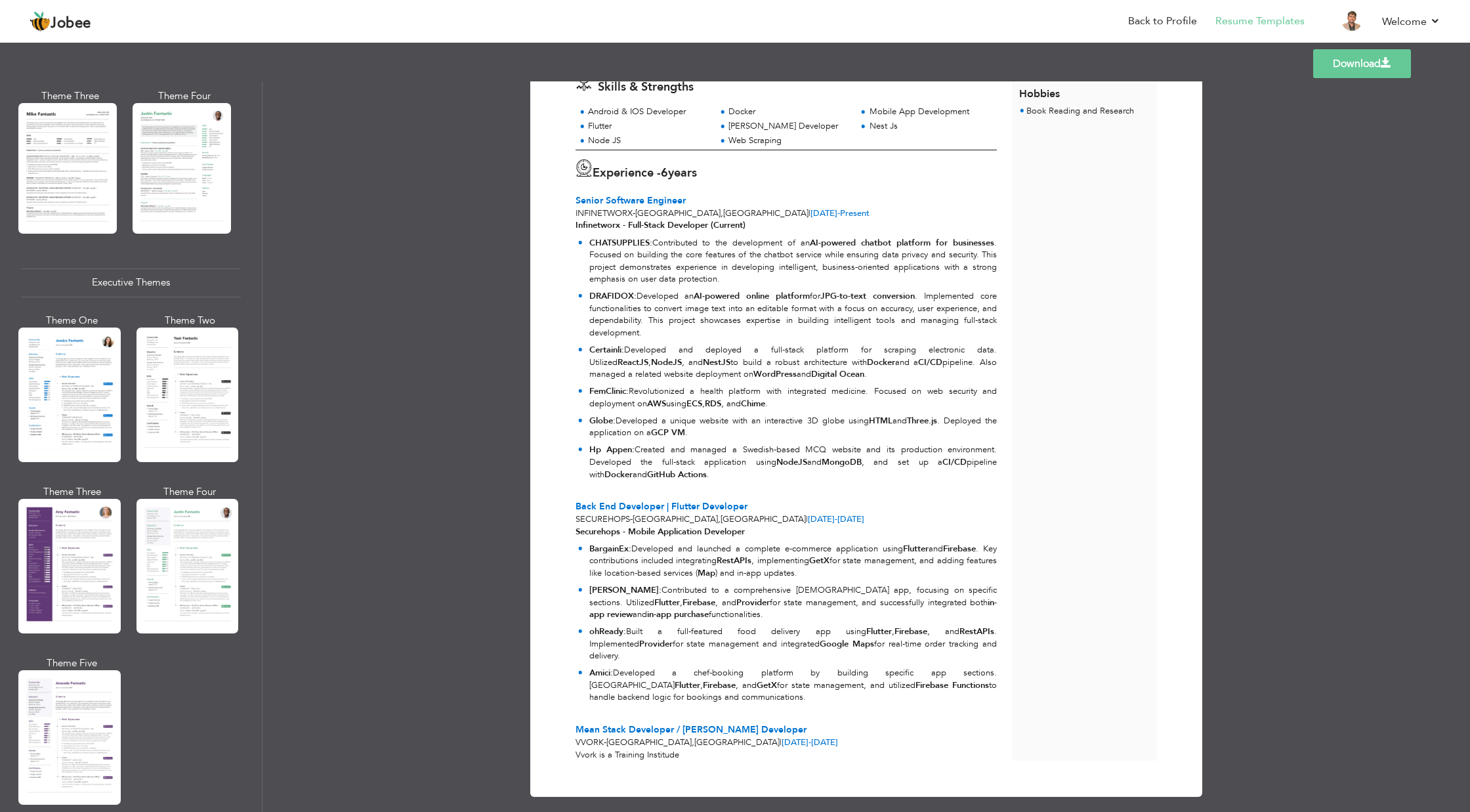
scroll to position [822, 0]
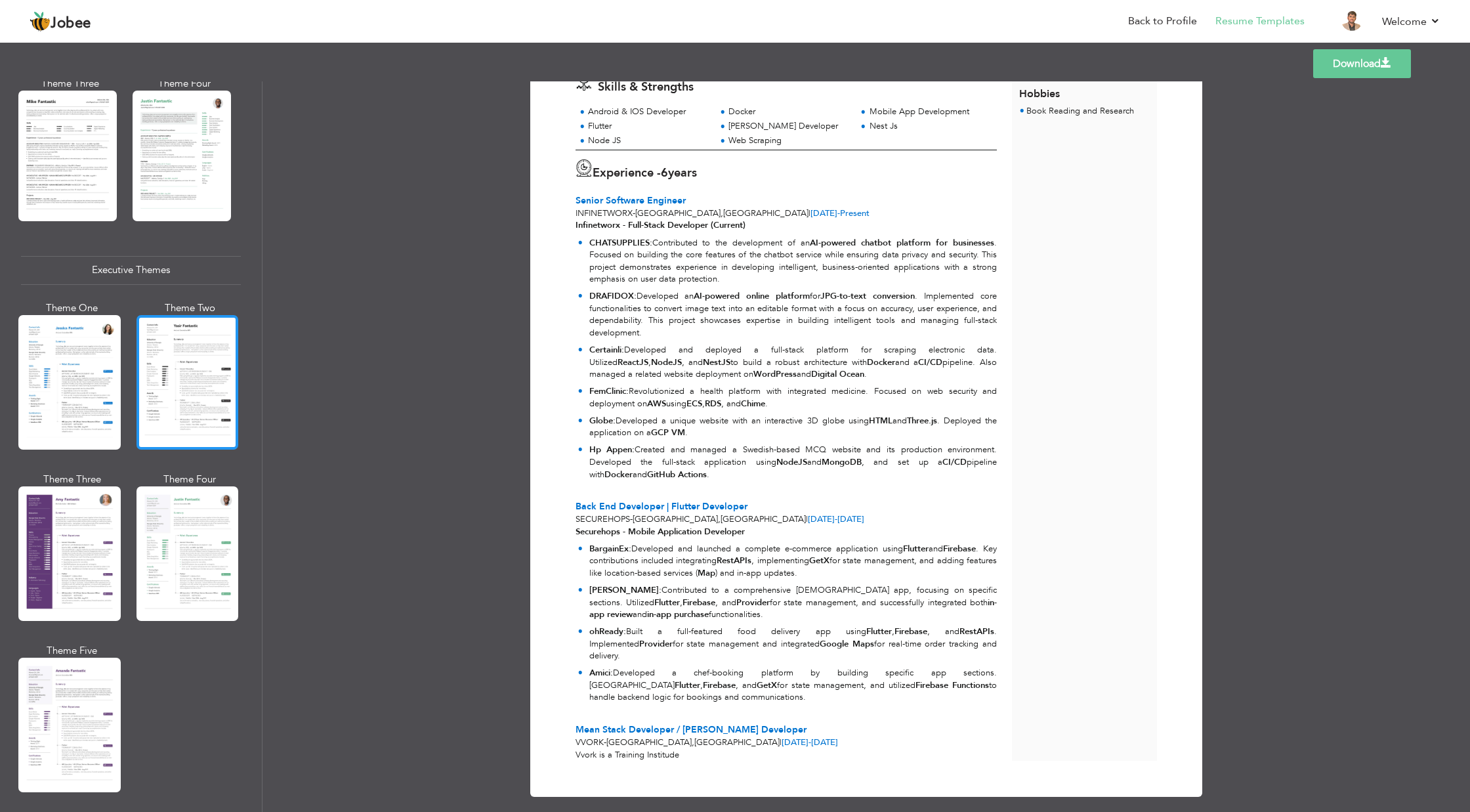
click at [146, 395] on div at bounding box center [188, 382] width 103 height 135
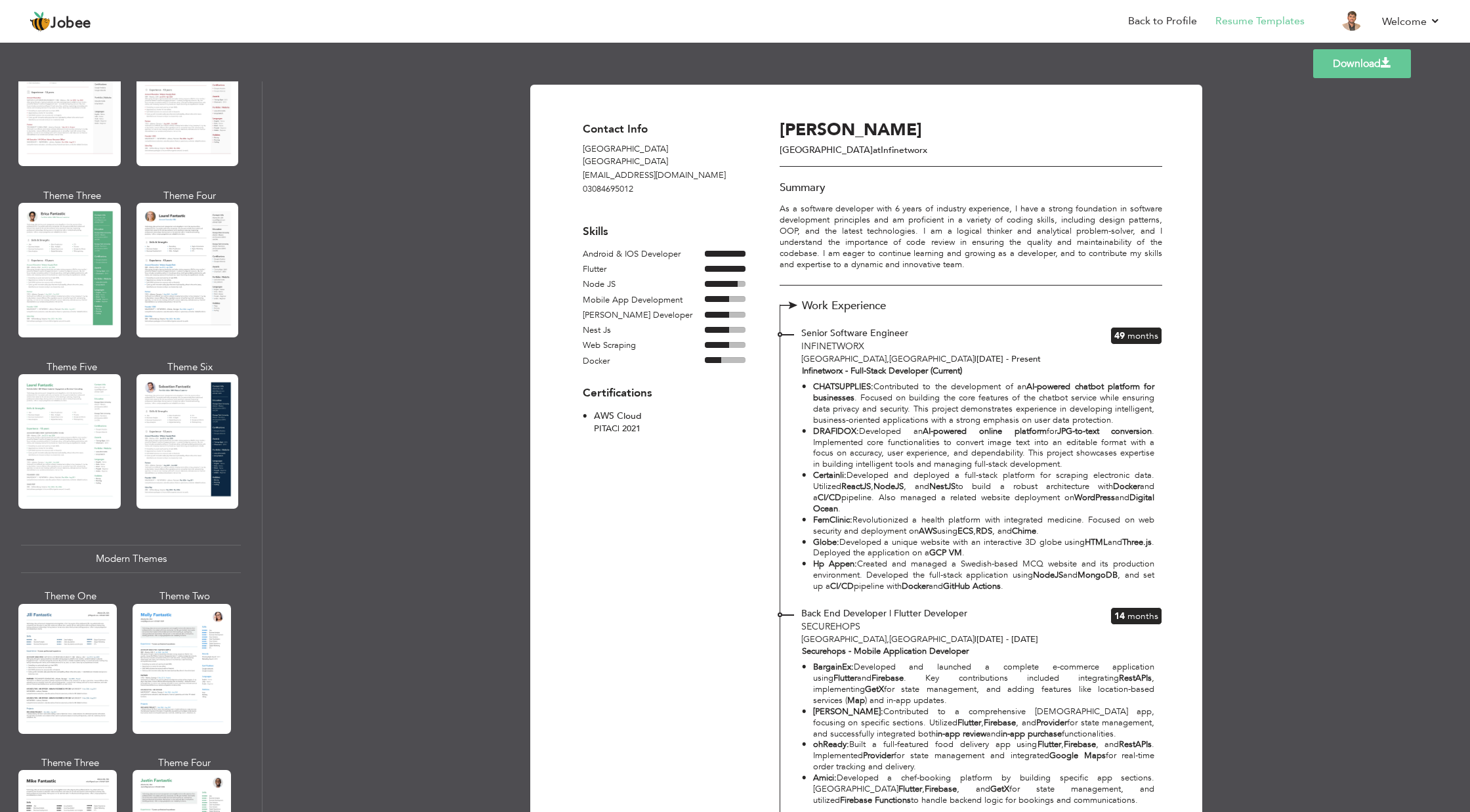
scroll to position [0, 0]
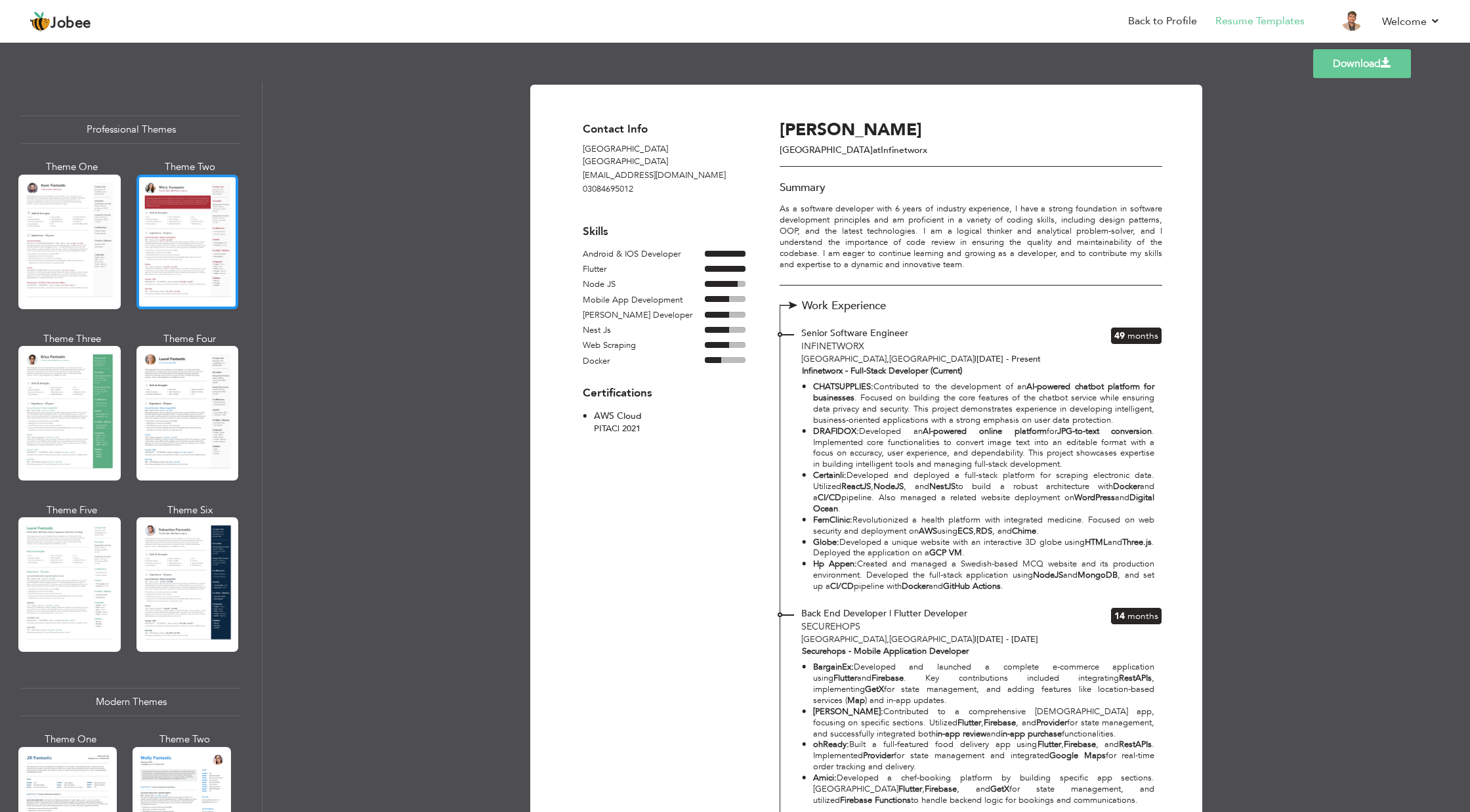
click at [155, 240] on div at bounding box center [188, 242] width 103 height 135
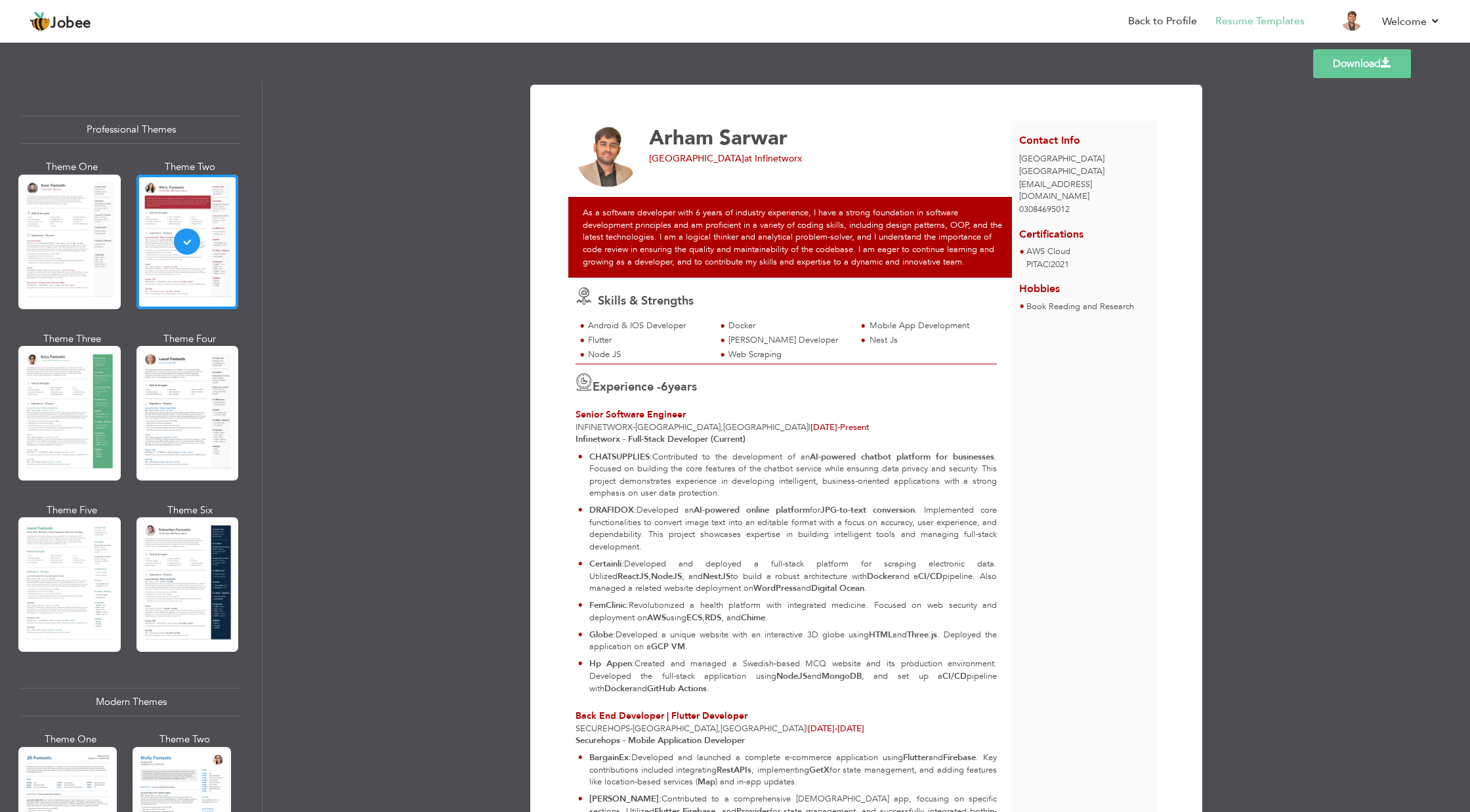
scroll to position [204, 0]
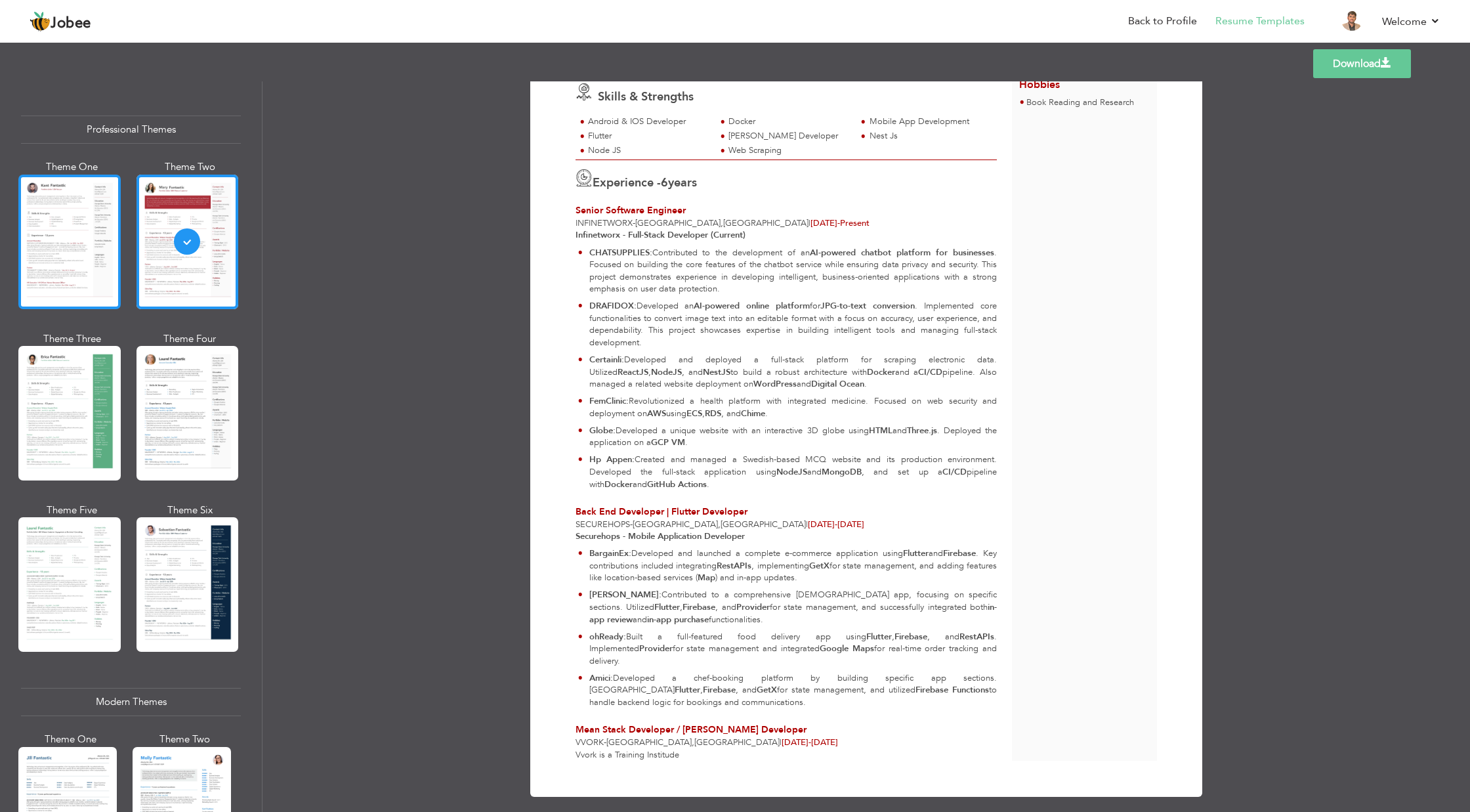
click at [67, 215] on div at bounding box center [70, 242] width 103 height 135
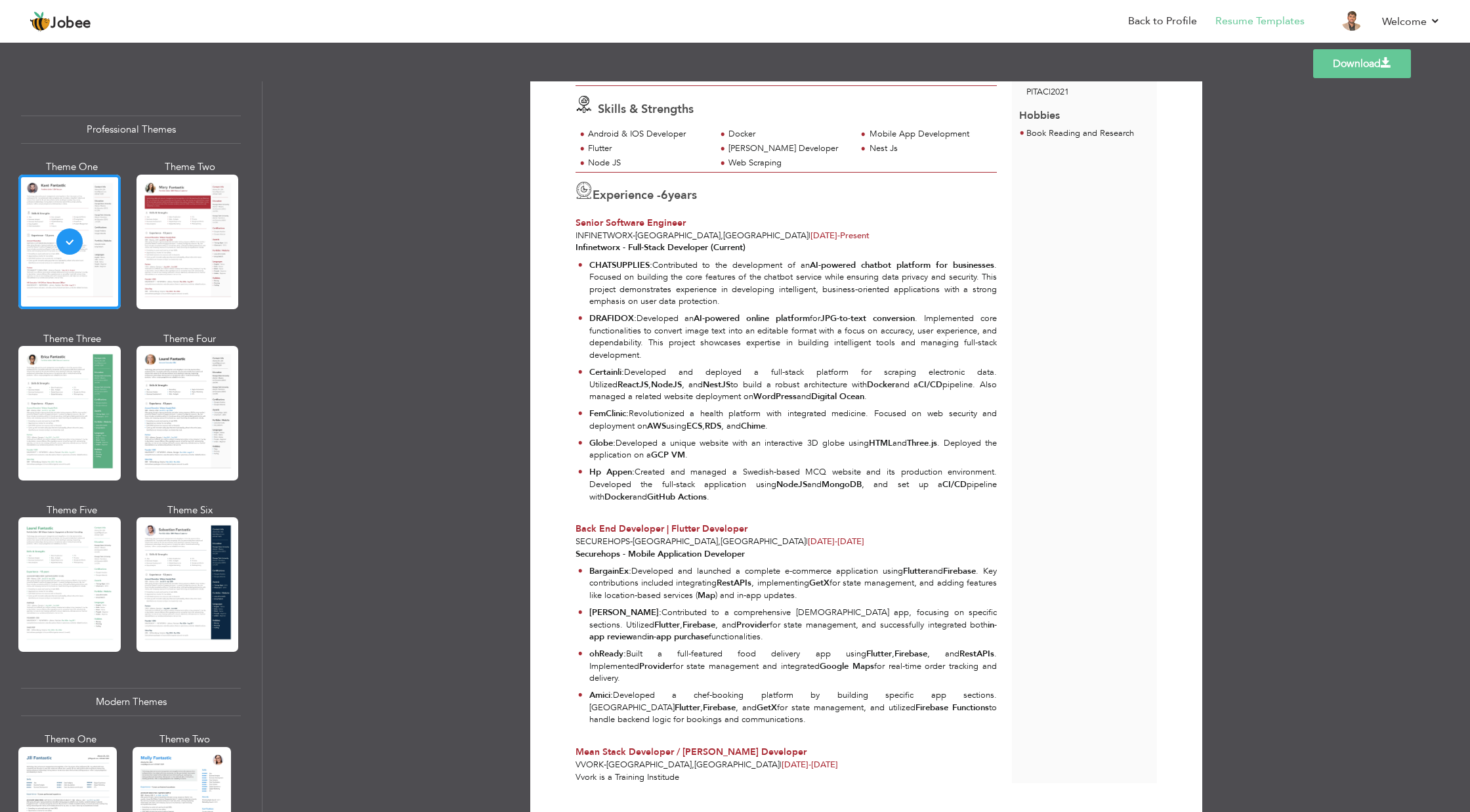
scroll to position [205, 0]
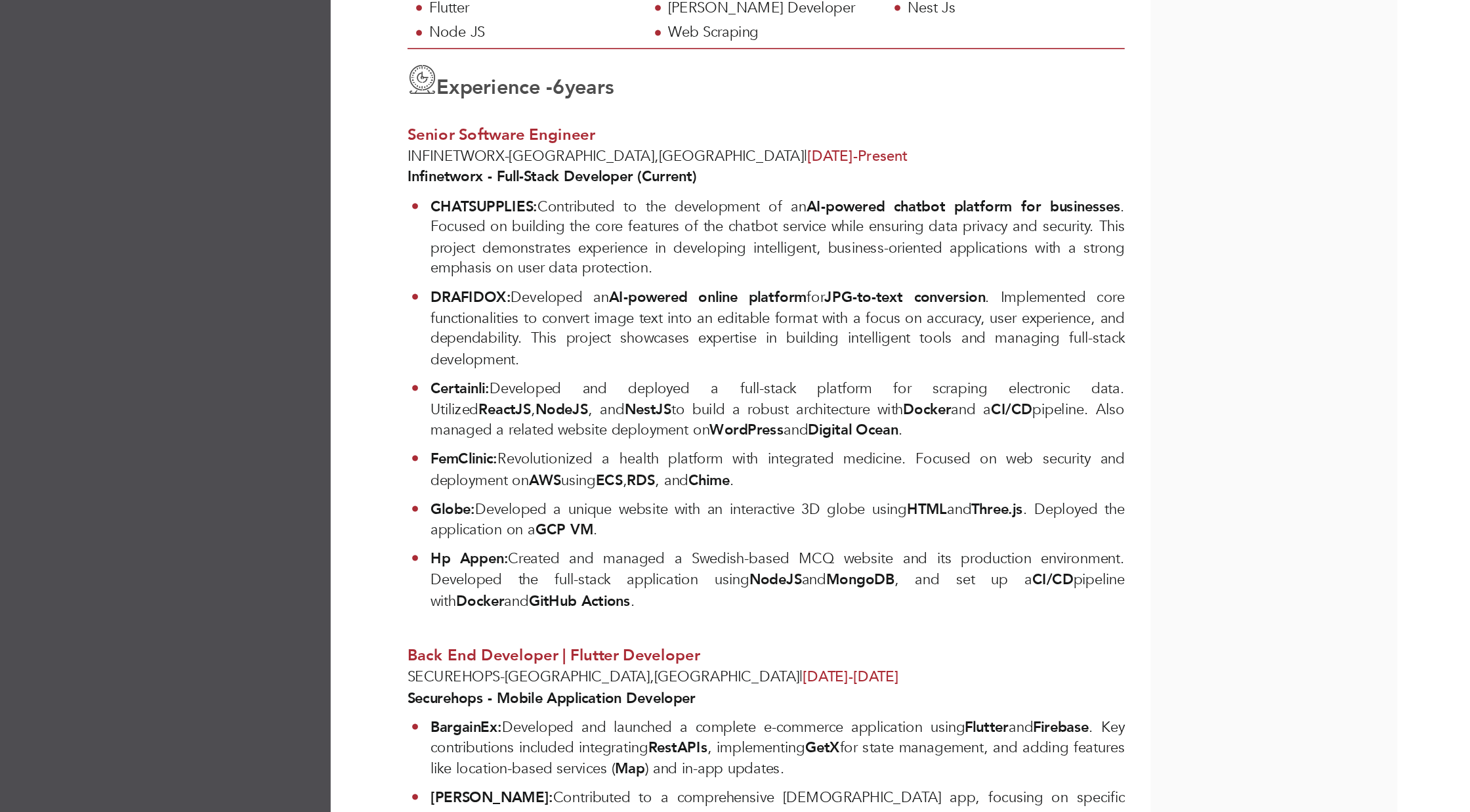
click at [781, 390] on p "FemClinic: Revolutionized a health platform with integrated medicine. Focused o…" at bounding box center [793, 397] width 408 height 24
click at [780, 399] on p "FemClinic: Revolutionized a health platform with integrated medicine. Focused o…" at bounding box center [793, 397] width 408 height 24
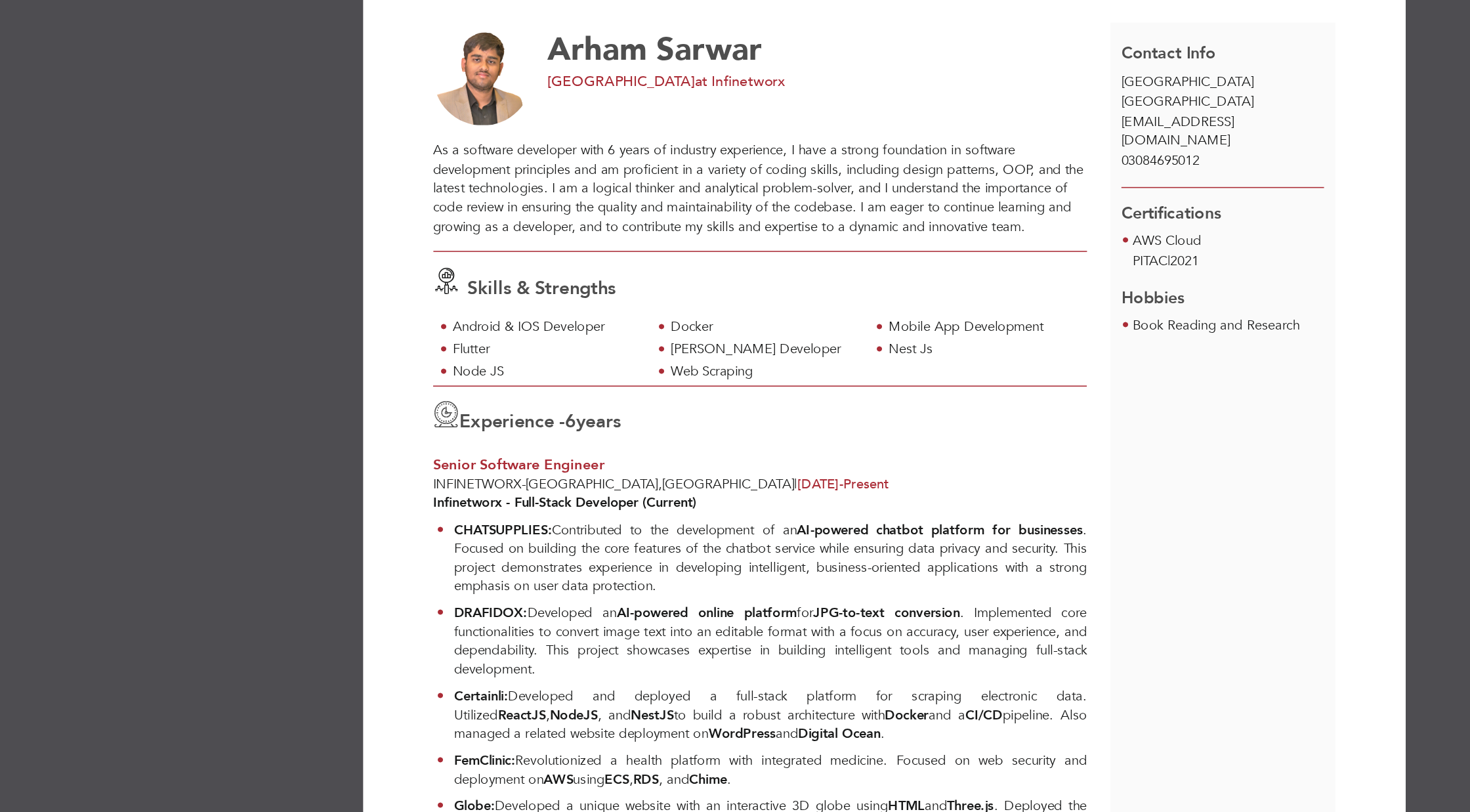
scroll to position [0, 0]
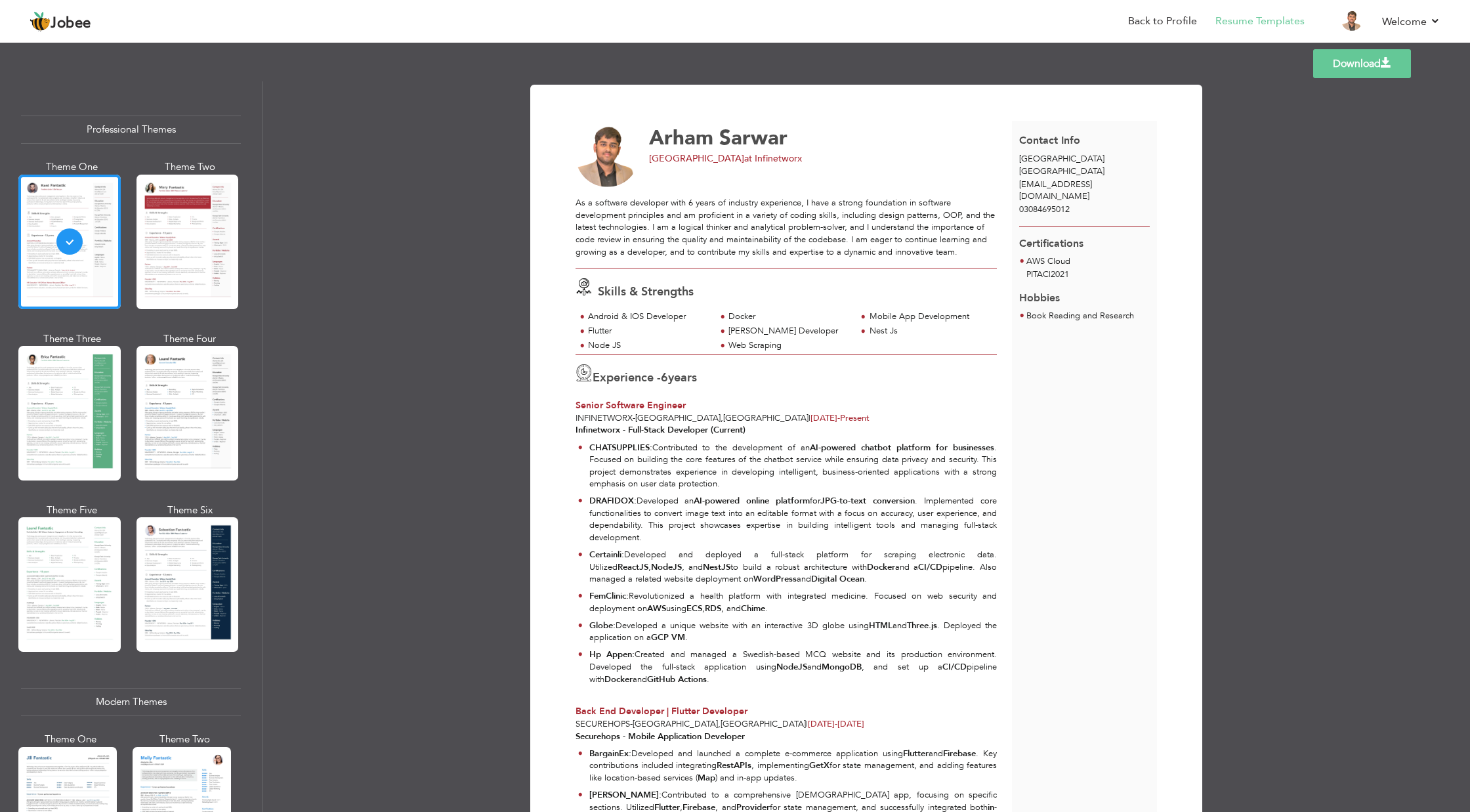
click at [941, 250] on div "As a software developer with 6 years of industry experience, I have a strong fo…" at bounding box center [786, 227] width 422 height 61
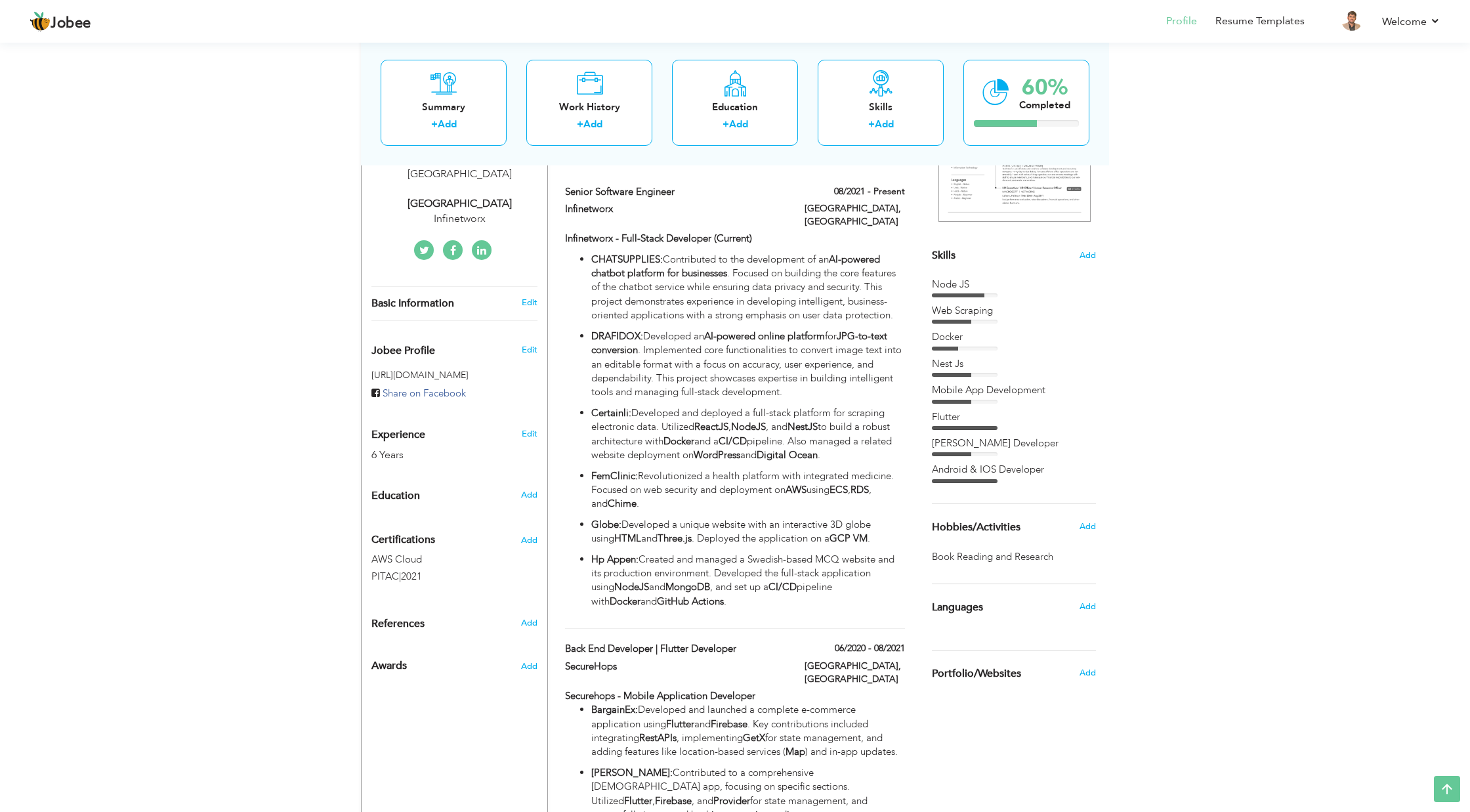
scroll to position [259, 0]
